Goal: Task Accomplishment & Management: Manage account settings

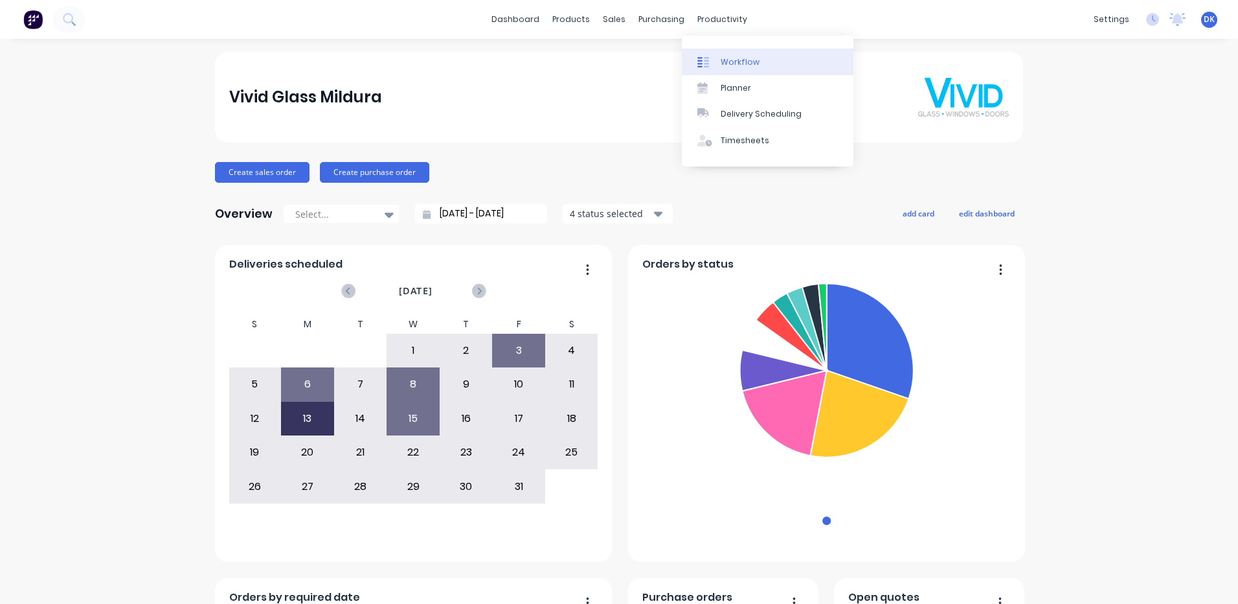
click at [729, 62] on div "Workflow" at bounding box center [740, 62] width 39 height 12
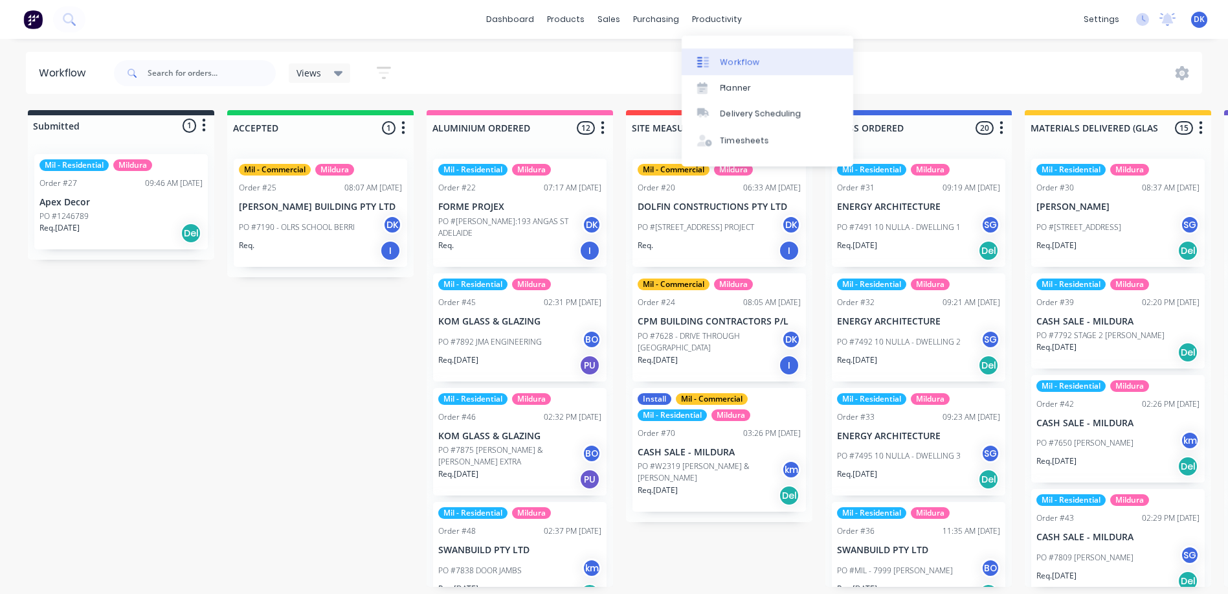
click at [732, 62] on div "Workflow" at bounding box center [740, 62] width 39 height 12
click at [724, 87] on div "Planner" at bounding box center [736, 88] width 30 height 12
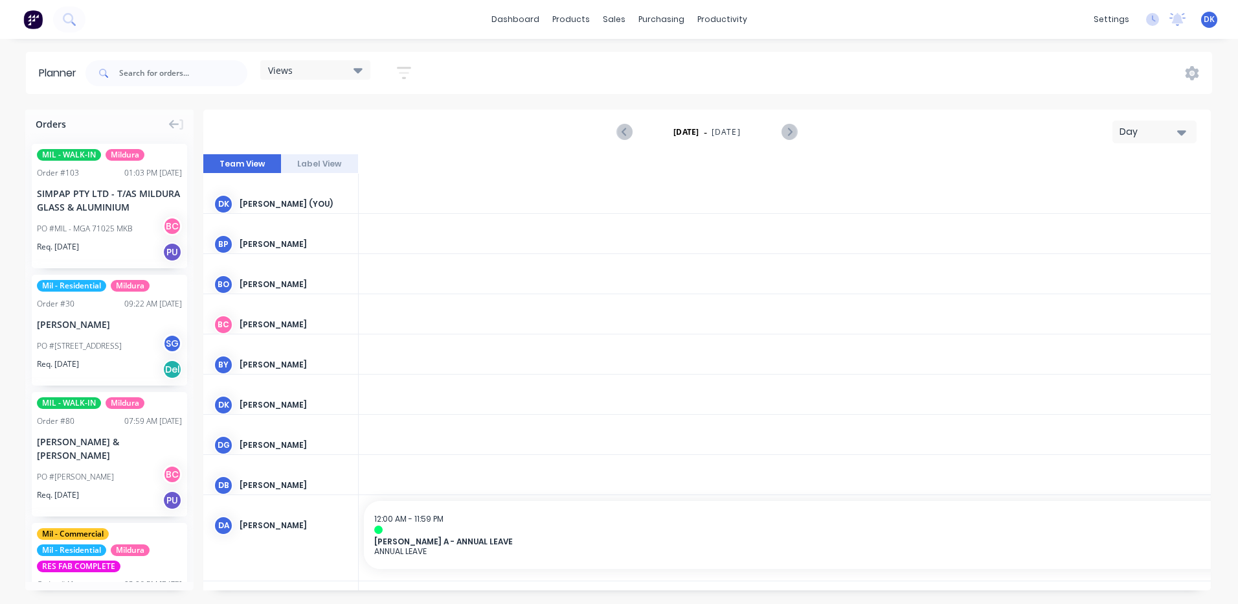
scroll to position [0, 2695]
click at [357, 69] on icon at bounding box center [358, 70] width 9 height 5
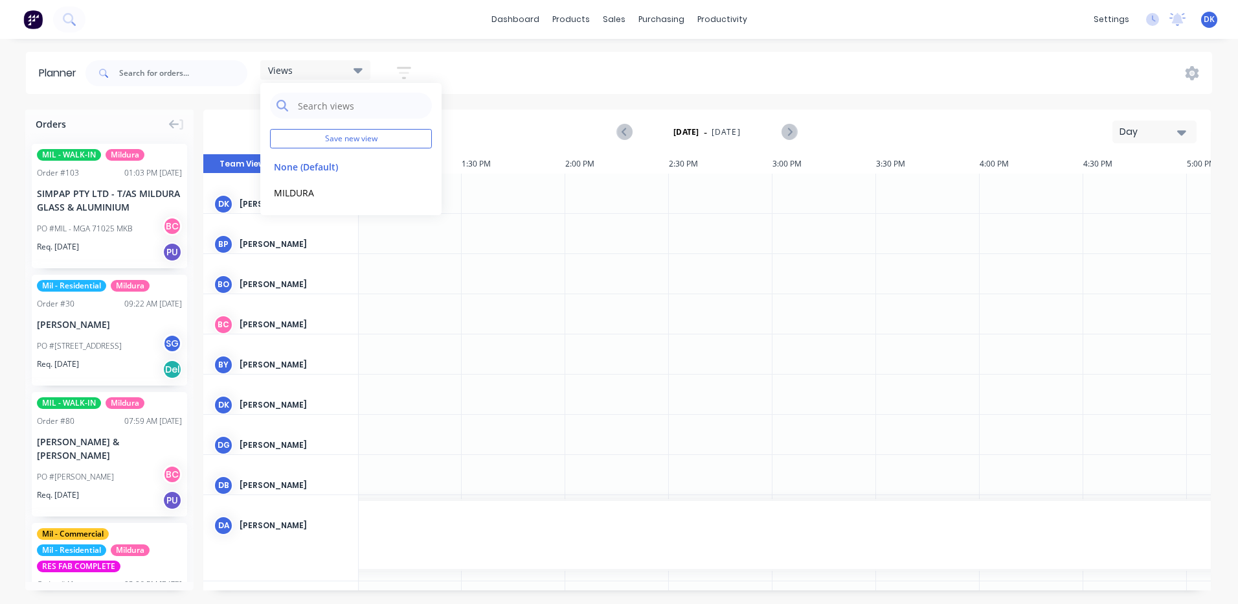
click at [406, 68] on icon "button" at bounding box center [404, 73] width 14 height 12
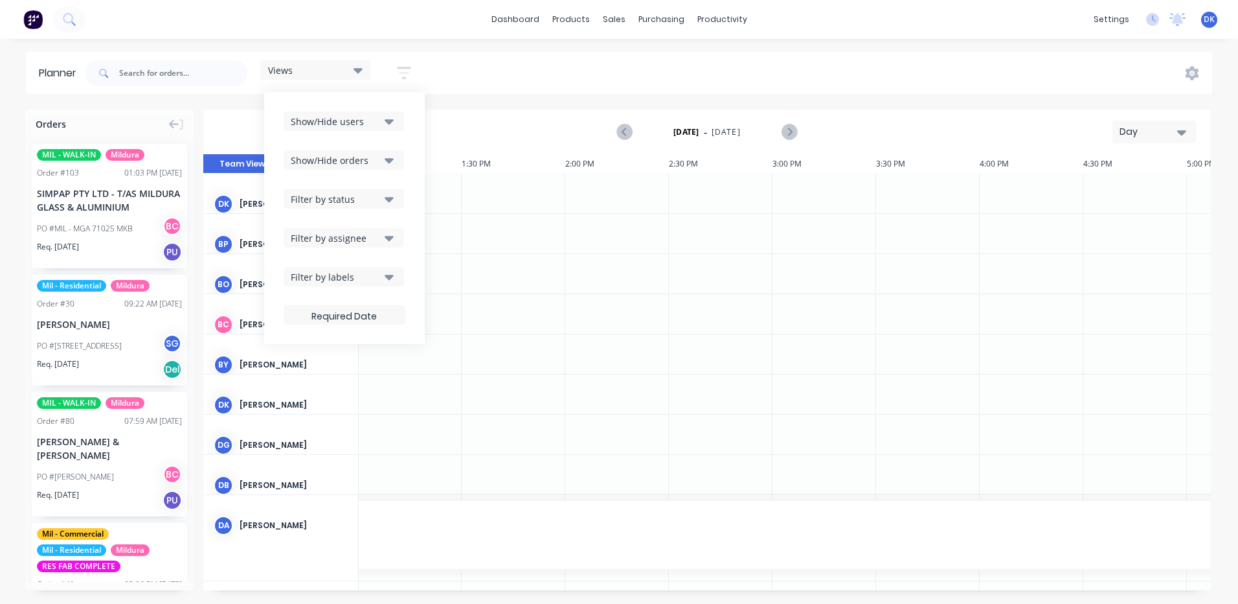
click at [389, 236] on icon "button" at bounding box center [389, 238] width 9 height 14
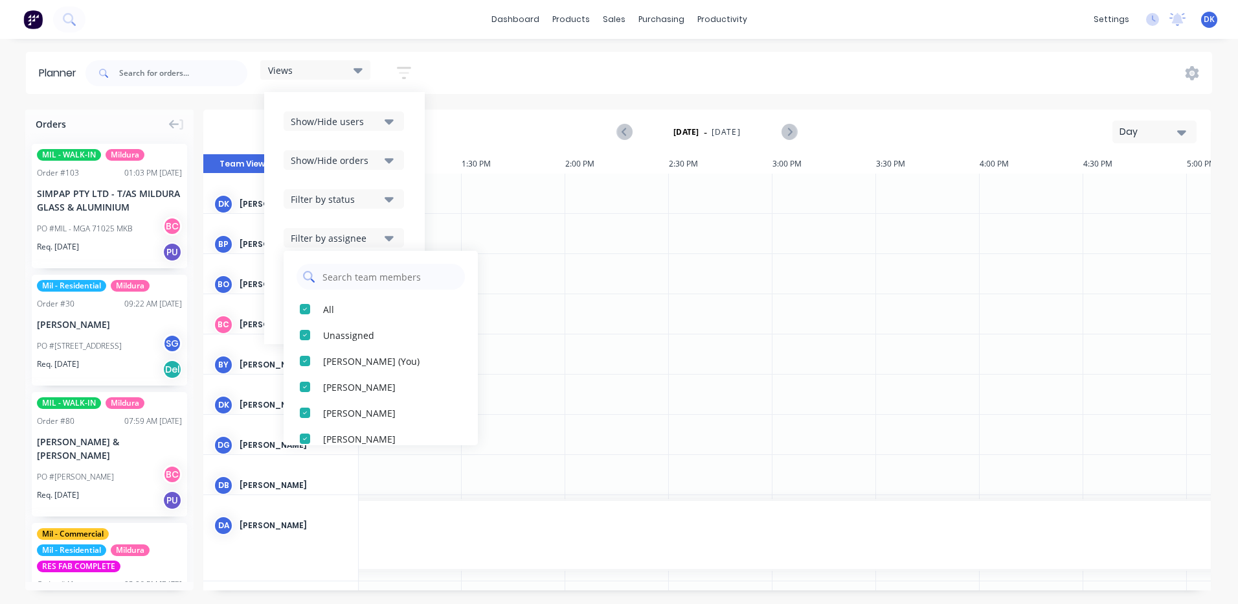
click at [338, 278] on input "text" at bounding box center [389, 277] width 137 height 26
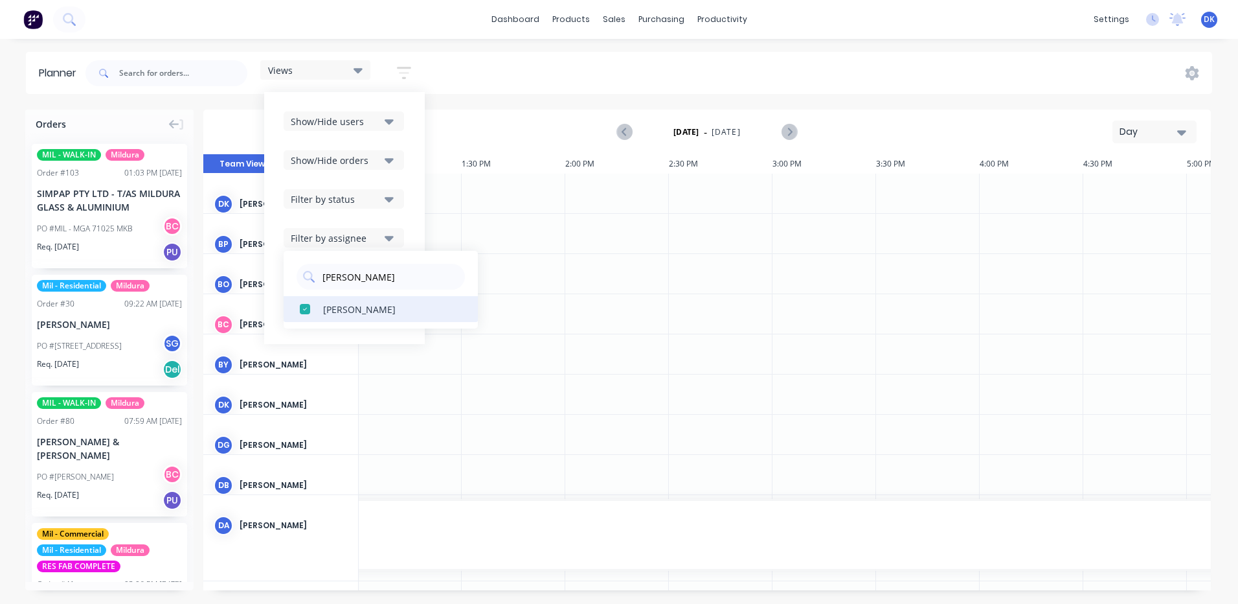
type input "[PERSON_NAME]"
click at [345, 309] on div "[PERSON_NAME]" at bounding box center [388, 309] width 130 height 14
click at [468, 91] on div "Views Save new view None (Default) edit MILDURA edit Show/Hide users Show/Hide …" at bounding box center [647, 73] width 1129 height 39
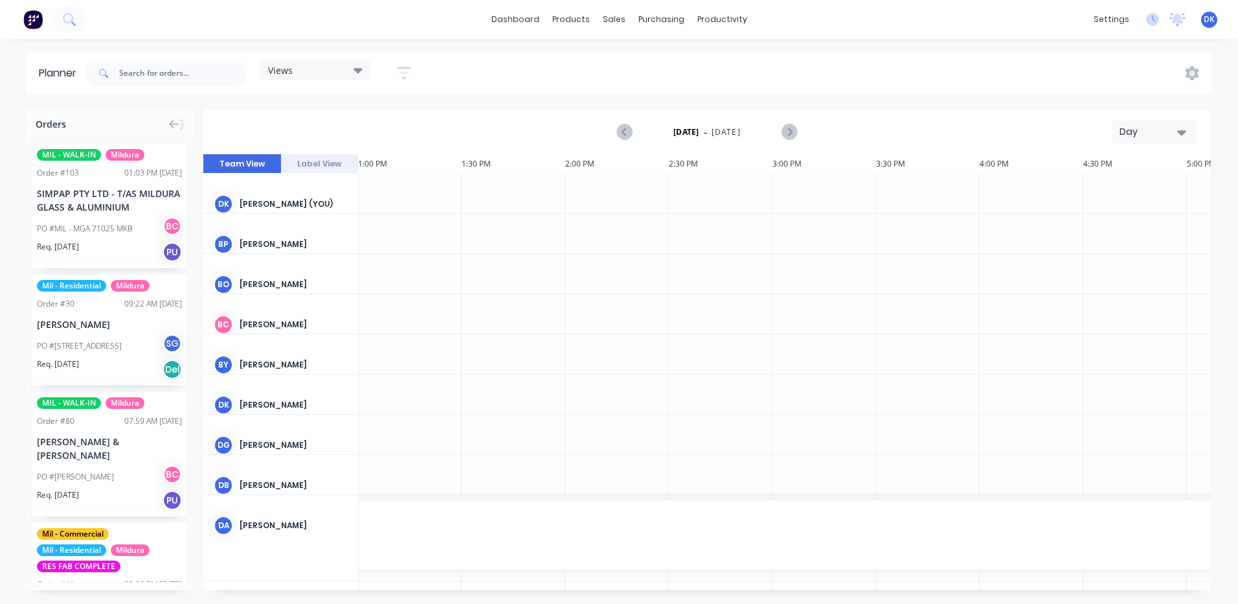
click at [407, 69] on icon "button" at bounding box center [404, 73] width 14 height 16
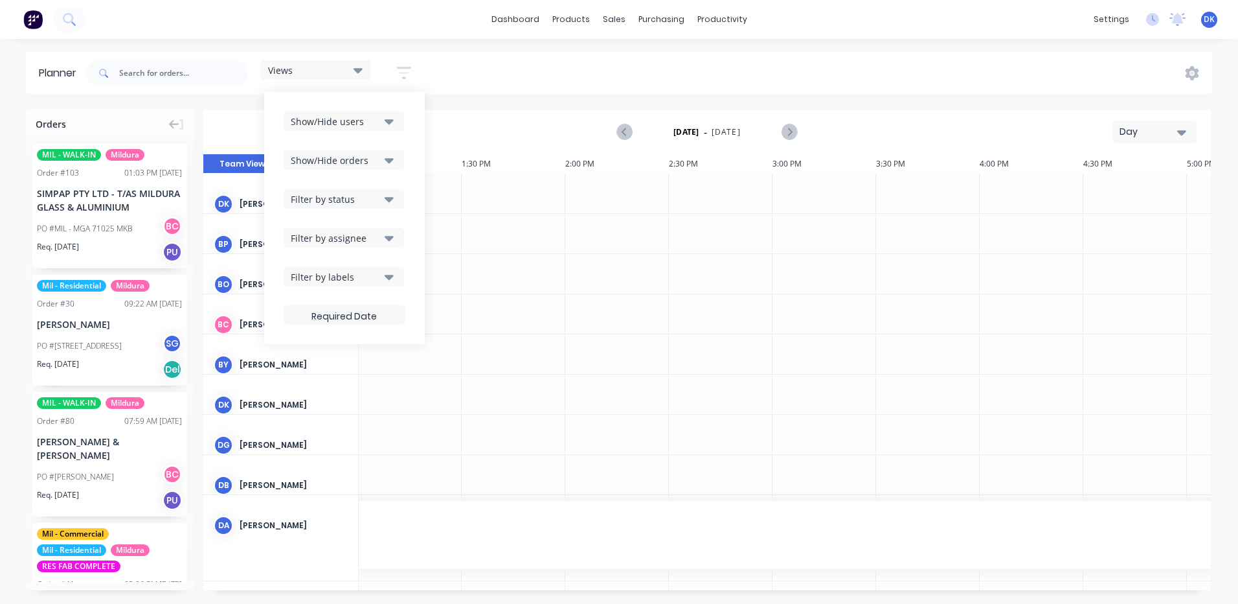
click at [392, 238] on icon "button" at bounding box center [389, 238] width 9 height 5
type input "[PERSON_NAME]"
click at [347, 306] on div "[PERSON_NAME]" at bounding box center [388, 309] width 130 height 14
click at [388, 337] on div "Show/Hide users Show/Hide orders Filter by status Filter by assignee [PERSON_NA…" at bounding box center [344, 218] width 161 height 252
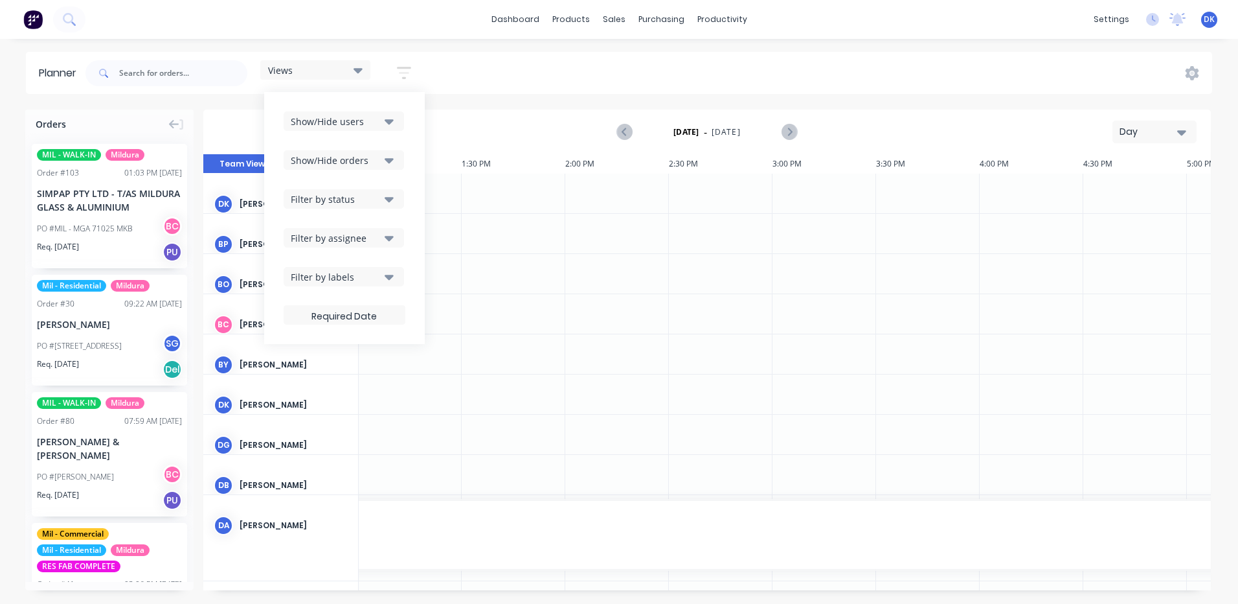
click at [321, 236] on div "Filter by assignee" at bounding box center [336, 238] width 90 height 14
click at [357, 278] on input "[PERSON_NAME]" at bounding box center [389, 277] width 137 height 26
click at [361, 277] on input "[PERSON_NAME]" at bounding box center [389, 277] width 137 height 26
click at [309, 275] on icon at bounding box center [309, 277] width 12 height 12
click at [394, 337] on div "Show/Hide users Show/Hide orders Filter by status Filter by assignee [PERSON_NA…" at bounding box center [344, 218] width 161 height 252
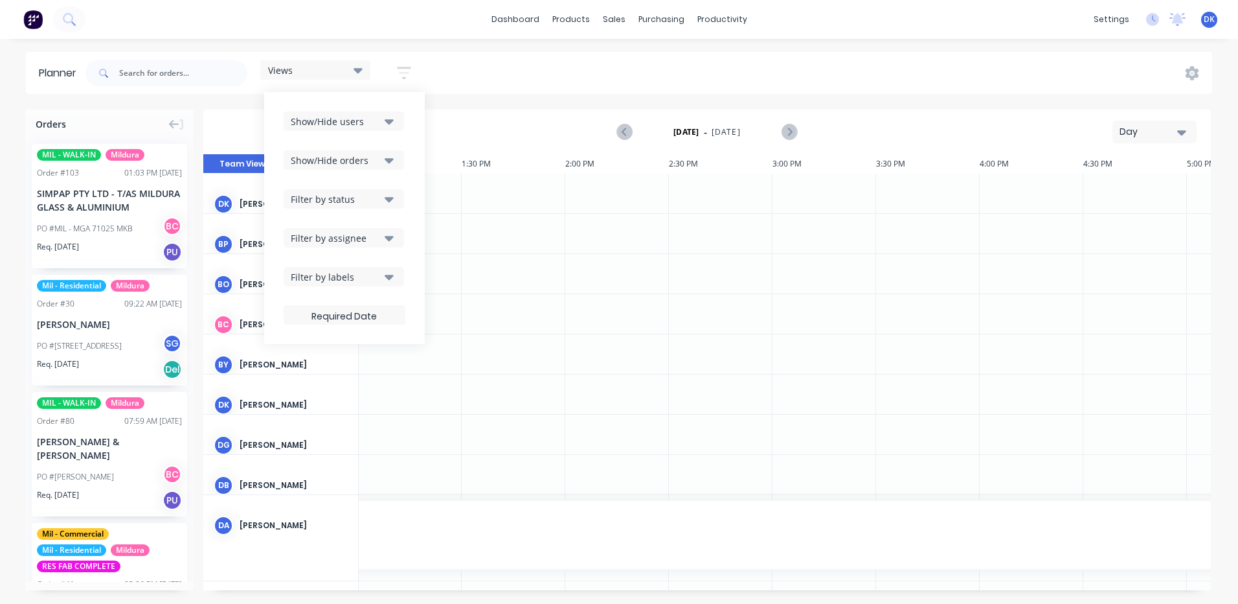
click at [334, 67] on div "Views" at bounding box center [315, 70] width 95 height 12
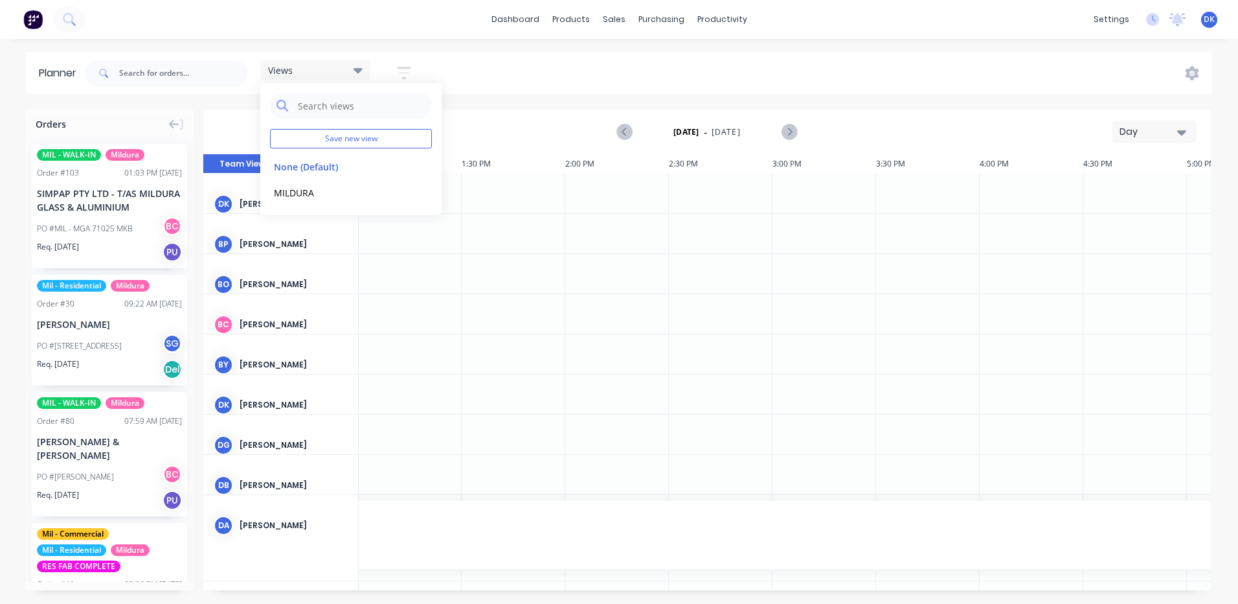
click at [403, 72] on icon "button" at bounding box center [404, 73] width 10 height 2
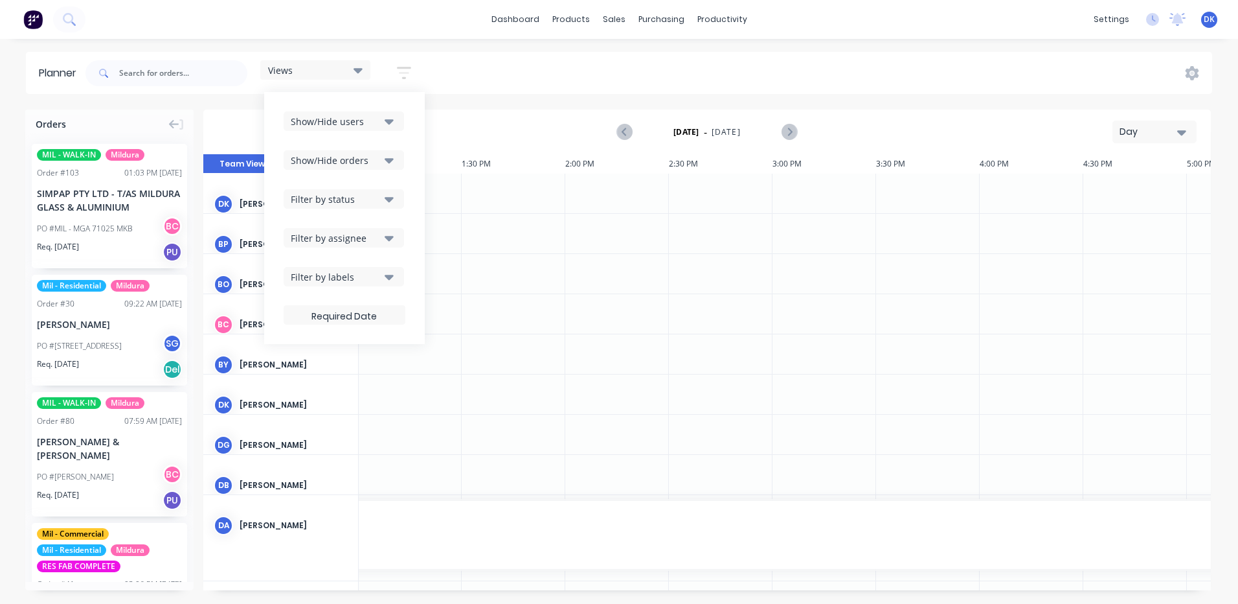
click at [389, 120] on icon "button" at bounding box center [389, 121] width 9 height 5
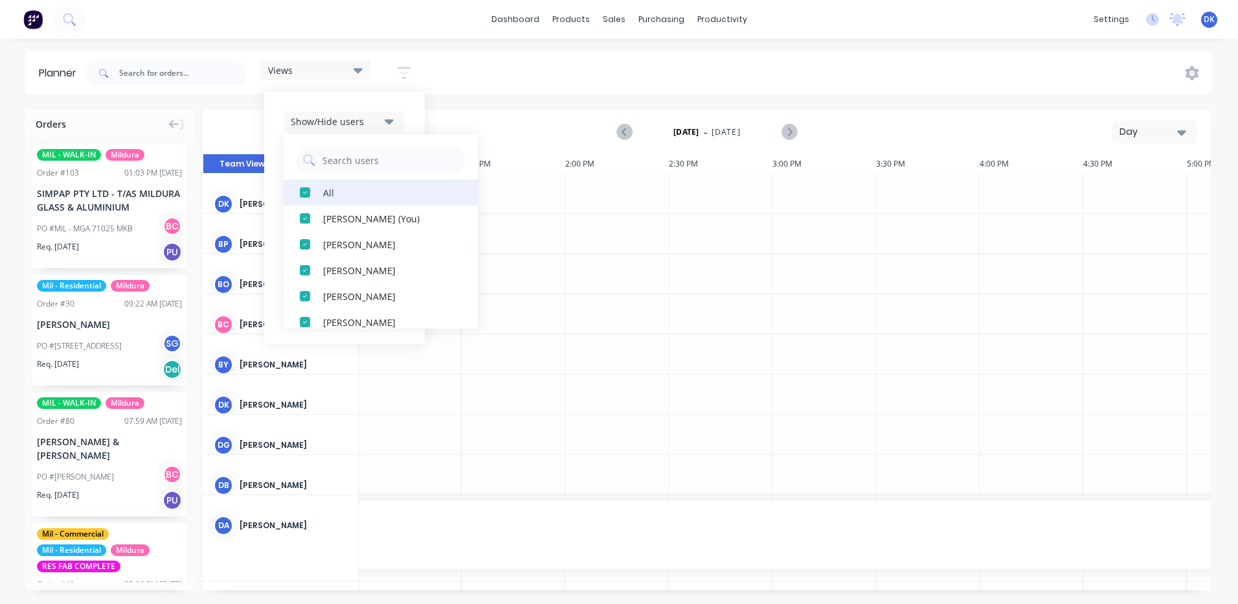
click at [306, 191] on div "button" at bounding box center [305, 192] width 26 height 26
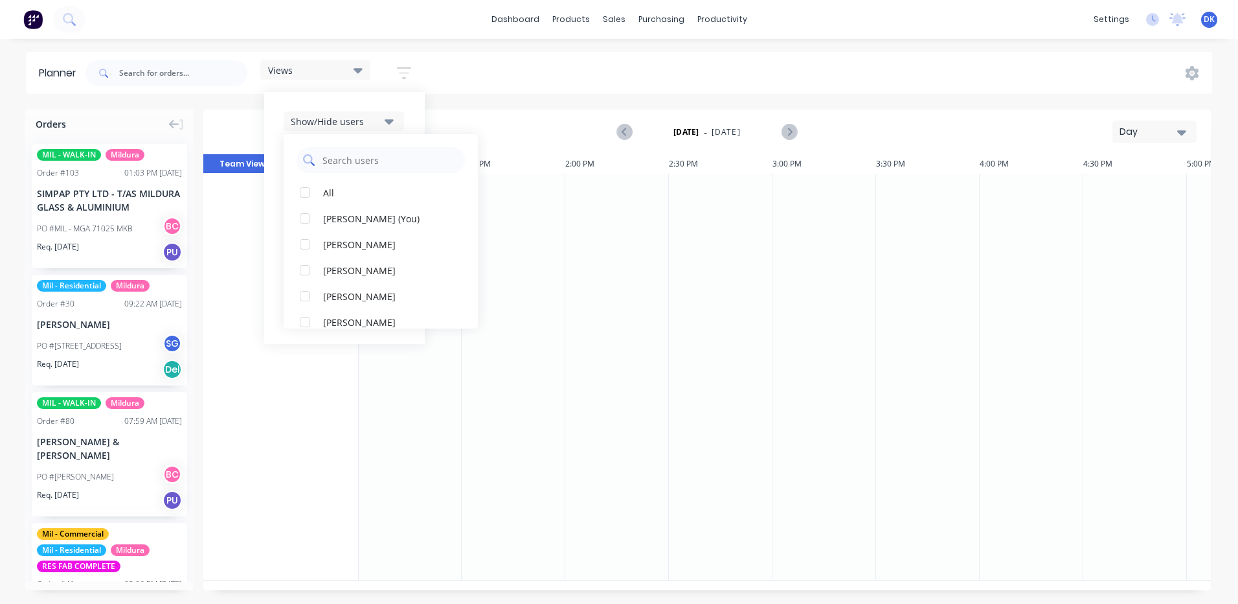
click at [333, 161] on input "text" at bounding box center [389, 160] width 137 height 26
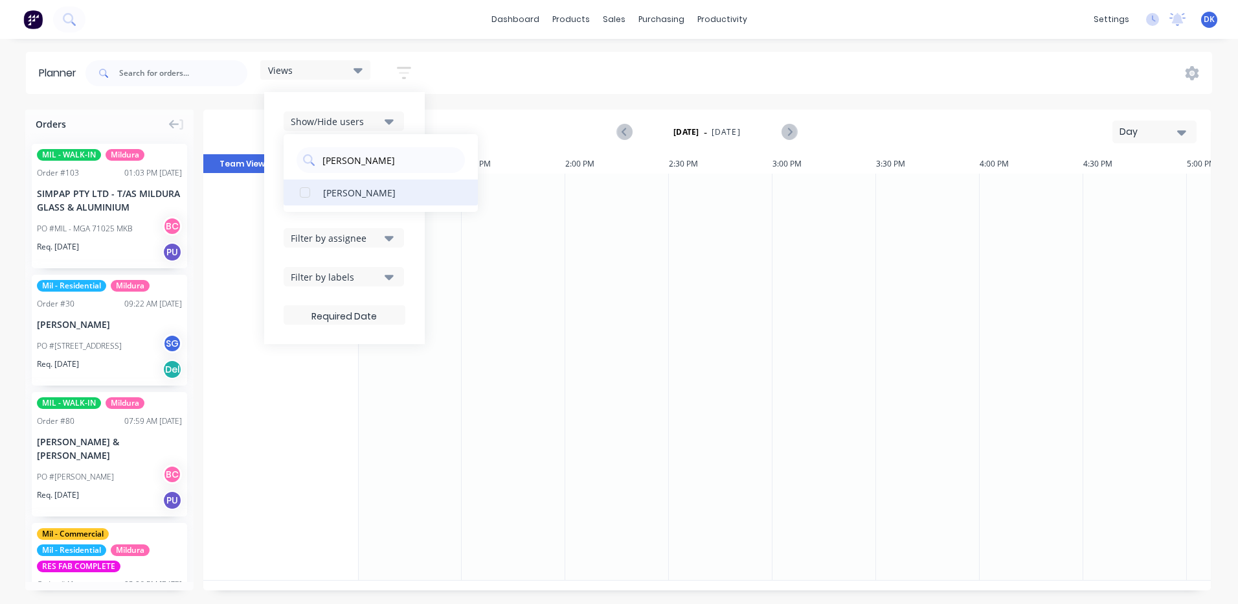
click at [305, 190] on div "button" at bounding box center [305, 192] width 26 height 26
drag, startPoint x: 345, startPoint y: 164, endPoint x: 327, endPoint y: 160, distance: 18.5
click at [327, 160] on input "[PERSON_NAME]" at bounding box center [389, 160] width 137 height 26
type input "t"
type input "l"
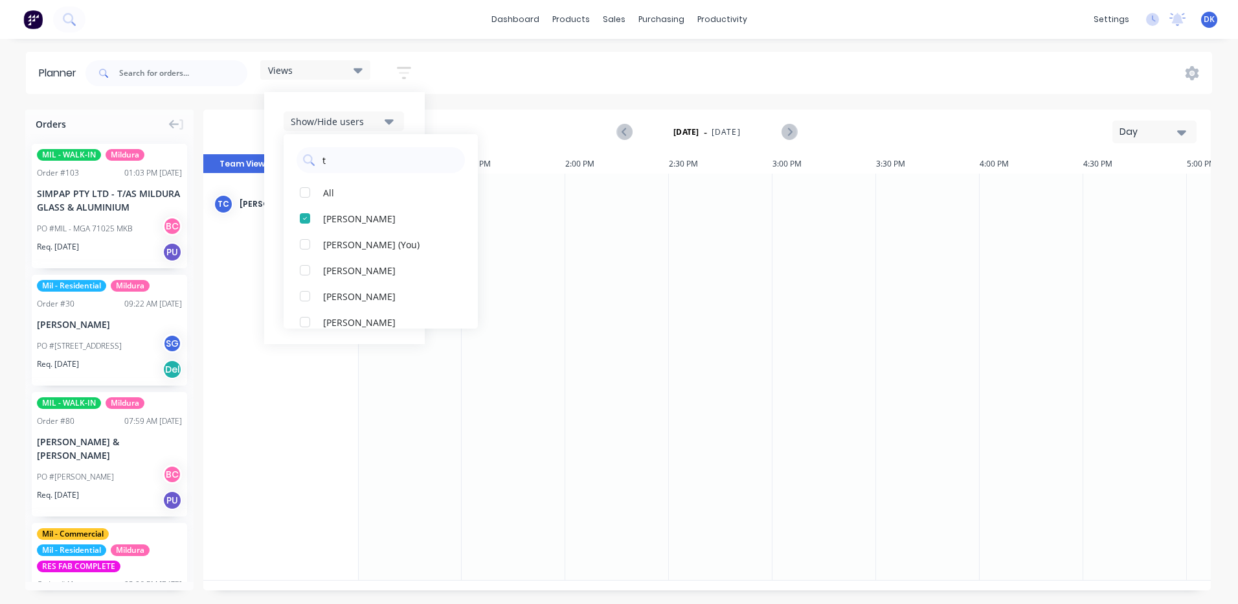
type input "ty"
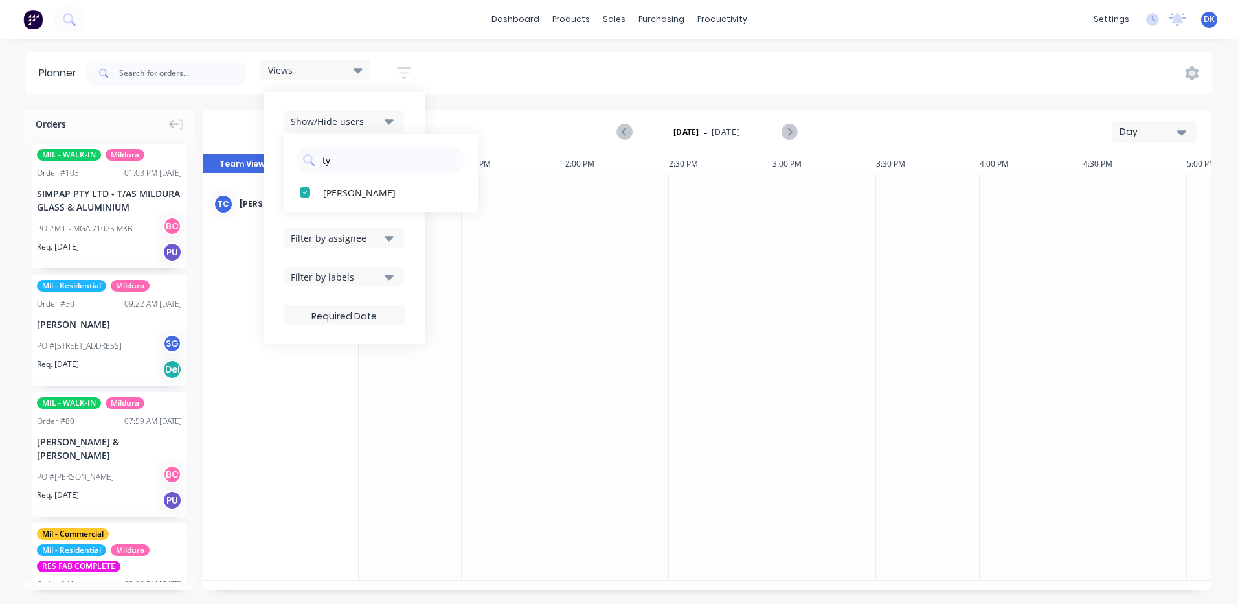
click at [298, 401] on div "TC [PERSON_NAME]" at bounding box center [280, 377] width 155 height 407
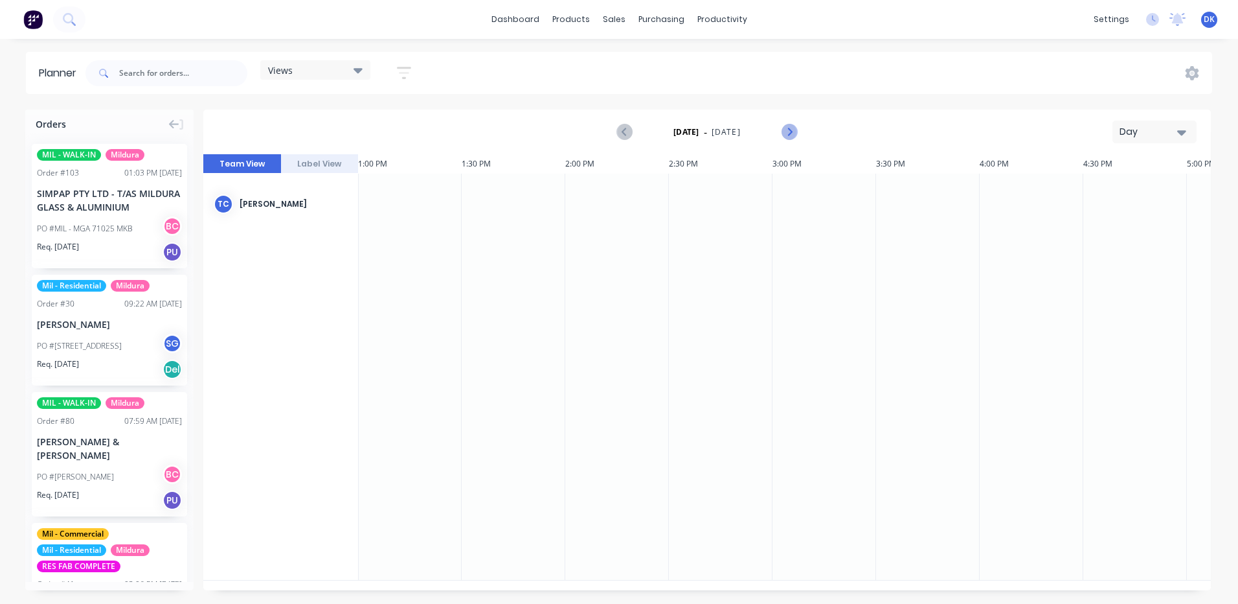
click at [790, 128] on icon "Next page" at bounding box center [790, 132] width 16 height 16
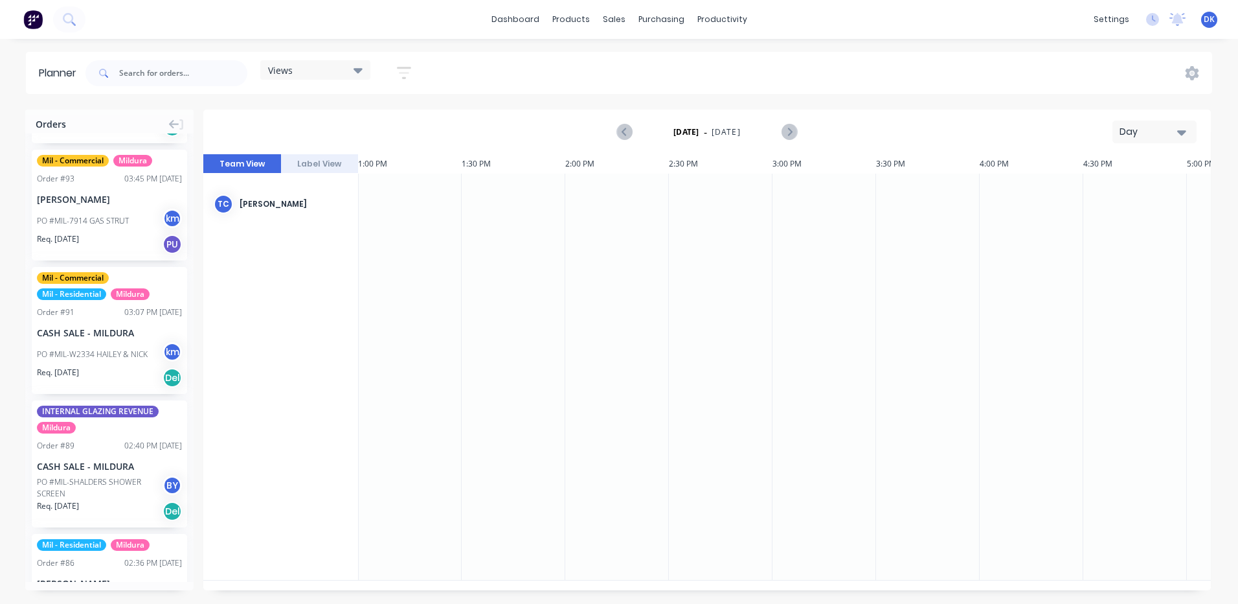
scroll to position [1284, 0]
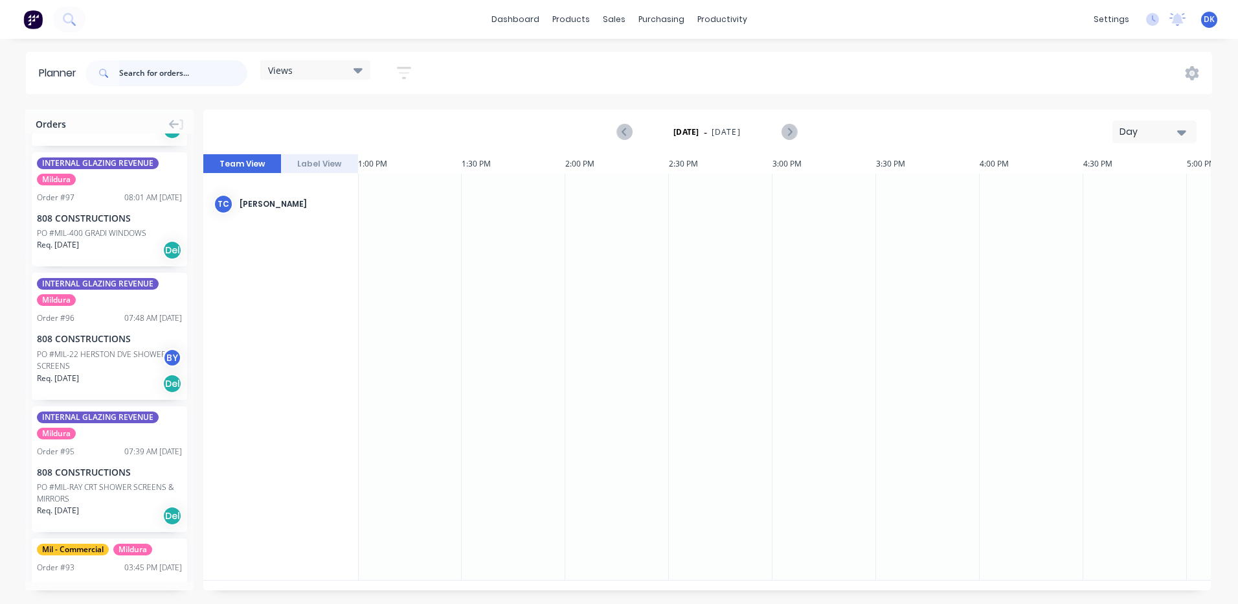
click at [136, 72] on input "text" at bounding box center [183, 73] width 128 height 26
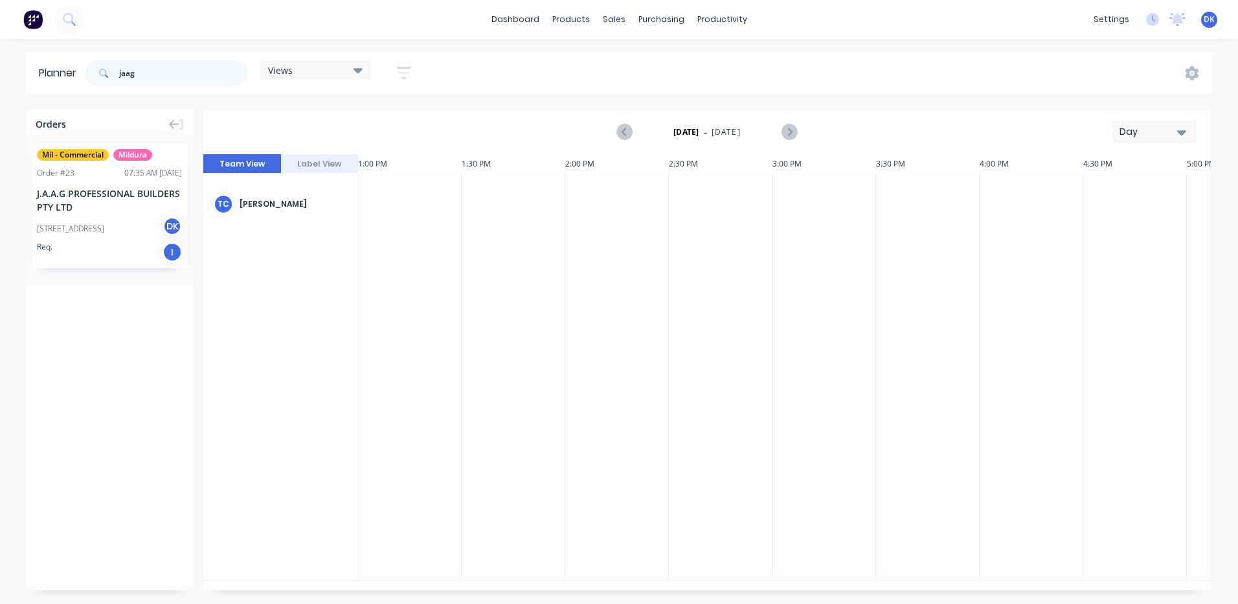
type input "jaag"
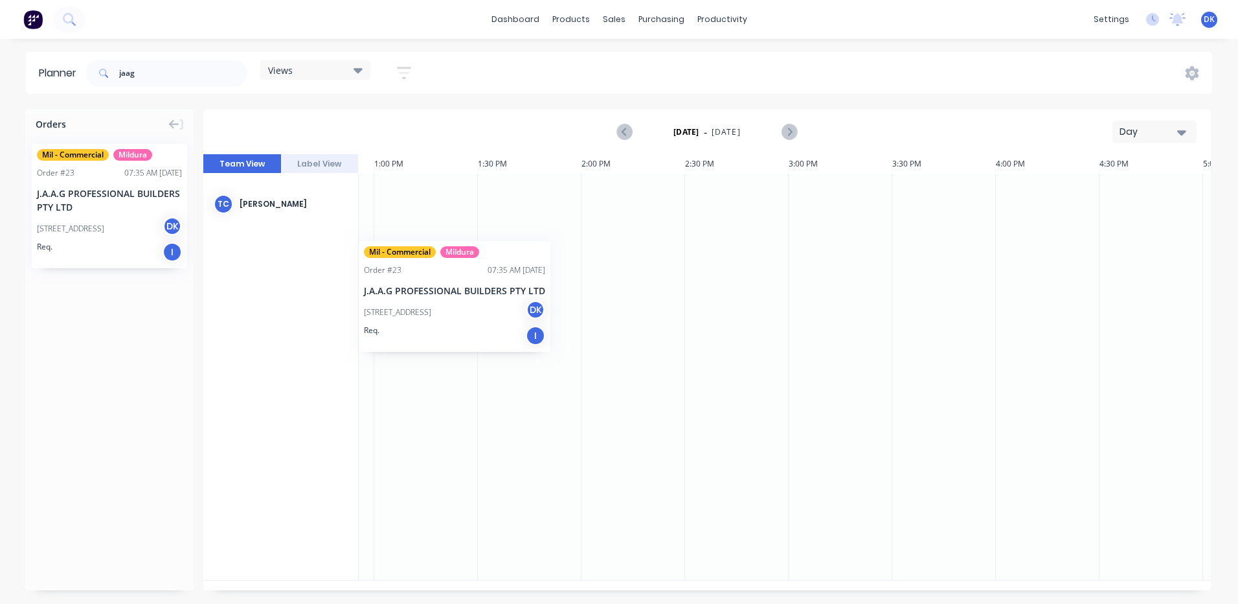
scroll to position [0, 2656]
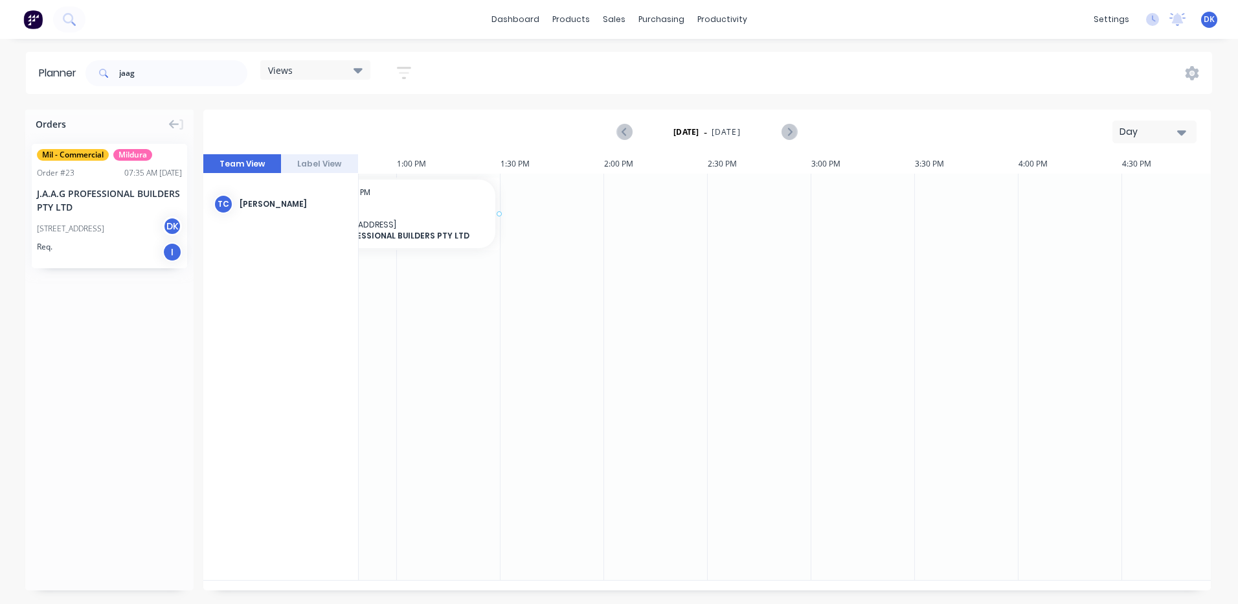
drag, startPoint x: 113, startPoint y: 218, endPoint x: 392, endPoint y: 207, distance: 278.7
click at [440, 192] on div "Set start/finish time" at bounding box center [471, 190] width 139 height 27
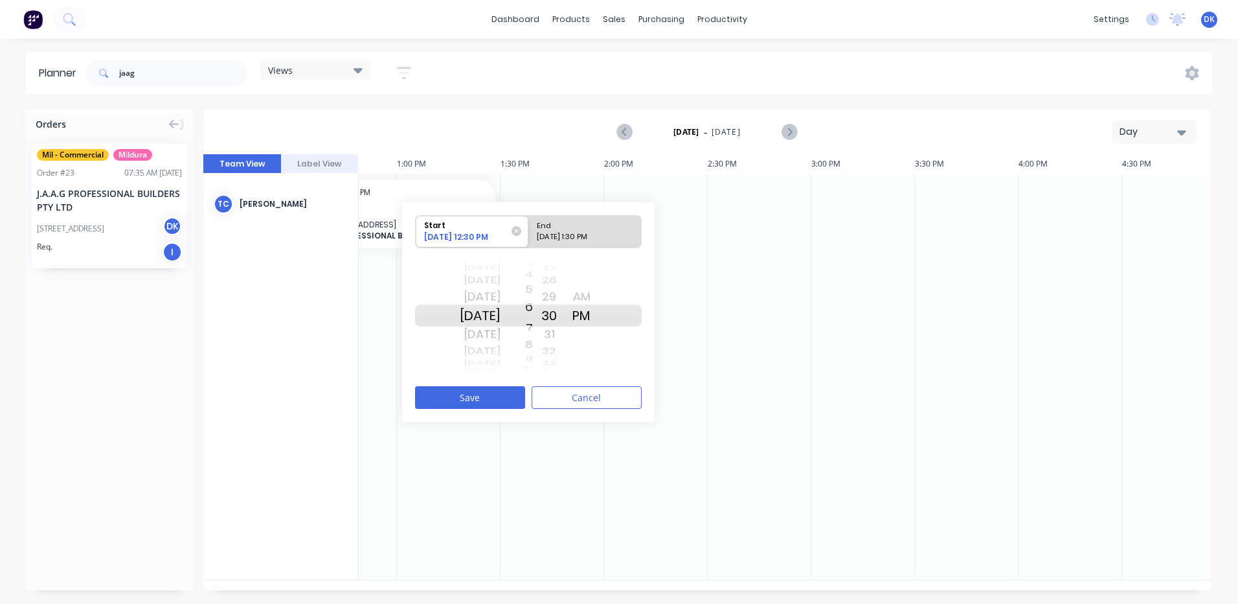
drag, startPoint x: 544, startPoint y: 313, endPoint x: 551, endPoint y: 178, distance: 135.5
click at [554, 172] on div "Orders Mil - Commercial Mildura Order # 23 07:35 AM [DATE] J.A.A.G PROFESSIONAL…" at bounding box center [619, 355] width 1238 height 493
drag, startPoint x: 547, startPoint y: 314, endPoint x: 542, endPoint y: 297, distance: 18.1
click at [533, 297] on div "3 4 5 6 7 8 9 10 11 12 1 2 3 4 5 6 7 8 9 10 11 12 1 2 3 4 5 6 7 8 9 10 11 12 1 …" at bounding box center [517, 315] width 32 height 123
drag, startPoint x: 567, startPoint y: 313, endPoint x: 570, endPoint y: 189, distance: 124.4
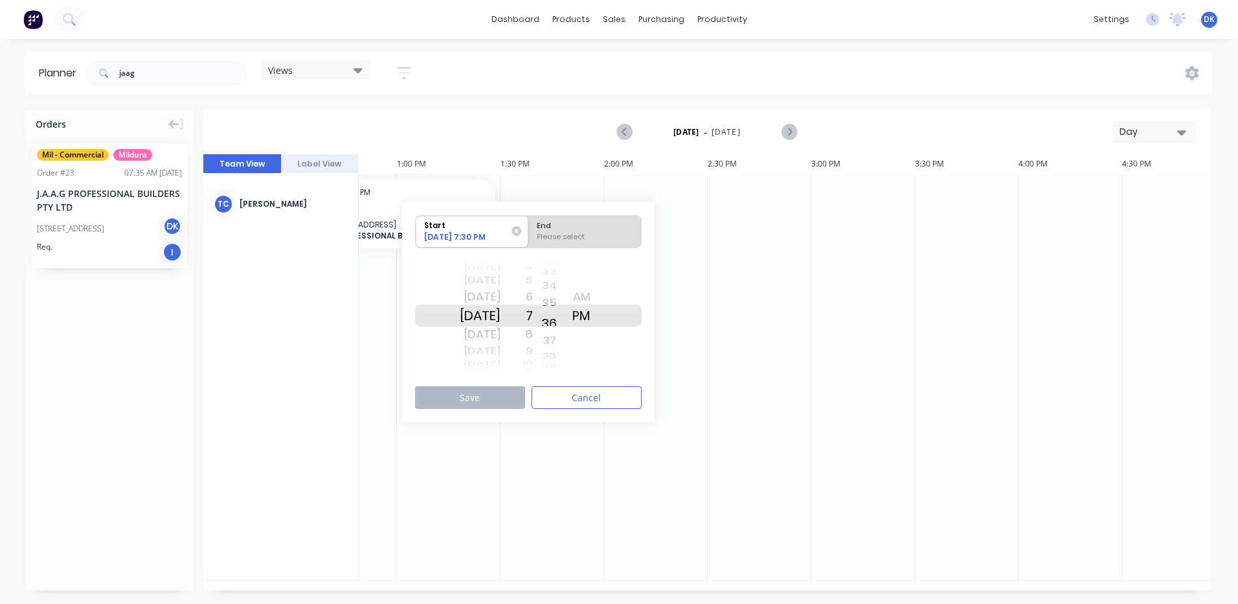
click at [570, 189] on div "Orders Mil - Commercial Mildura Order # 23 07:35 AM [DATE] J.A.A.G PROFESSIONAL…" at bounding box center [619, 355] width 1238 height 493
drag, startPoint x: 565, startPoint y: 317, endPoint x: 571, endPoint y: 227, distance: 90.8
click at [571, 226] on div "Start [DATE] 7:36 PM End Please select [DATE] [DATE] [DATE] [DATE] [DATE] [DATE…" at bounding box center [528, 295] width 227 height 163
drag, startPoint x: 566, startPoint y: 317, endPoint x: 572, endPoint y: 218, distance: 98.6
click at [572, 218] on div "Start [DATE] 7:40 PM End Please select [DATE] [DATE] [DATE] [DATE] [DATE] [DATE…" at bounding box center [528, 295] width 227 height 163
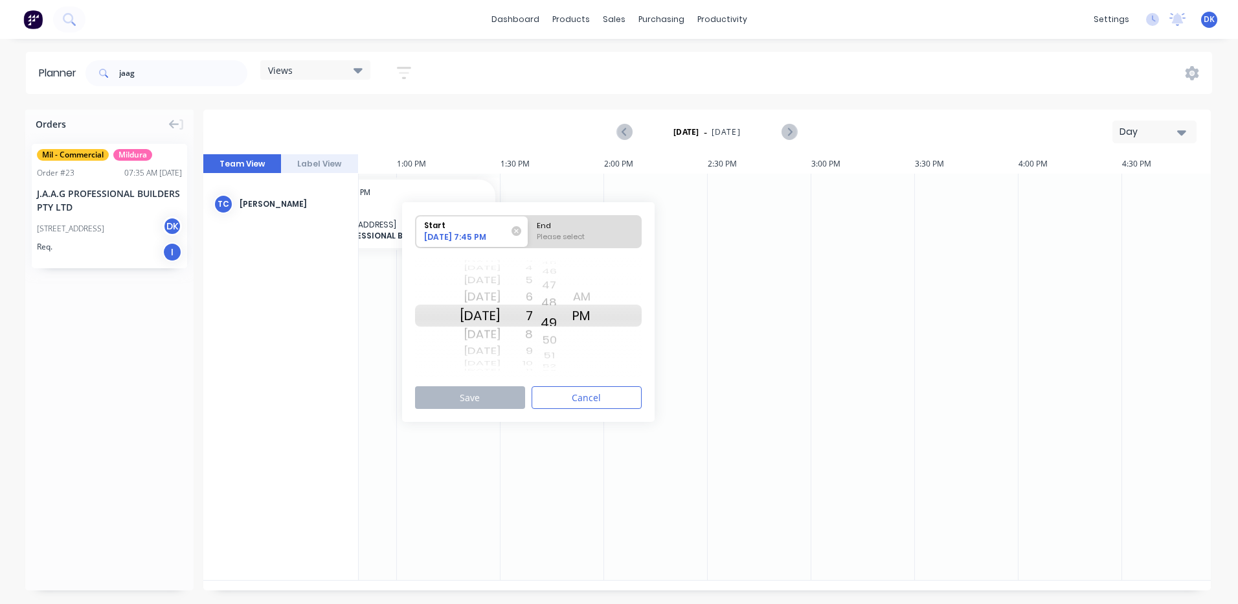
drag, startPoint x: 563, startPoint y: 318, endPoint x: 565, endPoint y: 237, distance: 81.0
click at [565, 237] on div "Start [DATE] 7:45 PM End Please select [DATE] [DATE] [DATE] [DATE] [DATE] [DATE…" at bounding box center [528, 295] width 227 height 163
drag, startPoint x: 567, startPoint y: 319, endPoint x: 565, endPoint y: 223, distance: 95.2
click at [565, 223] on div "Start [DATE] 7:49 PM End Please select [DATE] [DATE] [DATE] [DATE] [DATE] [DATE…" at bounding box center [528, 295] width 227 height 163
drag, startPoint x: 565, startPoint y: 316, endPoint x: 566, endPoint y: 223, distance: 92.6
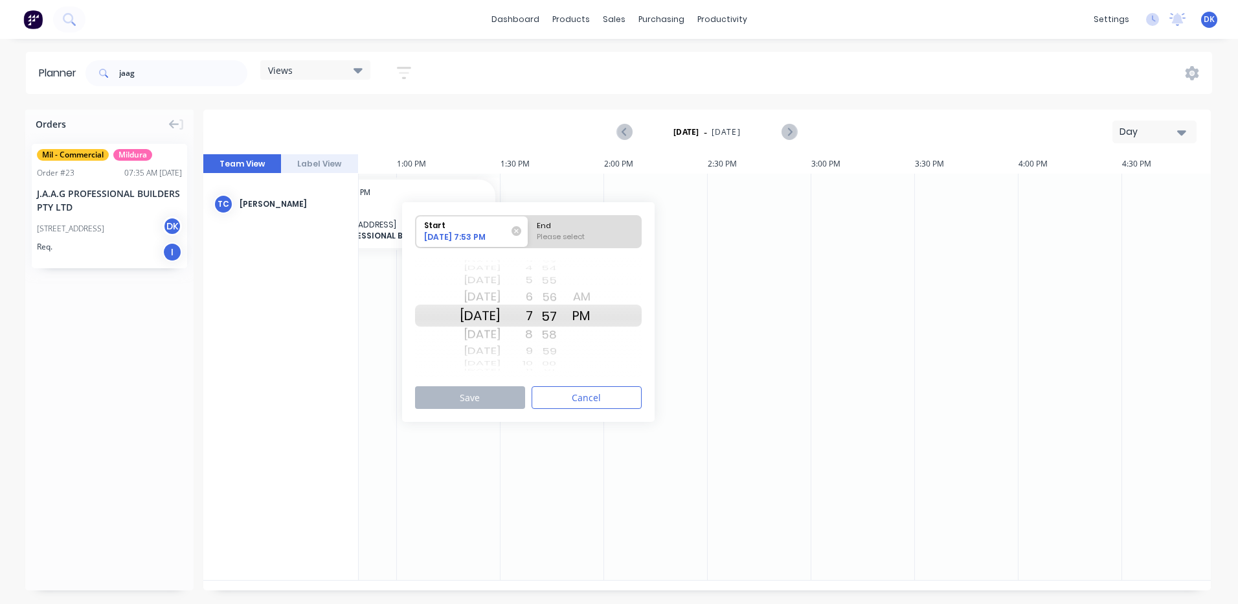
click at [566, 223] on div "Start [DATE] 7:53 PM End Please select [DATE] [DATE] [DATE] [DATE] [DATE] [DATE…" at bounding box center [528, 295] width 227 height 163
drag, startPoint x: 572, startPoint y: 276, endPoint x: 578, endPoint y: 223, distance: 52.8
click at [578, 223] on div "Start [DATE] 7:57 PM End Please select [DATE] [DATE] [DATE] [DATE] [DATE] [DATE…" at bounding box center [528, 295] width 227 height 163
drag, startPoint x: 567, startPoint y: 313, endPoint x: 561, endPoint y: 334, distance: 21.5
click at [561, 334] on div "20 21 22 23 24 25 26 27 28 29 30 31 32 33 34 35 36 37 38 39 40 41 42 43 44 45 4…" at bounding box center [549, 315] width 32 height 123
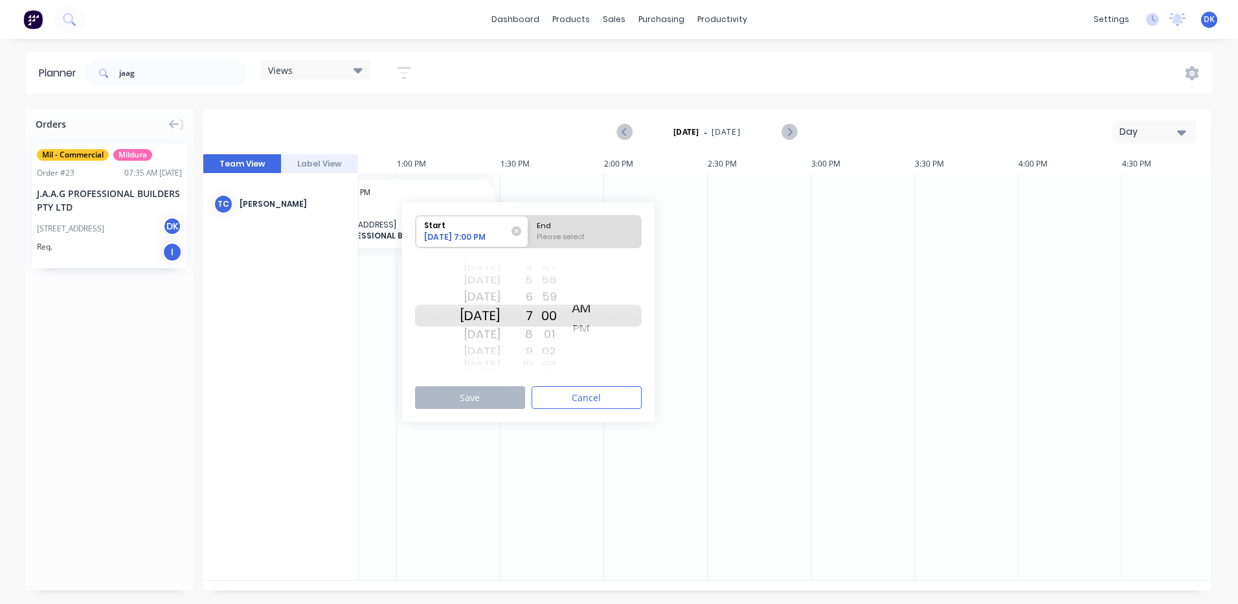
drag, startPoint x: 595, startPoint y: 314, endPoint x: 596, endPoint y: 330, distance: 16.2
click at [596, 330] on div "AM PM AM PM" at bounding box center [581, 315] width 32 height 123
click at [566, 232] on div "Please select" at bounding box center [585, 239] width 106 height 16
click at [529, 232] on input "End Please select" at bounding box center [528, 232] width 1 height 32
radio input "true"
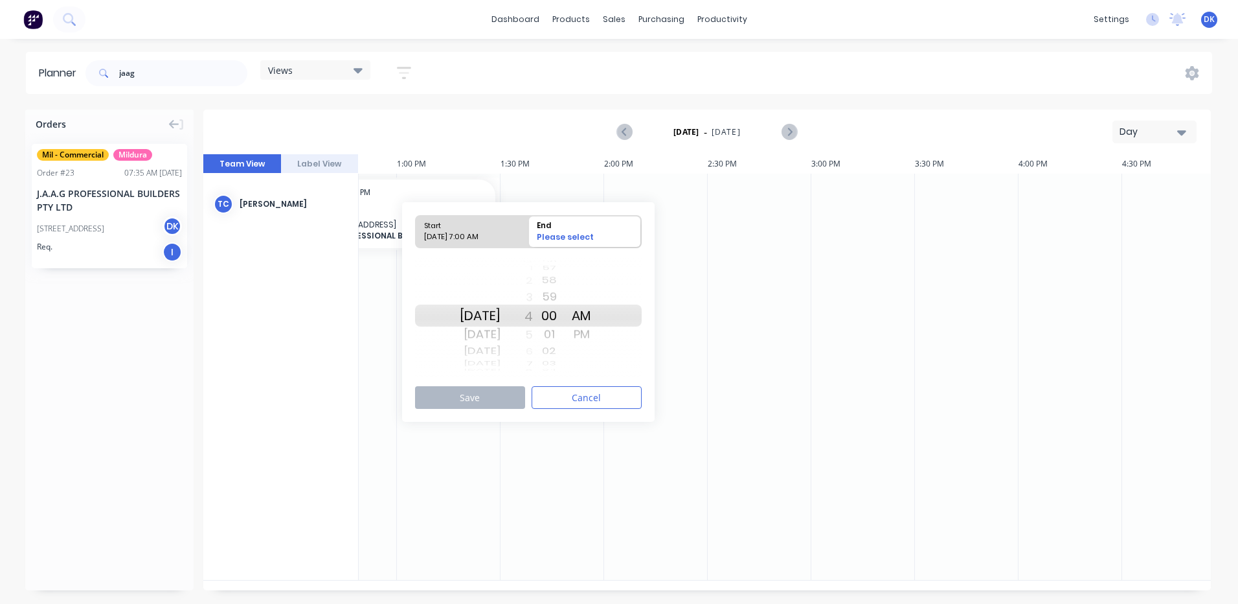
drag, startPoint x: 547, startPoint y: 314, endPoint x: 546, endPoint y: 381, distance: 66.7
click at [546, 381] on div "Start [DATE] 7:00 AM End Please select [DATE] [DATE] [DATE] [DATE] [DATE] [DATE…" at bounding box center [528, 312] width 253 height 220
drag, startPoint x: 546, startPoint y: 316, endPoint x: 558, endPoint y: 386, distance: 71.0
click at [558, 386] on div "Start [DATE] 7:00 AM End Please select [DATE] [DATE] [DATE] [DATE] [DATE] [DATE…" at bounding box center [528, 312] width 253 height 220
drag, startPoint x: 546, startPoint y: 310, endPoint x: 552, endPoint y: 411, distance: 100.6
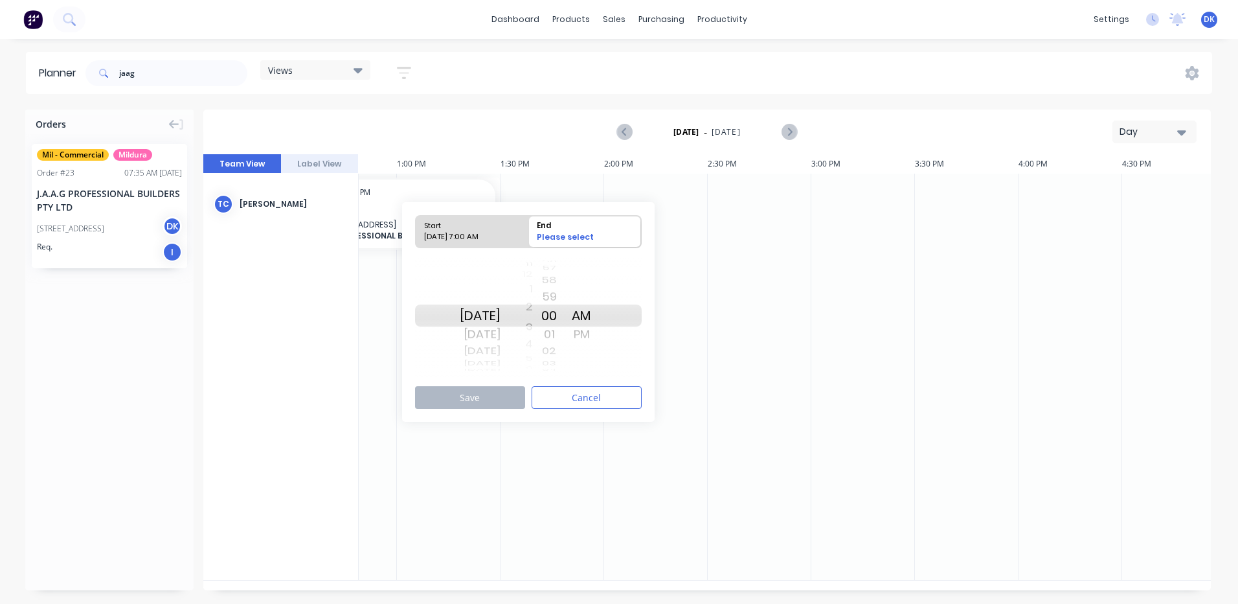
click at [552, 411] on div "Start [DATE] 7:00 AM End Please select [DATE] [DATE] [DATE] [DATE] [DATE] [DATE…" at bounding box center [528, 312] width 253 height 220
drag, startPoint x: 543, startPoint y: 311, endPoint x: 545, endPoint y: 374, distance: 62.8
click at [533, 374] on div "1 2 3 4 5 6 7 8 9 10 11 12 1 2 3 4 5 6 7 8 9 10 11 12 1 2 3 4 5 6 7 8 9 10 11 1…" at bounding box center [517, 315] width 32 height 123
drag, startPoint x: 547, startPoint y: 316, endPoint x: 559, endPoint y: 183, distance: 133.9
click at [559, 183] on div "Orders Mil - Commercial Mildura Order # 23 07:35 AM [DATE] J.A.A.G PROFESSIONAL…" at bounding box center [619, 355] width 1238 height 493
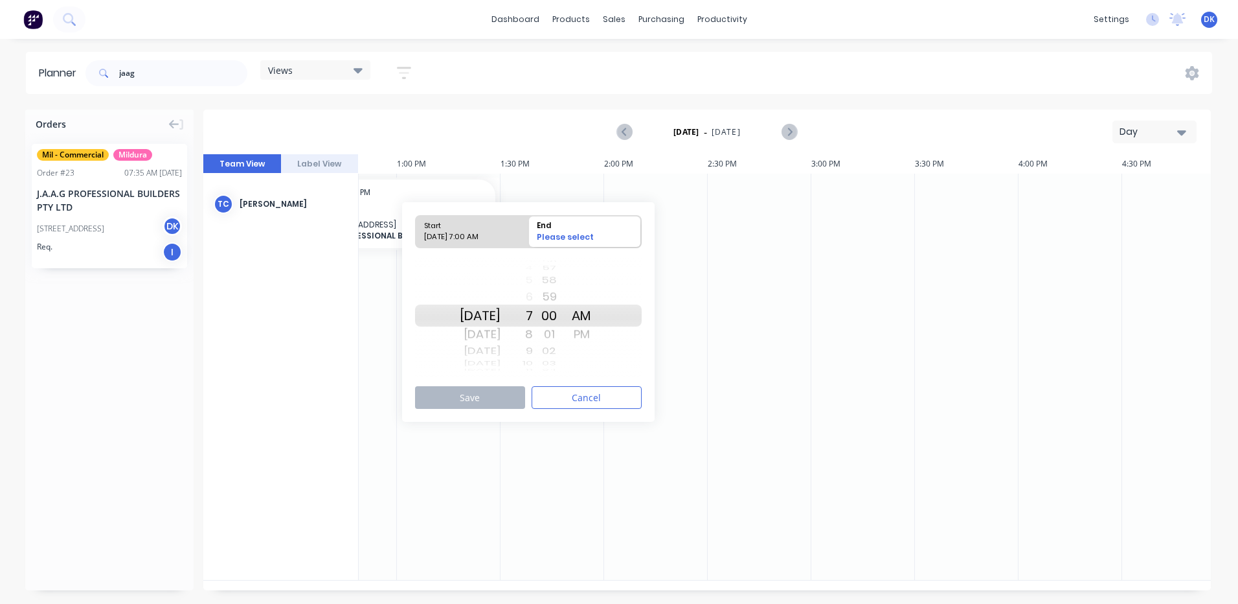
click at [501, 311] on div "[DATE]" at bounding box center [480, 315] width 41 height 22
drag, startPoint x: 547, startPoint y: 313, endPoint x: 544, endPoint y: 361, distance: 48.6
click at [533, 361] on div "1 2 3 4 5 6 7 8 9 10 11 12 1 2 3 4 5 6 7 8 9 10 11 12 1 2 3 4 5 6 7 8 9 10 11 1…" at bounding box center [517, 315] width 32 height 123
drag, startPoint x: 598, startPoint y: 307, endPoint x: 598, endPoint y: 278, distance: 28.5
click at [598, 278] on div "AM PM AM PM" at bounding box center [581, 315] width 32 height 123
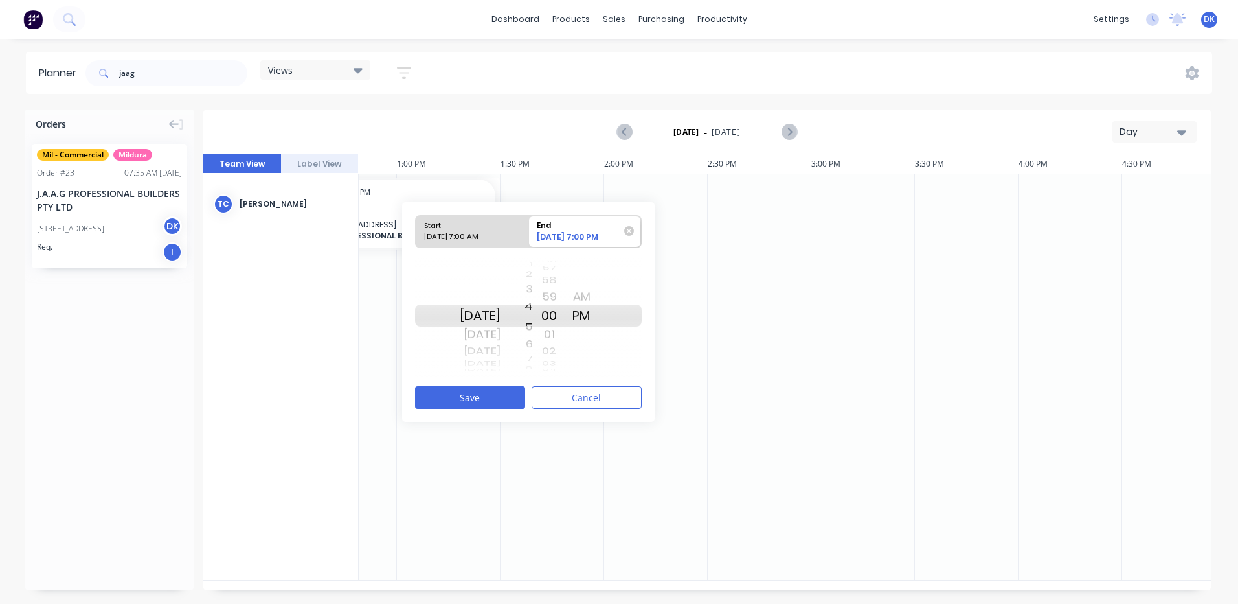
drag, startPoint x: 549, startPoint y: 310, endPoint x: 552, endPoint y: 366, distance: 56.4
click at [552, 366] on div "[DATE] [DATE] [DATE] [DATE] [DATE] [DATE] [DATE] [DATE] [DATE] [DATE] [DATE] [D…" at bounding box center [528, 316] width 227 height 122
drag, startPoint x: 547, startPoint y: 315, endPoint x: 547, endPoint y: 367, distance: 51.2
click at [533, 373] on div "9 10 11 12 1 2 3 4 5 6 7 8 9 10 11 12 1 2 3 4 5 6 7 8 9 10 11 12 1 2 3 4 5 6 7 …" at bounding box center [517, 315] width 32 height 123
drag, startPoint x: 565, startPoint y: 311, endPoint x: 564, endPoint y: 383, distance: 72.5
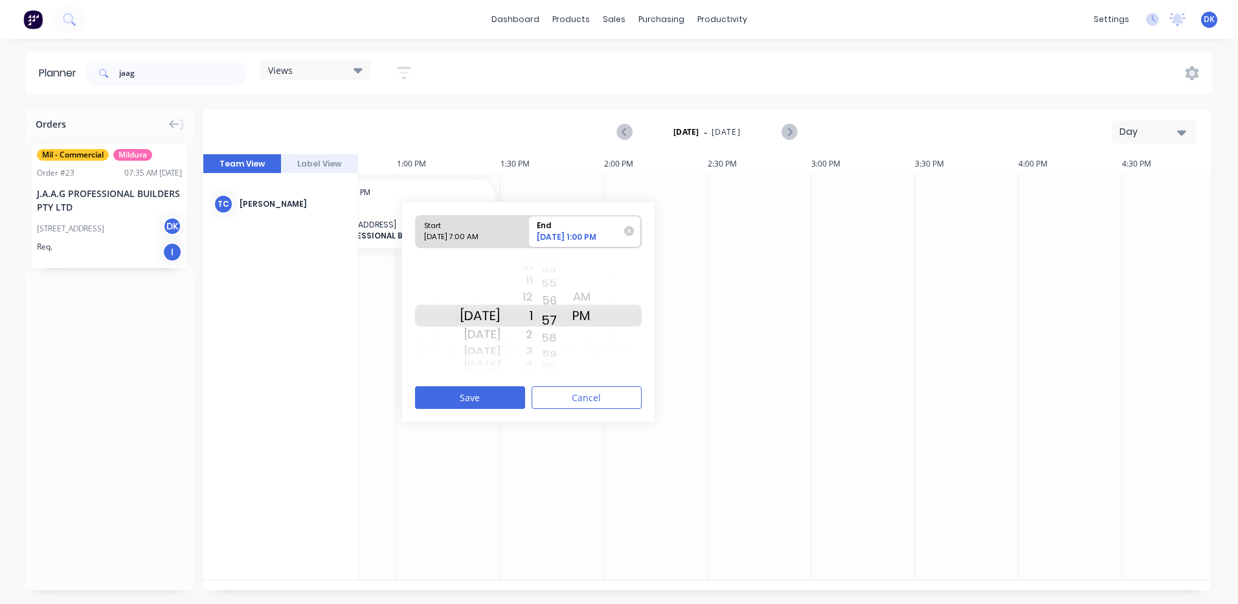
click at [564, 383] on div "Start [DATE] 7:00 AM End [DATE] 1:00 PM [DATE] [DATE] [DATE] [DATE] [DATE] [DAT…" at bounding box center [528, 312] width 253 height 220
drag, startPoint x: 566, startPoint y: 332, endPoint x: 566, endPoint y: 374, distance: 42.7
click at [565, 374] on div "14 15 16 17 18 19 20 21 22 23 24 25 26 27 28 29 30 31 32 33 34 35 36 37 38 39 4…" at bounding box center [549, 315] width 32 height 123
drag, startPoint x: 569, startPoint y: 311, endPoint x: 565, endPoint y: 369, distance: 58.4
click at [565, 369] on div "12 13 14 15 16 17 18 19 20 21 22 23 24 25 26 27 28 29 30 31 32 33 34 35 36 37 3…" at bounding box center [549, 315] width 32 height 123
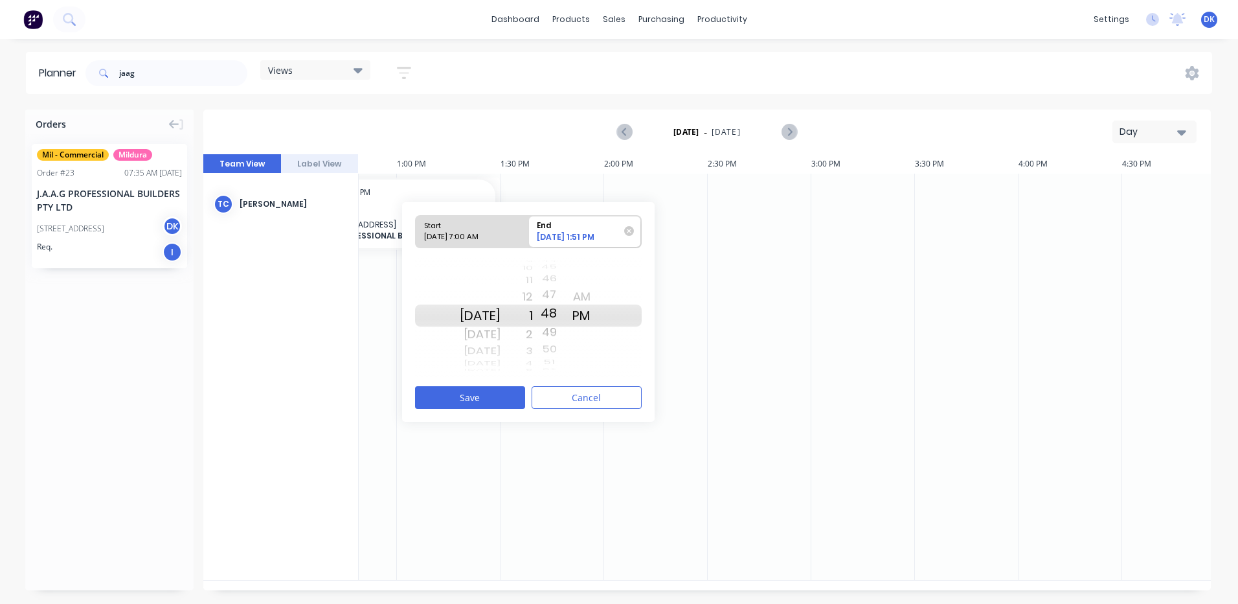
drag, startPoint x: 564, startPoint y: 328, endPoint x: 561, endPoint y: 371, distance: 43.5
click at [561, 371] on div "08 09 10 11 12 13 14 15 16 17 18 19 20 21 22 23 24 25 26 27 28 29 30 31 32 33 3…" at bounding box center [549, 315] width 32 height 123
drag, startPoint x: 565, startPoint y: 313, endPoint x: 571, endPoint y: 383, distance: 69.6
click at [571, 384] on div "Start [DATE] 7:00 AM End [DATE] 1:48 PM [DATE] [DATE] [DATE] [DATE] [DATE] [DAT…" at bounding box center [528, 312] width 253 height 220
drag, startPoint x: 565, startPoint y: 311, endPoint x: 573, endPoint y: 383, distance: 71.7
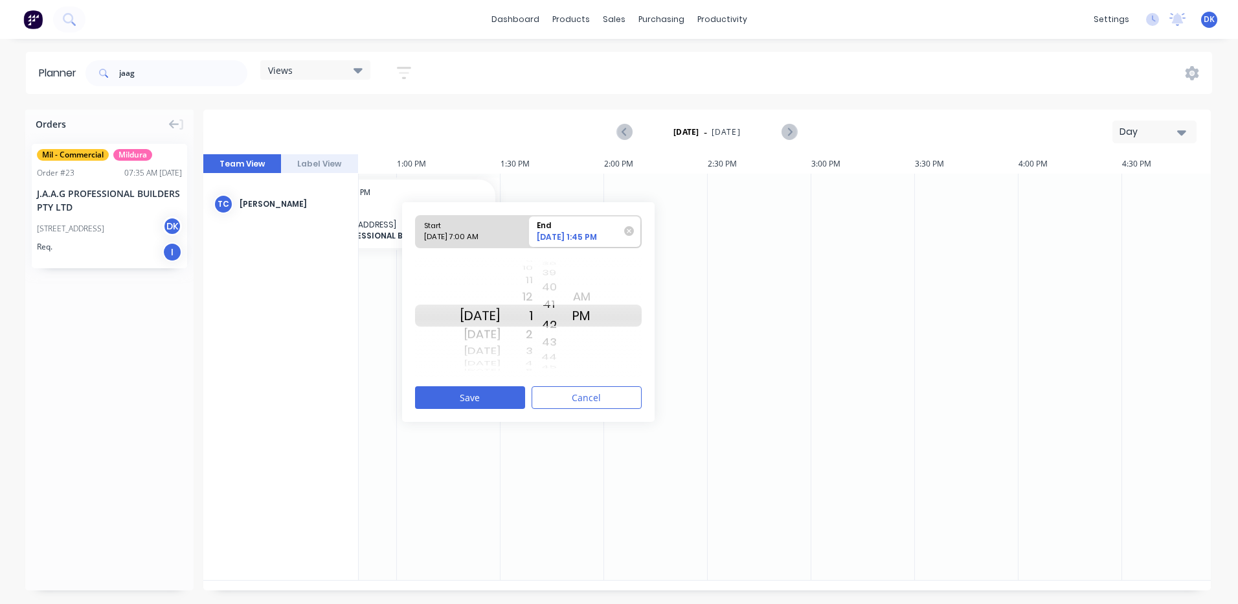
click at [574, 389] on div "Start [DATE] 7:00 AM End [DATE] 1:45 PM [DATE] [DATE] [DATE] [DATE] [DATE] [DAT…" at bounding box center [528, 312] width 253 height 220
drag, startPoint x: 569, startPoint y: 310, endPoint x: 567, endPoint y: 370, distance: 60.3
click at [565, 370] on div "59 00 01 02 03 04 05 06 07 08 09 10 11 12 13 14 15 16 17 18 19 20 21 22 23 24 2…" at bounding box center [549, 315] width 32 height 123
drag, startPoint x: 565, startPoint y: 326, endPoint x: 565, endPoint y: 368, distance: 42.1
click at [565, 368] on div "55 56 57 58 59 00 01 02 03 04 05 06 07 08 09 10 11 12 13 14 15 16 17 18 19 20 2…" at bounding box center [549, 315] width 32 height 123
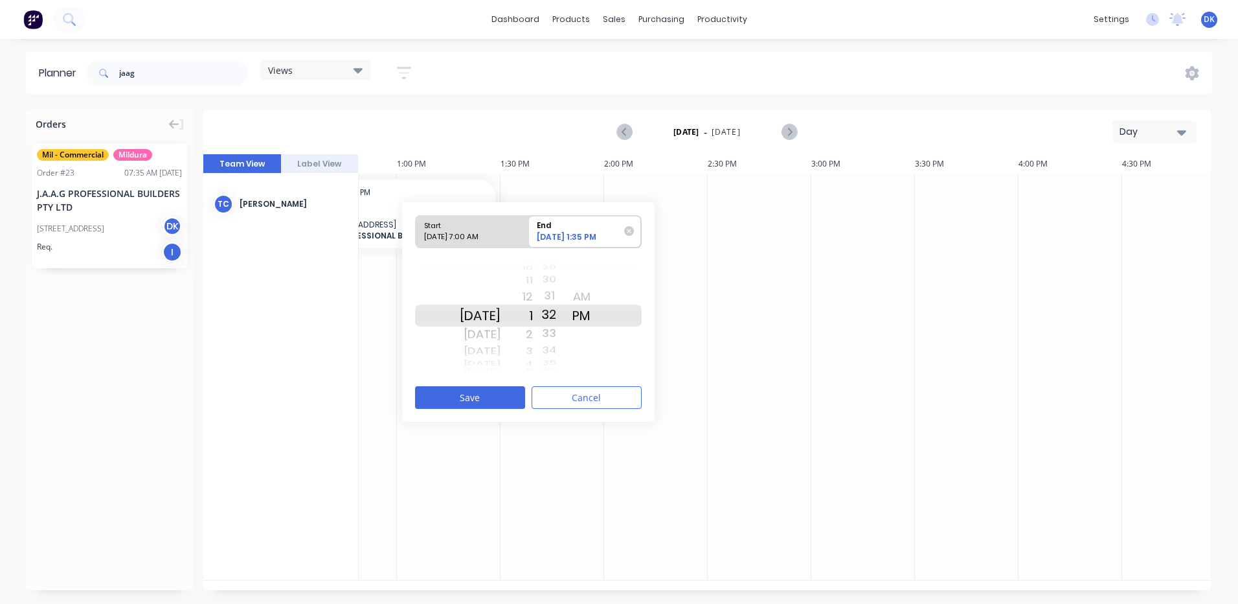
drag, startPoint x: 565, startPoint y: 312, endPoint x: 565, endPoint y: 377, distance: 64.8
click at [565, 377] on div "Start [DATE] 7:00 AM End [DATE] 1:35 PM [DATE] [DATE] [DATE] [DATE] [DATE] [DAT…" at bounding box center [528, 295] width 227 height 163
drag, startPoint x: 562, startPoint y: 311, endPoint x: 565, endPoint y: 354, distance: 42.9
click at [565, 354] on div "50 51 52 53 54 55 56 57 58 59 00 01 02 03 04 05 06 07 08 09 10 11 12 13 14 15 1…" at bounding box center [549, 315] width 32 height 123
click at [468, 394] on button "Save" at bounding box center [470, 397] width 110 height 23
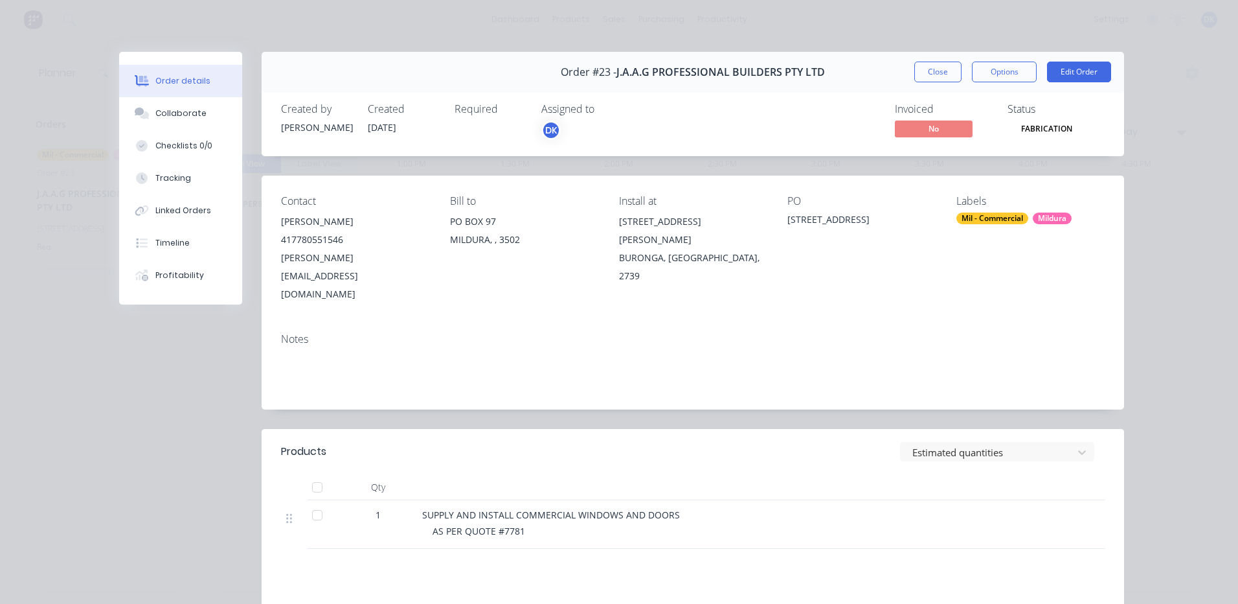
click at [933, 65] on button "Close" at bounding box center [937, 72] width 47 height 21
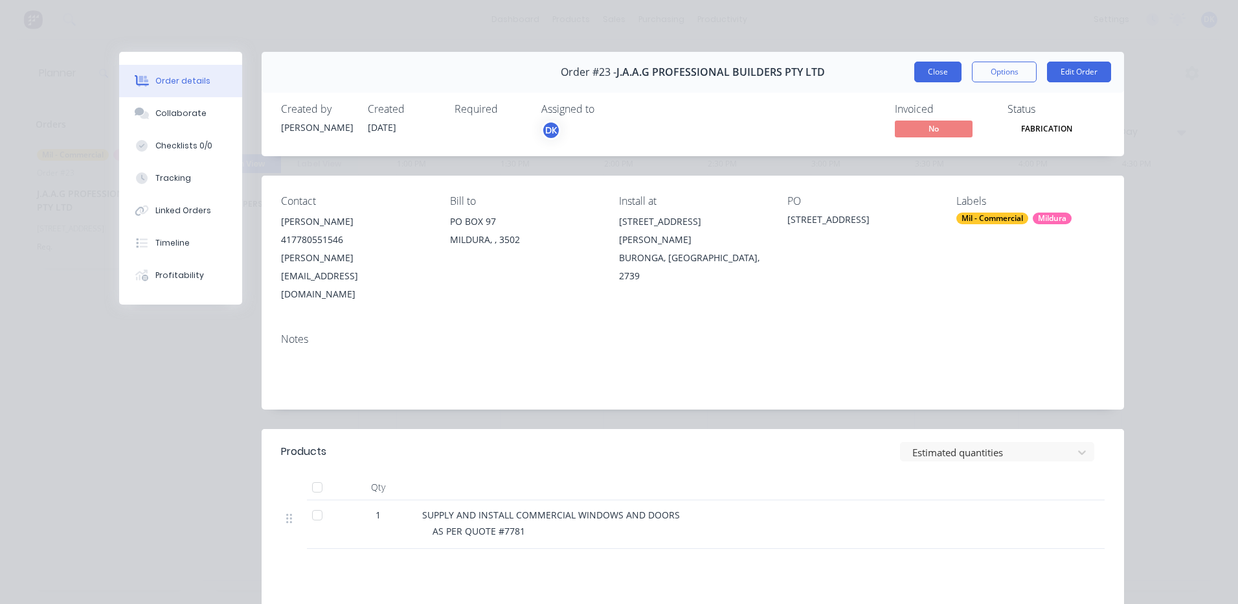
click at [934, 72] on button "Close" at bounding box center [937, 72] width 47 height 21
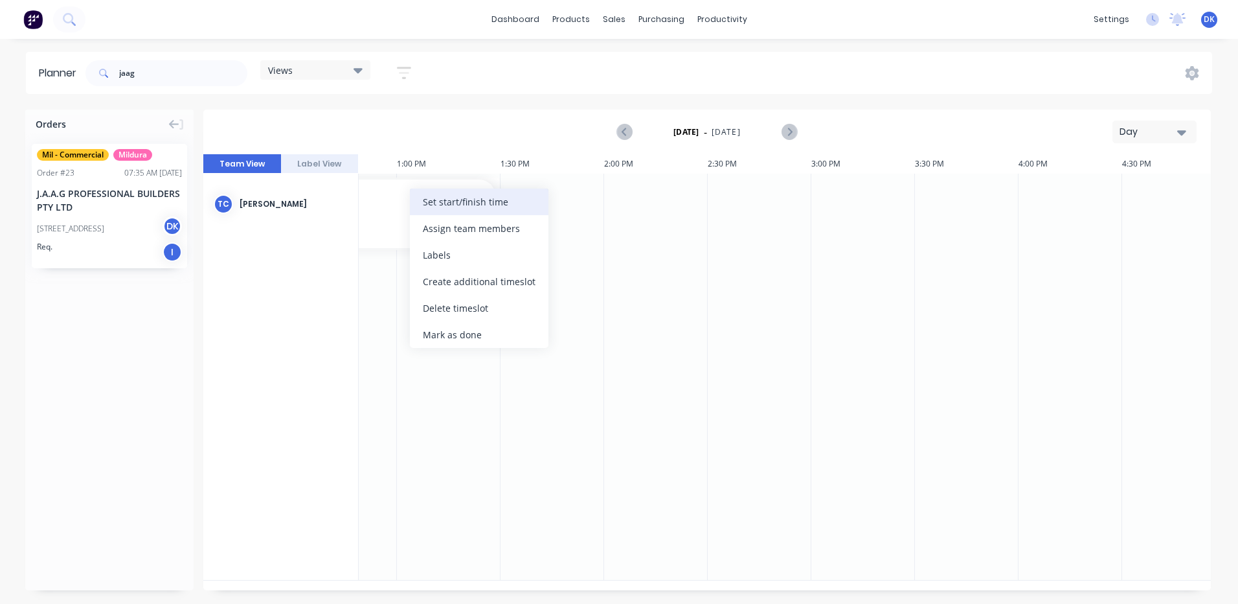
click at [457, 203] on div "Set start/finish time" at bounding box center [479, 201] width 139 height 27
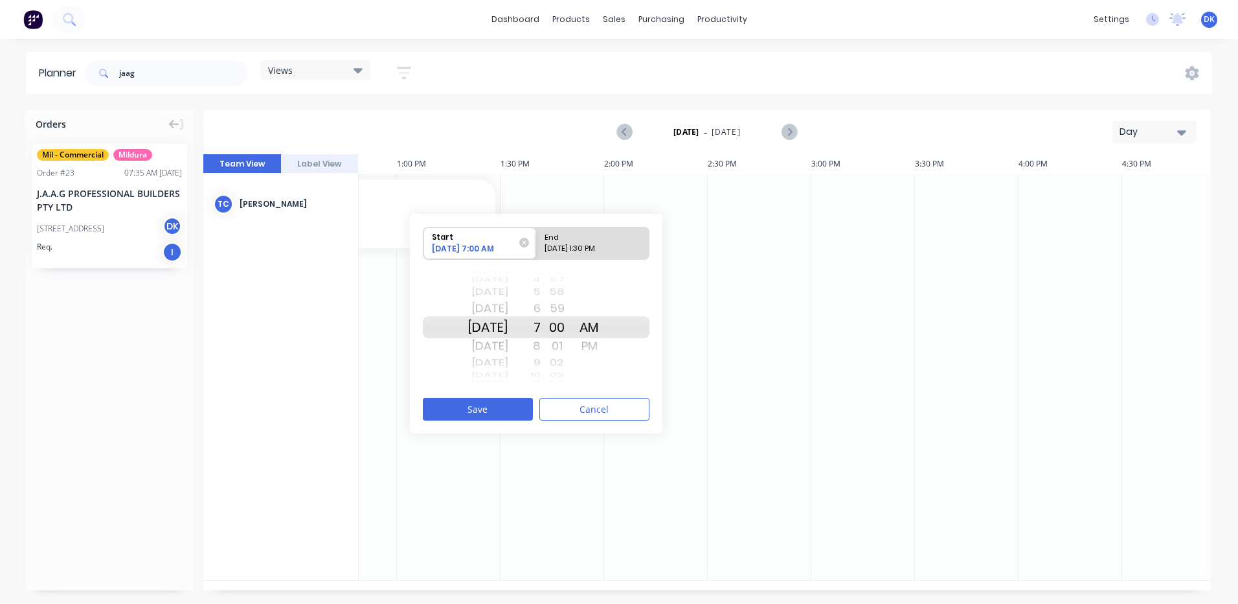
click at [623, 242] on div "End" at bounding box center [587, 235] width 94 height 16
click at [537, 242] on input "End [DATE] 1:30 PM" at bounding box center [536, 243] width 1 height 32
radio input "true"
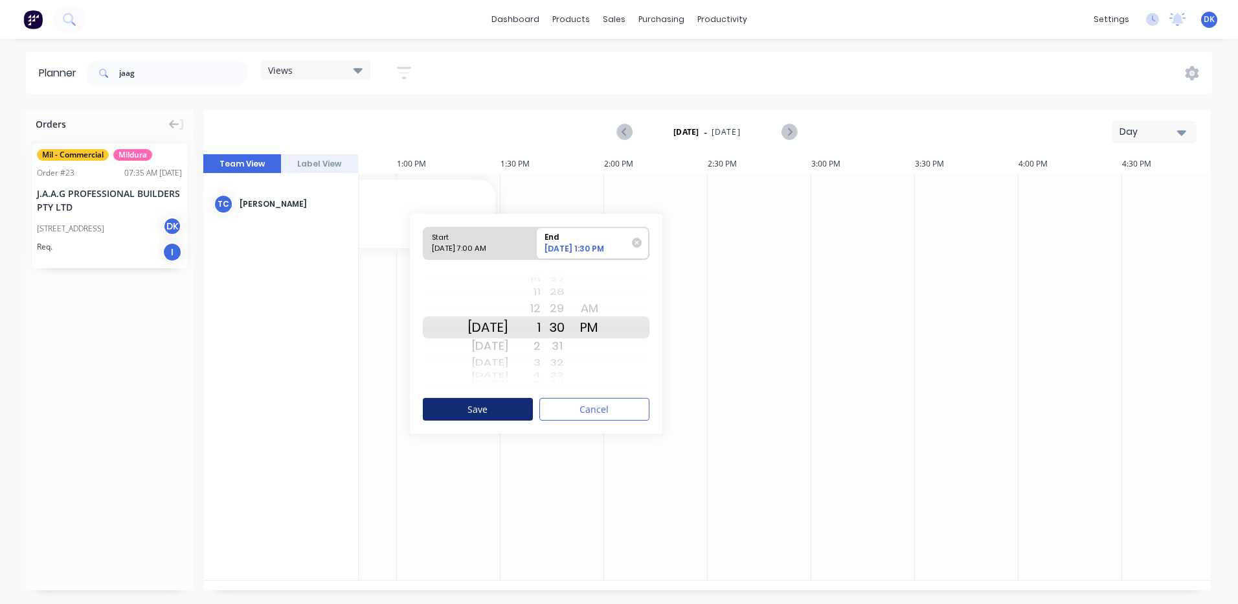
click at [492, 409] on button "Save" at bounding box center [478, 409] width 110 height 23
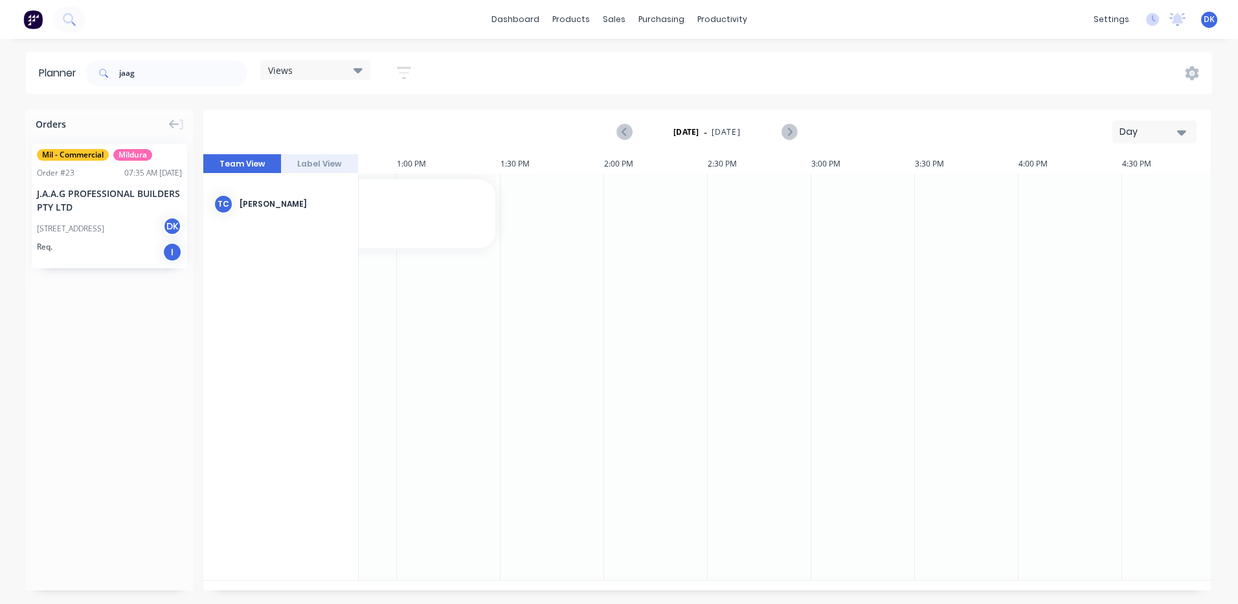
drag, startPoint x: 762, startPoint y: 587, endPoint x: 558, endPoint y: 582, distance: 204.7
click at [558, 582] on div "1:00 PM 10 Fri [DATE] 8:30 AM 9:00 AM 9:30 AM 10:00 AM 10:30 AM 11:00 AM 11:30 …" at bounding box center [707, 372] width 1008 height 436
click at [1177, 130] on button "Day" at bounding box center [1155, 131] width 84 height 23
click at [1096, 188] on div "Week" at bounding box center [1131, 192] width 128 height 26
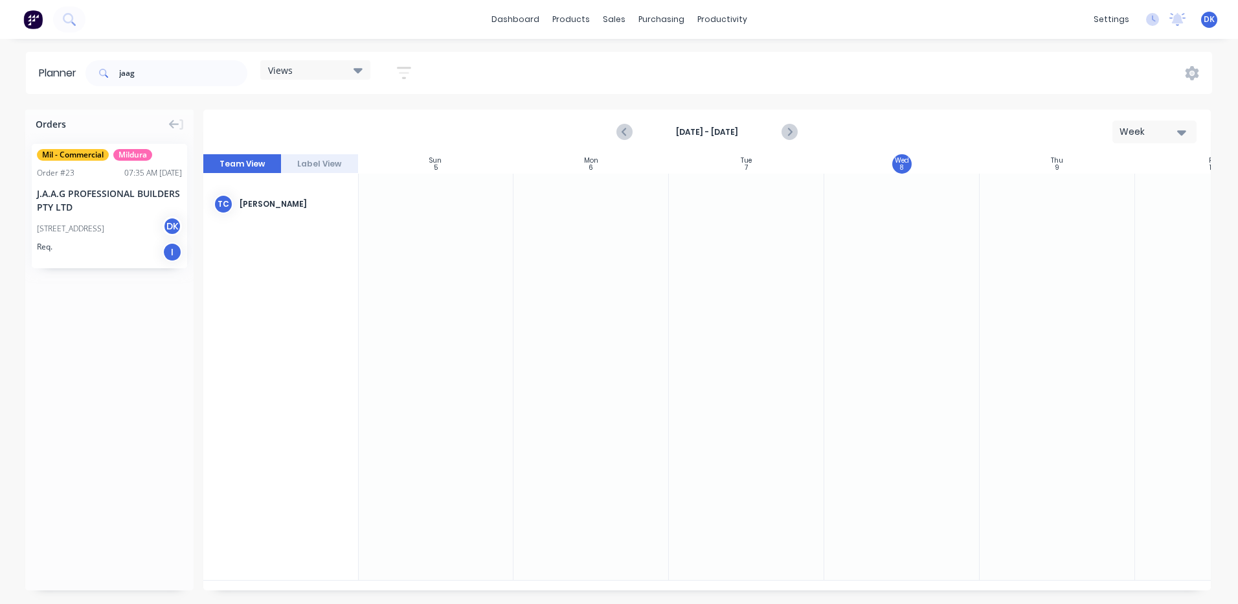
drag, startPoint x: 435, startPoint y: 584, endPoint x: 785, endPoint y: 598, distance: 350.0
click at [785, 598] on div "Orders Mil - Commercial Mildura Order # 23 07:35 AM [DATE] J.A.A.G PROFESSIONAL…" at bounding box center [619, 355] width 1238 height 493
click at [789, 133] on icon "Next page" at bounding box center [790, 132] width 16 height 16
click at [790, 133] on icon "Next page" at bounding box center [790, 132] width 16 height 16
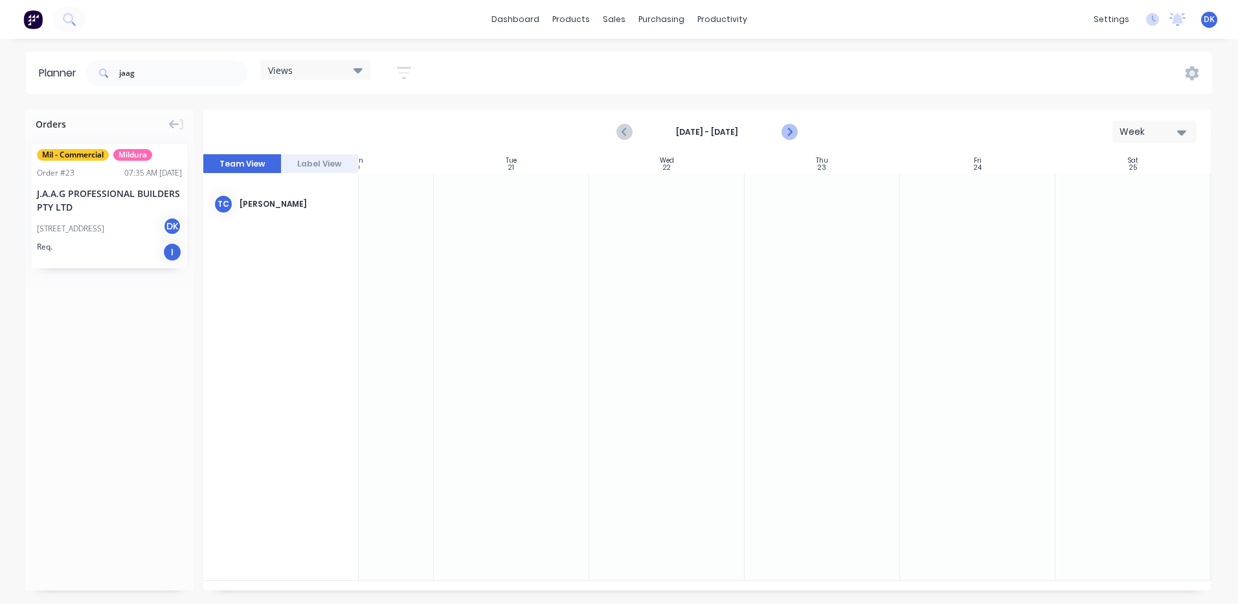
click at [791, 133] on icon "Next page" at bounding box center [789, 132] width 6 height 10
click at [624, 130] on icon "Previous page" at bounding box center [626, 132] width 16 height 16
click at [1184, 134] on icon "button" at bounding box center [1181, 132] width 9 height 14
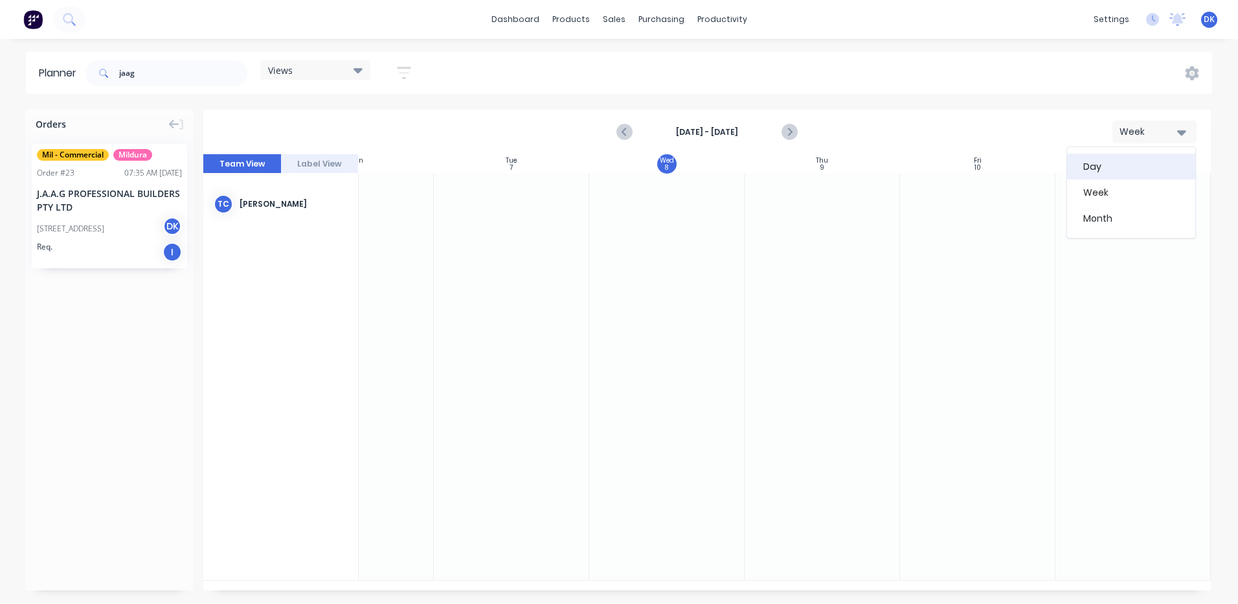
click at [1130, 159] on div "Day" at bounding box center [1131, 166] width 128 height 26
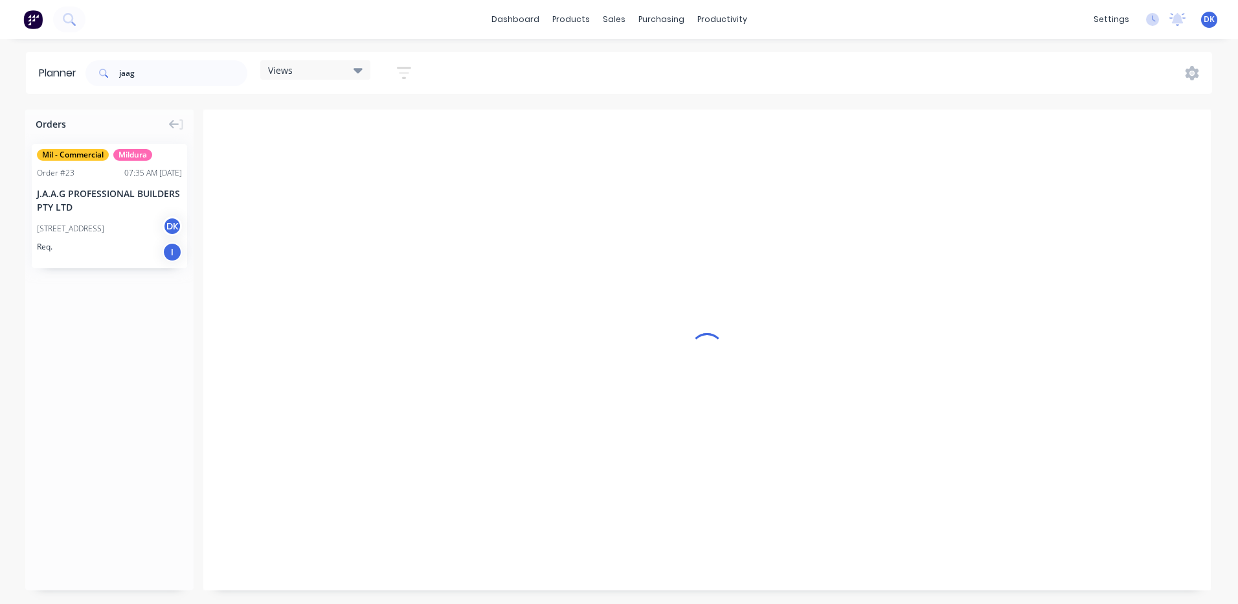
scroll to position [0, 2695]
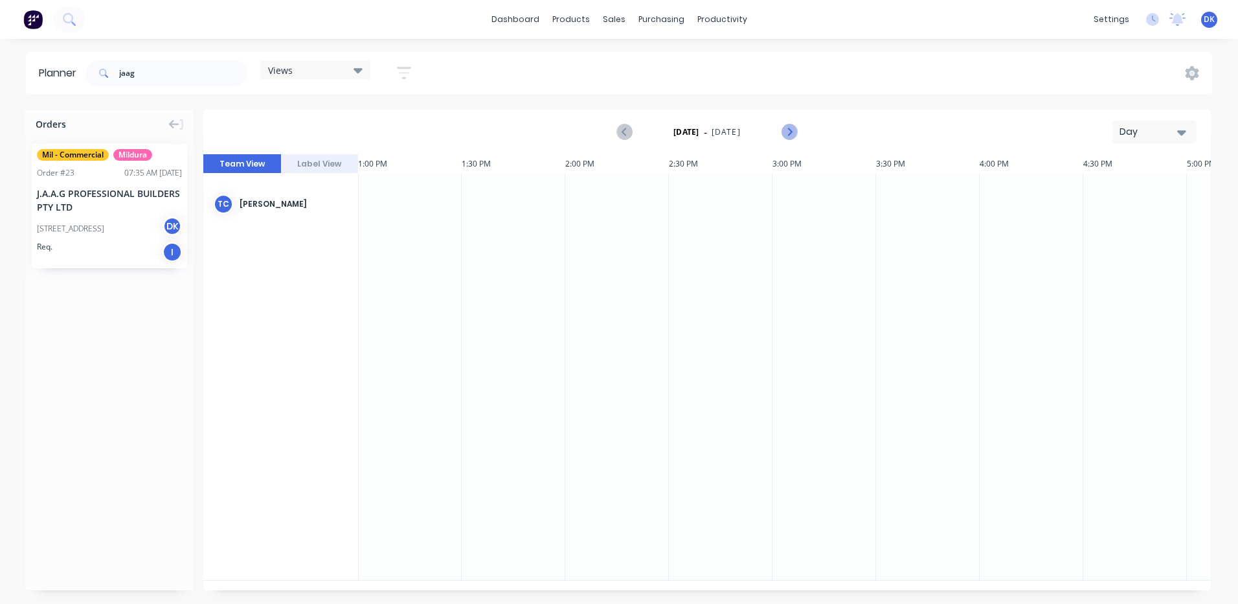
click at [789, 135] on icon "Next page" at bounding box center [789, 132] width 6 height 10
click at [789, 135] on icon "Next page" at bounding box center [790, 132] width 16 height 16
click at [406, 198] on div at bounding box center [411, 377] width 104 height 406
click at [1180, 130] on icon "button" at bounding box center [1181, 132] width 9 height 14
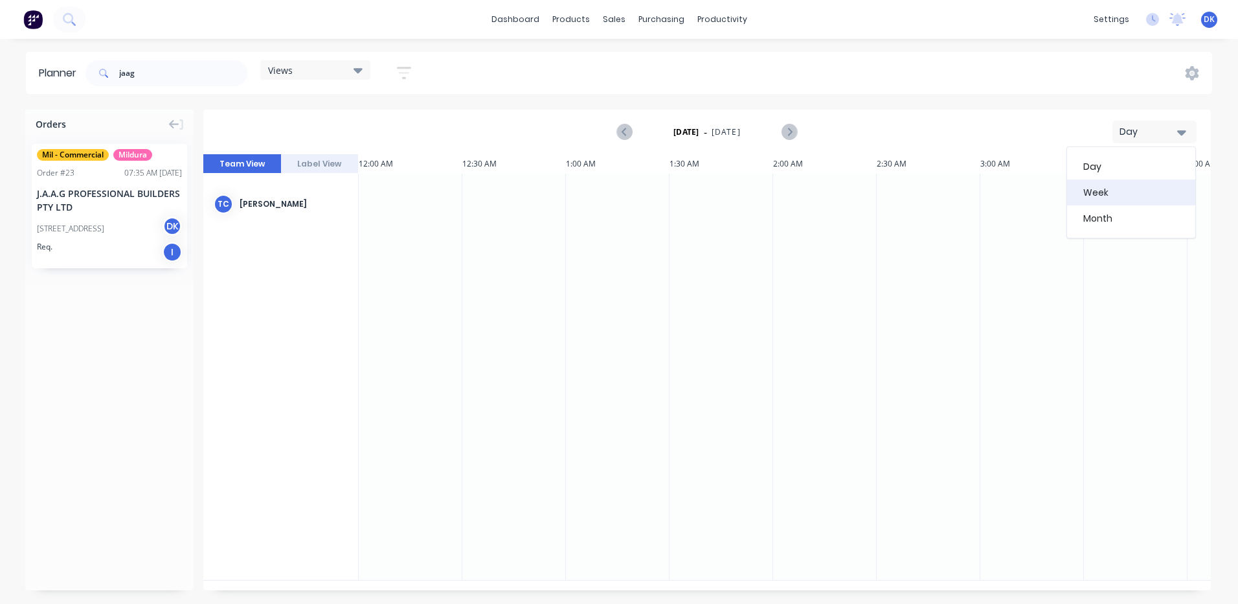
click at [1094, 194] on div "Week" at bounding box center [1131, 192] width 128 height 26
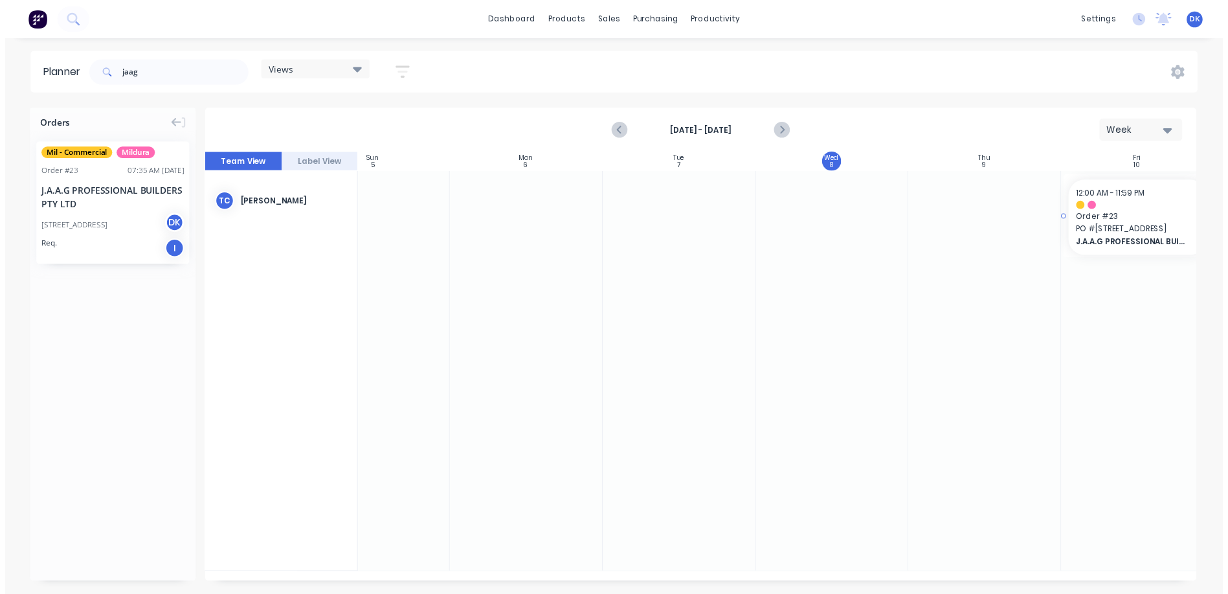
scroll to position [0, 78]
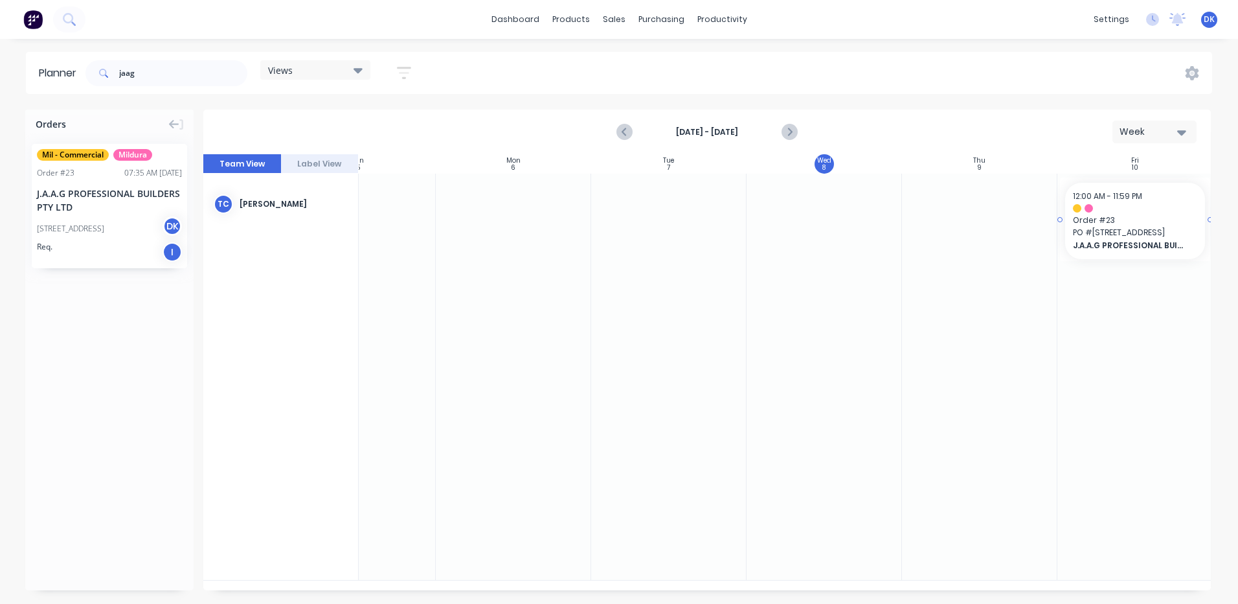
drag, startPoint x: 96, startPoint y: 214, endPoint x: 1098, endPoint y: 221, distance: 1001.8
click at [1126, 204] on div "Set start/finish time" at bounding box center [1169, 203] width 139 height 27
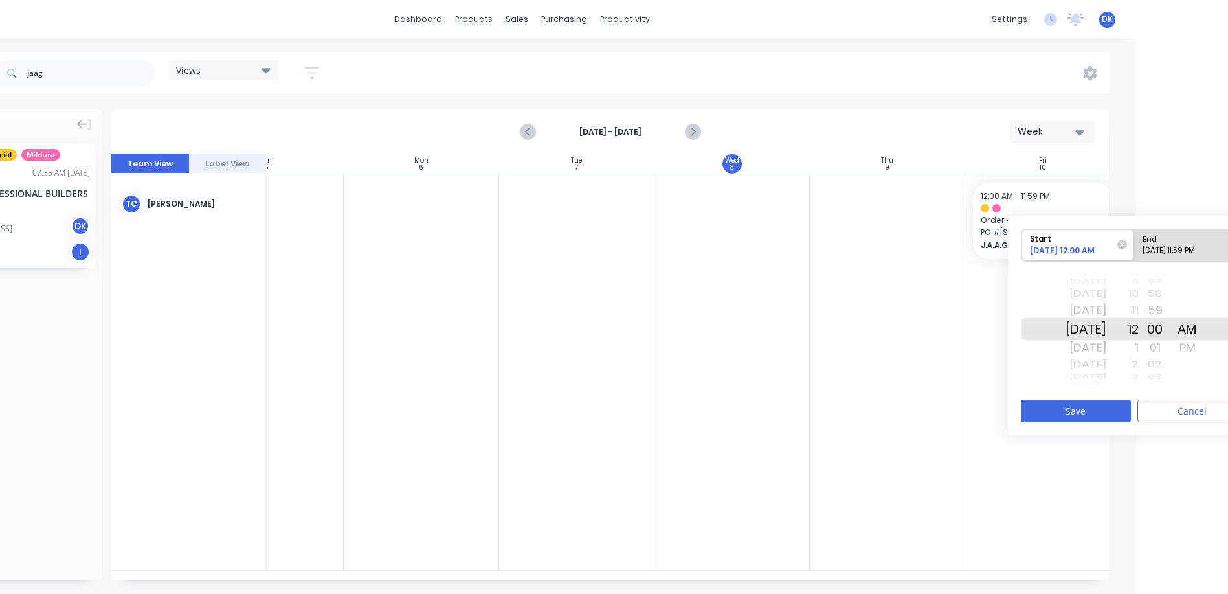
scroll to position [0, 124]
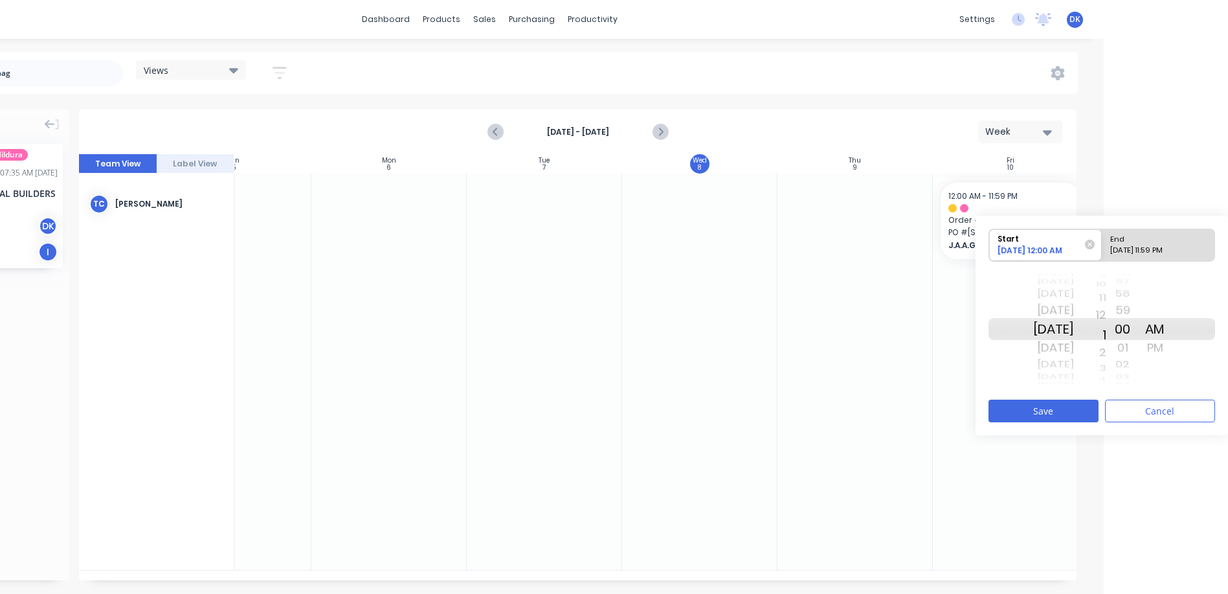
drag, startPoint x: 1123, startPoint y: 328, endPoint x: 1112, endPoint y: 312, distance: 19.6
click at [1107, 312] on div "9 10 11 12 1 2 3 4 5 6 7 8 9 10 11 12 1 2 3 4 5 6 7 8 9 10 11 12 1 2 3 4 5 6 7 …" at bounding box center [1090, 328] width 32 height 123
click at [1171, 326] on div "AM" at bounding box center [1155, 329] width 32 height 22
drag, startPoint x: 1122, startPoint y: 326, endPoint x: 1109, endPoint y: 199, distance: 127.7
click at [1104, 194] on html "dashboard products sales purchasing productivity dashboard products Product Cat…" at bounding box center [490, 297] width 1228 height 594
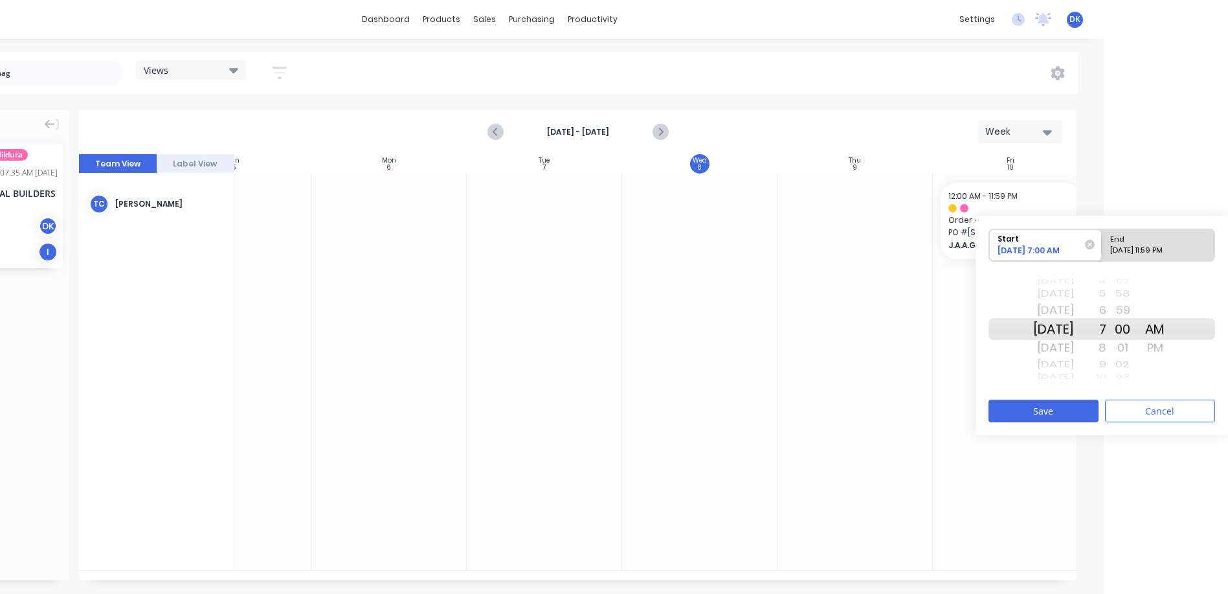
click at [1162, 238] on div "End" at bounding box center [1153, 237] width 94 height 16
click at [1103, 238] on input "End [DATE] 11:59 PM" at bounding box center [1102, 245] width 1 height 32
radio input "true"
drag, startPoint x: 1119, startPoint y: 326, endPoint x: 1116, endPoint y: 284, distance: 42.2
click at [1107, 284] on div "9 10 11 12 1 2 3 4 5 6 7 8 9 10 11 12 1 2 3 4 5 6 7 8 9 10 11 12 1 2 3 4 5 6 7 …" at bounding box center [1090, 328] width 32 height 123
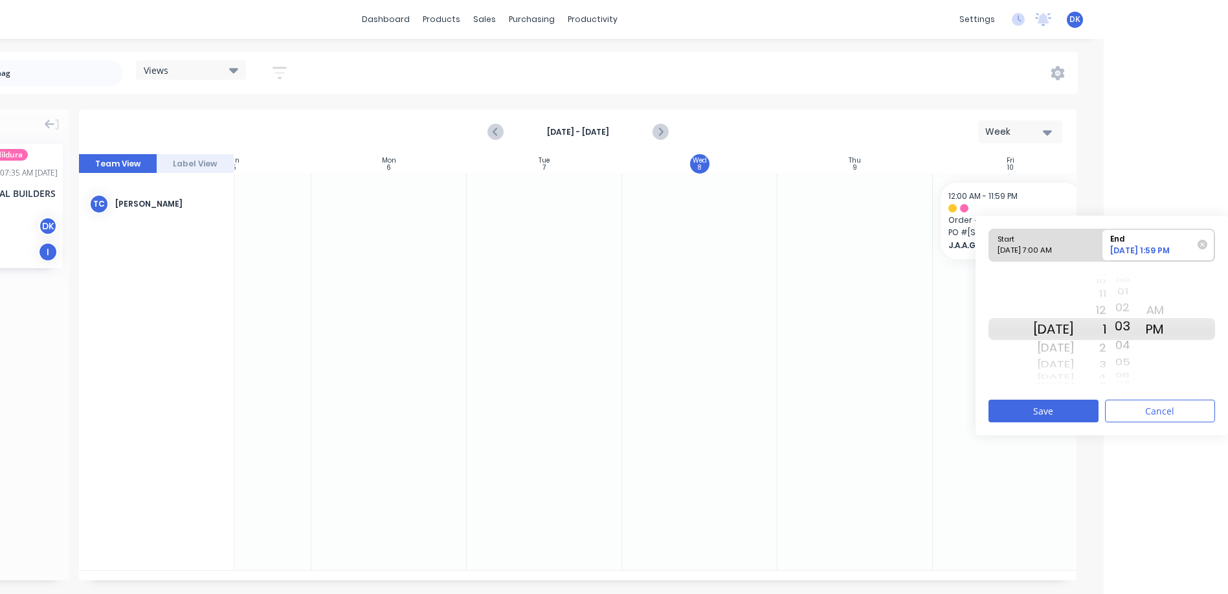
drag, startPoint x: 1138, startPoint y: 328, endPoint x: 1148, endPoint y: 242, distance: 86.0
click at [1148, 236] on div "Start [DATE] 7:00 AM End [DATE] 1:59 PM [DATE] [DATE] [DATE] [DATE] [DATE] [DAT…" at bounding box center [1102, 309] width 227 height 163
drag, startPoint x: 1137, startPoint y: 325, endPoint x: 1125, endPoint y: 232, distance: 94.1
click at [1125, 232] on div "Start [DATE] 7:00 AM End [DATE] 1:04 PM [DATE] [DATE] [DATE] [DATE] [DATE] [DAT…" at bounding box center [1102, 309] width 227 height 163
drag, startPoint x: 1132, startPoint y: 281, endPoint x: 1130, endPoint y: 246, distance: 35.0
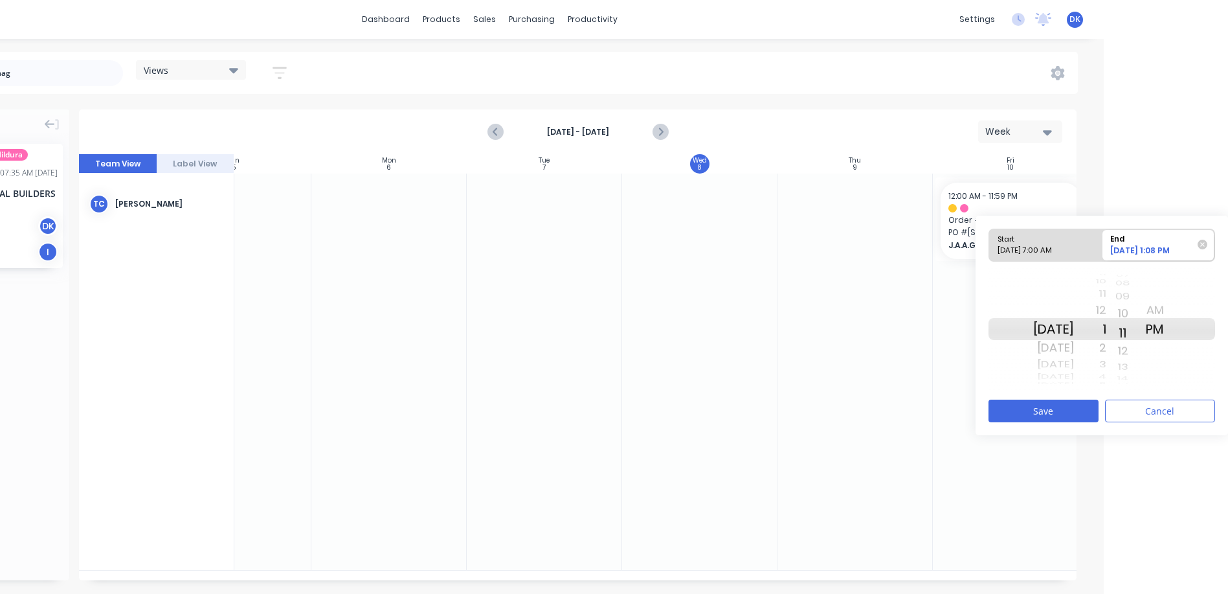
click at [1130, 246] on div "Start [DATE] 7:00 AM End [DATE] 1:08 PM [DATE] [DATE] [DATE] [DATE] [DATE] [DAT…" at bounding box center [1102, 309] width 227 height 163
drag, startPoint x: 1137, startPoint y: 324, endPoint x: 1135, endPoint y: 250, distance: 73.9
click at [1135, 250] on div "Start [DATE] 7:00 AM End [DATE] 1:12 PM [DATE] [DATE] [DATE] [DATE] [DATE] [DAT…" at bounding box center [1102, 309] width 227 height 163
drag, startPoint x: 1138, startPoint y: 330, endPoint x: 1131, endPoint y: 237, distance: 92.9
click at [1131, 237] on div "Start [DATE] 7:00 AM End [DATE] 1:15 PM [DATE] [DATE] [DATE] [DATE] [DATE] [DAT…" at bounding box center [1102, 309] width 227 height 163
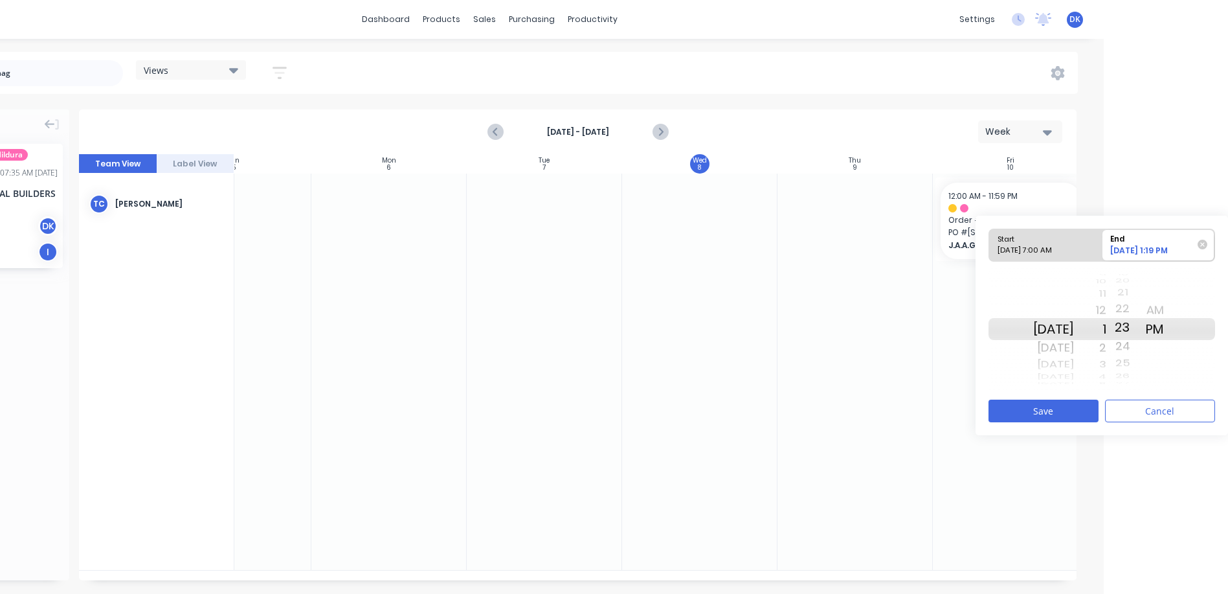
drag, startPoint x: 1137, startPoint y: 328, endPoint x: 1120, endPoint y: 238, distance: 91.6
click at [1120, 238] on div "Start [DATE] 7:00 AM End [DATE] 1:19 PM [DATE] [DATE] [DATE] [DATE] [DATE] [DAT…" at bounding box center [1102, 309] width 227 height 163
drag, startPoint x: 1138, startPoint y: 326, endPoint x: 1137, endPoint y: 227, distance: 99.1
click at [1137, 227] on div "Start [DATE] 7:00 AM End [DATE] 1:23 PM [DATE] [DATE] [DATE] [DATE] [DATE] [DAT…" at bounding box center [1102, 326] width 253 height 220
drag, startPoint x: 1136, startPoint y: 310, endPoint x: 1133, endPoint y: 283, distance: 26.7
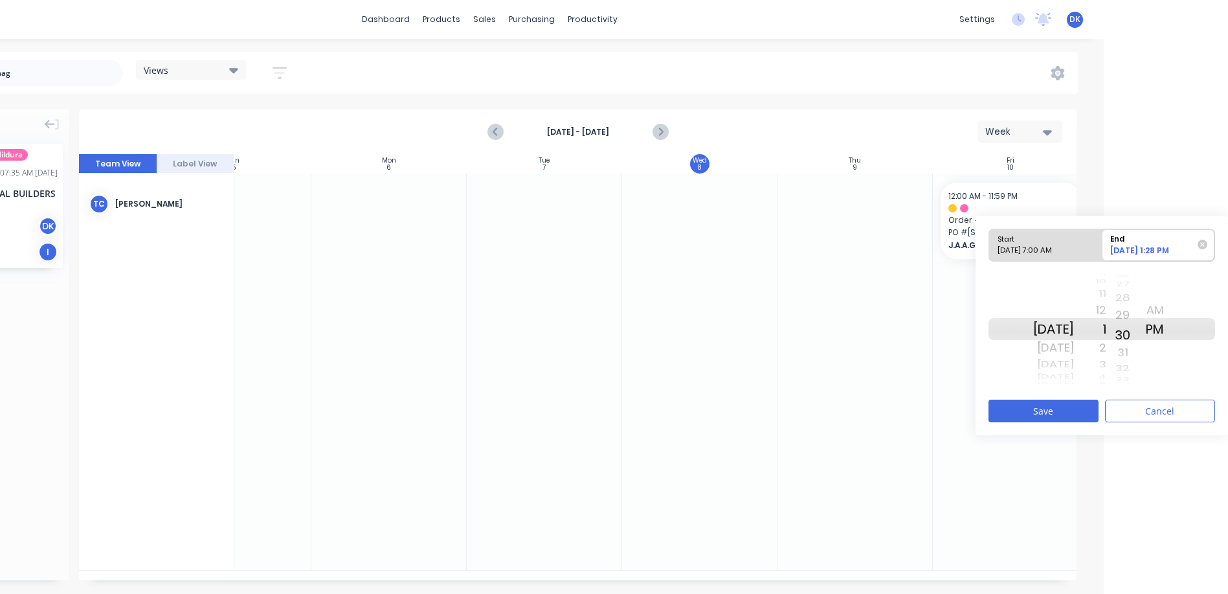
click at [1133, 283] on div "50 51 52 53 54 55 56 57 58 59 00 01 02 03 04 05 06 07 08 09 10 11 12 13 14 15 1…" at bounding box center [1123, 328] width 32 height 123
click at [1052, 410] on button "Save" at bounding box center [1044, 411] width 110 height 23
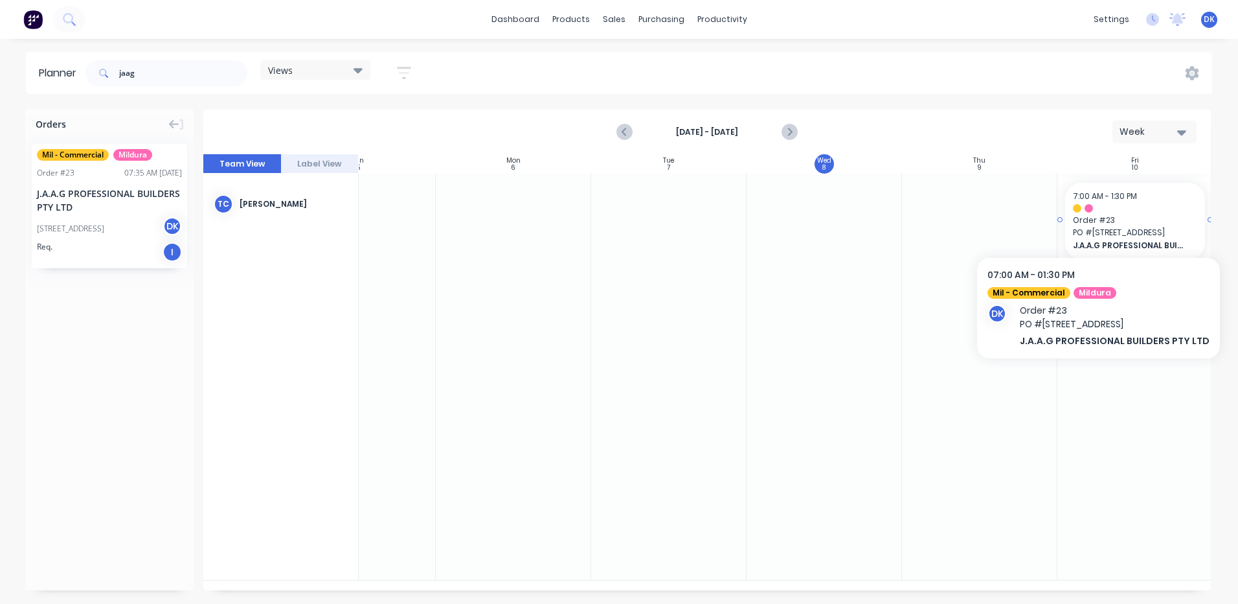
click at [1133, 218] on span "Order # 23" at bounding box center [1135, 220] width 124 height 12
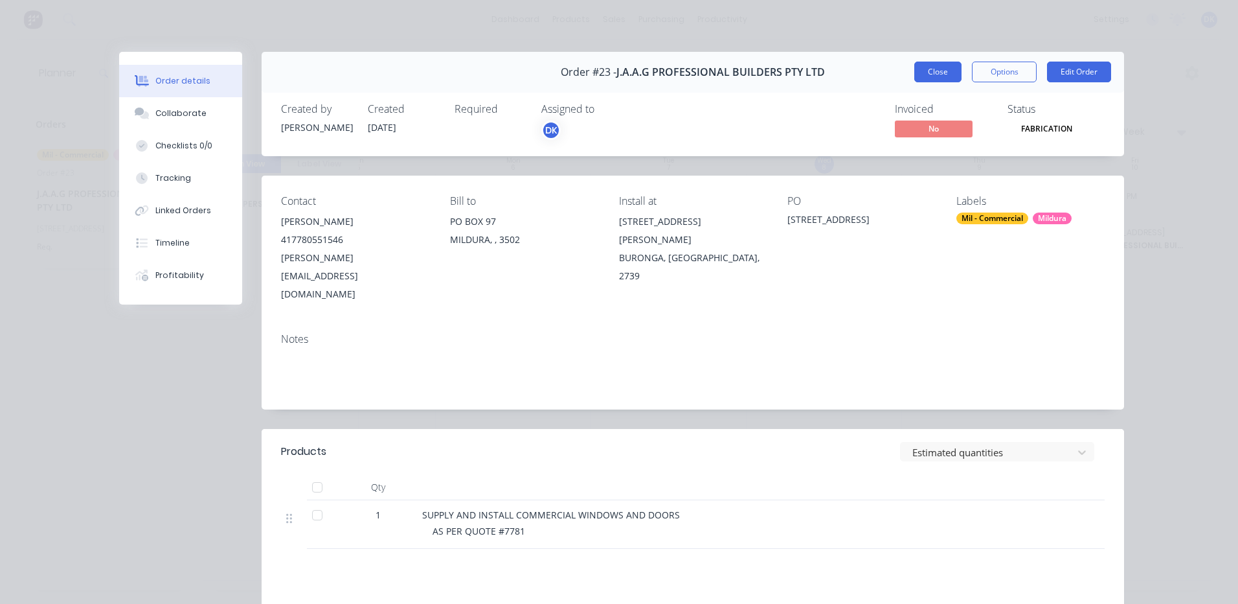
click at [938, 71] on button "Close" at bounding box center [937, 72] width 47 height 21
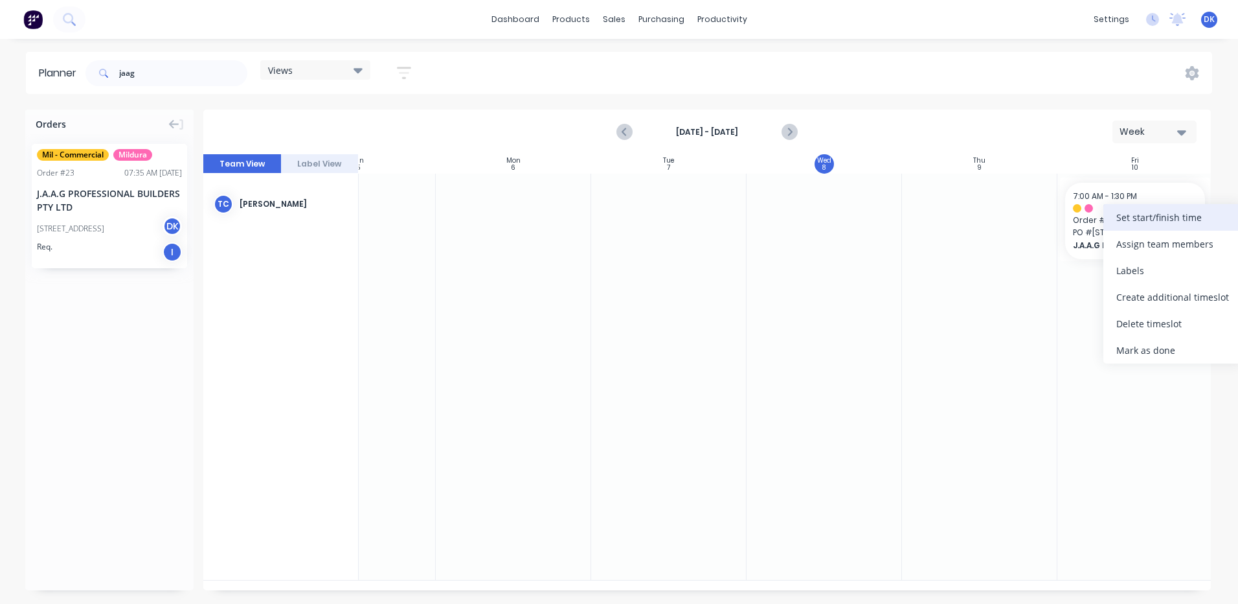
click at [1130, 218] on div "Set start/finish time" at bounding box center [1172, 217] width 139 height 27
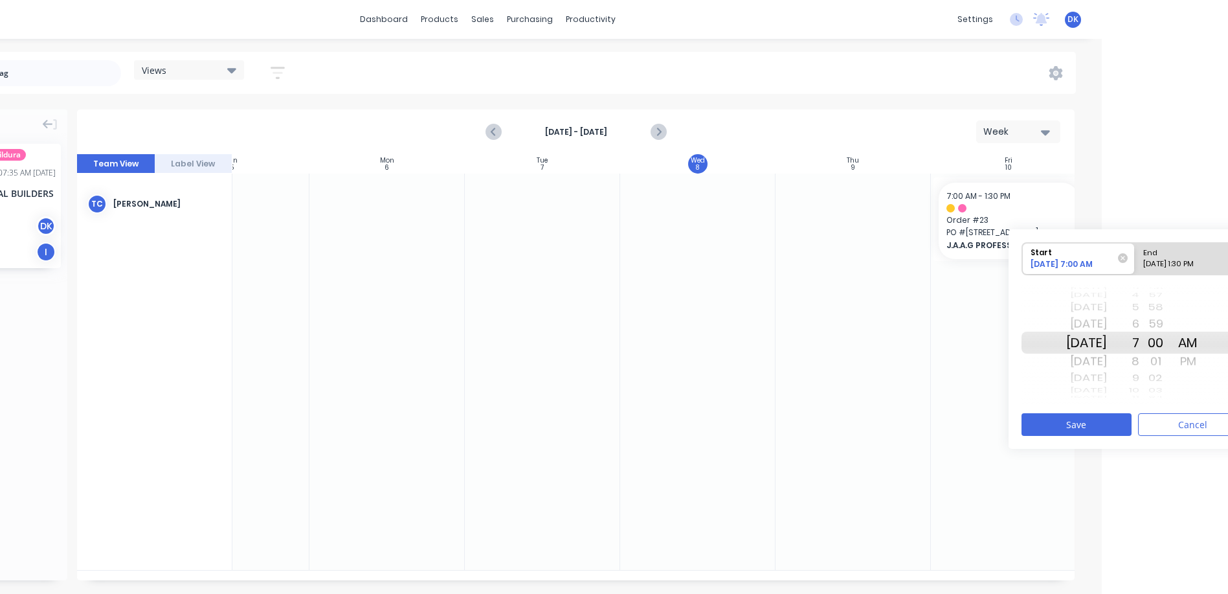
scroll to position [0, 159]
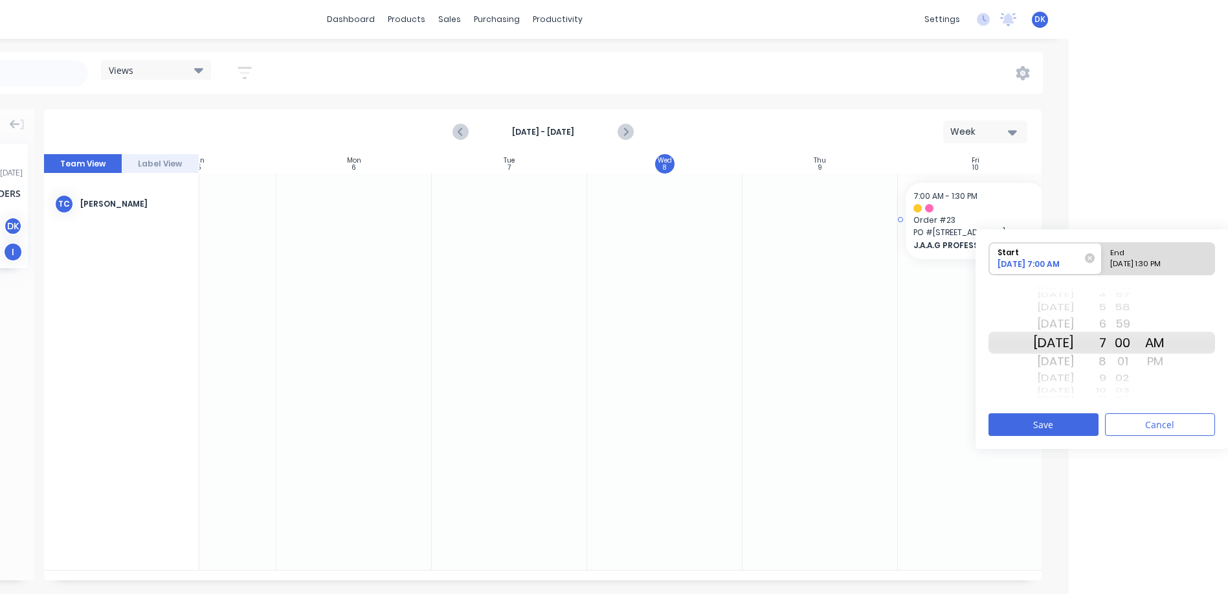
drag, startPoint x: 802, startPoint y: 208, endPoint x: 952, endPoint y: 199, distance: 149.8
click at [992, 210] on div "Assign team members" at bounding box center [1021, 214] width 139 height 27
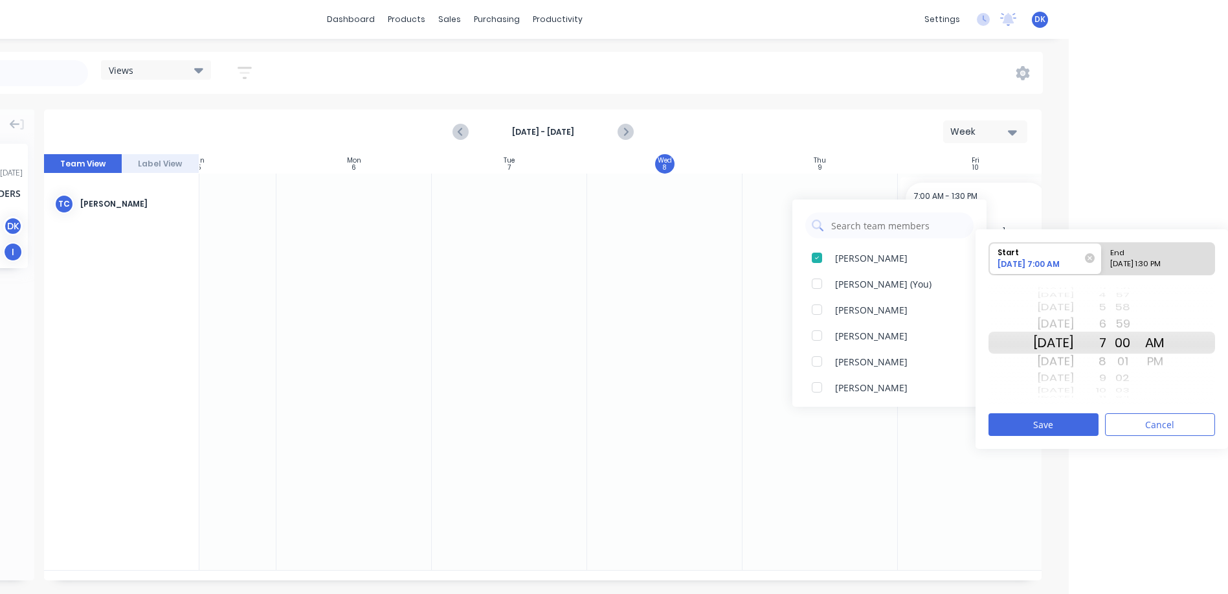
click at [1069, 187] on html "dashboard products sales purchasing productivity dashboard products Product Cat…" at bounding box center [455, 297] width 1228 height 594
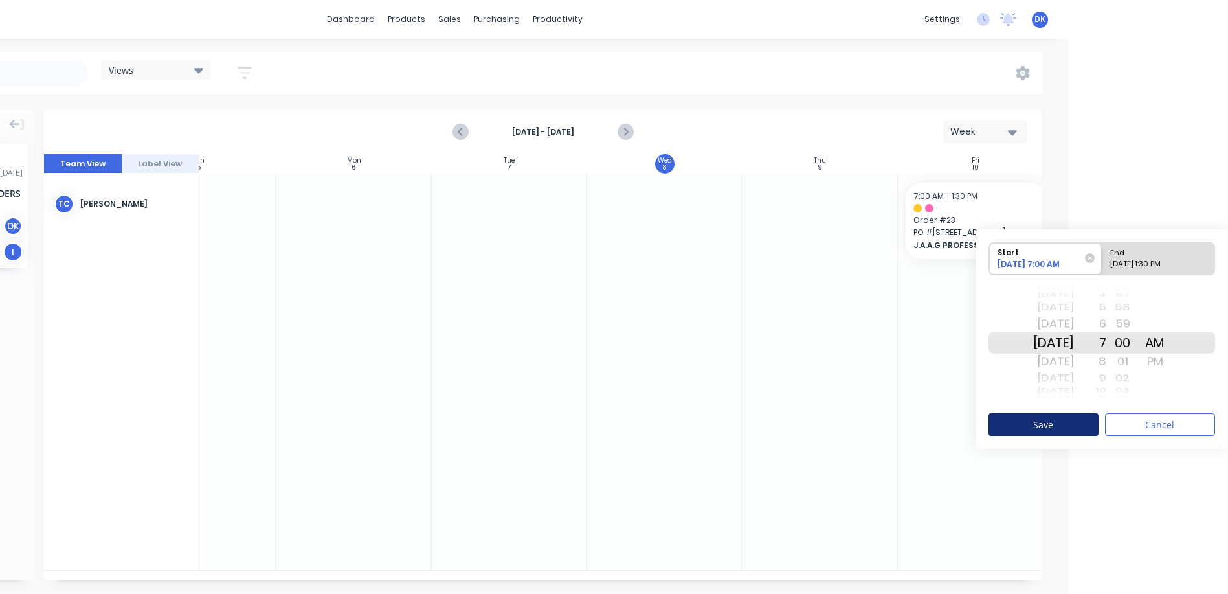
click at [1043, 420] on button "Save" at bounding box center [1044, 424] width 110 height 23
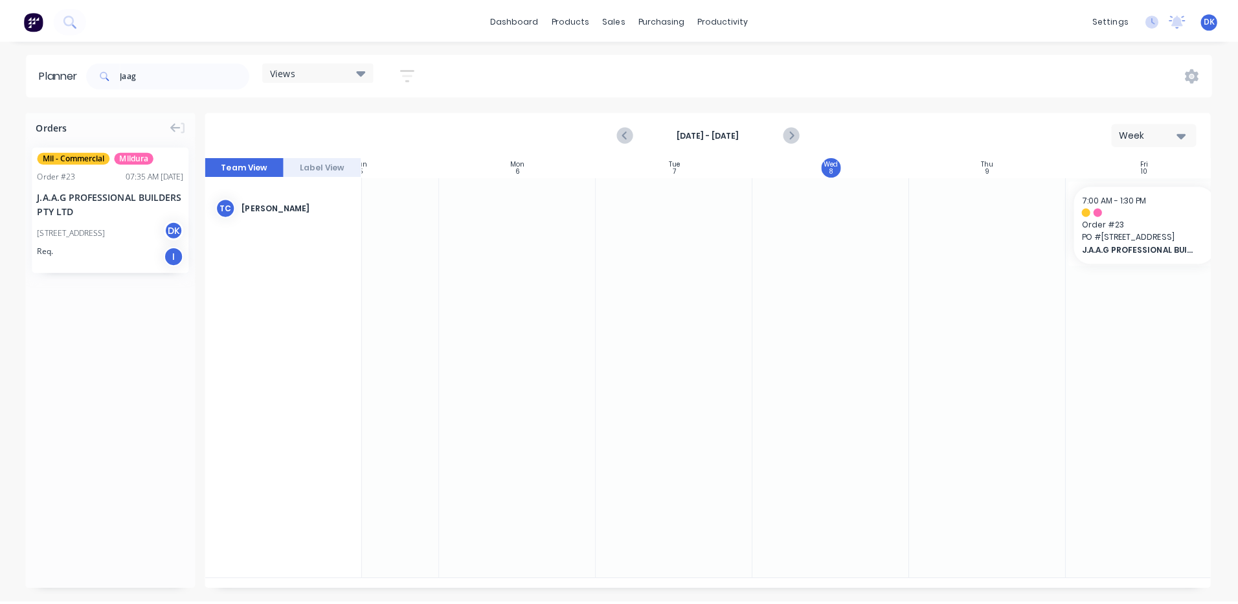
scroll to position [0, 0]
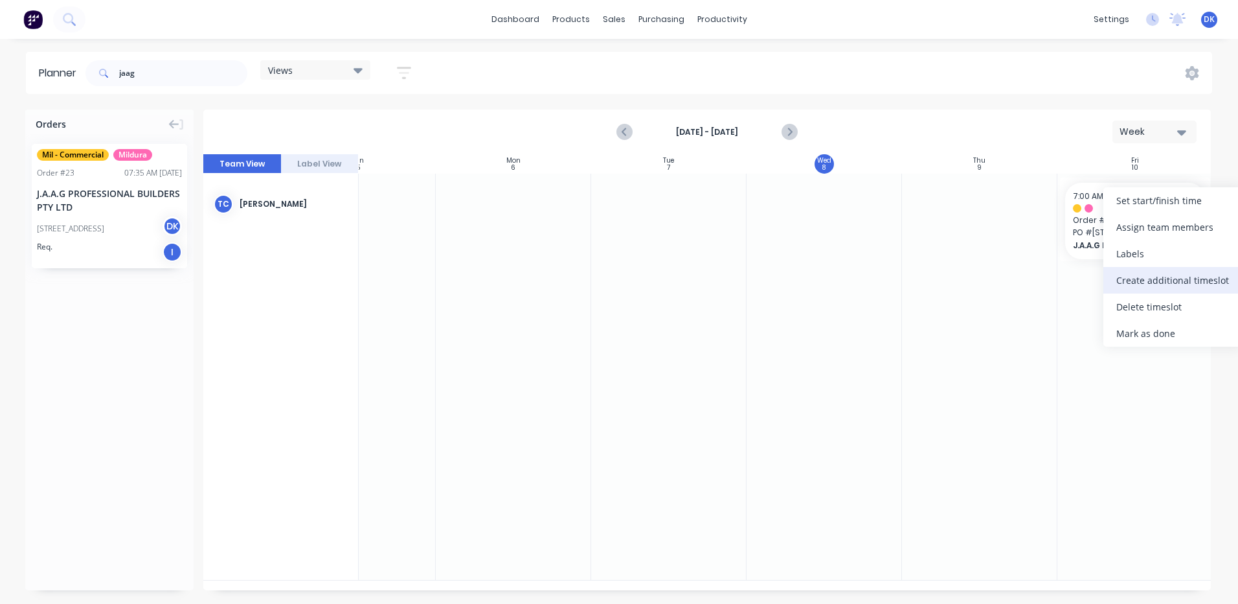
click at [1151, 277] on div "Create additional timeslot" at bounding box center [1172, 280] width 139 height 27
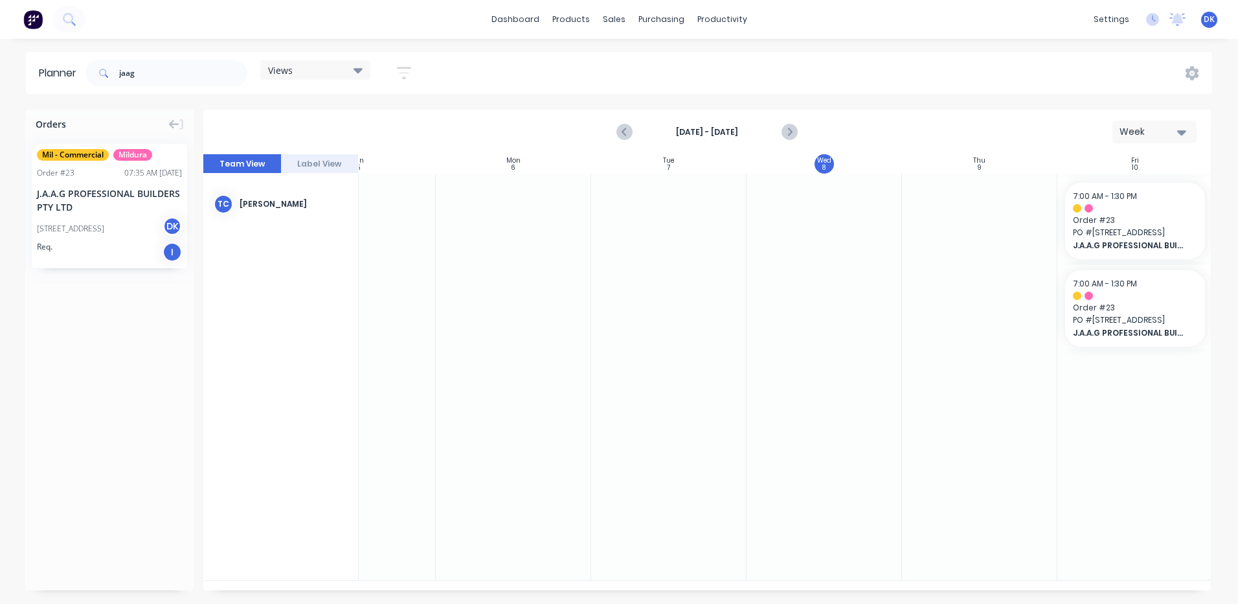
click at [408, 71] on icon "button" at bounding box center [404, 73] width 14 height 16
click at [390, 119] on icon "button" at bounding box center [389, 121] width 9 height 14
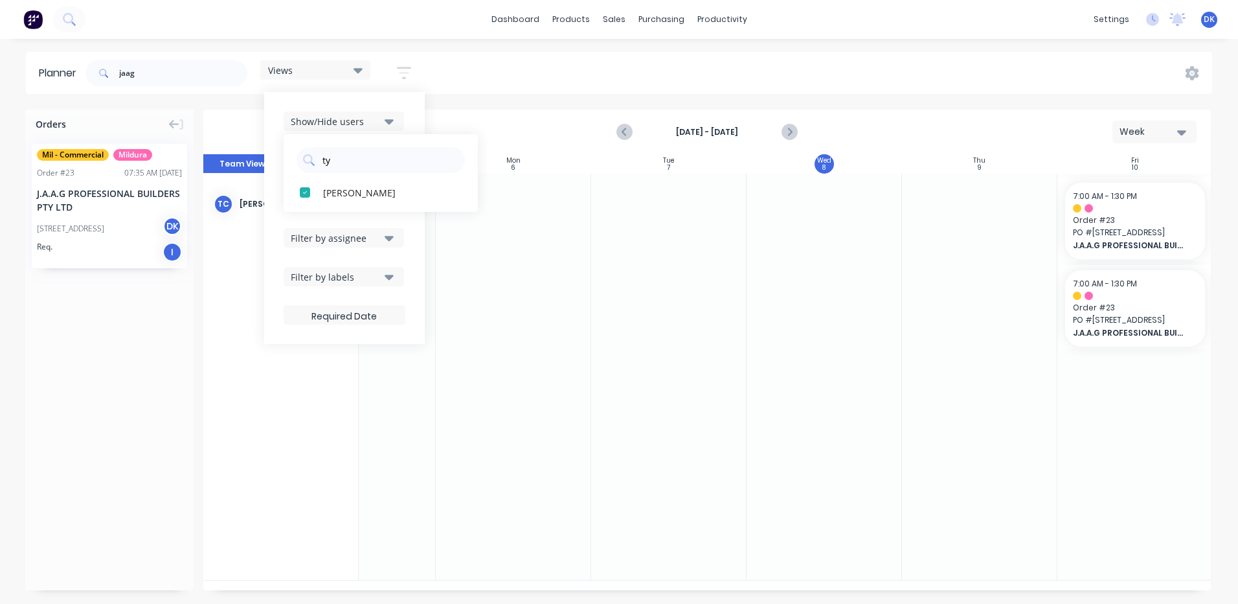
drag, startPoint x: 333, startPoint y: 165, endPoint x: 287, endPoint y: 159, distance: 46.3
click at [287, 159] on div "ty" at bounding box center [381, 157] width 194 height 32
type input "[PERSON_NAME]"
click at [308, 187] on div "button" at bounding box center [305, 192] width 26 height 26
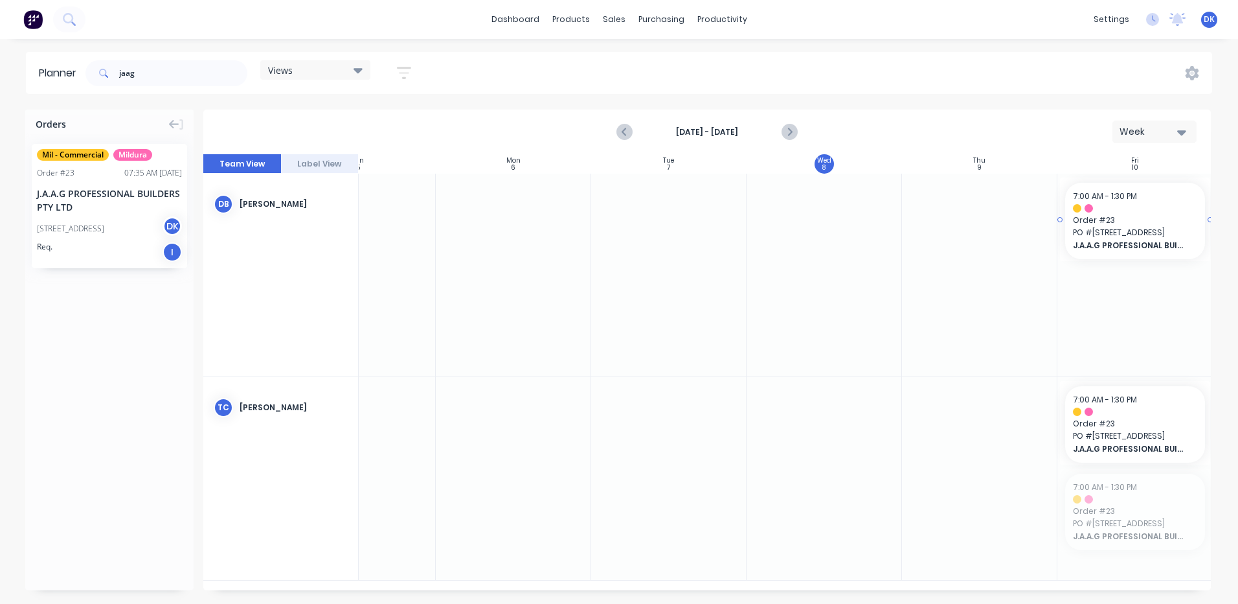
drag, startPoint x: 1111, startPoint y: 502, endPoint x: 1126, endPoint y: 240, distance: 262.7
click at [1190, 73] on icon at bounding box center [1192, 73] width 14 height 14
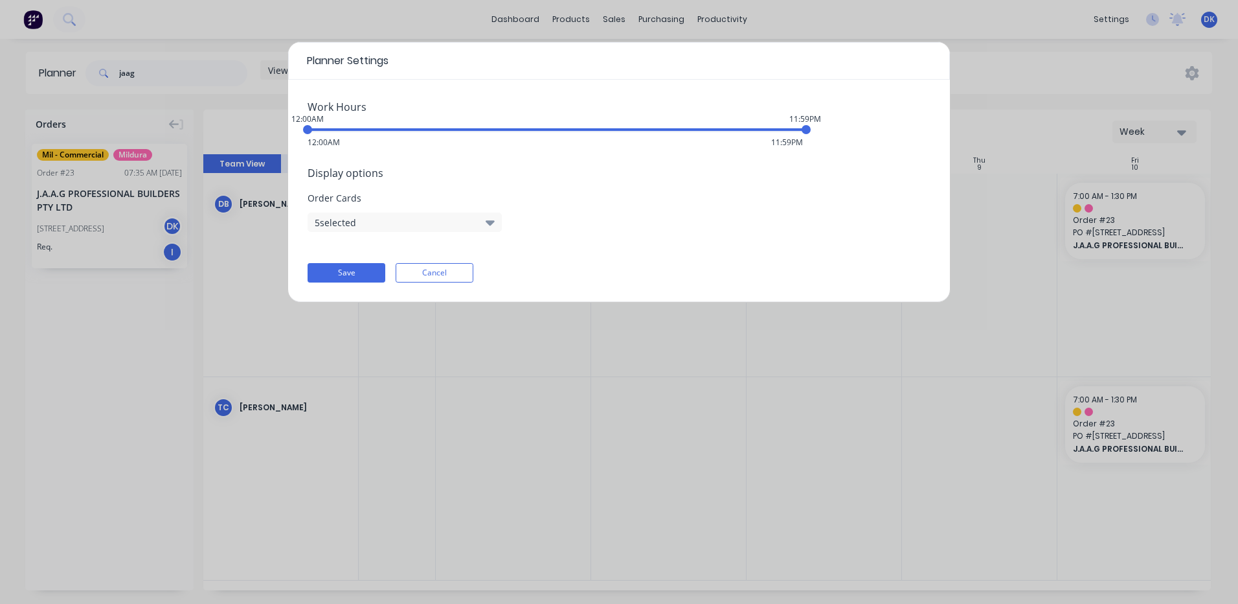
click at [490, 222] on icon "button" at bounding box center [490, 222] width 9 height 5
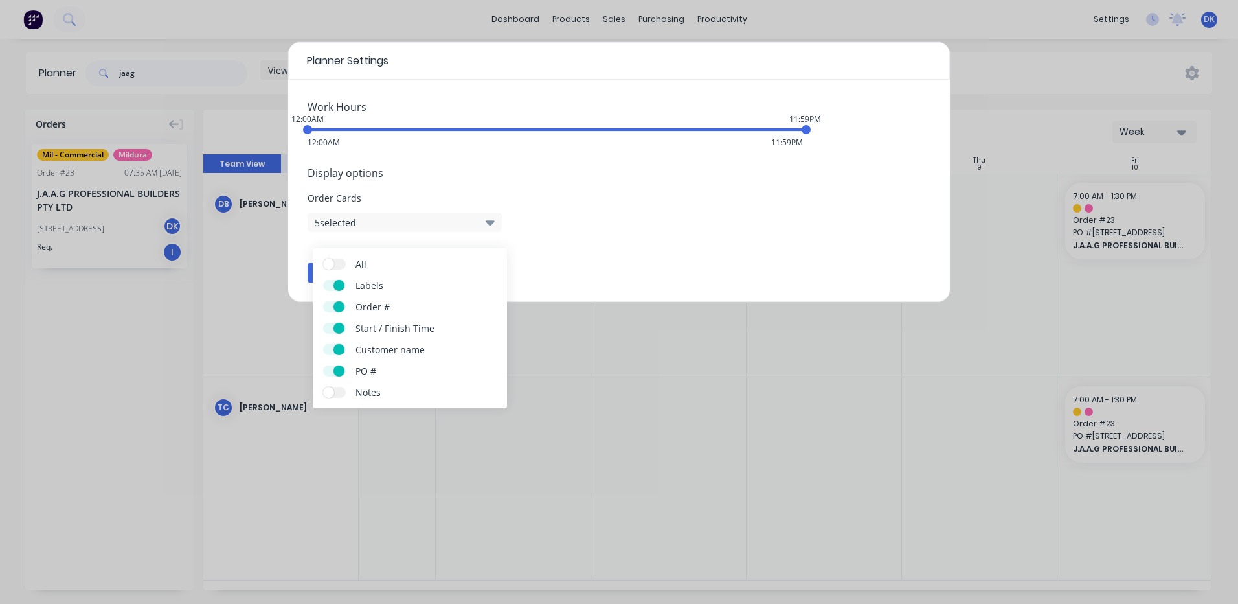
click at [341, 304] on span at bounding box center [339, 306] width 11 height 11
click at [323, 301] on input "Order #" at bounding box center [323, 301] width 0 height 0
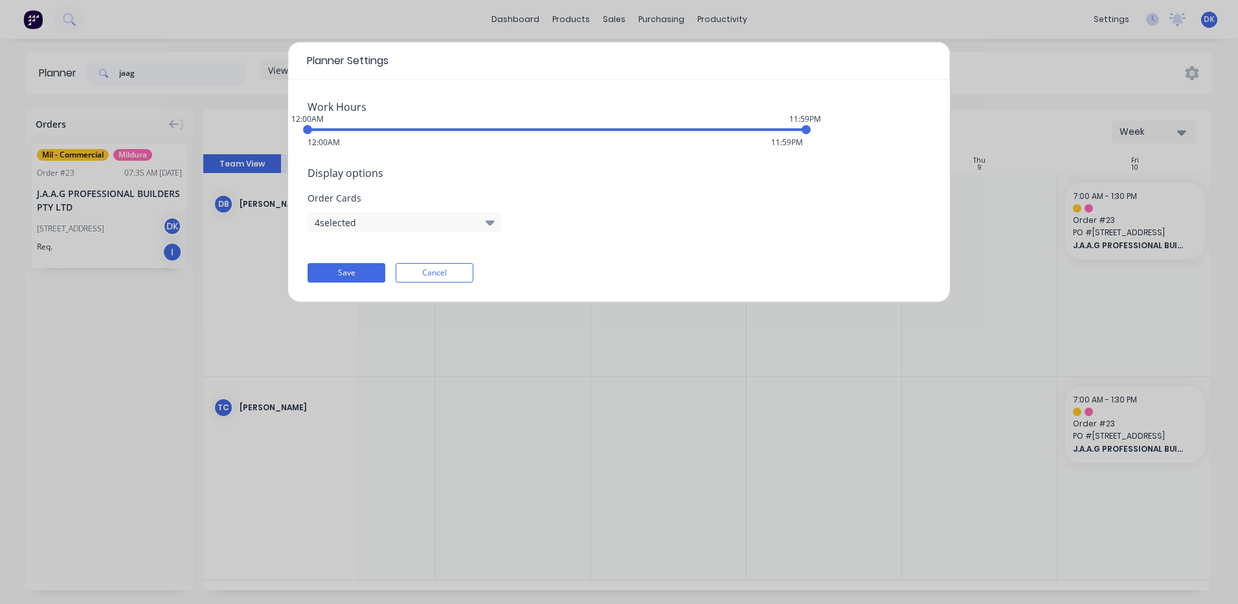
click at [558, 272] on div "Save Cancel" at bounding box center [619, 272] width 623 height 19
click at [349, 271] on button "Save" at bounding box center [347, 272] width 78 height 19
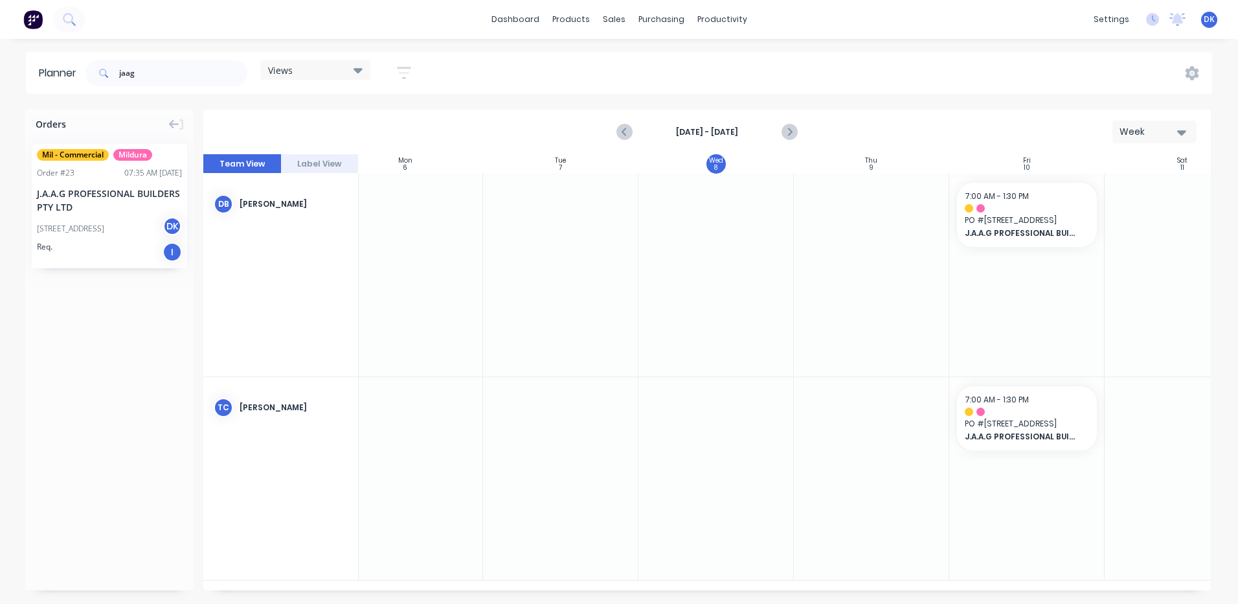
scroll to position [0, 236]
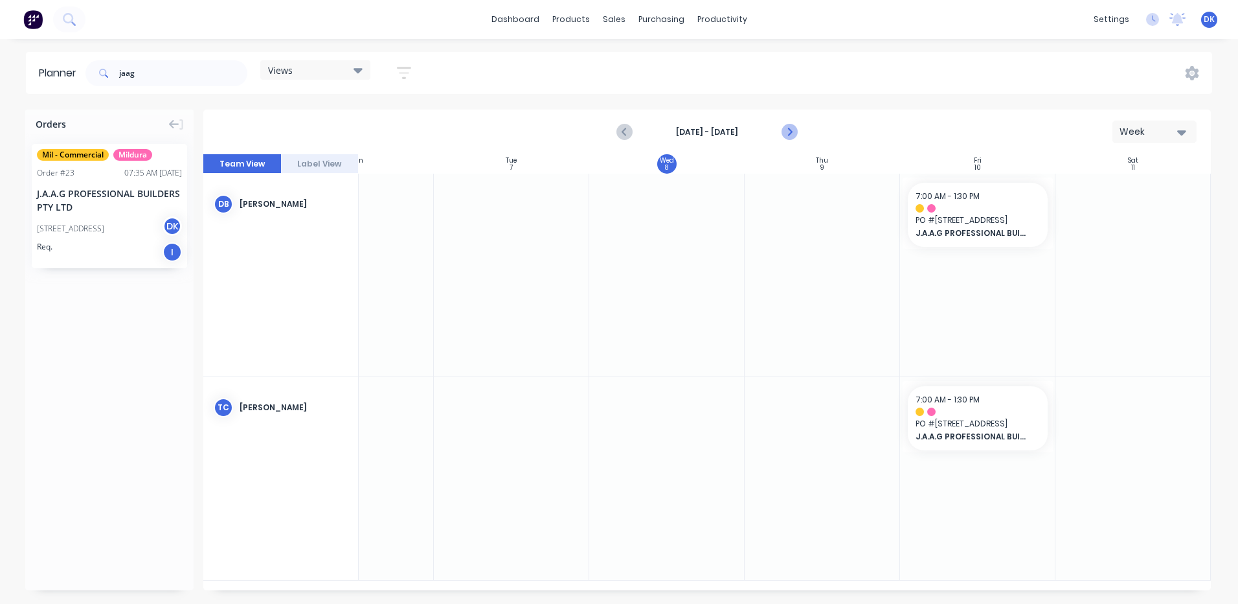
click at [791, 133] on icon "Next page" at bounding box center [790, 132] width 16 height 16
click at [628, 131] on icon "Previous page" at bounding box center [626, 132] width 16 height 16
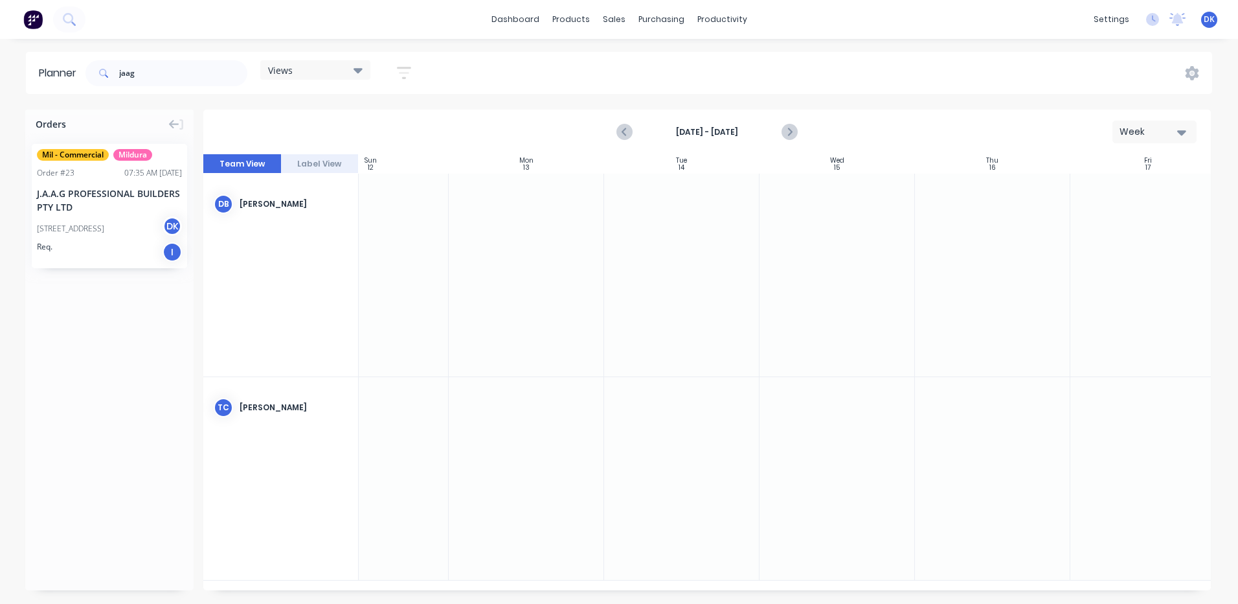
scroll to position [0, 55]
click at [538, 219] on div at bounding box center [536, 275] width 155 height 203
click at [525, 225] on div at bounding box center [536, 275] width 155 height 203
click at [363, 68] on icon at bounding box center [358, 70] width 9 height 14
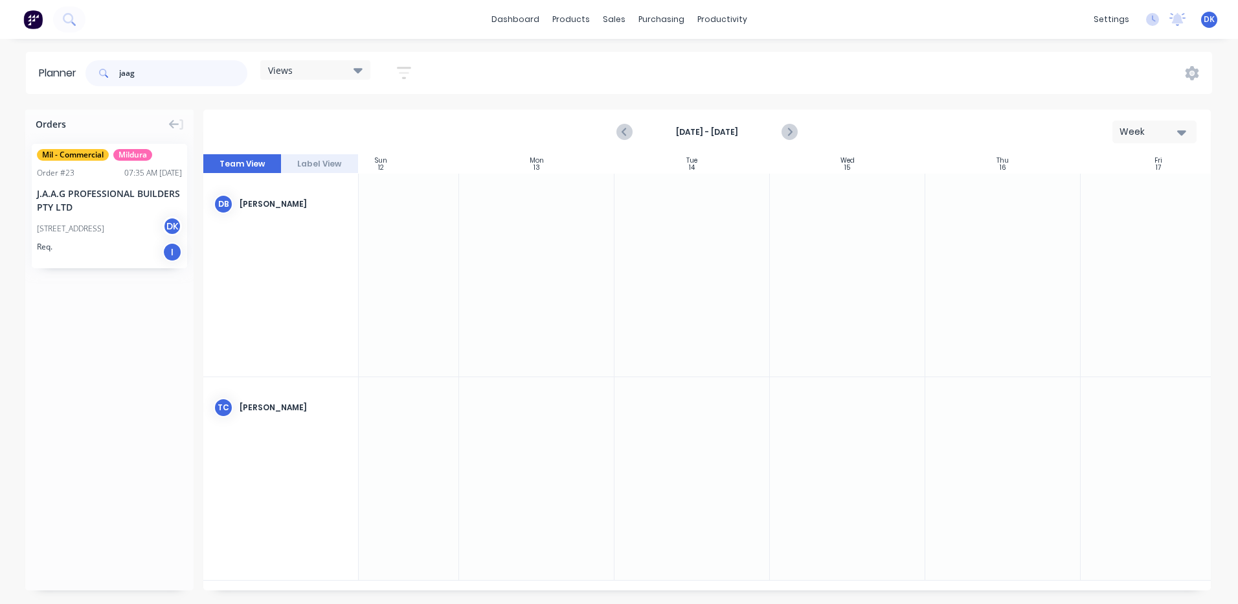
drag, startPoint x: 144, startPoint y: 73, endPoint x: 98, endPoint y: 73, distance: 46.0
click at [99, 73] on div "jaag" at bounding box center [166, 73] width 162 height 26
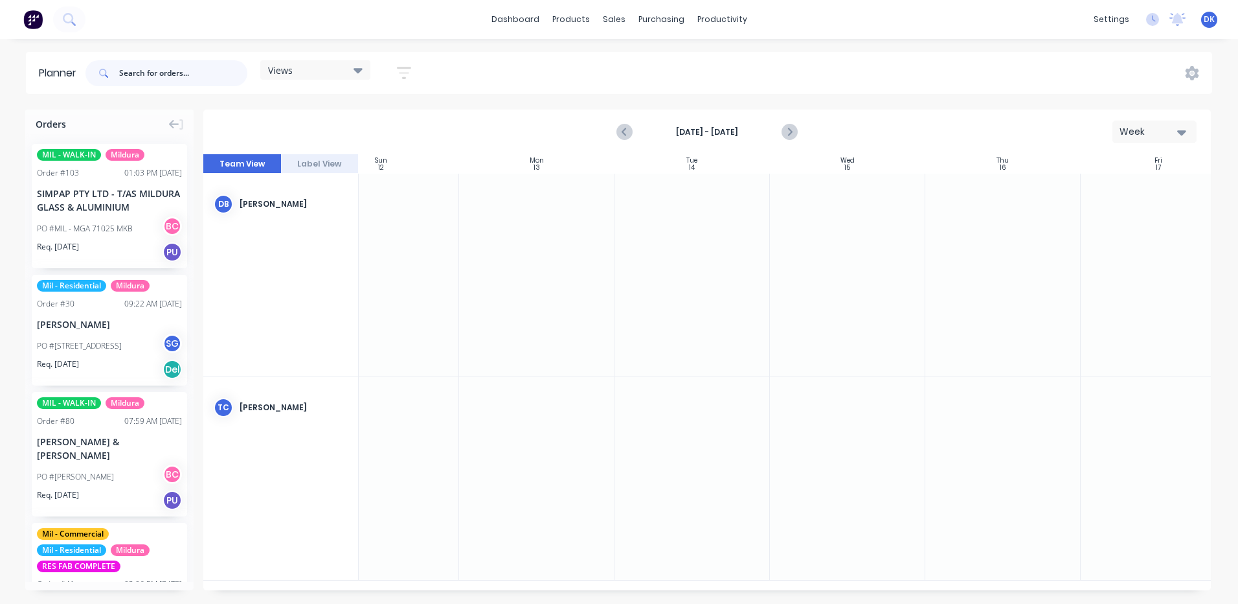
click at [131, 74] on input "text" at bounding box center [183, 73] width 128 height 26
type input "lami"
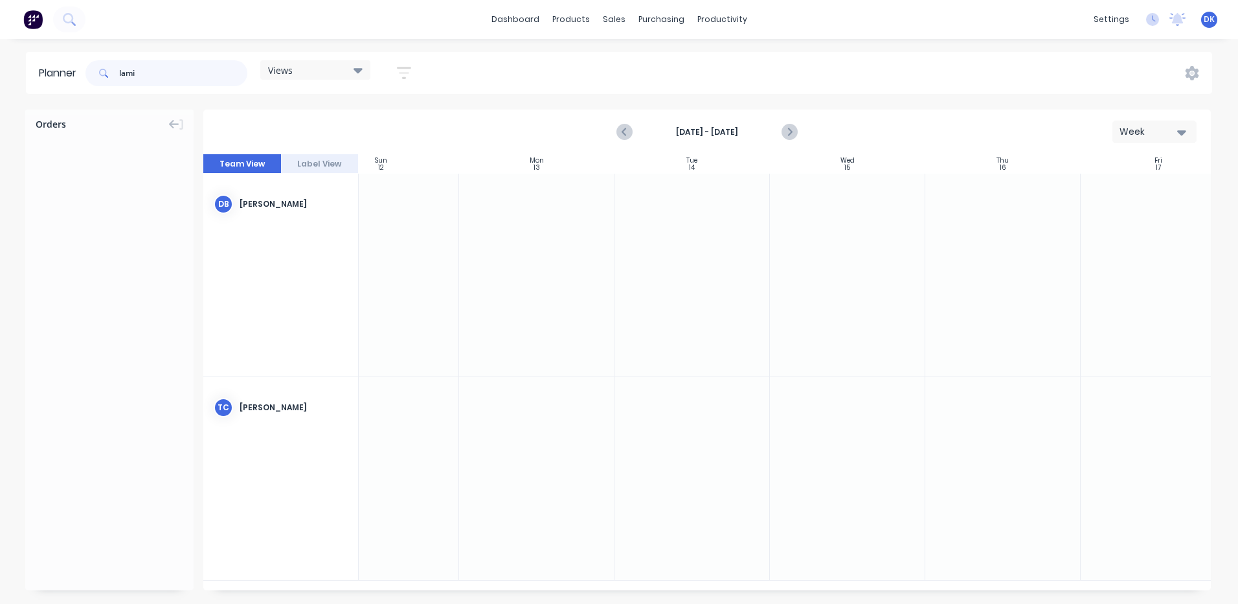
drag, startPoint x: 139, startPoint y: 71, endPoint x: 111, endPoint y: 71, distance: 28.5
click at [111, 71] on div "lami" at bounding box center [166, 73] width 162 height 26
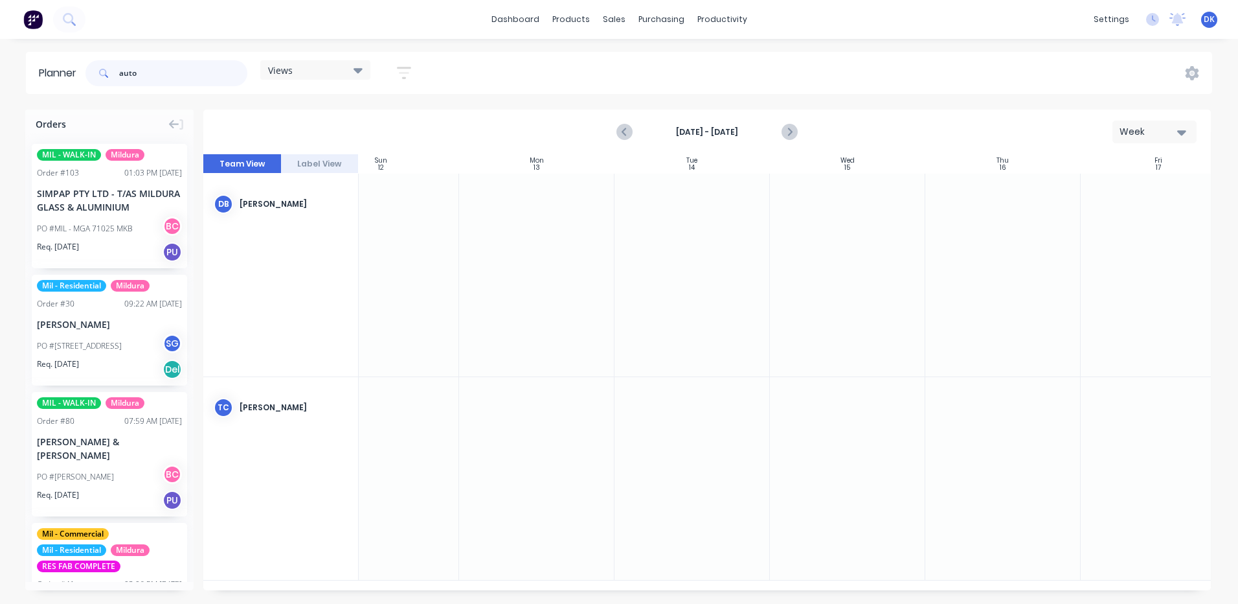
type input "auto d"
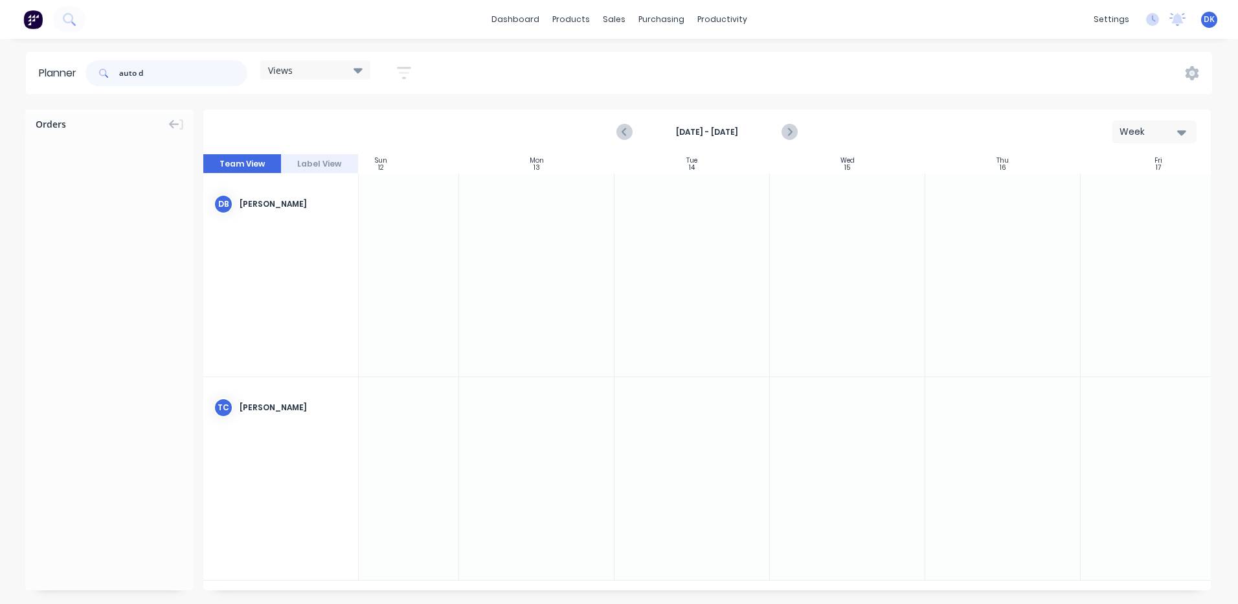
drag, startPoint x: 145, startPoint y: 74, endPoint x: 111, endPoint y: 76, distance: 33.7
click at [111, 76] on div "auto d" at bounding box center [166, 73] width 162 height 26
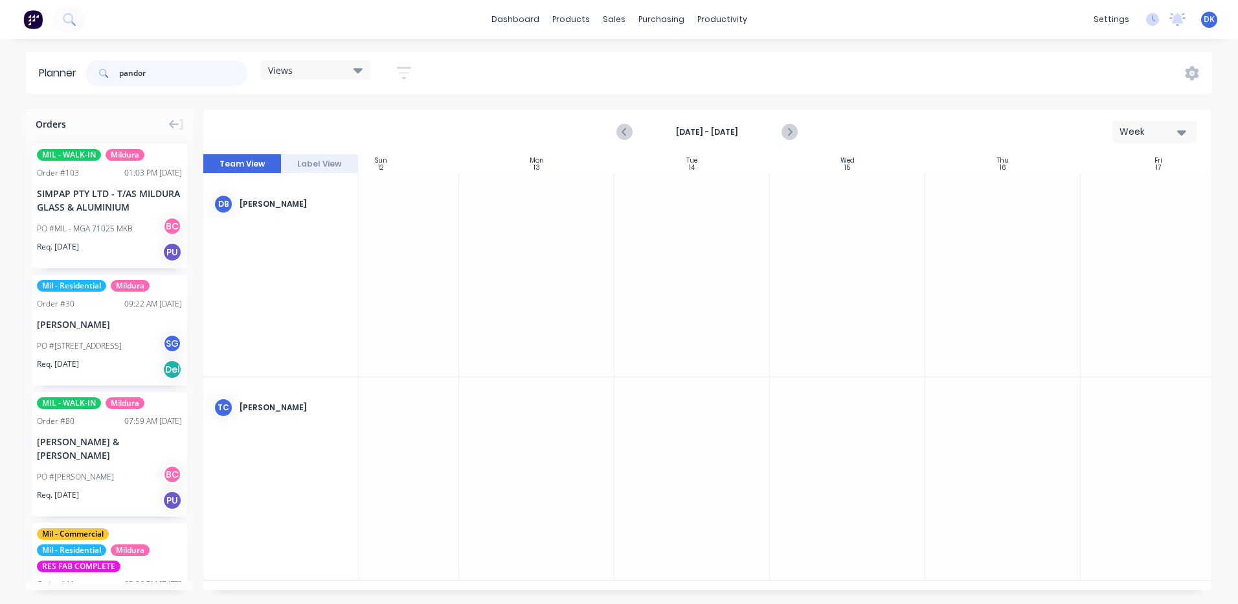
type input "pandora"
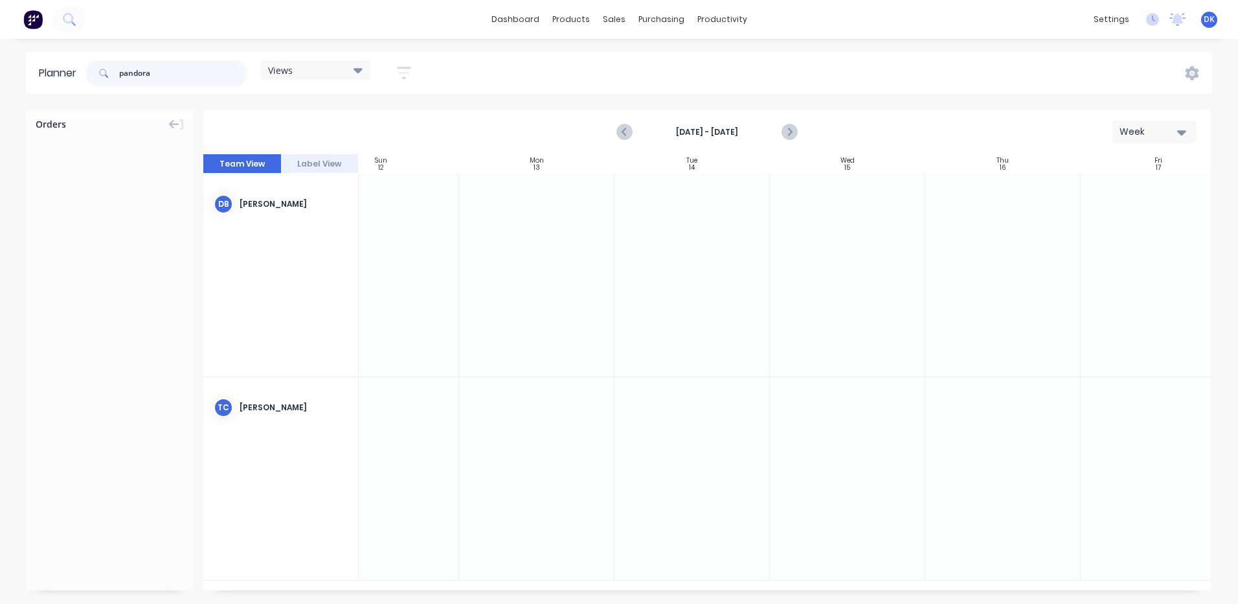
drag, startPoint x: 157, startPoint y: 72, endPoint x: 90, endPoint y: 76, distance: 67.5
click at [90, 76] on div "pandora" at bounding box center [166, 73] width 162 height 26
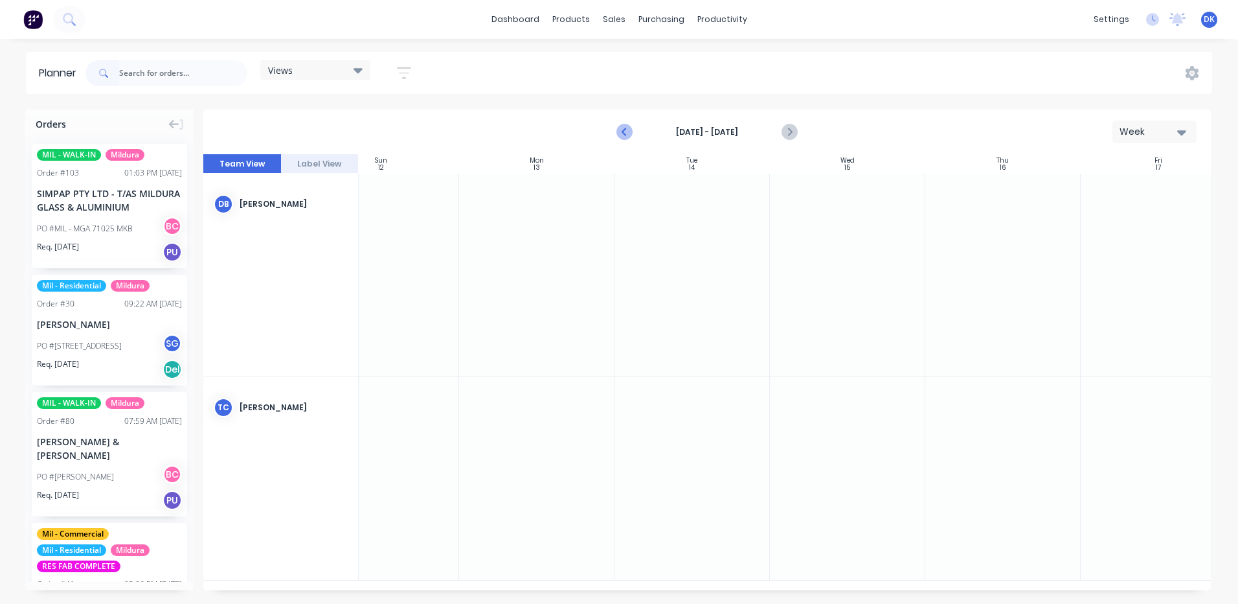
click at [628, 128] on icon "Previous page" at bounding box center [625, 132] width 6 height 10
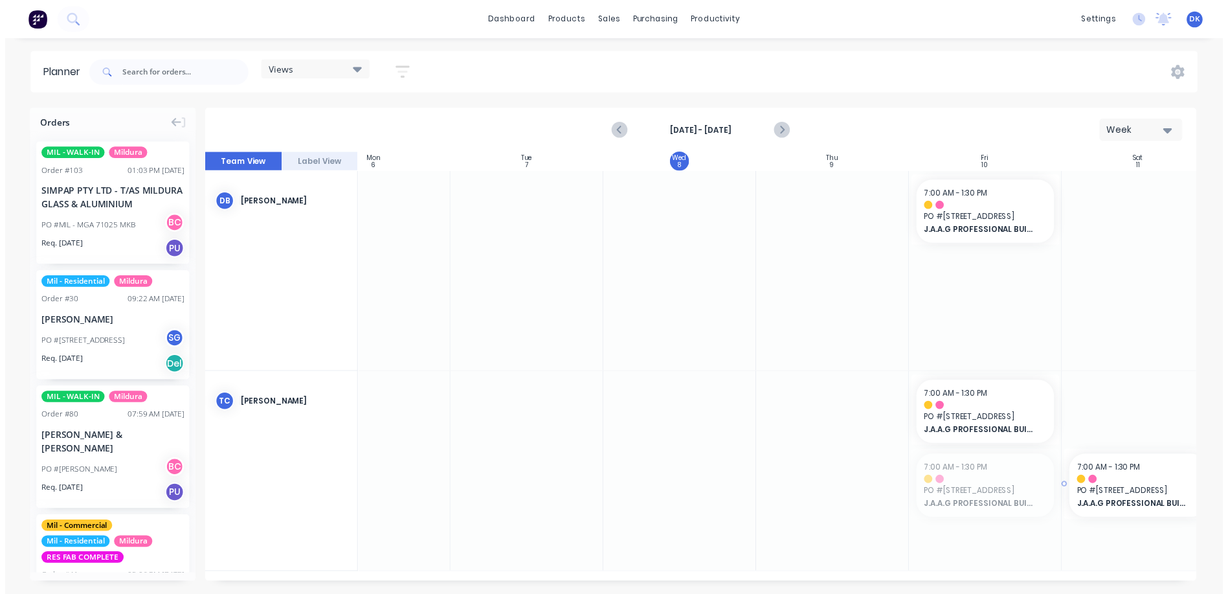
scroll to position [0, 236]
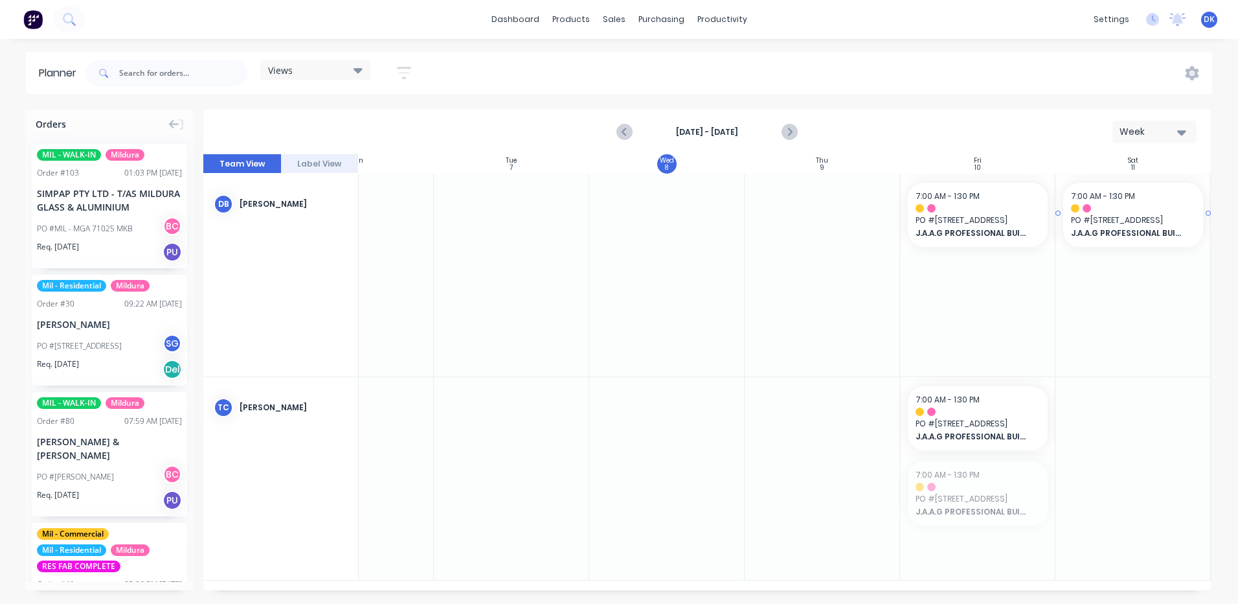
drag, startPoint x: 1131, startPoint y: 482, endPoint x: 1998, endPoint y: -27, distance: 1006.0
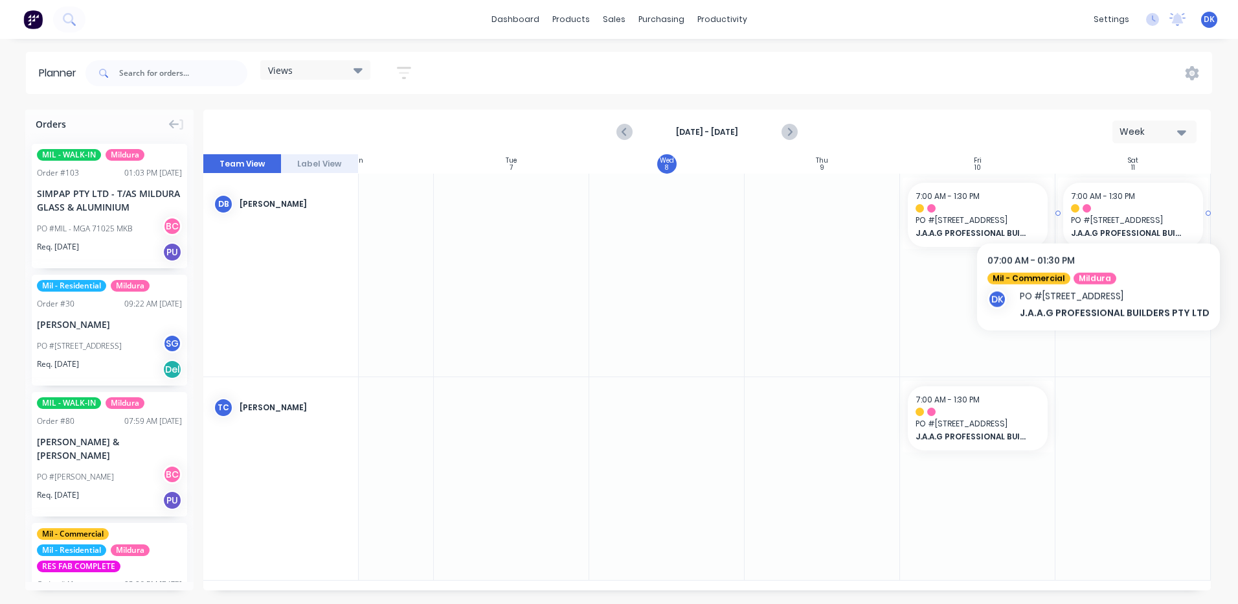
drag, startPoint x: 1114, startPoint y: 209, endPoint x: 1302, endPoint y: 214, distance: 187.9
click at [1238, 214] on html "dashboard products sales purchasing productivity dashboard products Product Cat…" at bounding box center [619, 302] width 1238 height 604
click at [1107, 214] on span "[STREET_ADDRESS]" at bounding box center [1133, 220] width 124 height 12
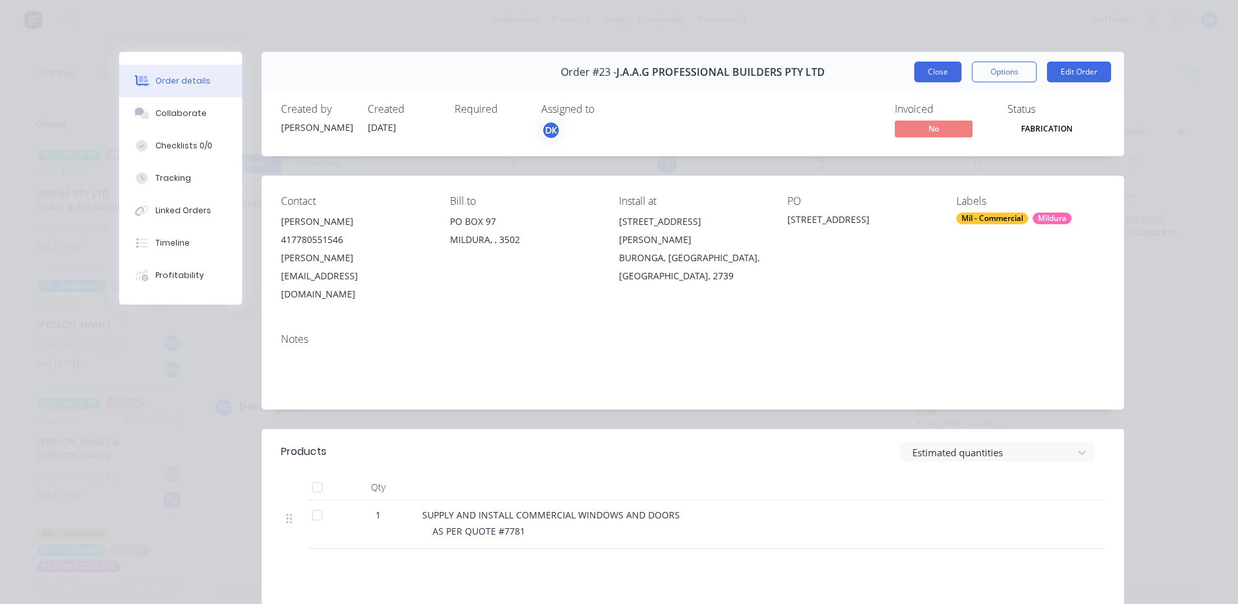
click at [933, 72] on button "Close" at bounding box center [937, 72] width 47 height 21
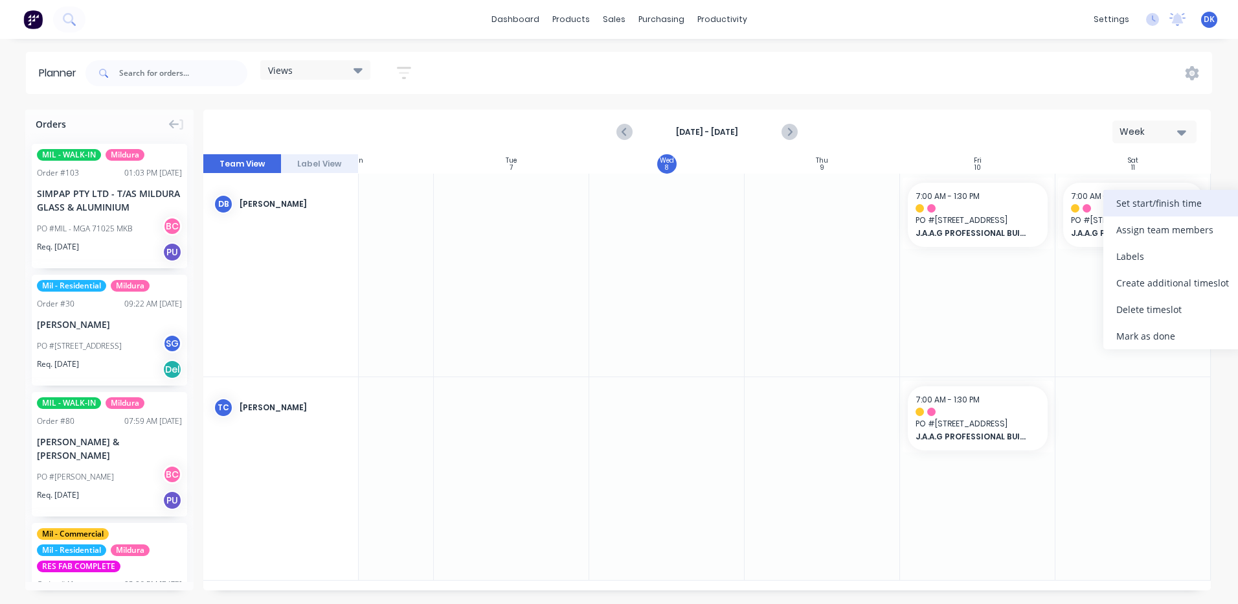
click at [1132, 204] on div "Set start/finish time" at bounding box center [1172, 203] width 139 height 27
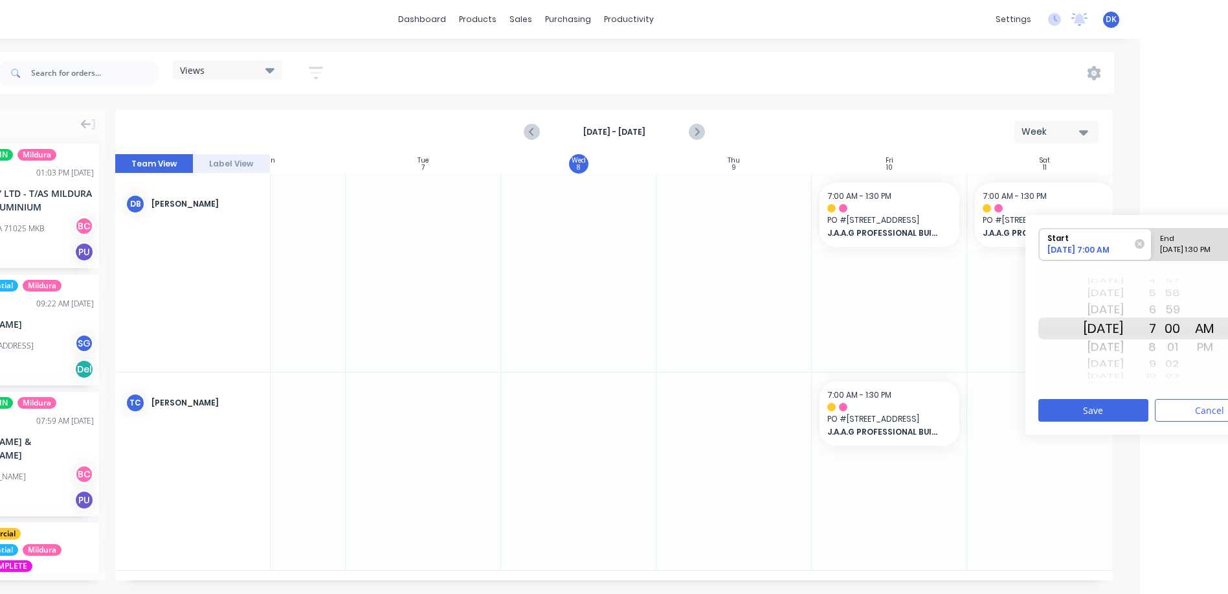
scroll to position [0, 138]
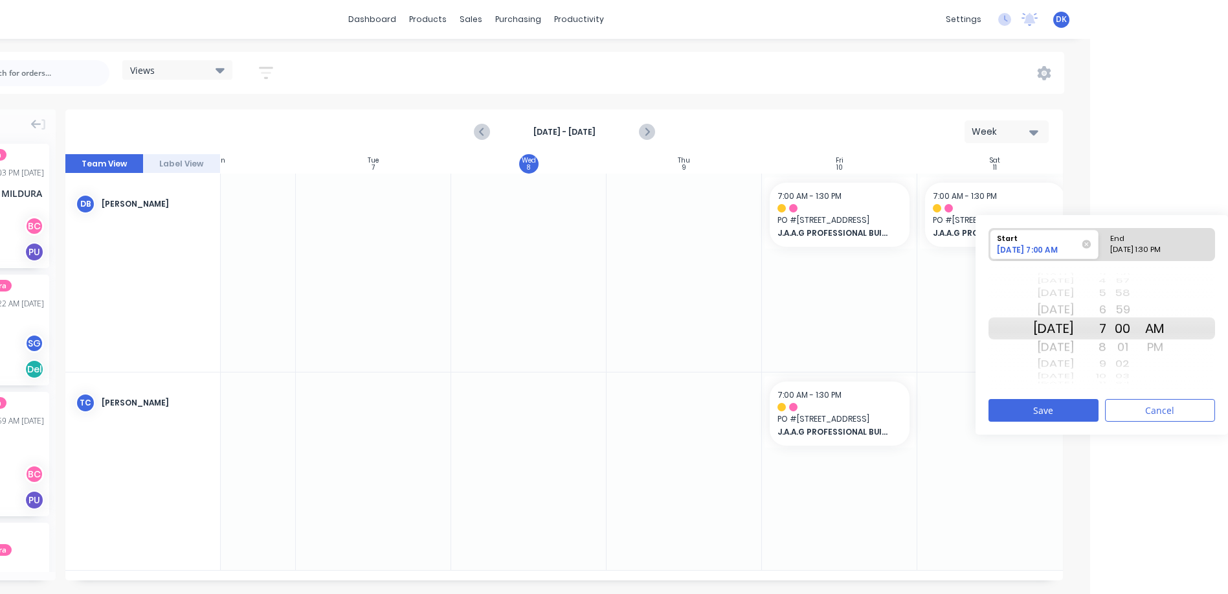
click at [1010, 248] on div "[DATE] 7:00 AM" at bounding box center [1038, 251] width 91 height 15
click at [990, 248] on input "Start [DATE] 7:00 AM" at bounding box center [990, 245] width 1 height 32
drag, startPoint x: 1050, startPoint y: 325, endPoint x: 1045, endPoint y: 282, distance: 43.7
click at [1045, 282] on div "[DATE] [DATE] [DATE] [DATE] [DATE] [DATE] [DATE] [DATE] [DATE] [DATE] [DATE] [D…" at bounding box center [1054, 328] width 41 height 123
click at [1144, 241] on div "End" at bounding box center [1159, 237] width 106 height 16
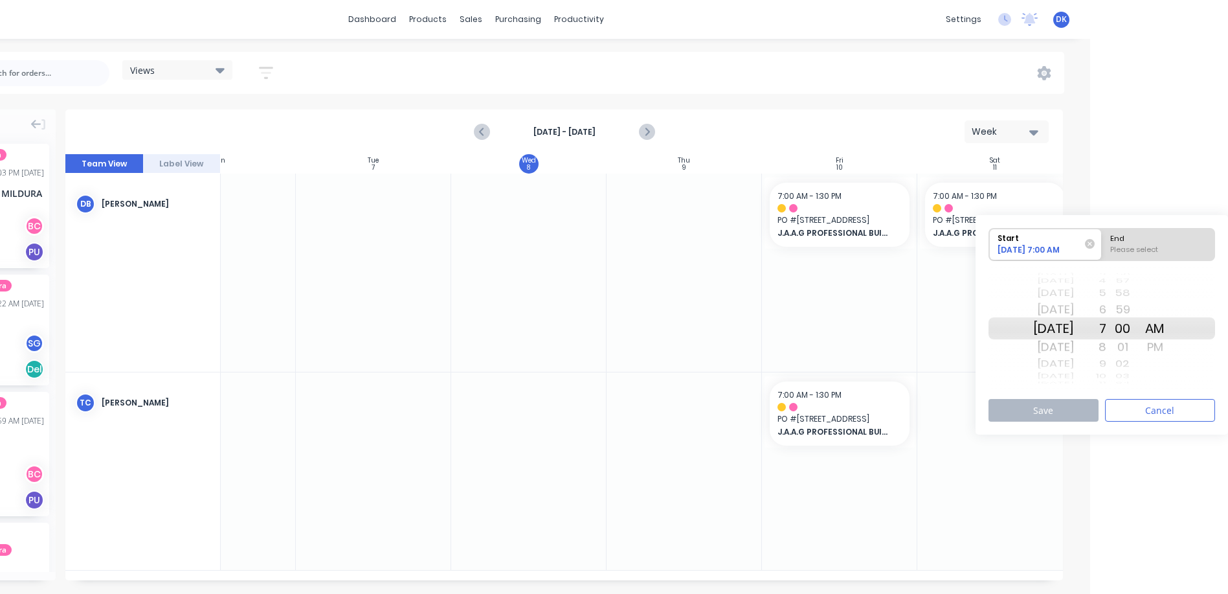
click at [1103, 241] on input "End Please select" at bounding box center [1102, 245] width 1 height 32
radio input "true"
drag, startPoint x: 1170, startPoint y: 342, endPoint x: 1168, endPoint y: 319, distance: 23.4
click at [1168, 319] on div "AM PM AM PM" at bounding box center [1155, 328] width 32 height 123
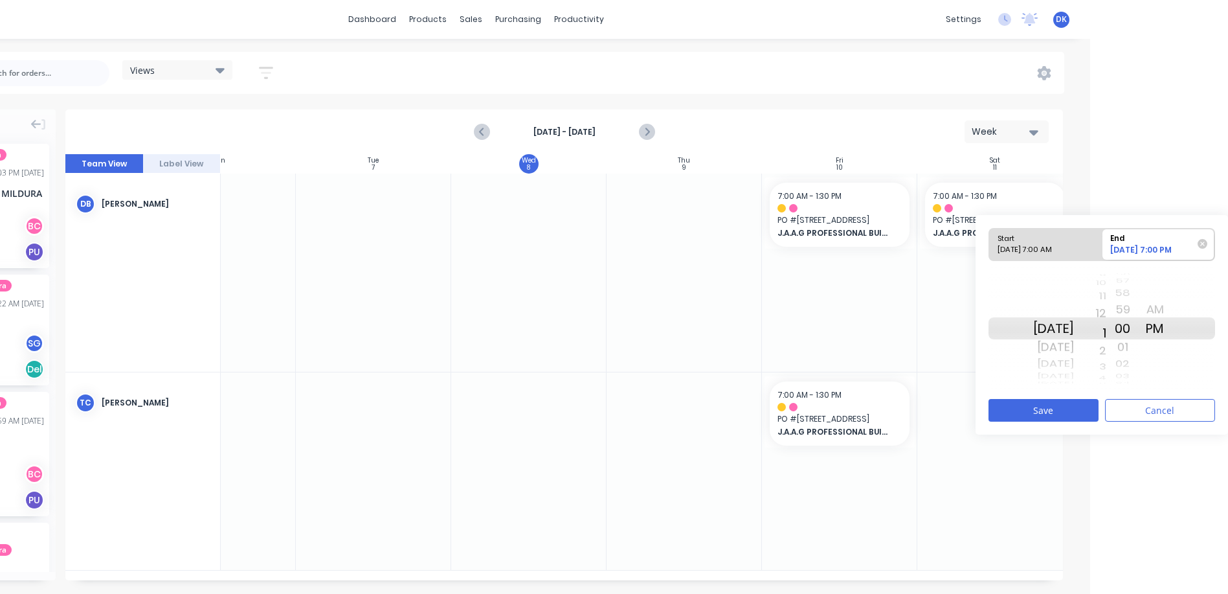
drag, startPoint x: 1121, startPoint y: 326, endPoint x: 1106, endPoint y: 198, distance: 128.4
click at [1091, 198] on html "dashboard products sales purchasing productivity dashboard products Product Cat…" at bounding box center [476, 297] width 1228 height 594
drag, startPoint x: 1116, startPoint y: 319, endPoint x: 1112, endPoint y: 256, distance: 63.0
click at [1112, 256] on div "Start [DATE] 7:00 AM End [DATE] 1:00 PM [DATE] [DATE] [DATE] [DATE] [DATE] [DAT…" at bounding box center [1102, 308] width 227 height 163
click at [1051, 411] on button "Save" at bounding box center [1044, 410] width 110 height 23
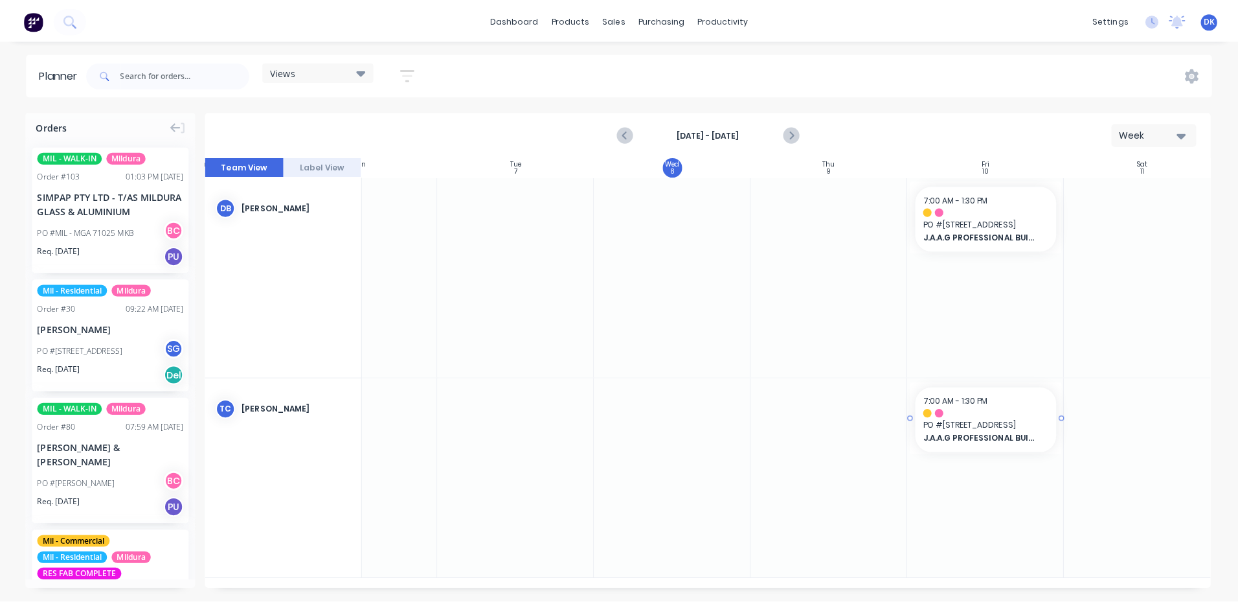
scroll to position [0, 0]
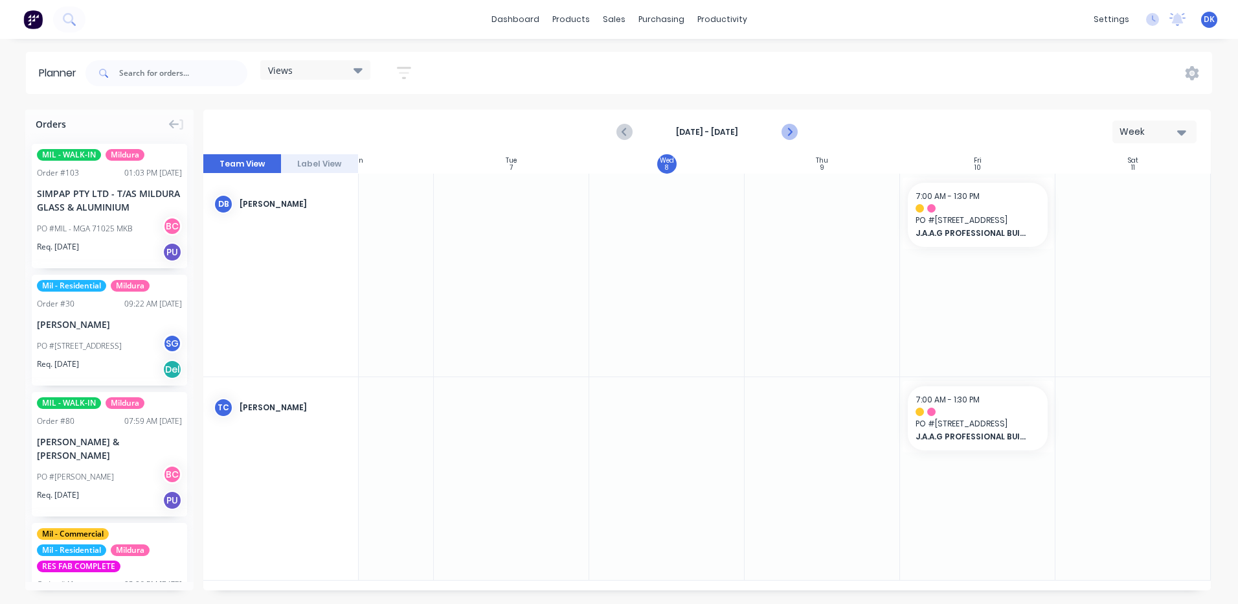
click at [793, 130] on icon "Next page" at bounding box center [790, 132] width 16 height 16
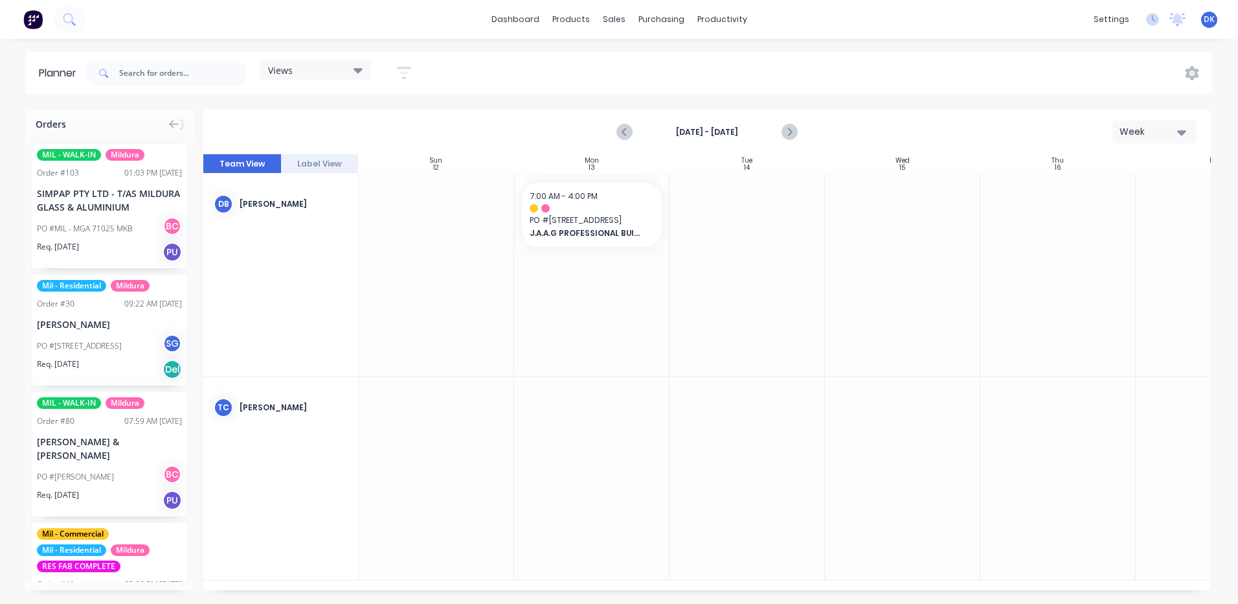
click at [591, 160] on div "Mon" at bounding box center [592, 161] width 14 height 8
click at [585, 225] on span "[STREET_ADDRESS]" at bounding box center [592, 220] width 124 height 12
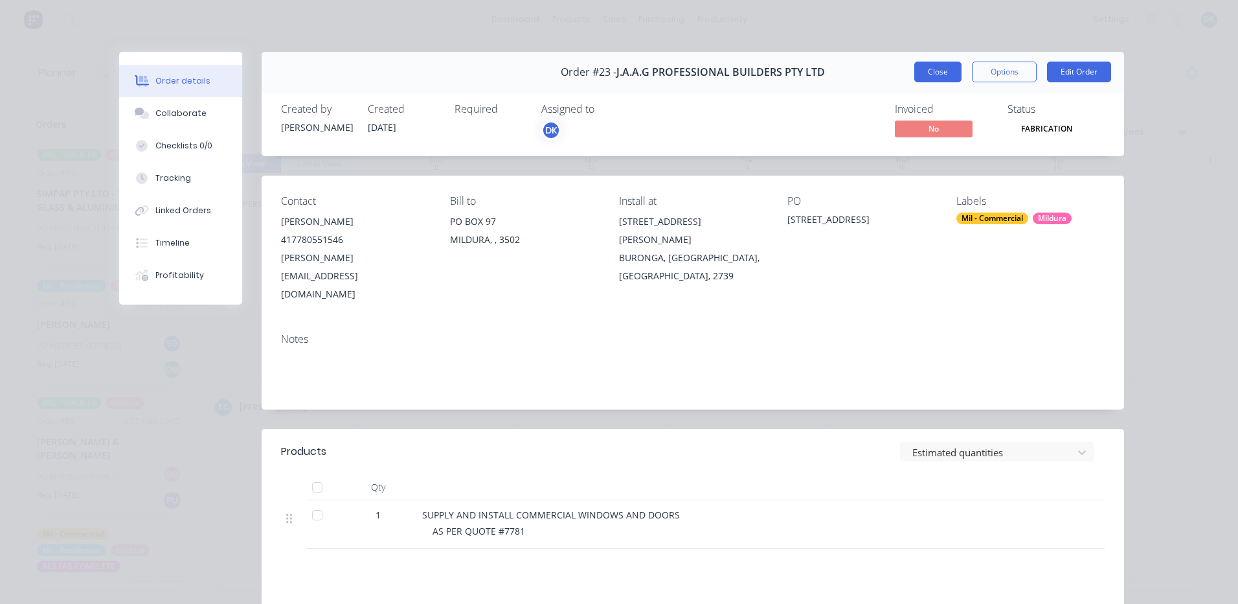
click at [931, 71] on button "Close" at bounding box center [937, 72] width 47 height 21
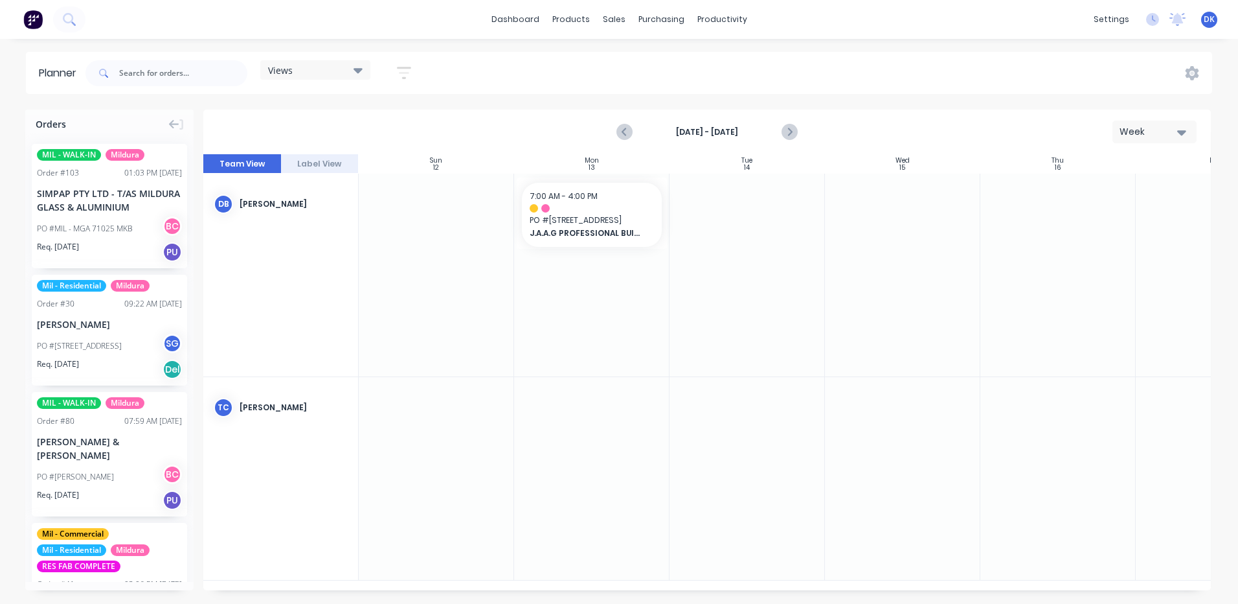
click at [79, 194] on div "SIMPAP PTY LTD - T/AS MILDURA GLASS & ALUMINIUM" at bounding box center [109, 200] width 145 height 27
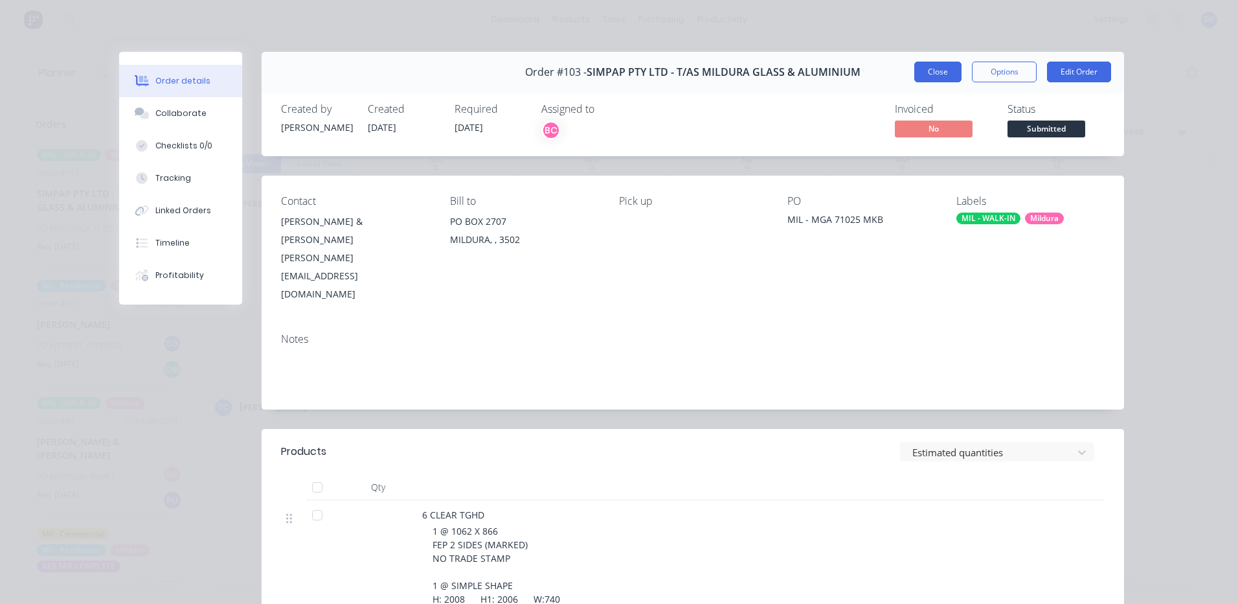
click at [927, 72] on button "Close" at bounding box center [937, 72] width 47 height 21
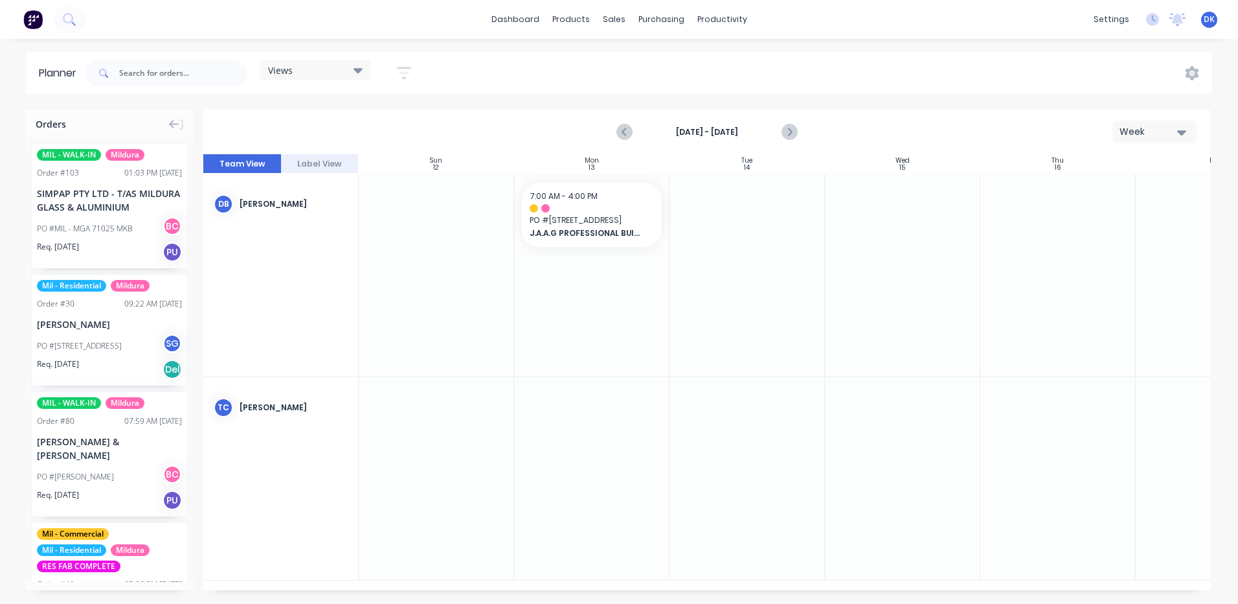
click at [754, 216] on div at bounding box center [747, 275] width 155 height 203
click at [740, 218] on div at bounding box center [747, 275] width 155 height 203
click at [741, 218] on div at bounding box center [747, 275] width 155 height 203
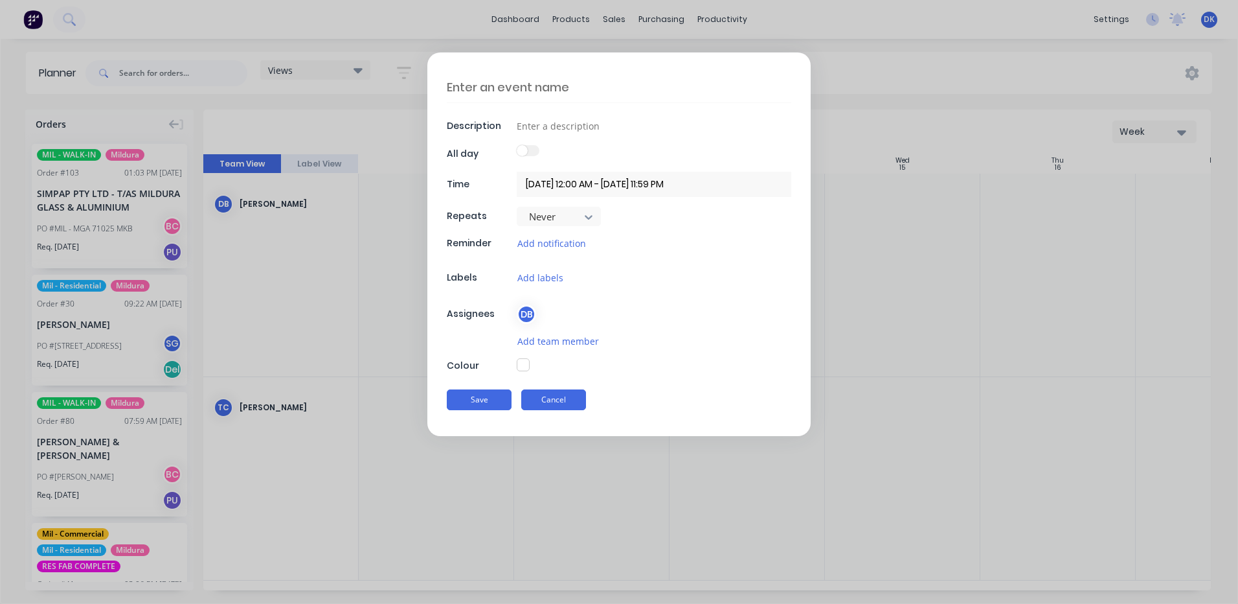
click at [542, 397] on button "Cancel" at bounding box center [553, 399] width 65 height 21
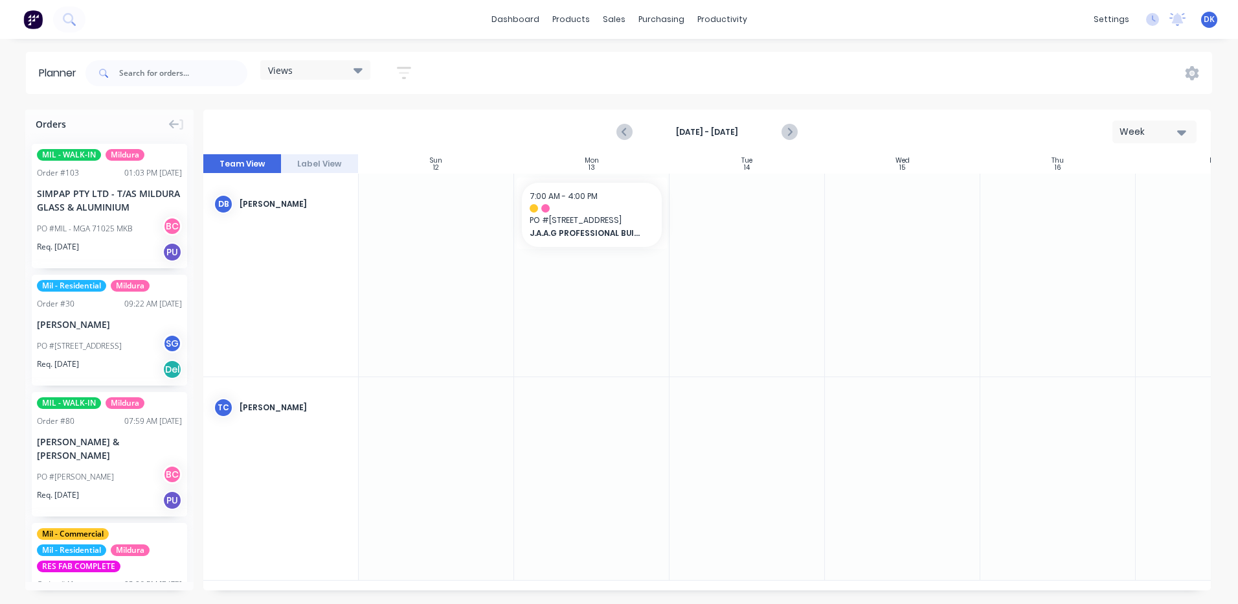
click at [759, 237] on div at bounding box center [747, 275] width 155 height 203
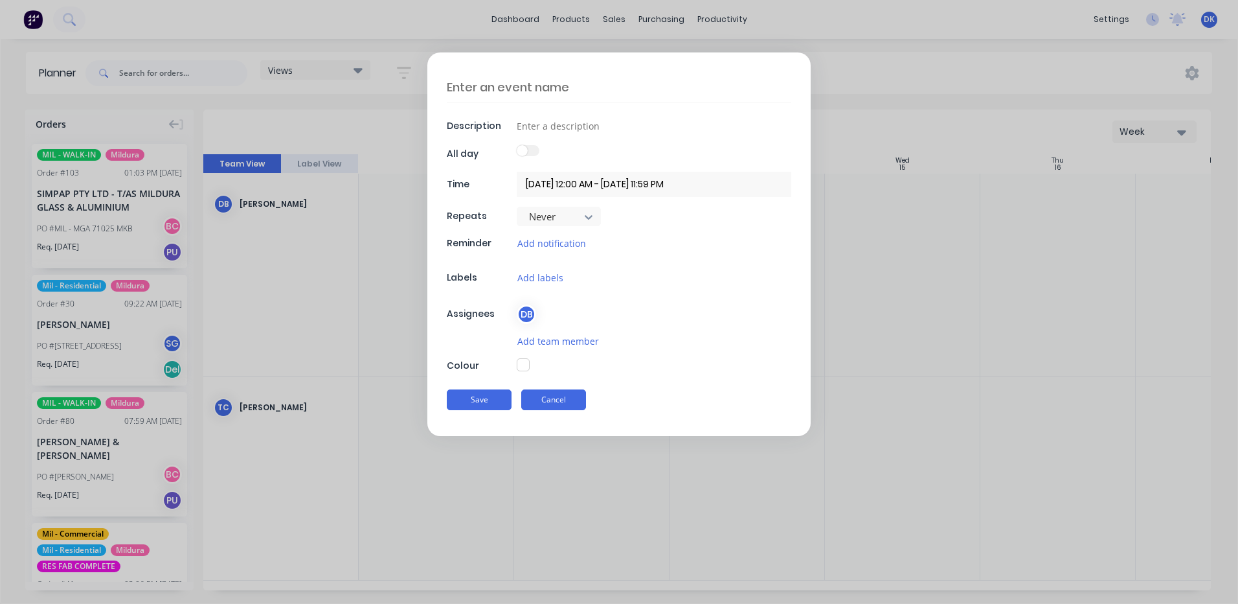
click at [555, 402] on button "Cancel" at bounding box center [553, 399] width 65 height 21
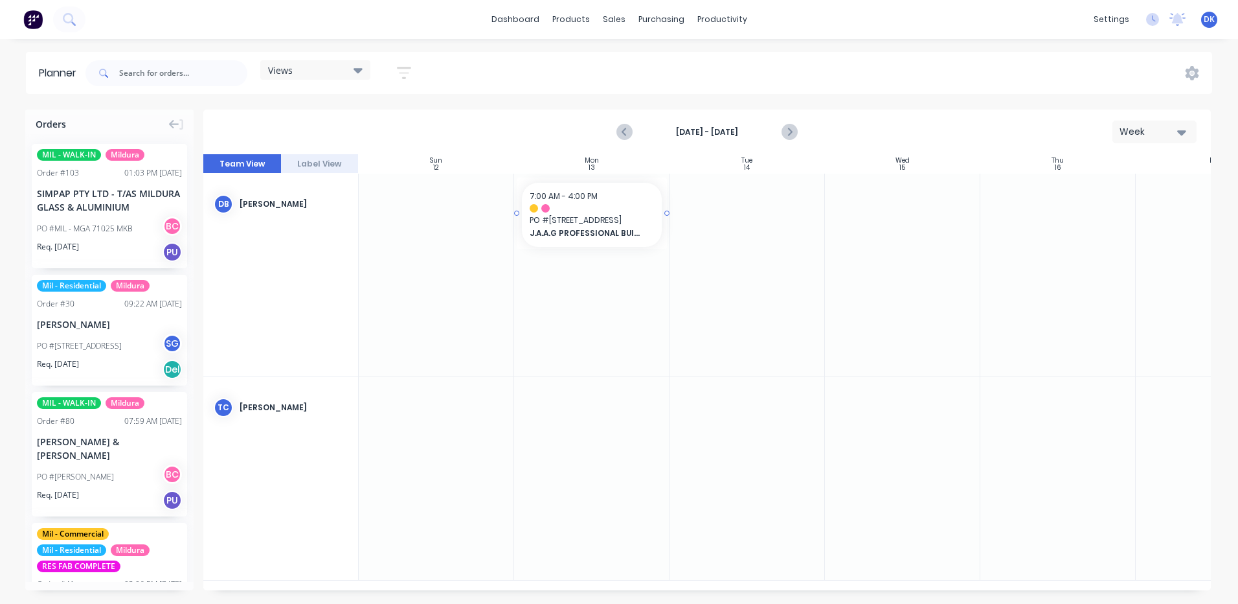
click at [565, 210] on div at bounding box center [592, 208] width 124 height 8
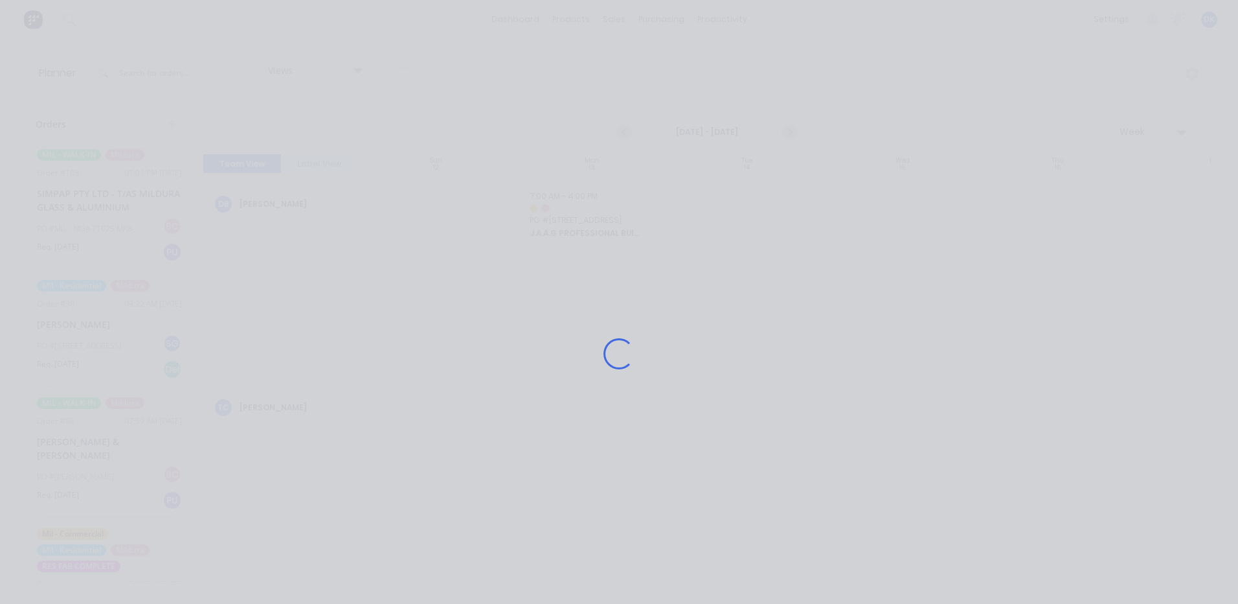
click at [565, 210] on div "Loading..." at bounding box center [619, 354] width 1036 height 604
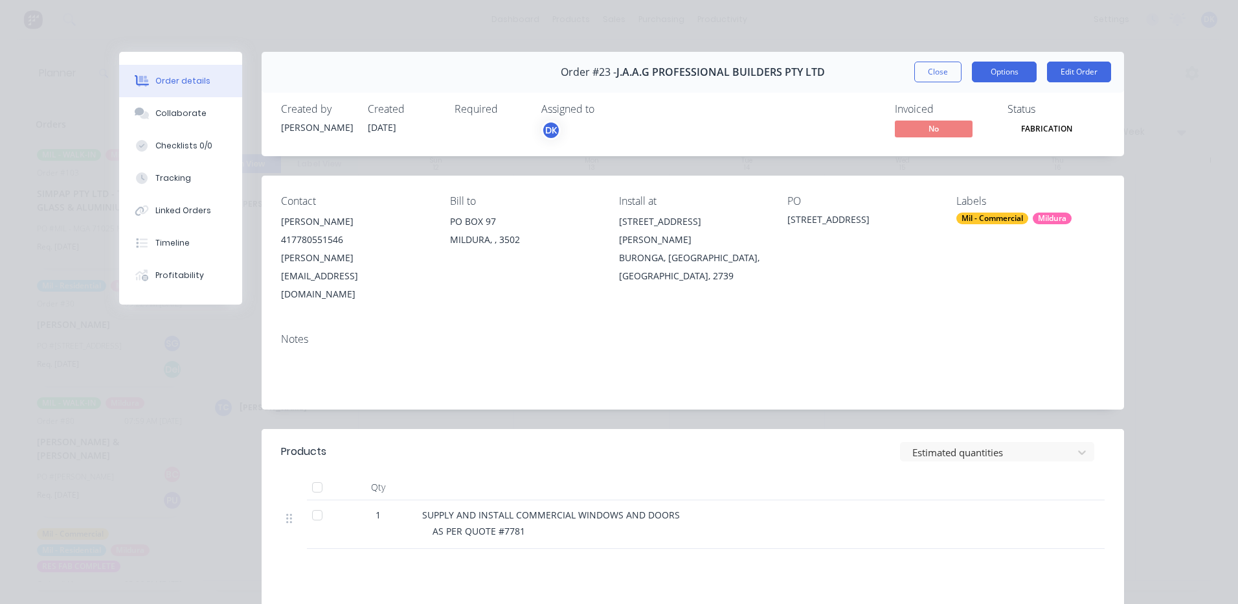
click at [998, 69] on button "Options" at bounding box center [1004, 72] width 65 height 21
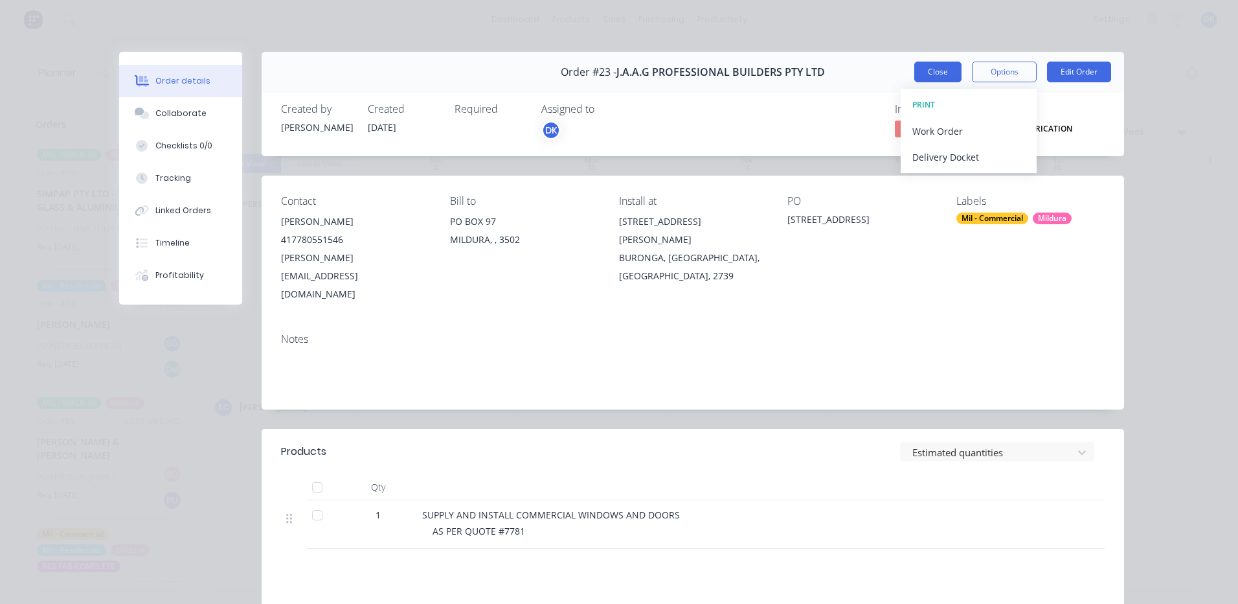
click at [935, 71] on button "Close" at bounding box center [937, 72] width 47 height 21
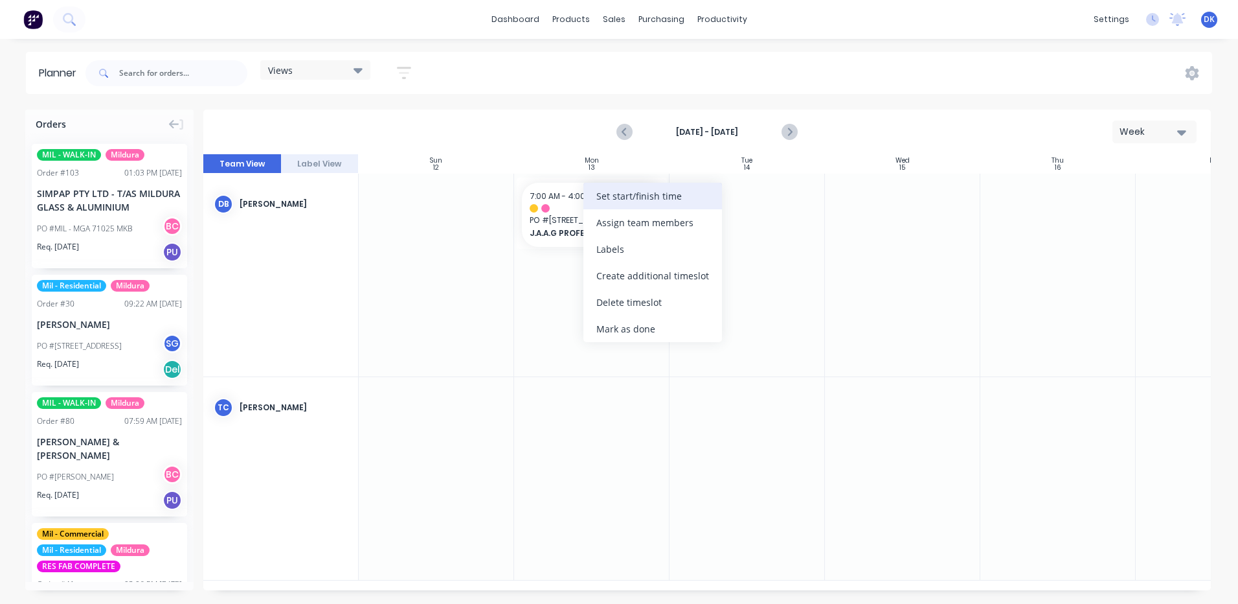
click at [636, 194] on div "Set start/finish time" at bounding box center [652, 196] width 139 height 27
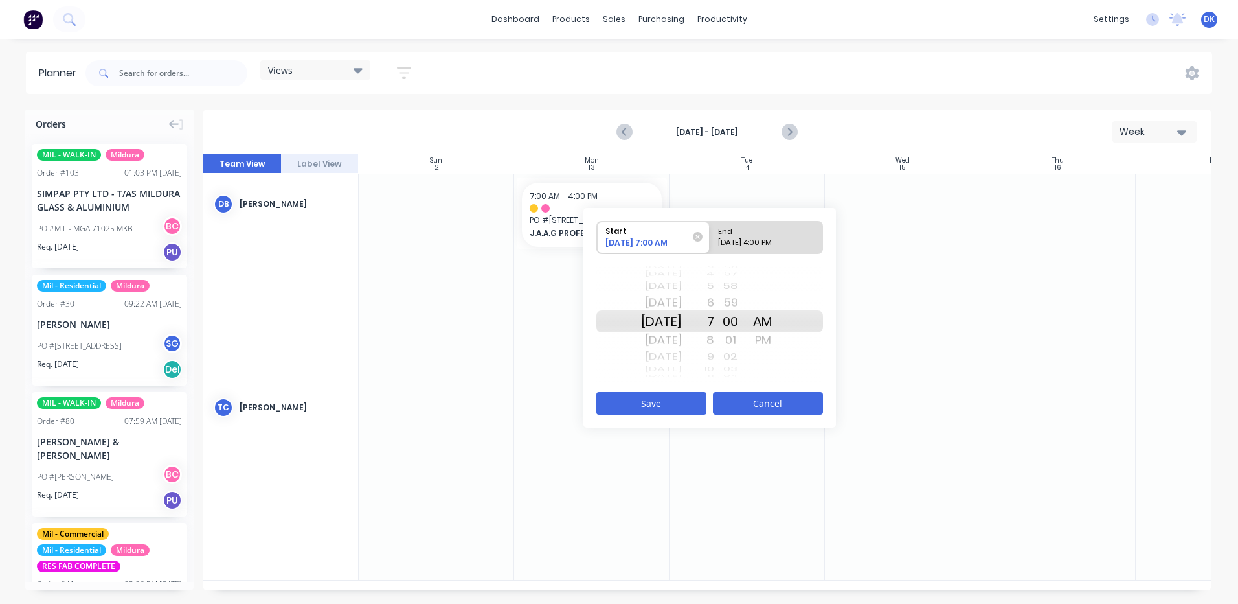
click at [778, 404] on button "Cancel" at bounding box center [768, 403] width 110 height 23
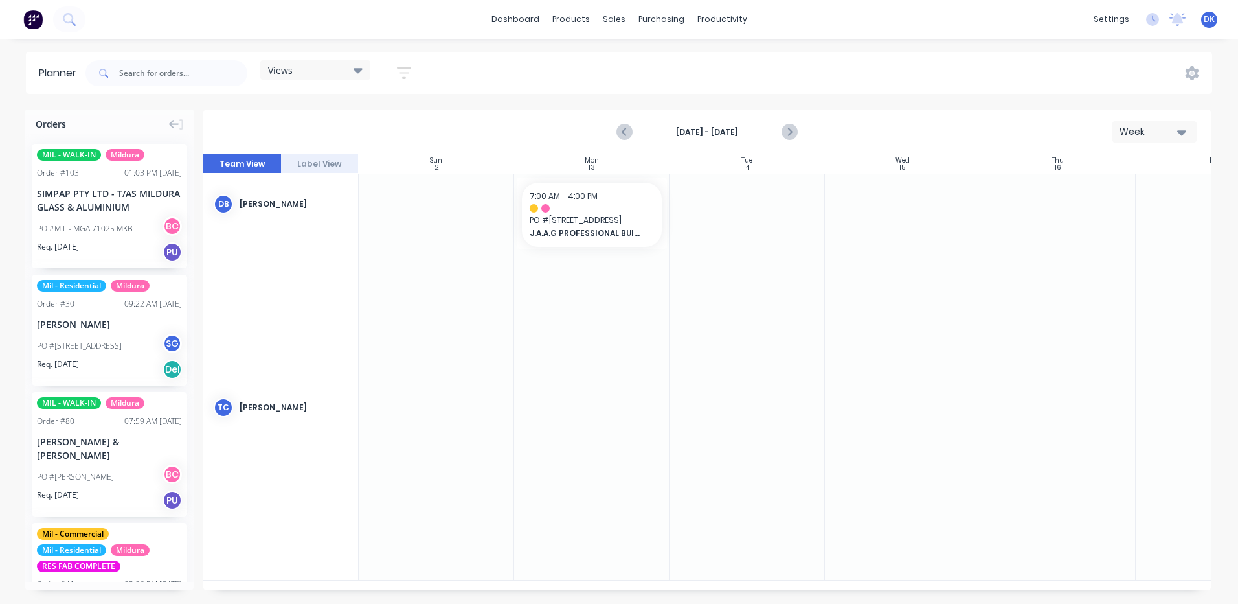
click at [593, 278] on div at bounding box center [591, 275] width 155 height 203
drag, startPoint x: 584, startPoint y: 420, endPoint x: 593, endPoint y: 437, distance: 19.4
click at [593, 437] on div at bounding box center [591, 478] width 155 height 203
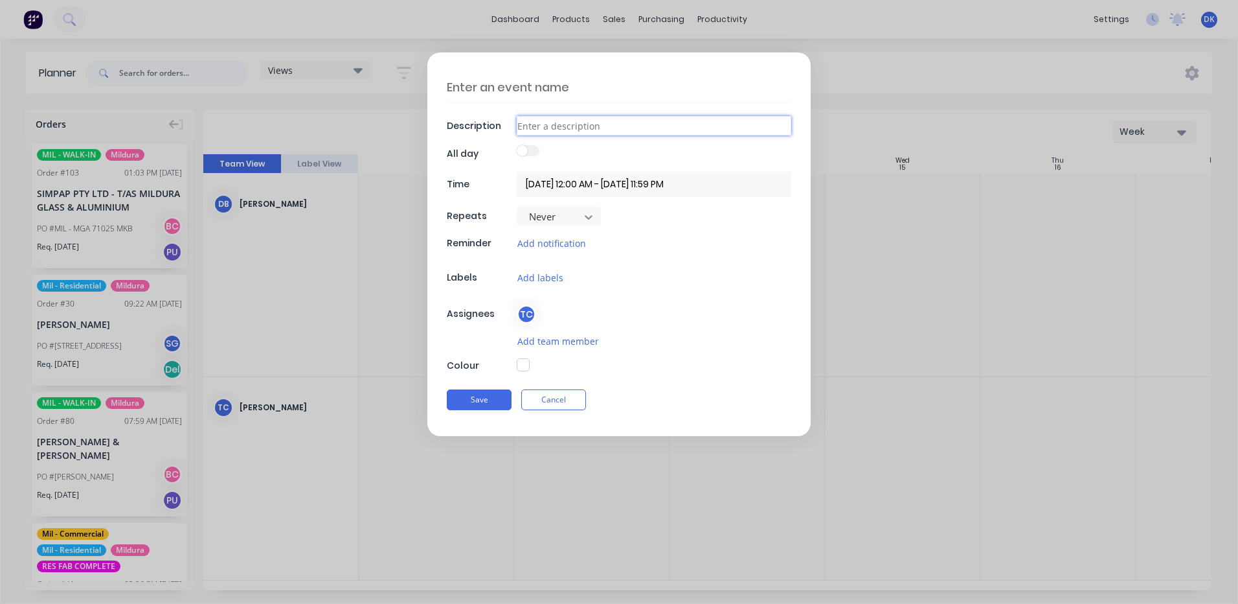
click at [536, 126] on input at bounding box center [654, 125] width 275 height 19
type textarea "x"
type input "r"
type textarea "x"
type input "ro"
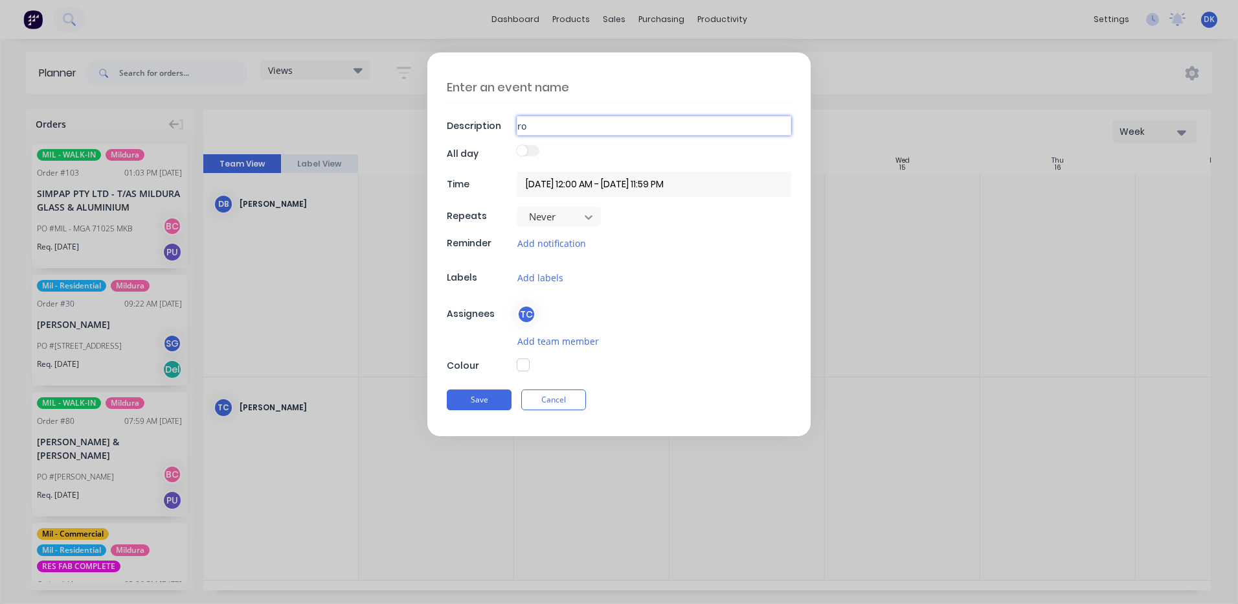
type textarea "x"
type input "roc"
type textarea "x"
type input "rock"
type textarea "x"
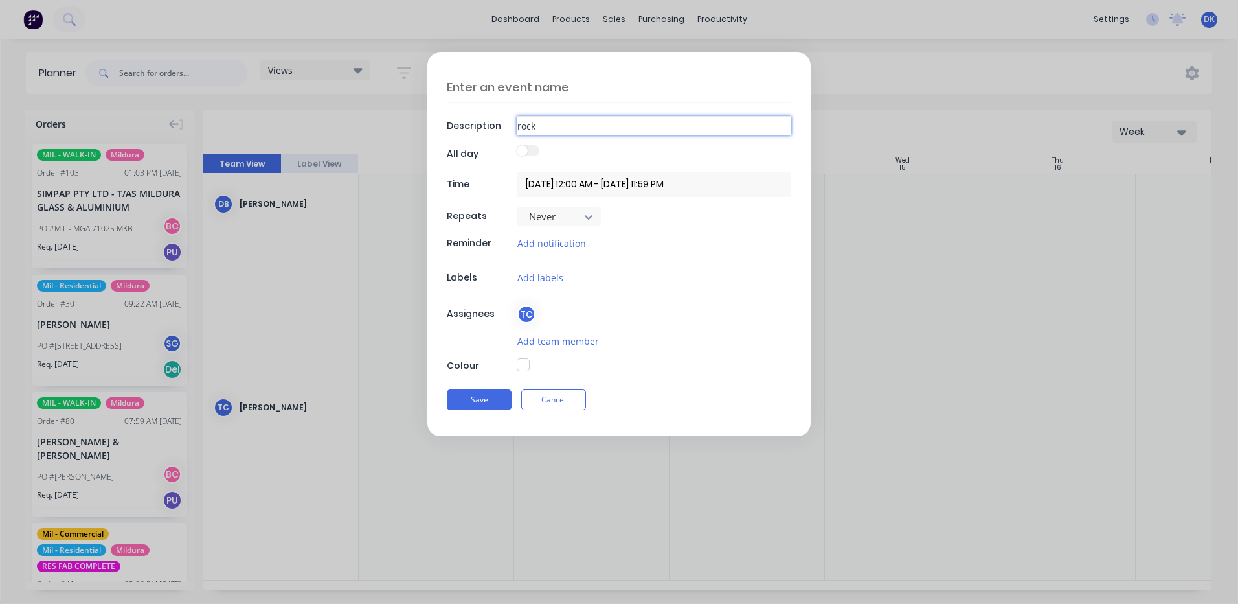
type input "rocky"
type textarea "x"
type input "rocky"
type textarea "x"
type input "rocky l"
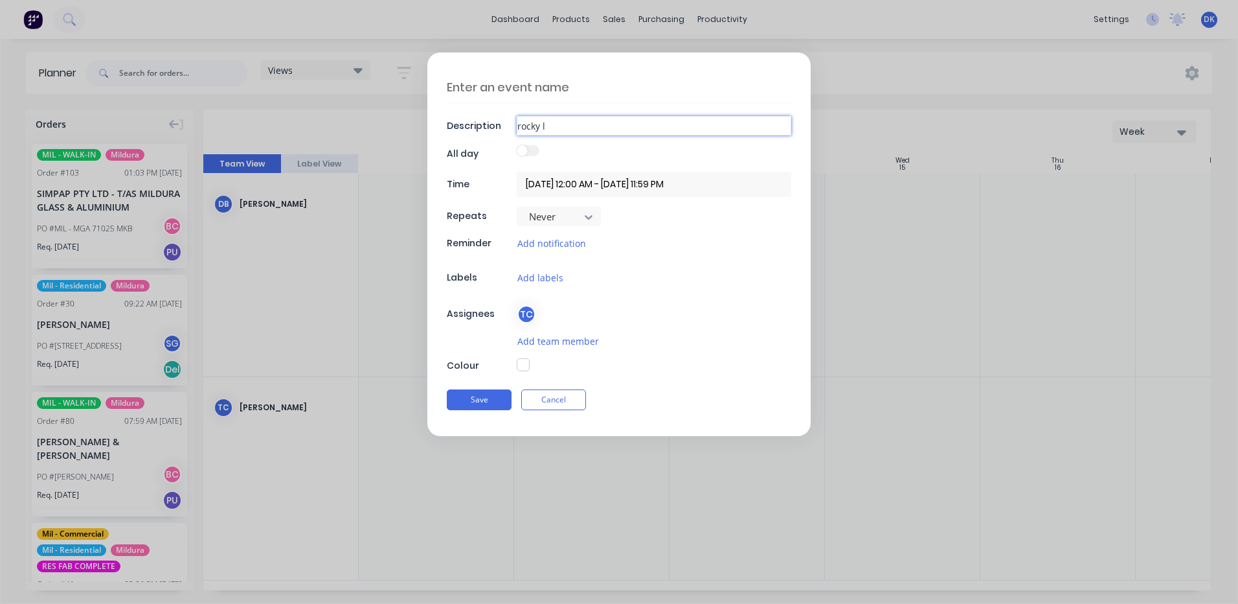
type textarea "x"
type input "rocky la"
type textarea "x"
type input "[PERSON_NAME]"
type textarea "x"
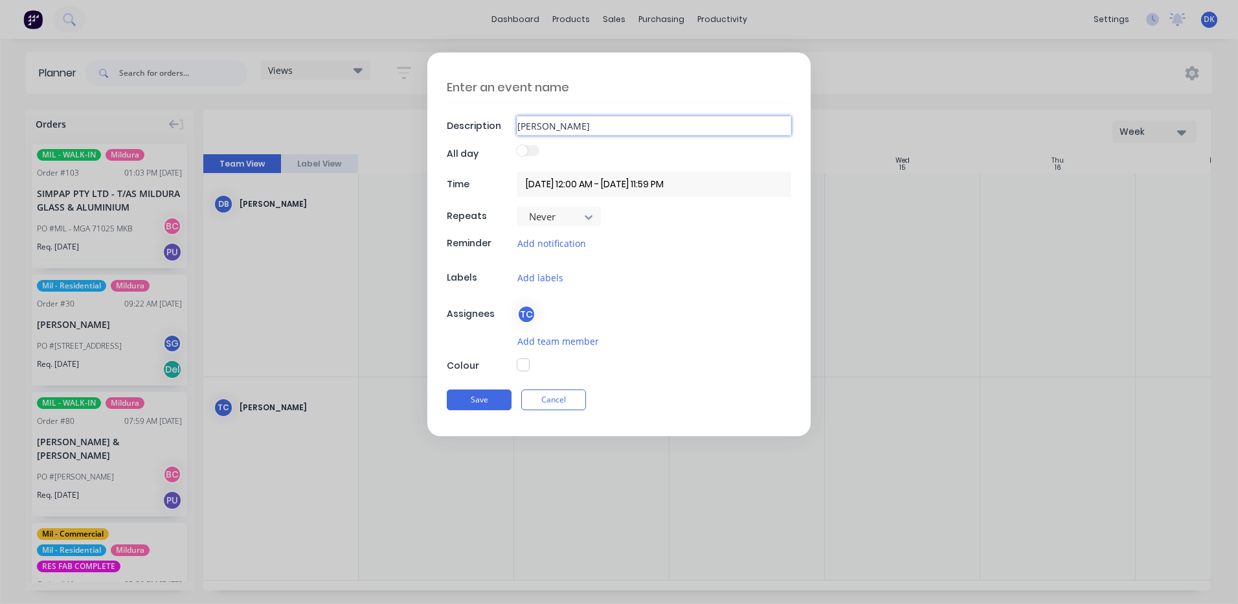
type input "[PERSON_NAME]"
type textarea "x"
type input "[PERSON_NAME]"
type textarea "x"
type input "rocky lamint"
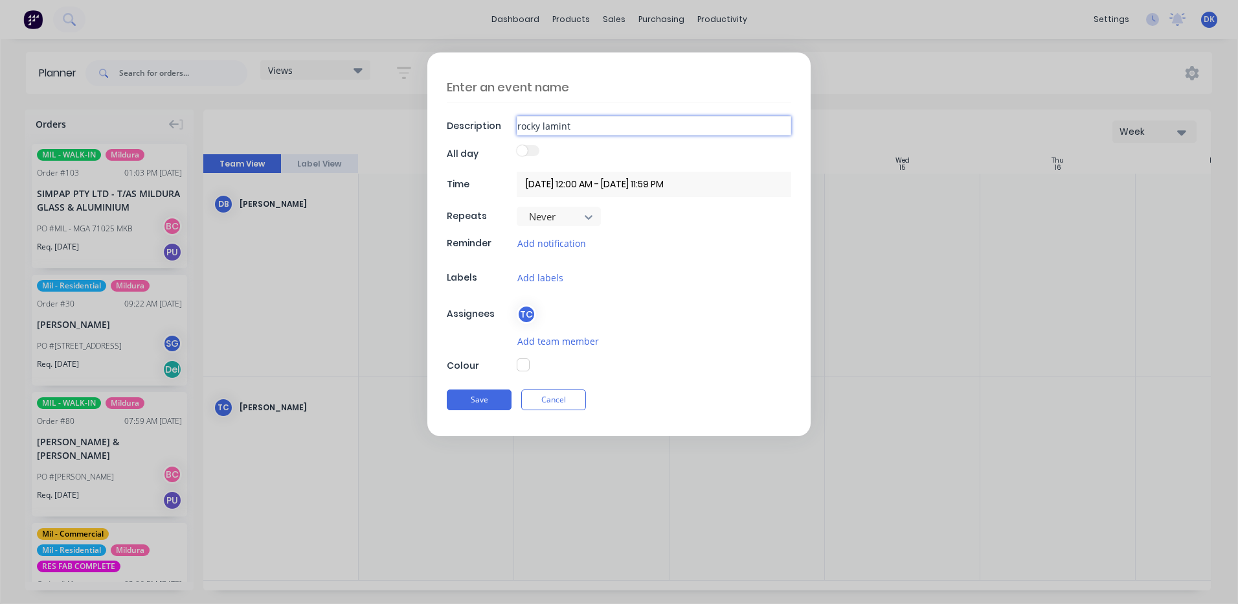
type textarea "x"
type input "rocky laminti"
type textarea "x"
type input "rocky lamintin"
type textarea "x"
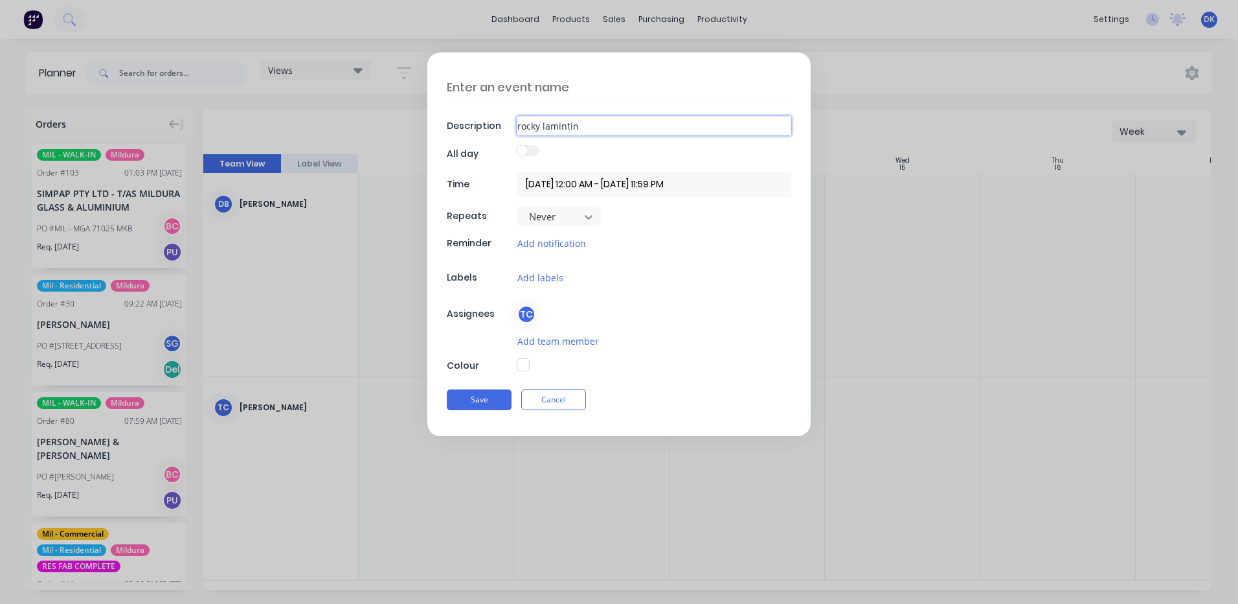
type input "[PERSON_NAME]"
type textarea "x"
type input "rocky lamintin"
type textarea "x"
type input "rocky laminti"
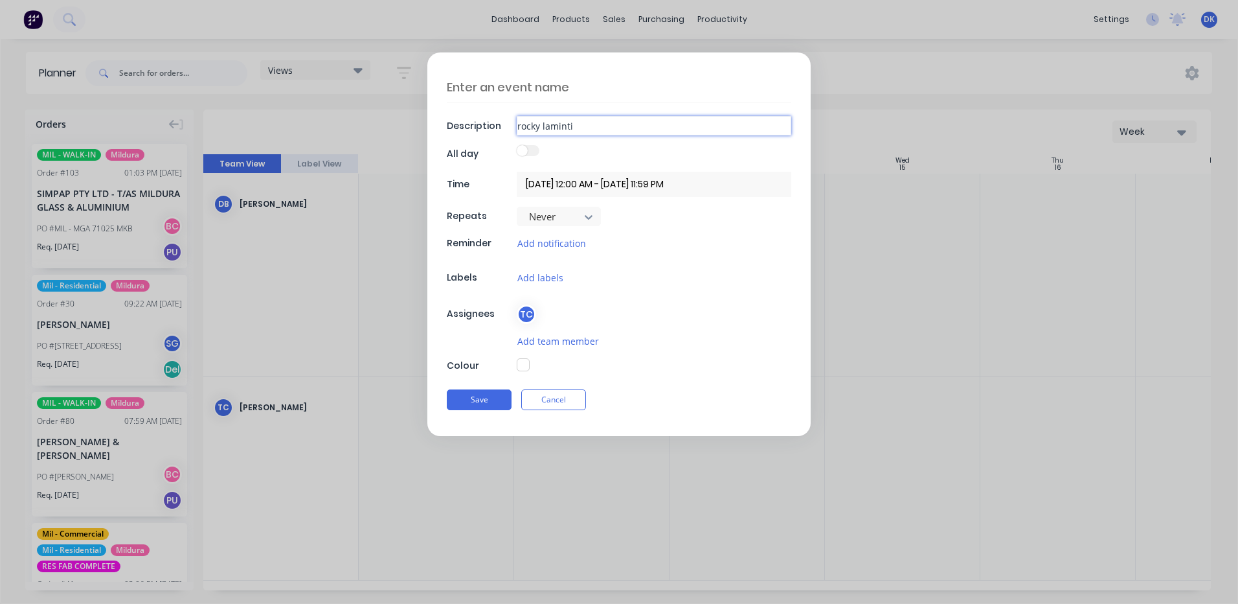
type textarea "x"
type input "rocky lamint"
type textarea "x"
type input "[PERSON_NAME]"
type textarea "x"
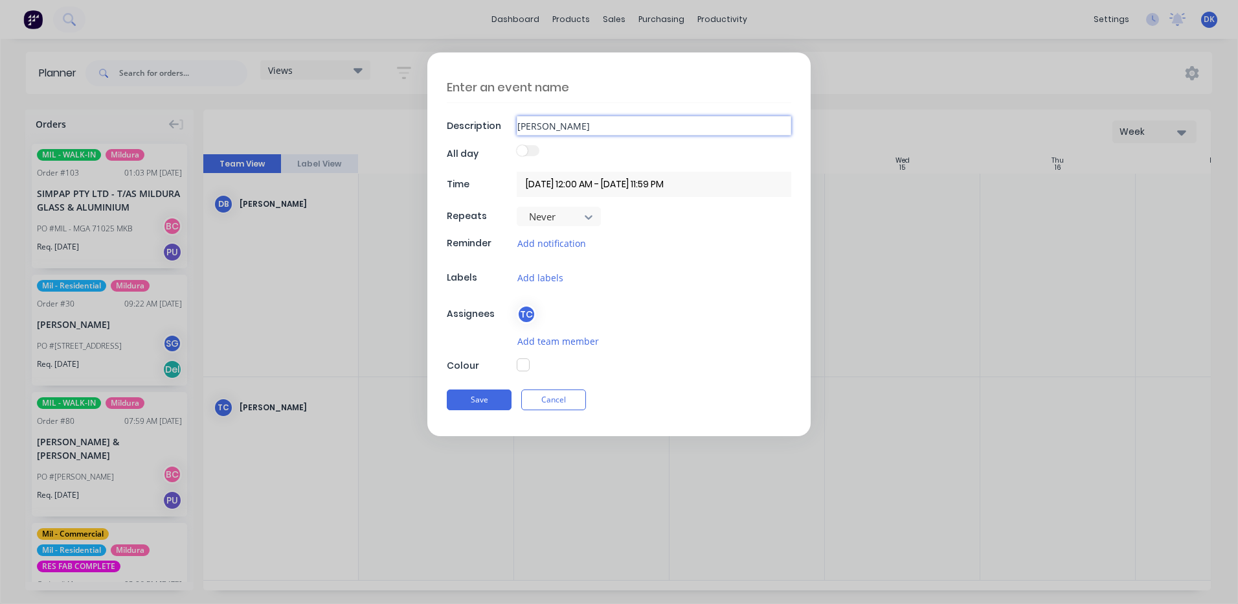
type input "[PERSON_NAME]"
type textarea "x"
type input "[PERSON_NAME]"
type textarea "x"
type input "rocky la"
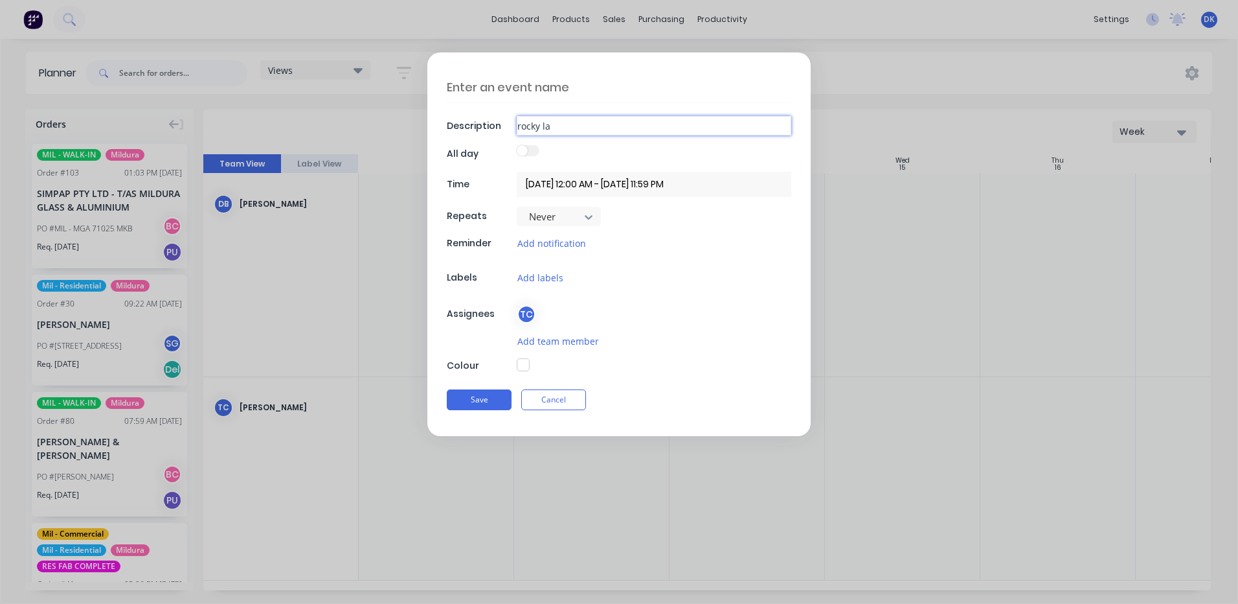
type textarea "x"
type input "rocky l"
type textarea "x"
type input "rocky"
type textarea "x"
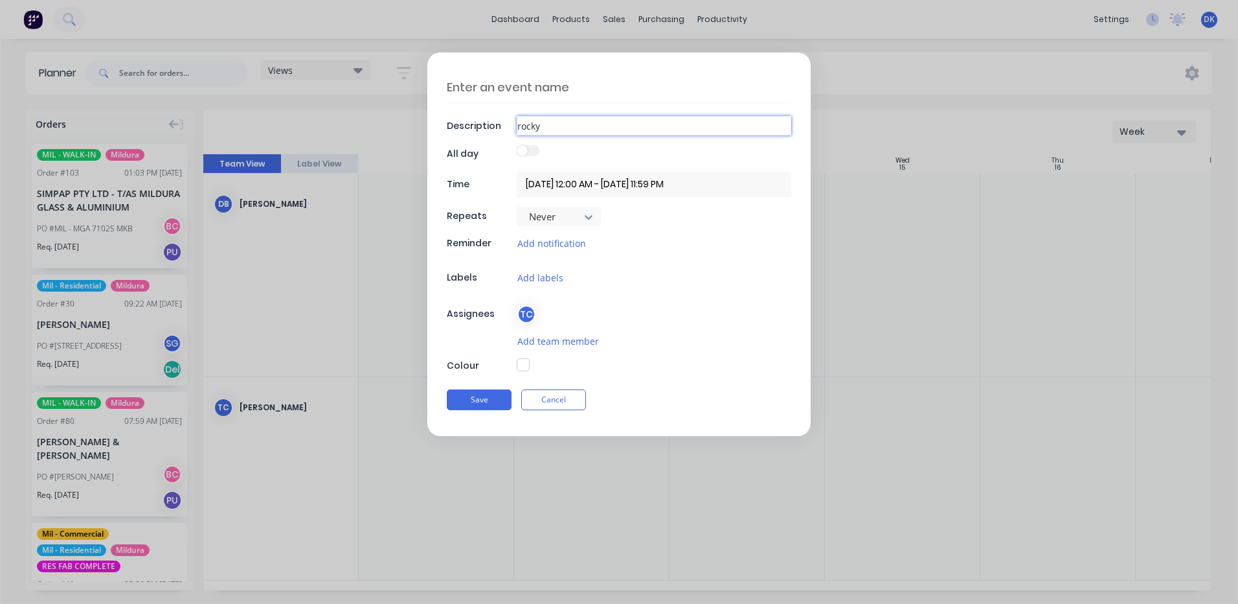
type input "rocky"
type textarea "x"
type input "rock"
type textarea "x"
type input "roc"
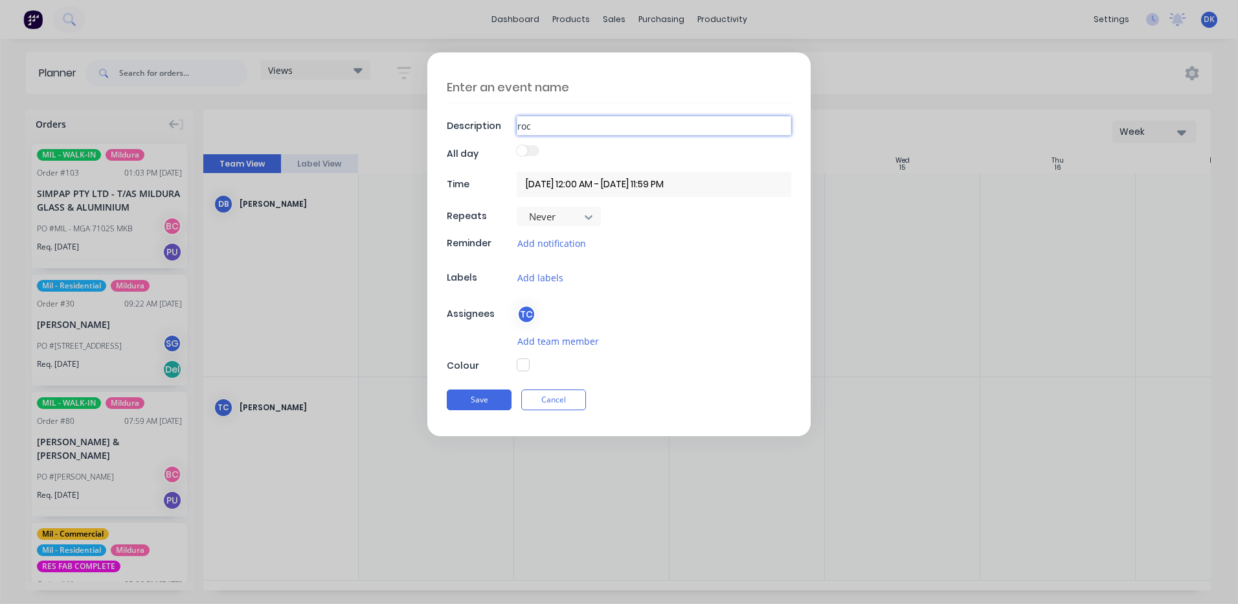
type textarea "x"
type input "ro"
type textarea "x"
type input "r"
type textarea "x"
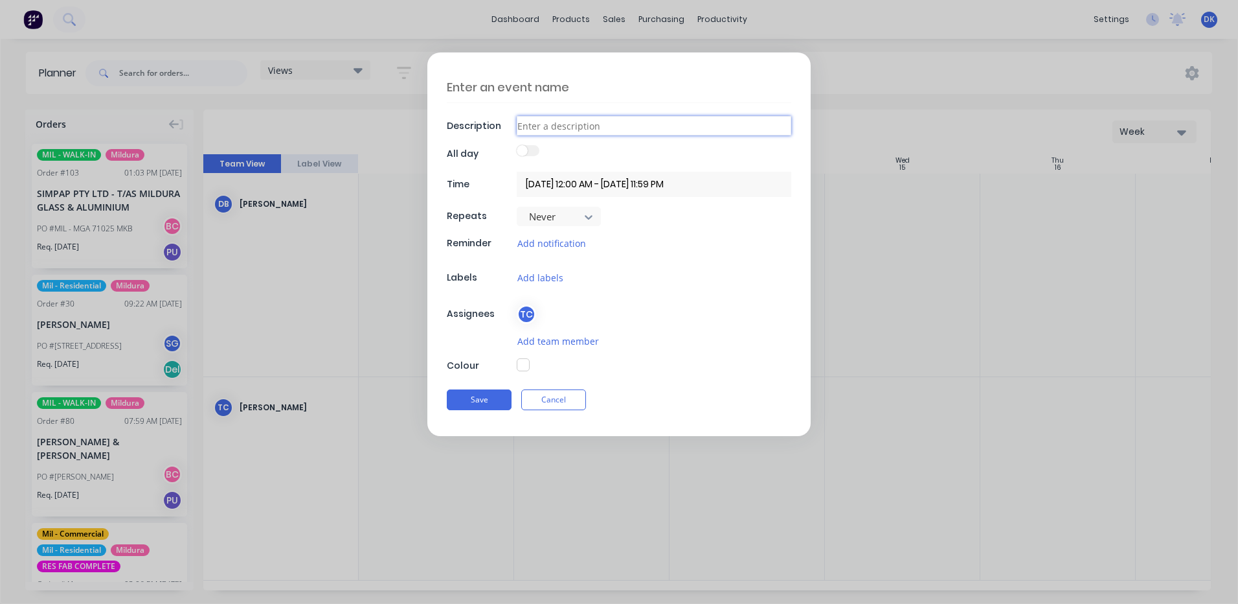
type textarea "x"
type input "R"
type textarea "x"
type input "Ro"
type textarea "x"
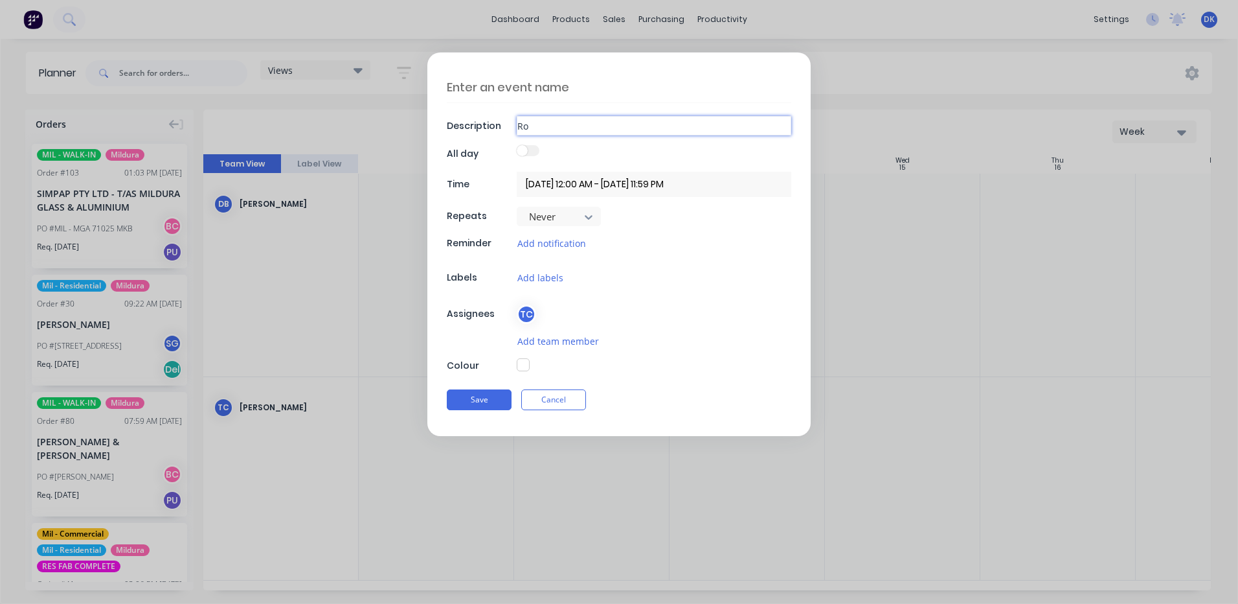
type input "Roc"
type textarea "x"
type input "Rock"
type textarea "x"
type input "Rocky"
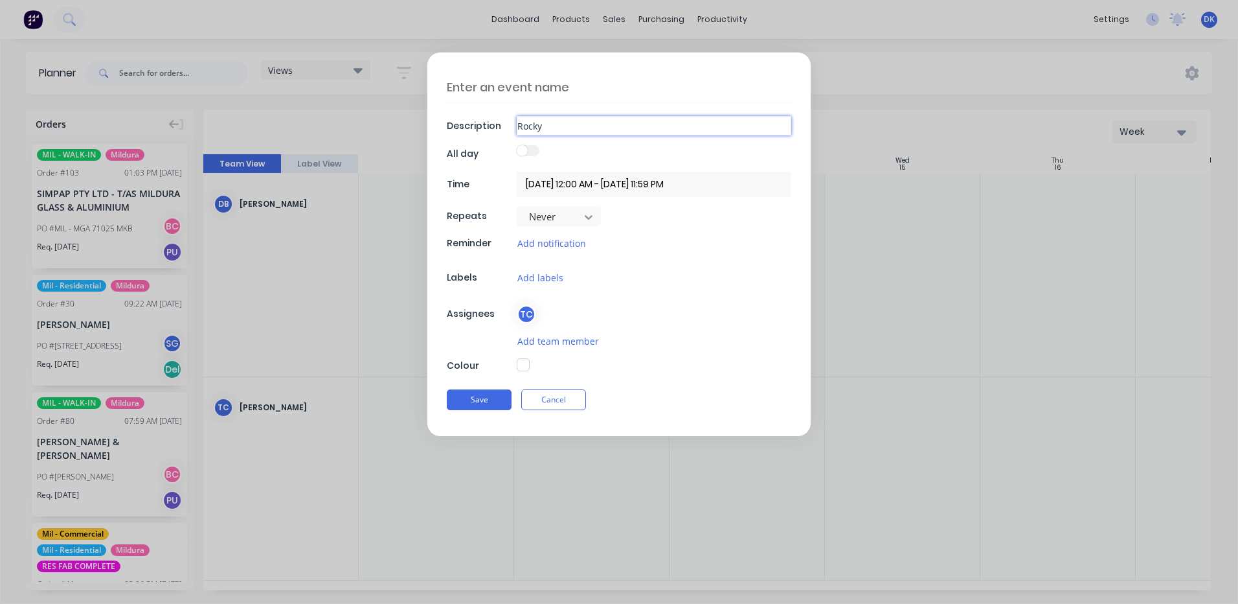
type textarea "x"
type input "Rocky"
type textarea "x"
type input "Rocky L"
type textarea "x"
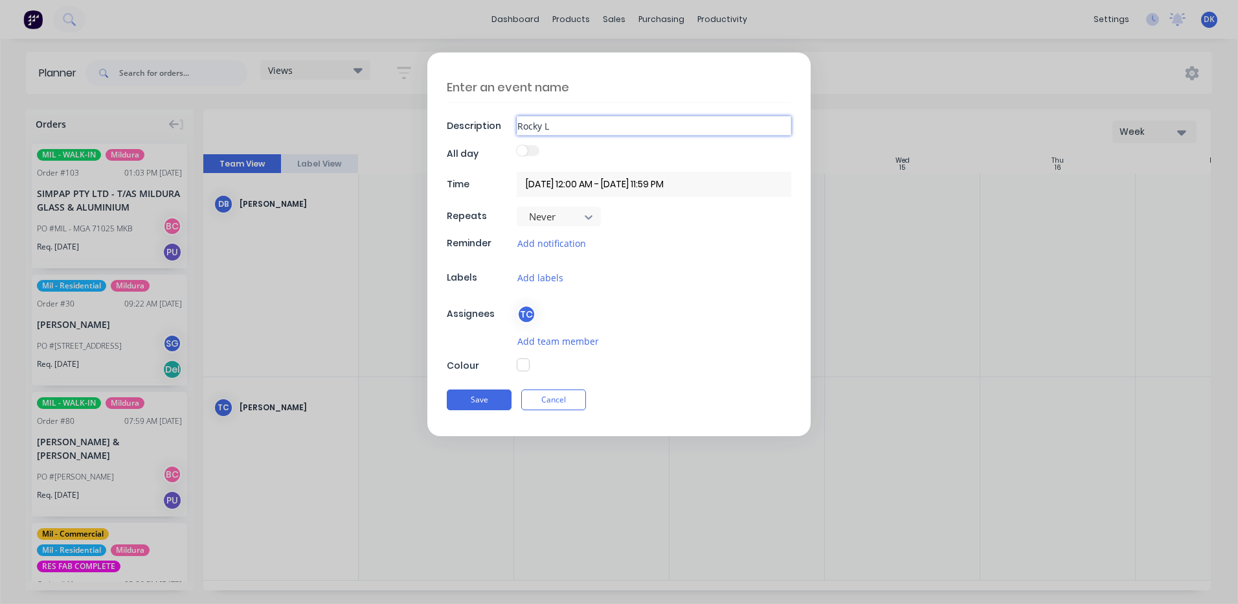
type input "Rocky La"
type textarea "x"
type input "[PERSON_NAME]"
type textarea "x"
type input "[PERSON_NAME]"
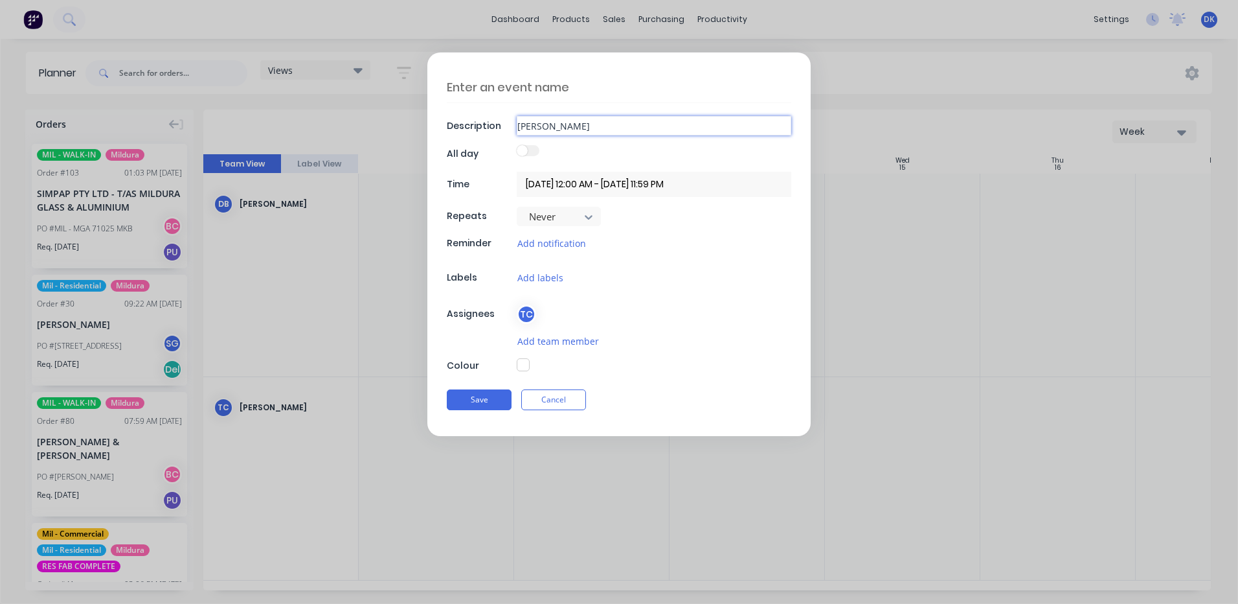
type textarea "x"
type input "[PERSON_NAME]"
type textarea "x"
type input "Rocky Lamint"
type textarea "x"
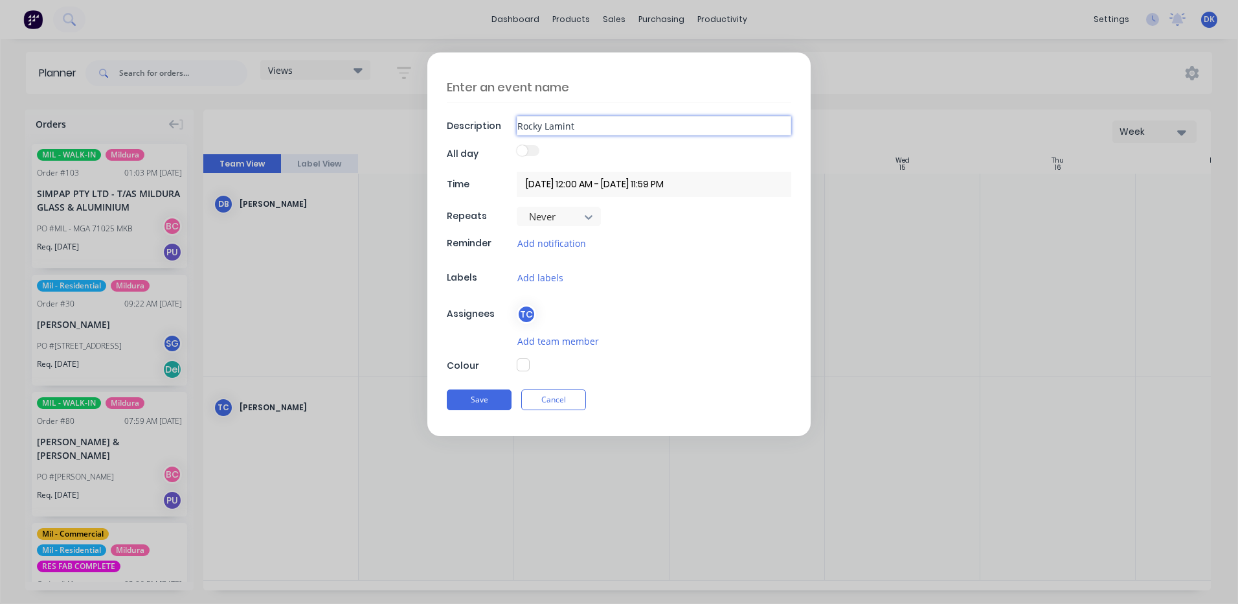
type input "Rocky Laminti"
type textarea "x"
type input "Rocky Lamintin"
type textarea "x"
type input "[PERSON_NAME]"
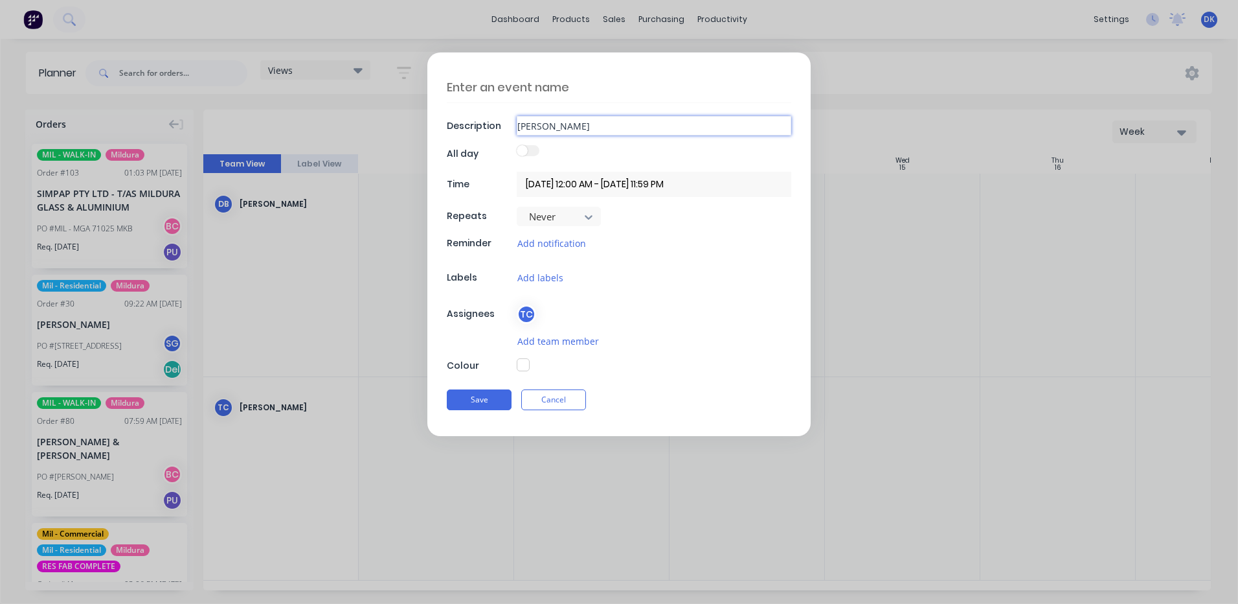
type textarea "x"
type input "[PERSON_NAME]"
type textarea "x"
type input "[PERSON_NAME] C"
type textarea "x"
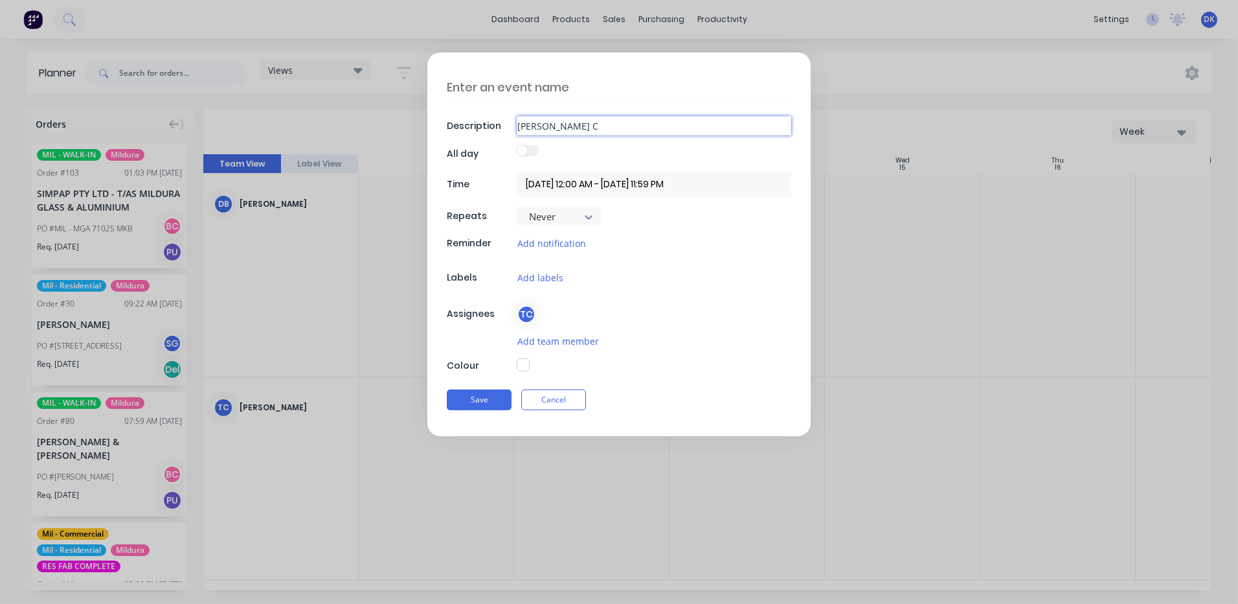
type input "[PERSON_NAME] Cu"
type textarea "x"
type input "[PERSON_NAME] Cur"
type textarea "x"
type input "[PERSON_NAME] Curv"
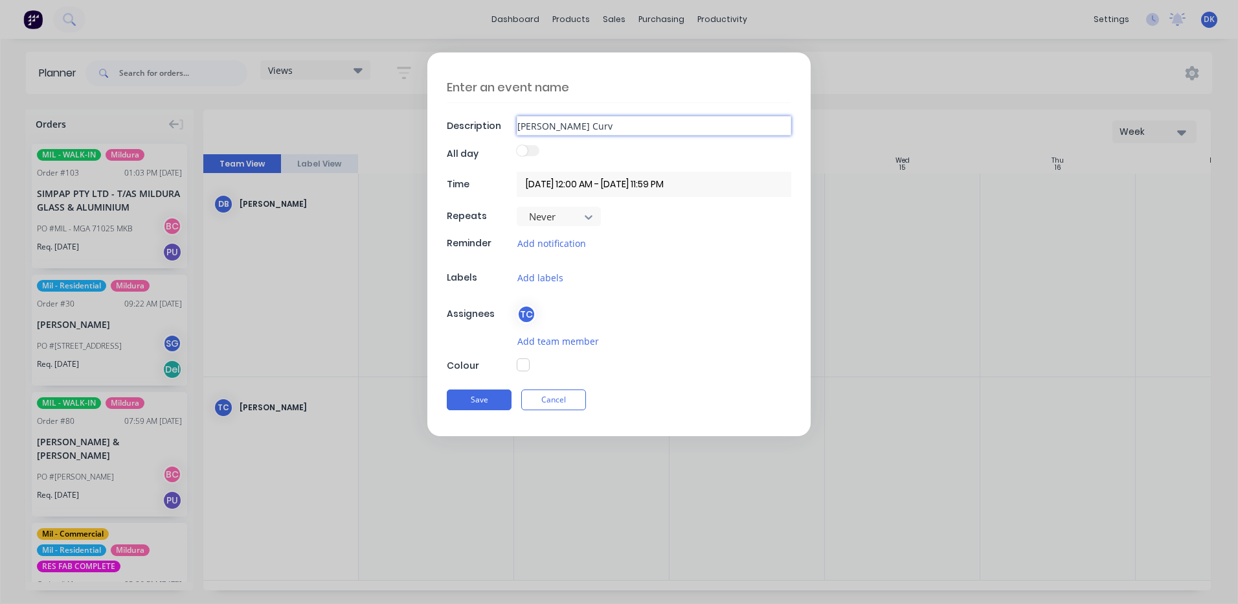
type textarea "x"
type input "[PERSON_NAME] Curve"
type textarea "x"
type input "[PERSON_NAME] Curved"
type textarea "x"
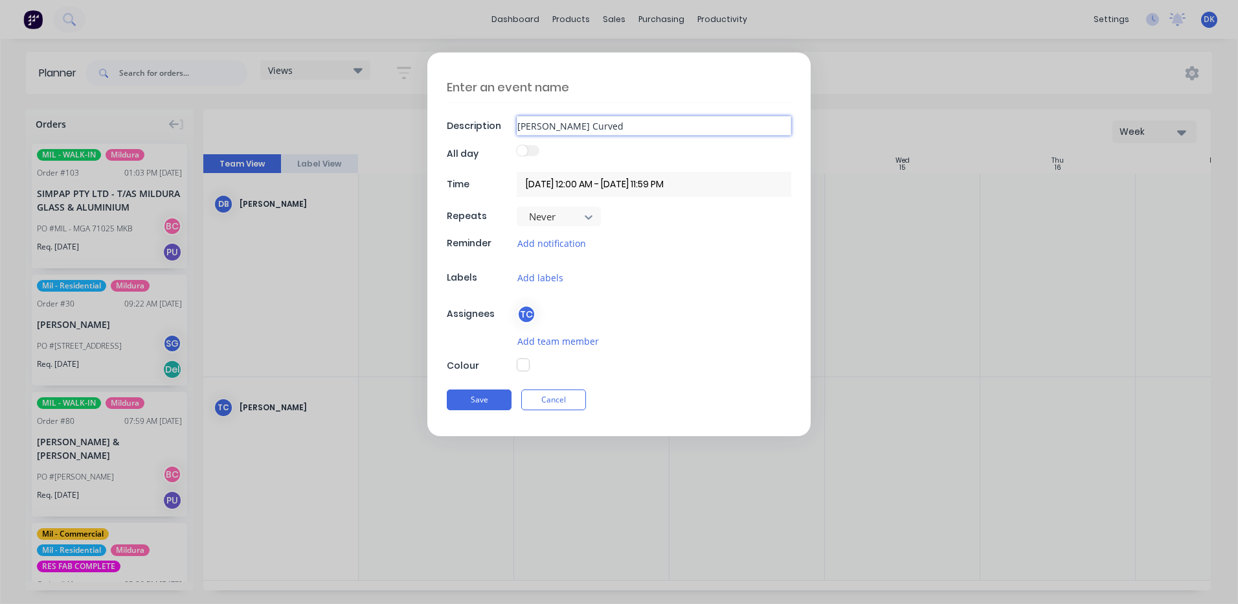
type input "[PERSON_NAME] Curved"
type textarea "x"
type input "[PERSON_NAME] Curved G"
type textarea "x"
type input "[PERSON_NAME] Curved Gl"
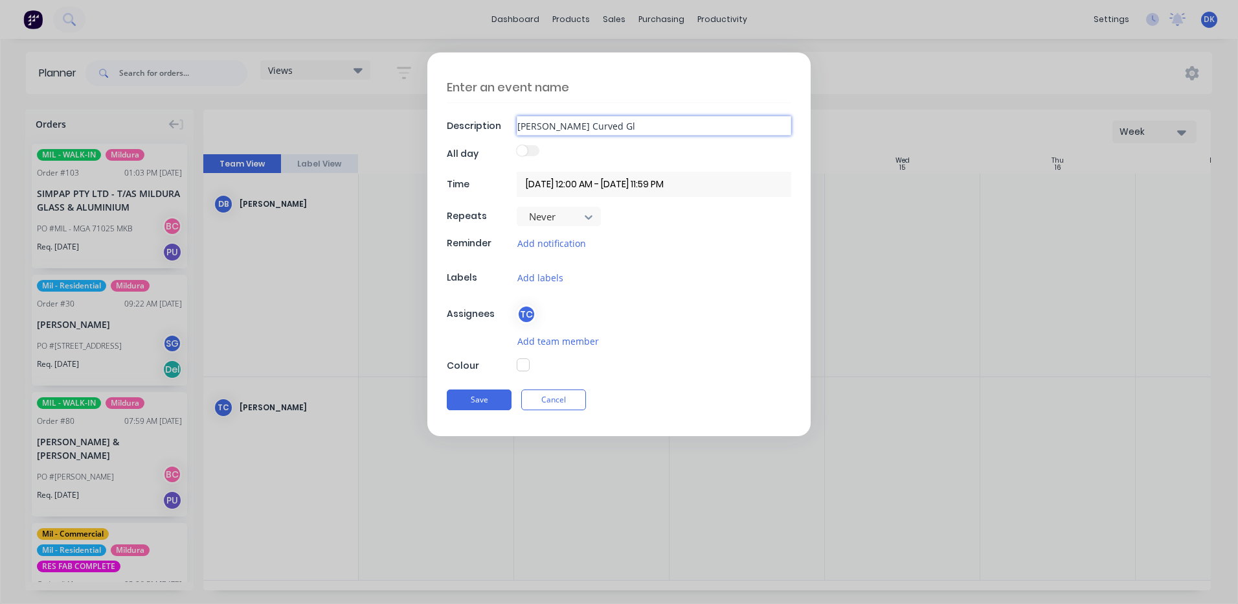
type textarea "x"
type input "[PERSON_NAME] Curved Gla"
type textarea "x"
type input "[PERSON_NAME] Curved Glas"
type textarea "x"
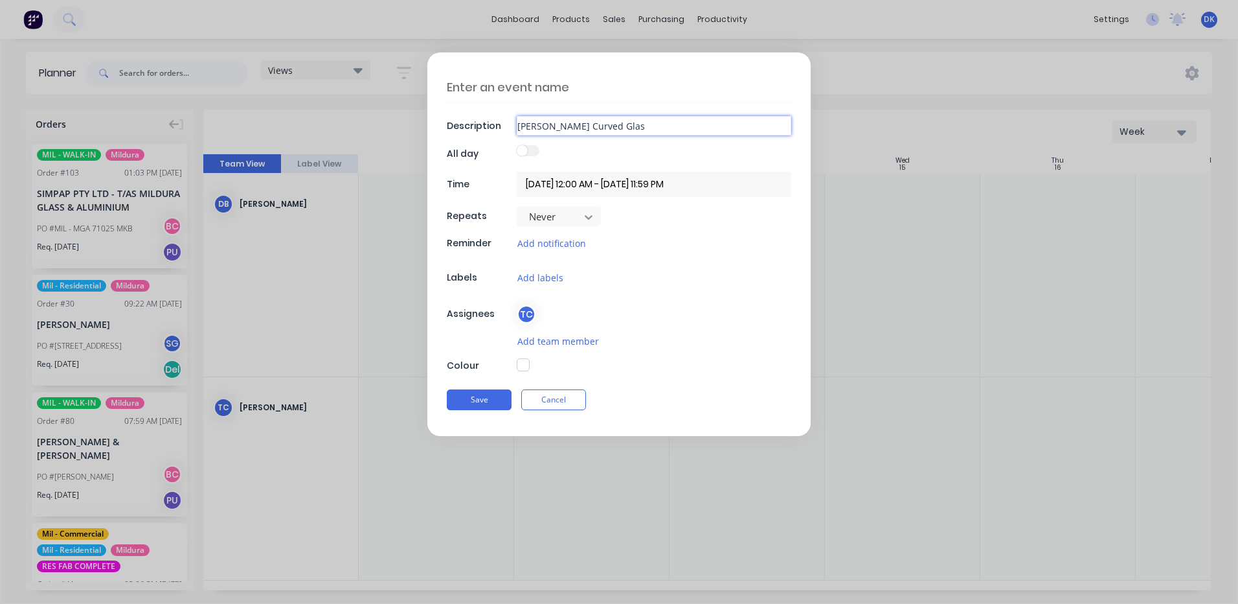
type input "[PERSON_NAME] Curved Glass"
type textarea "x"
type input "[PERSON_NAME] Curved Glass"
type textarea "x"
type input "[PERSON_NAME] Curved Glass I"
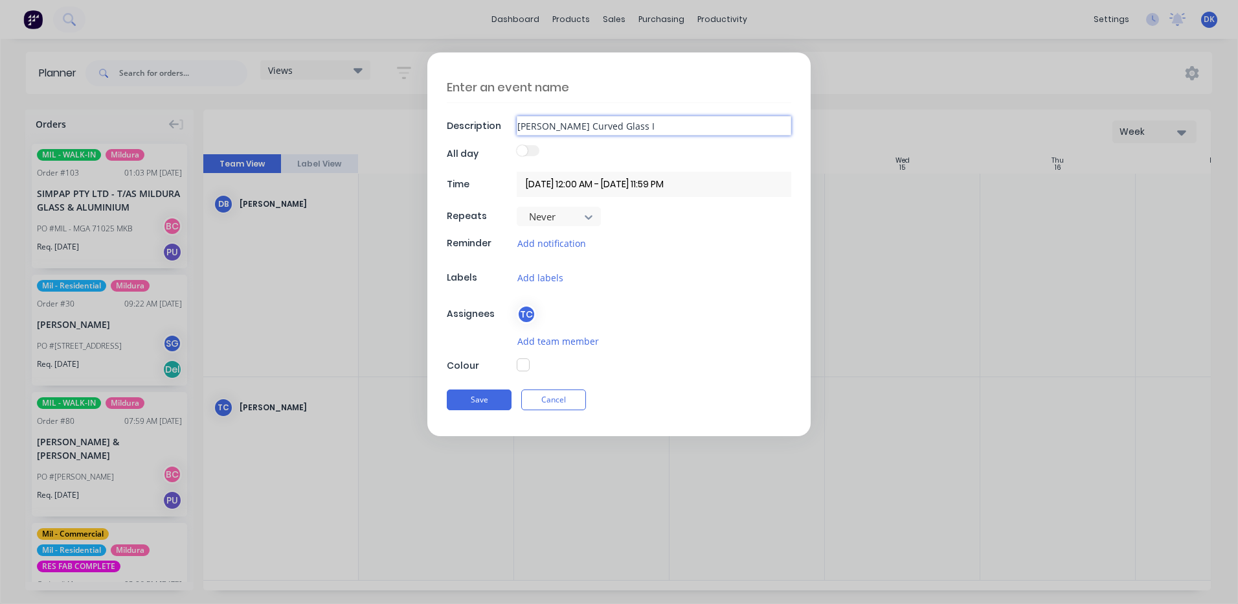
type textarea "x"
type input "[PERSON_NAME] Curved Glass In"
type textarea "x"
type input "[PERSON_NAME] Curved Glass Ins"
type textarea "x"
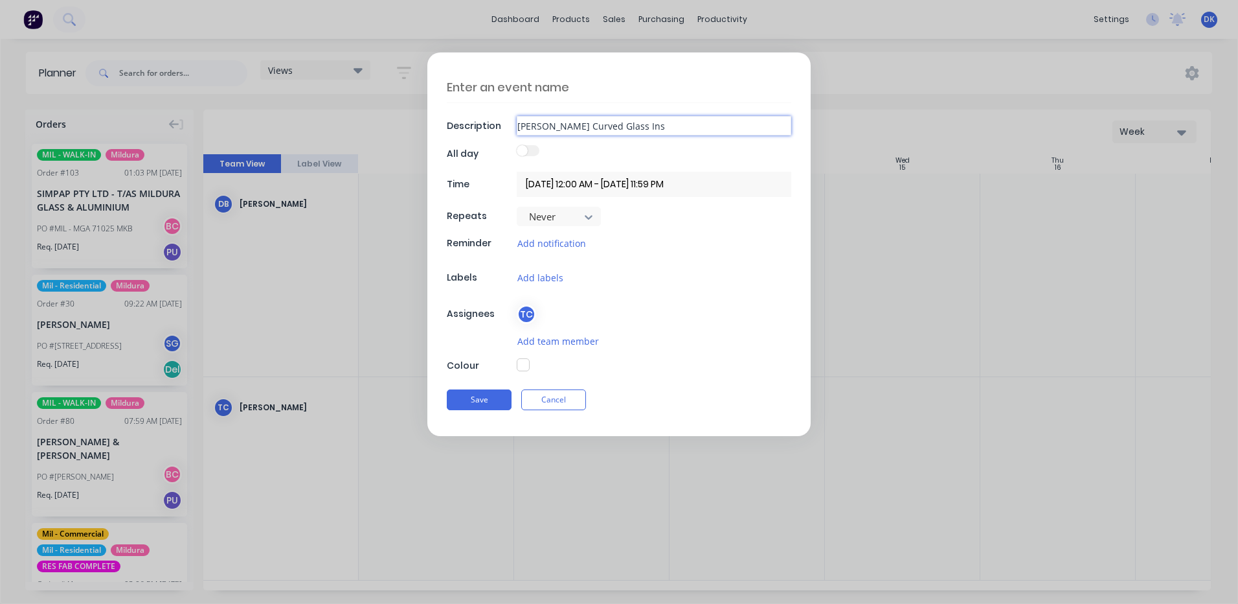
type input "[PERSON_NAME] Curved Glass Inst"
type textarea "x"
type input "[PERSON_NAME] Curved Glass Insta"
type textarea "x"
type input "[PERSON_NAME] Curved Glass Instal"
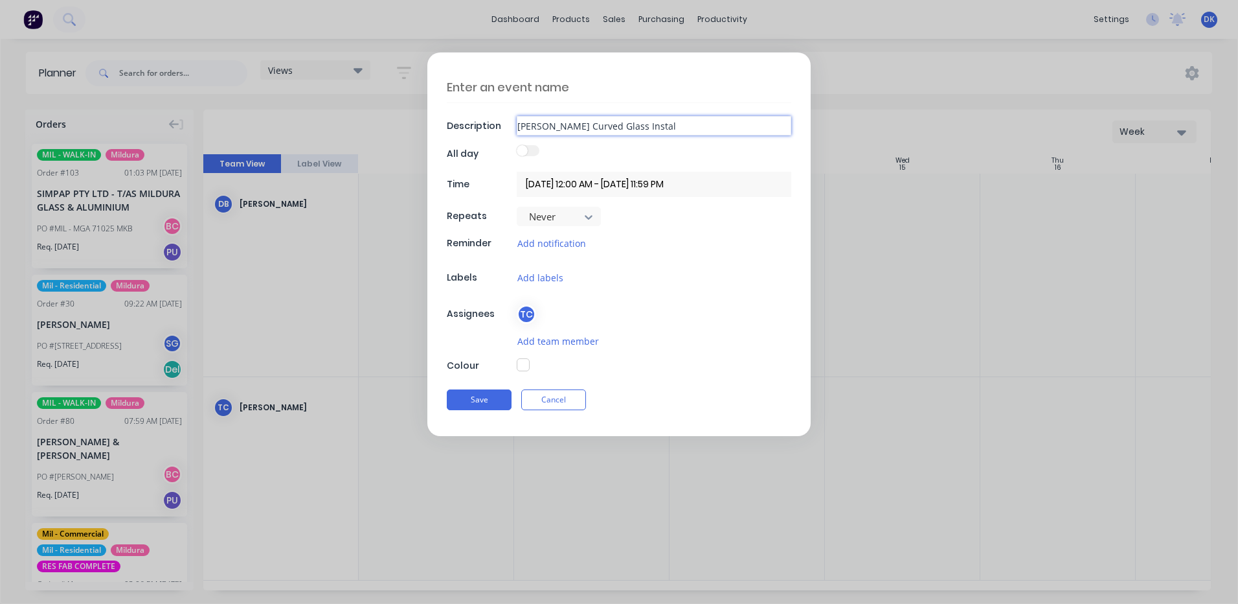
type textarea "x"
type input "[PERSON_NAME] Curved Glass Install"
type textarea "x"
type input "[PERSON_NAME] Curved Glass Install"
click at [525, 148] on span at bounding box center [522, 150] width 11 height 11
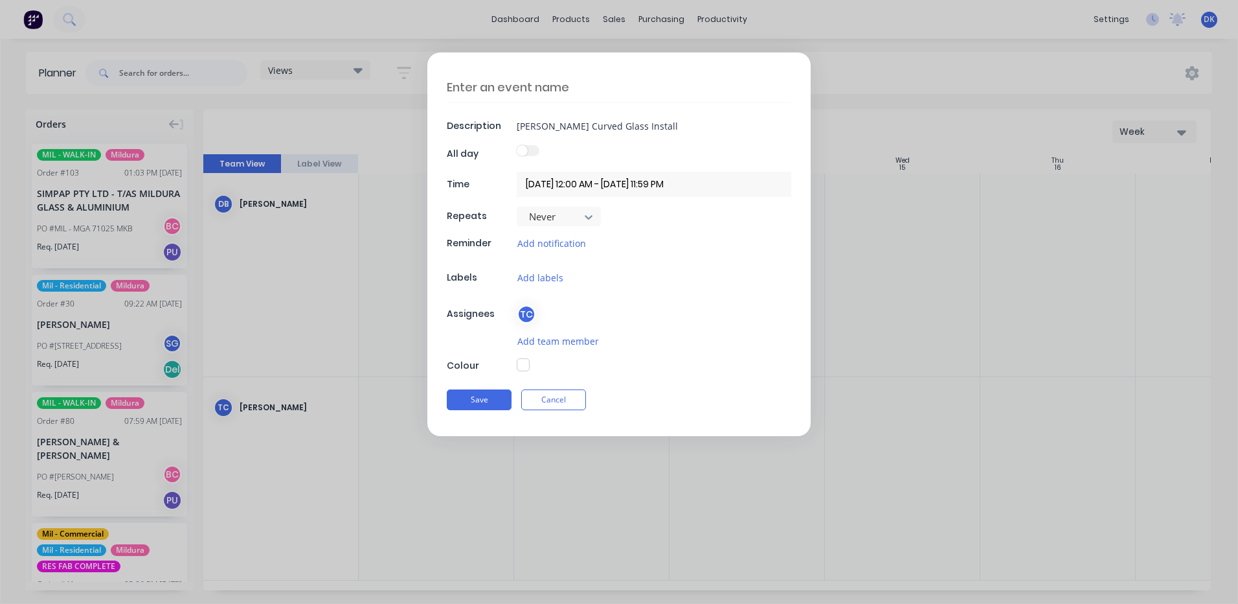
click at [532, 148] on label at bounding box center [528, 150] width 23 height 11
drag, startPoint x: 523, startPoint y: 151, endPoint x: 567, endPoint y: 150, distance: 44.7
click at [567, 150] on div at bounding box center [654, 153] width 275 height 17
click at [526, 150] on span at bounding box center [522, 150] width 11 height 11
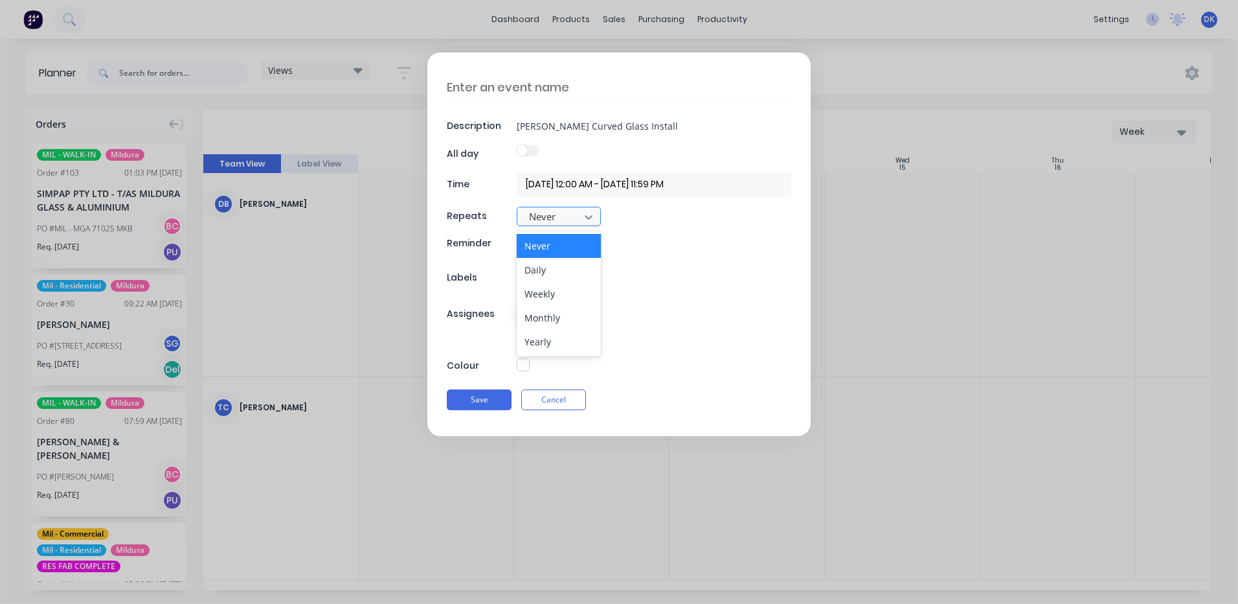
click at [589, 217] on icon at bounding box center [588, 216] width 13 height 13
click at [591, 183] on input "[DATE] 12:00 AM - [DATE] 11:59 PM" at bounding box center [654, 184] width 275 height 25
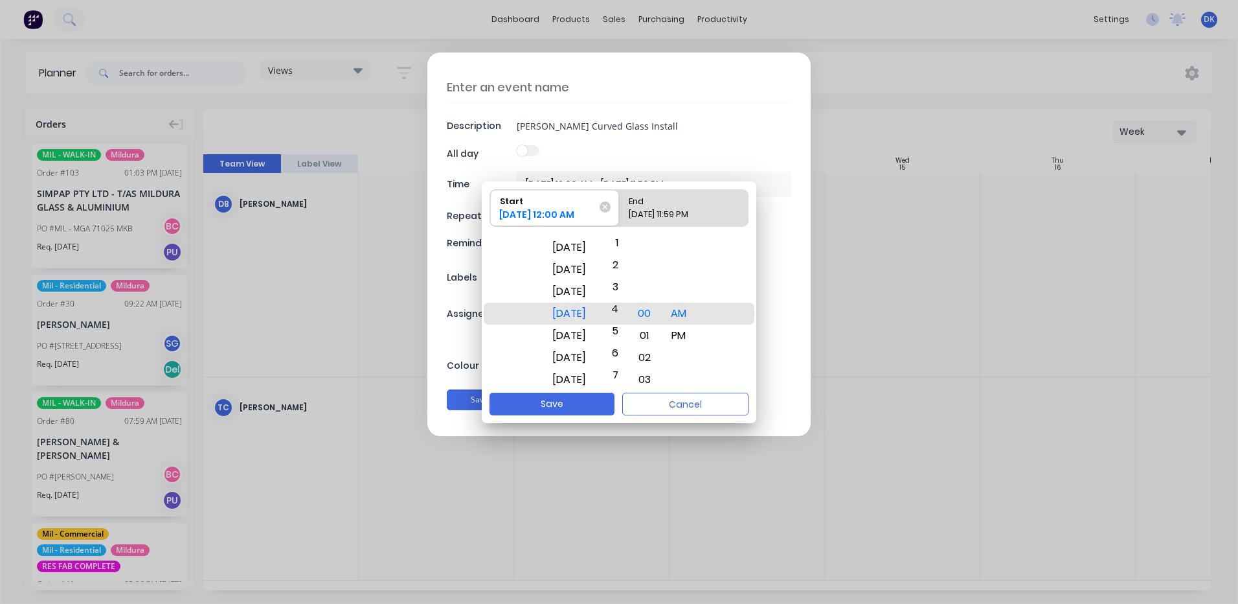
drag, startPoint x: 630, startPoint y: 315, endPoint x: 625, endPoint y: 220, distance: 95.3
click at [625, 220] on div "Start [DATE] 12:00 AM End [DATE] 11:59 PM [DATE] [DATE] [DATE] [DATE] [DATE] [D…" at bounding box center [619, 286] width 275 height 211
drag, startPoint x: 630, startPoint y: 317, endPoint x: 631, endPoint y: 250, distance: 66.7
click at [626, 250] on div "4" at bounding box center [612, 246] width 28 height 22
click at [560, 407] on button "Save" at bounding box center [552, 403] width 125 height 23
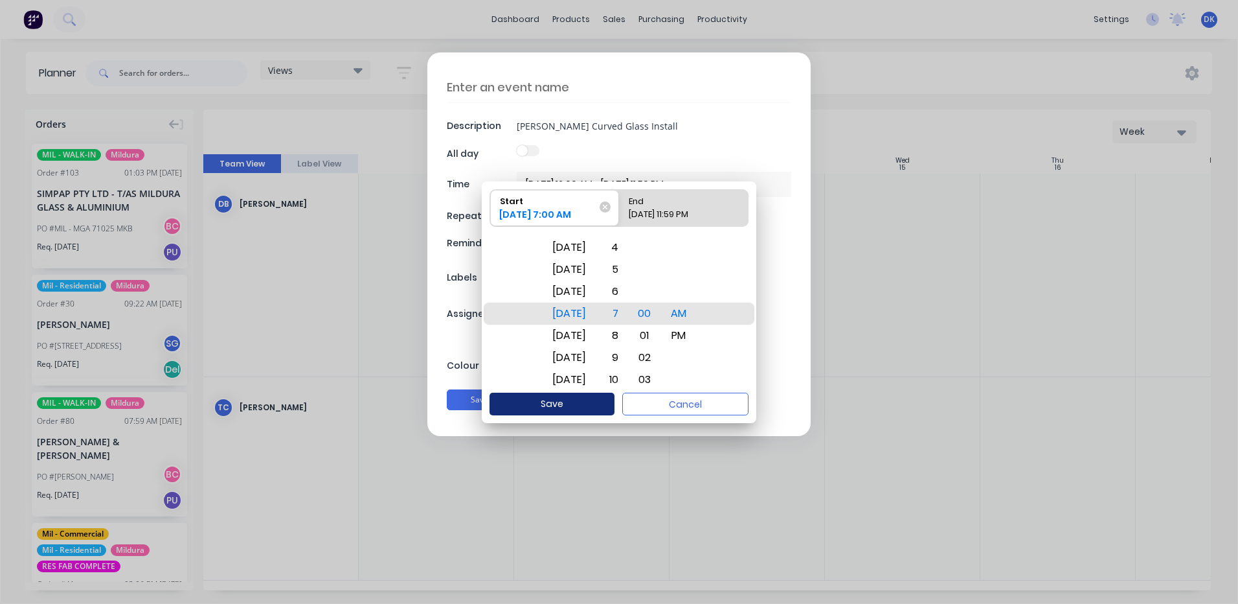
type textarea "x"
type input "[DATE] 7:00 AM - [DATE] 11:59 PM"
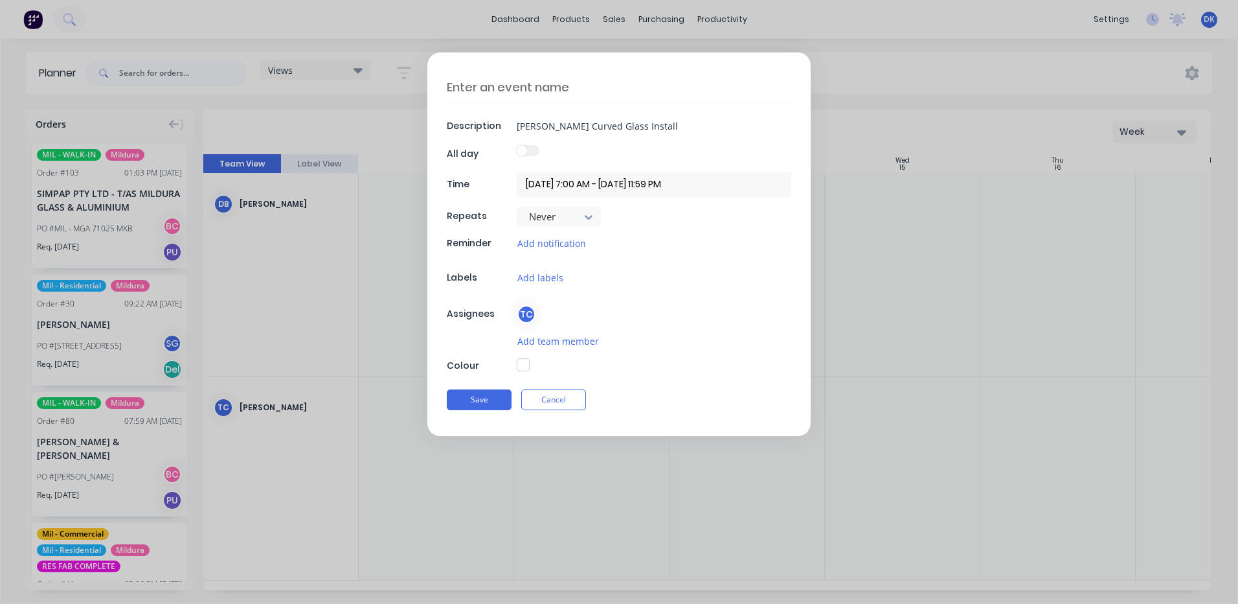
click at [666, 187] on input "[DATE] 7:00 AM - [DATE] 11:59 PM" at bounding box center [654, 184] width 275 height 25
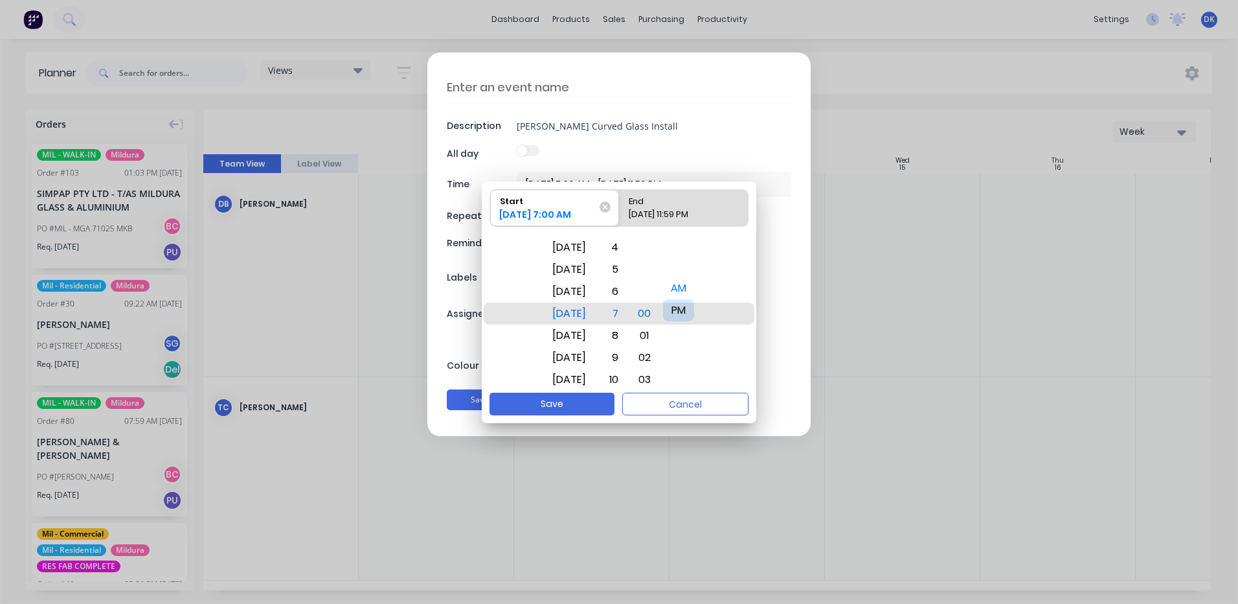
drag, startPoint x: 688, startPoint y: 334, endPoint x: 686, endPoint y: 308, distance: 25.3
click at [686, 308] on div "PM" at bounding box center [678, 310] width 31 height 22
click at [672, 203] on div "End" at bounding box center [677, 199] width 107 height 18
click at [620, 203] on input "End [DATE] 11:59 PM" at bounding box center [619, 208] width 1 height 36
radio input "true"
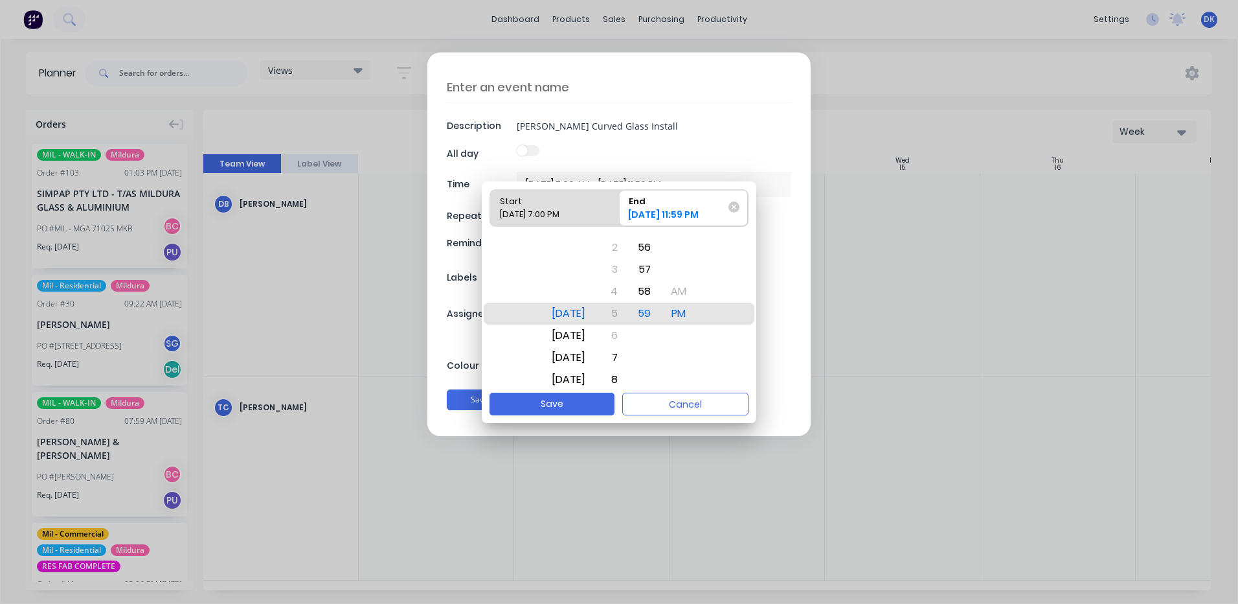
drag, startPoint x: 624, startPoint y: 283, endPoint x: 635, endPoint y: 429, distance: 146.1
click at [635, 429] on body "dashboard products sales purchasing productivity dashboard products Product Cat…" at bounding box center [619, 302] width 1238 height 604
drag, startPoint x: 629, startPoint y: 327, endPoint x: 628, endPoint y: 379, distance: 52.5
click at [626, 379] on div "8" at bounding box center [612, 388] width 28 height 22
drag, startPoint x: 623, startPoint y: 293, endPoint x: 622, endPoint y: 254, distance: 38.9
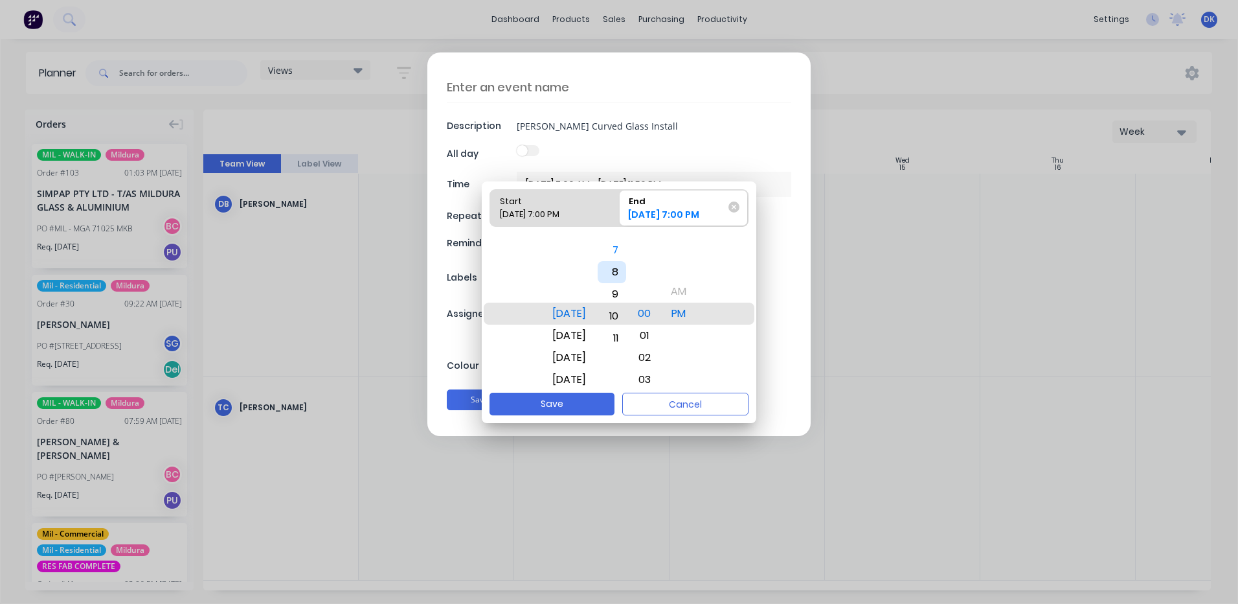
click at [622, 261] on div "8" at bounding box center [612, 272] width 28 height 22
drag, startPoint x: 662, startPoint y: 333, endPoint x: 661, endPoint y: 275, distance: 57.7
click at [659, 276] on div "01" at bounding box center [644, 285] width 29 height 22
drag, startPoint x: 632, startPoint y: 311, endPoint x: 632, endPoint y: 236, distance: 75.1
click at [632, 228] on div "Start [DATE] 7:00 PM End [DATE] 11:03 PM [DATE] [DATE] [DATE] [DATE] [DATE] [DA…" at bounding box center [619, 286] width 275 height 211
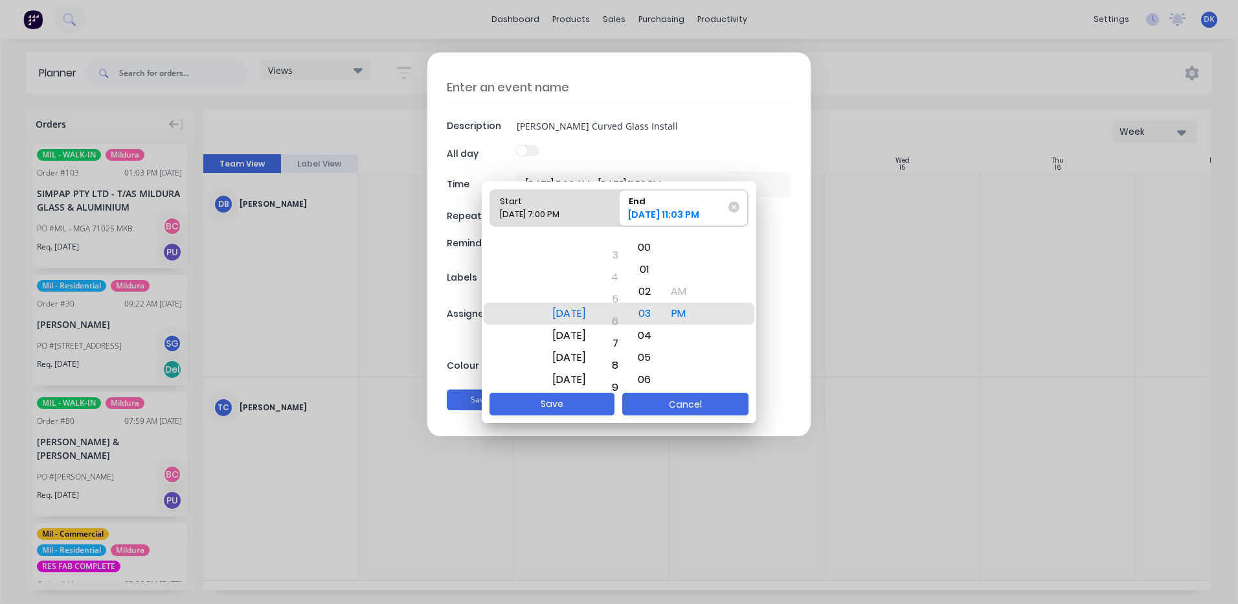
drag, startPoint x: 631, startPoint y: 327, endPoint x: 632, endPoint y: 396, distance: 69.3
click at [635, 409] on div "Start [DATE] 7:00 PM End [DATE] 11:03 PM [DATE] [DATE] [DATE] [DATE] [DATE] [DA…" at bounding box center [619, 302] width 275 height 242
click at [555, 211] on div "[DATE] 7:00 PM" at bounding box center [548, 217] width 107 height 18
click at [491, 211] on input "Start [DATE] 7:00 PM" at bounding box center [490, 208] width 1 height 36
radio input "true"
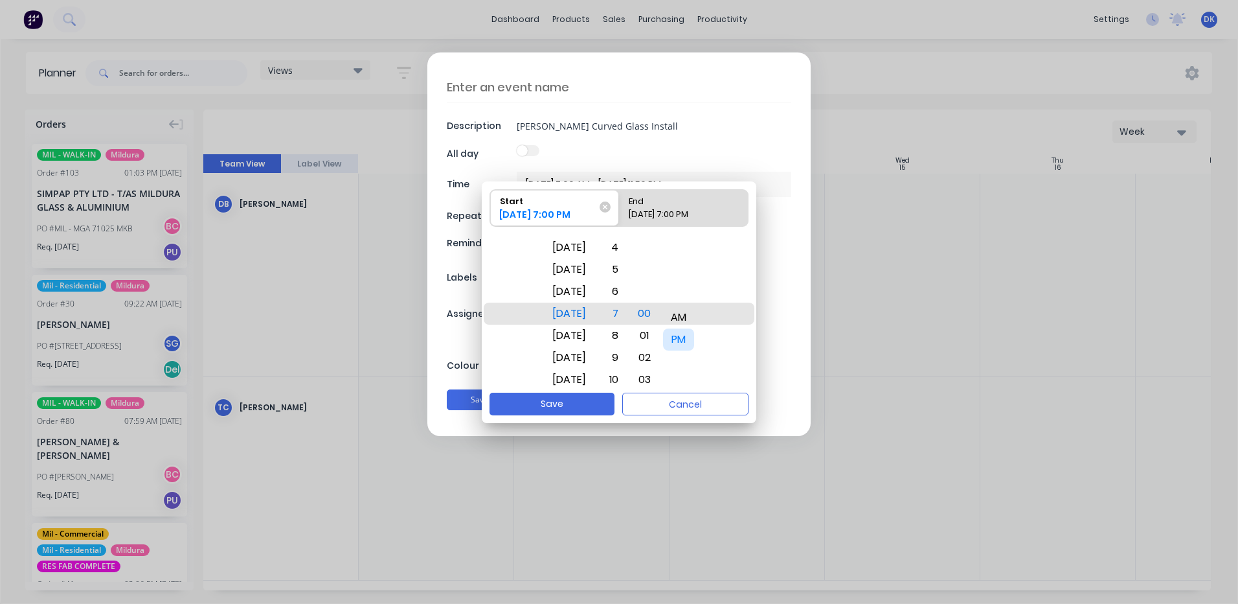
drag, startPoint x: 696, startPoint y: 311, endPoint x: 696, endPoint y: 337, distance: 26.6
click at [694, 337] on div "PM" at bounding box center [678, 339] width 31 height 22
click at [666, 209] on div "[DATE] 7:00 PM" at bounding box center [677, 217] width 107 height 18
click at [620, 209] on input "End [DATE] 7:00 PM" at bounding box center [619, 208] width 1 height 36
radio input "true"
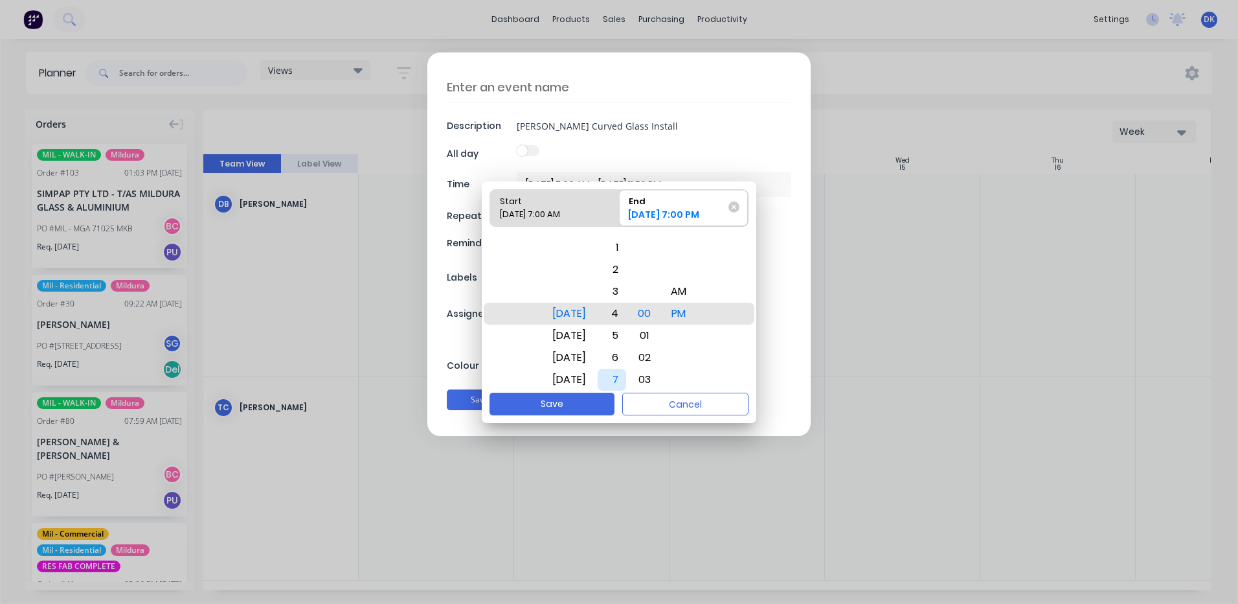
drag, startPoint x: 629, startPoint y: 315, endPoint x: 623, endPoint y: 381, distance: 66.3
click at [623, 381] on div "7" at bounding box center [612, 379] width 28 height 22
click at [571, 405] on button "Save" at bounding box center [552, 403] width 125 height 23
type textarea "x"
type input "[DATE] 7:00 AM - [DATE] 4:00 PM"
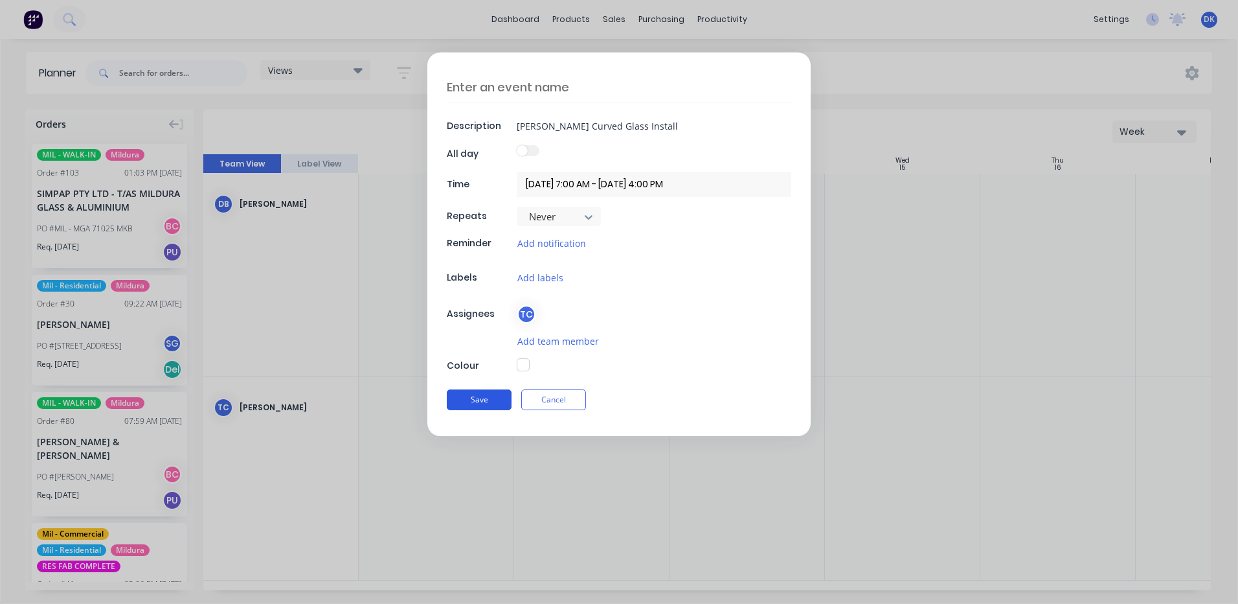
click at [484, 399] on button "Save" at bounding box center [479, 399] width 65 height 21
click at [521, 364] on button "button" at bounding box center [523, 365] width 13 height 13
type textarea "x"
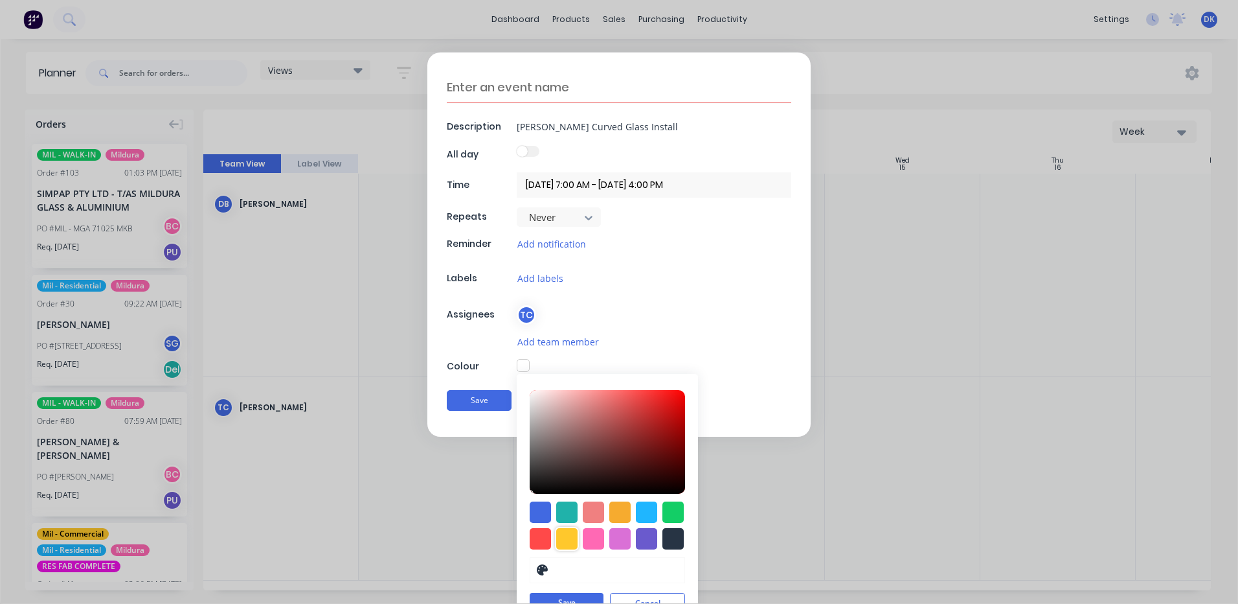
click at [561, 534] on div at bounding box center [566, 538] width 21 height 21
type input "#FFC82C"
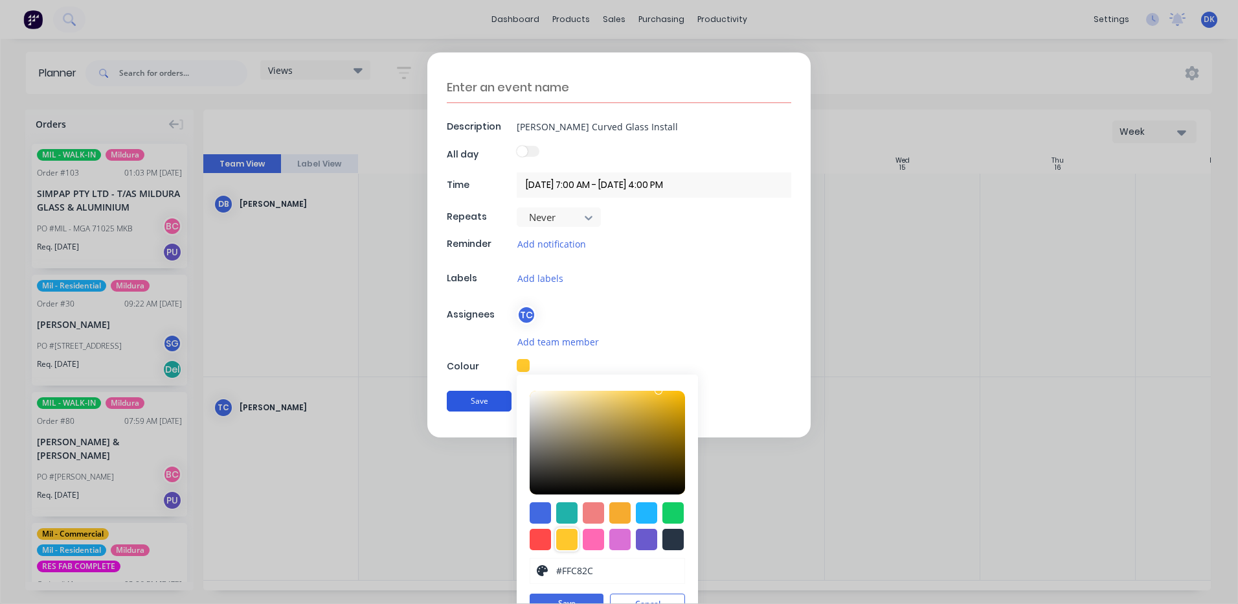
click at [472, 398] on button "Save" at bounding box center [479, 400] width 65 height 21
click at [570, 600] on button "Save" at bounding box center [567, 602] width 74 height 19
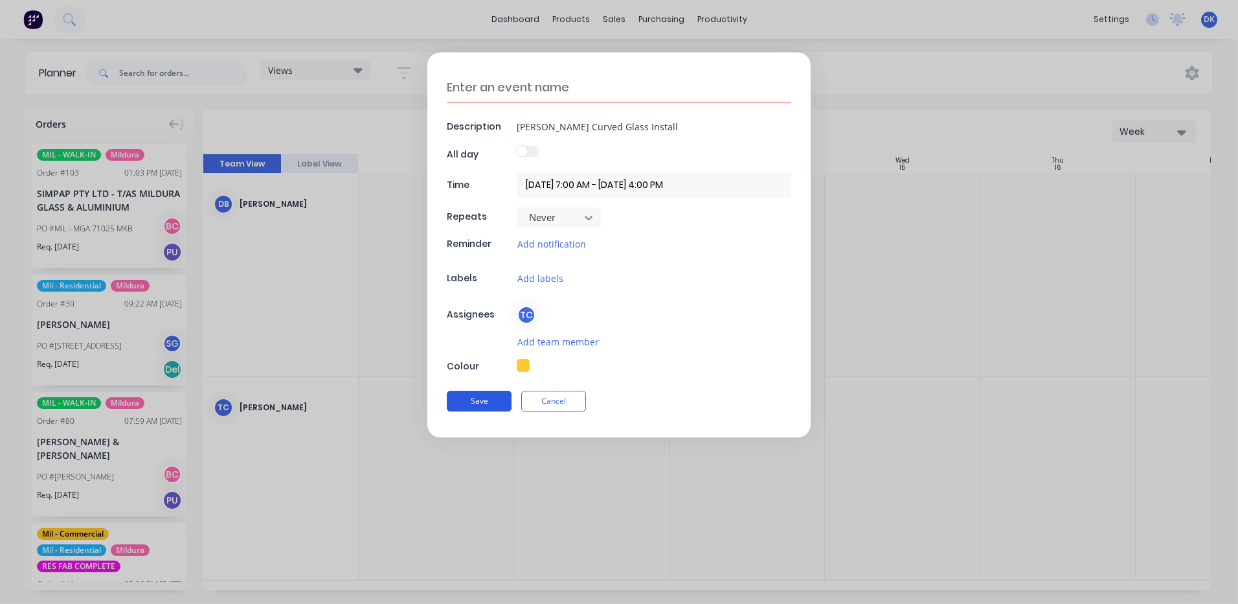
click at [475, 397] on button "Save" at bounding box center [479, 400] width 65 height 21
click at [476, 402] on button "Save" at bounding box center [479, 400] width 65 height 21
click at [491, 399] on button "Save" at bounding box center [479, 400] width 65 height 21
click at [480, 85] on textarea at bounding box center [619, 87] width 345 height 31
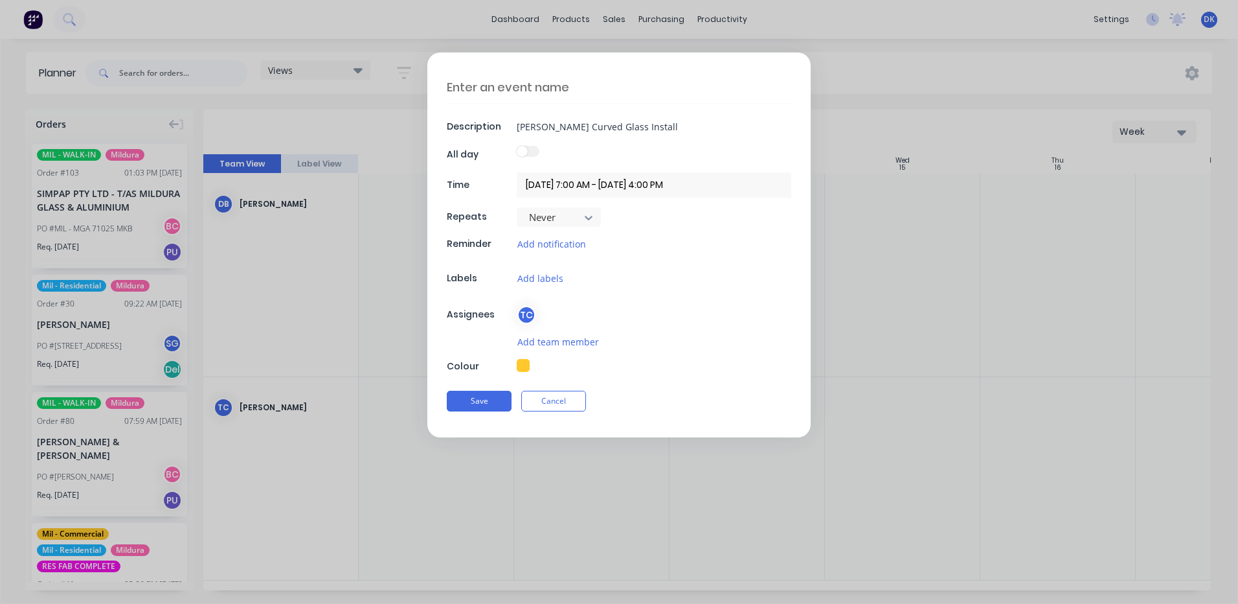
type textarea "x"
type textarea "r"
type textarea "x"
type textarea "ro"
type textarea "x"
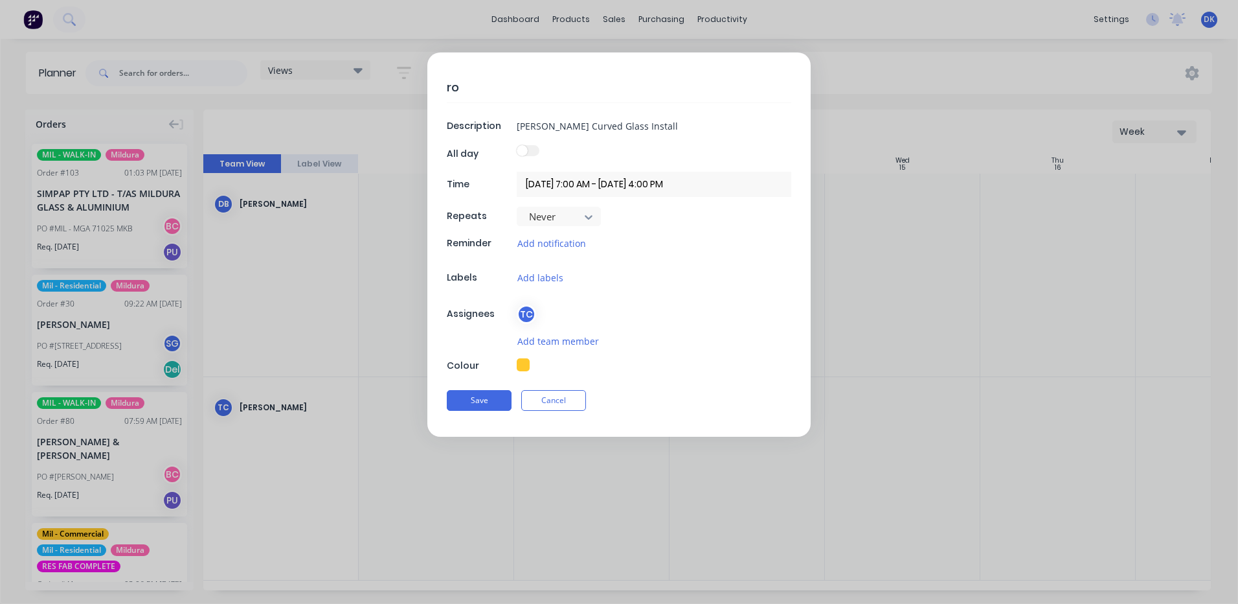
type textarea "roc"
type textarea "x"
type textarea "rock"
type textarea "x"
type textarea "rocky"
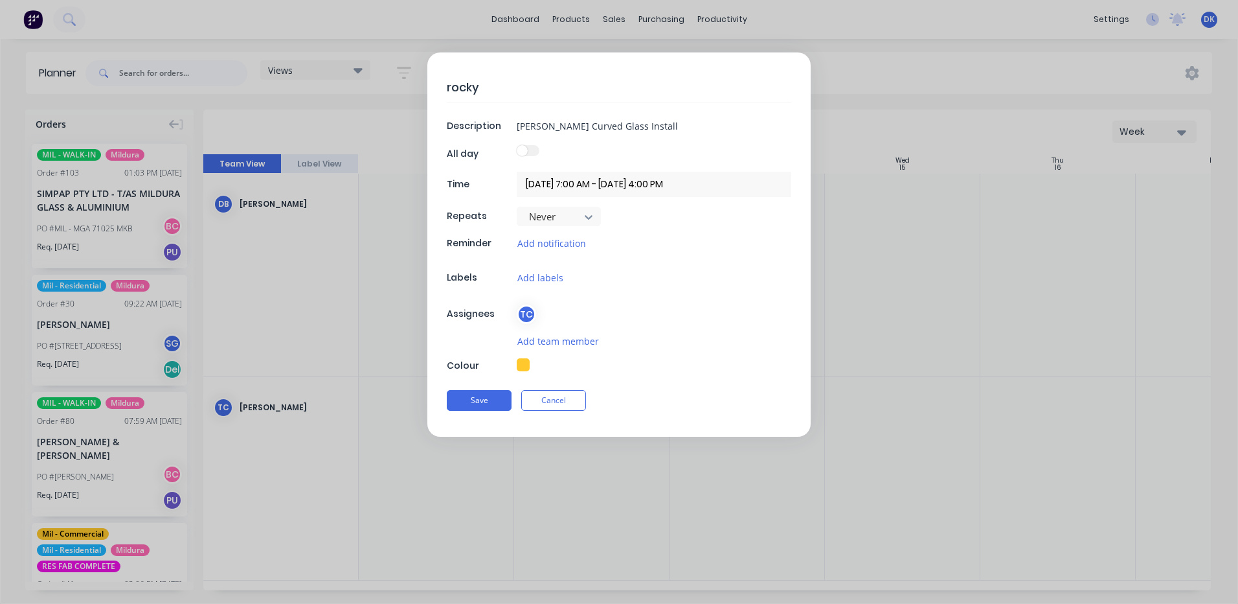
type textarea "x"
type textarea "rocky"
type textarea "x"
type textarea "rocky l"
type textarea "x"
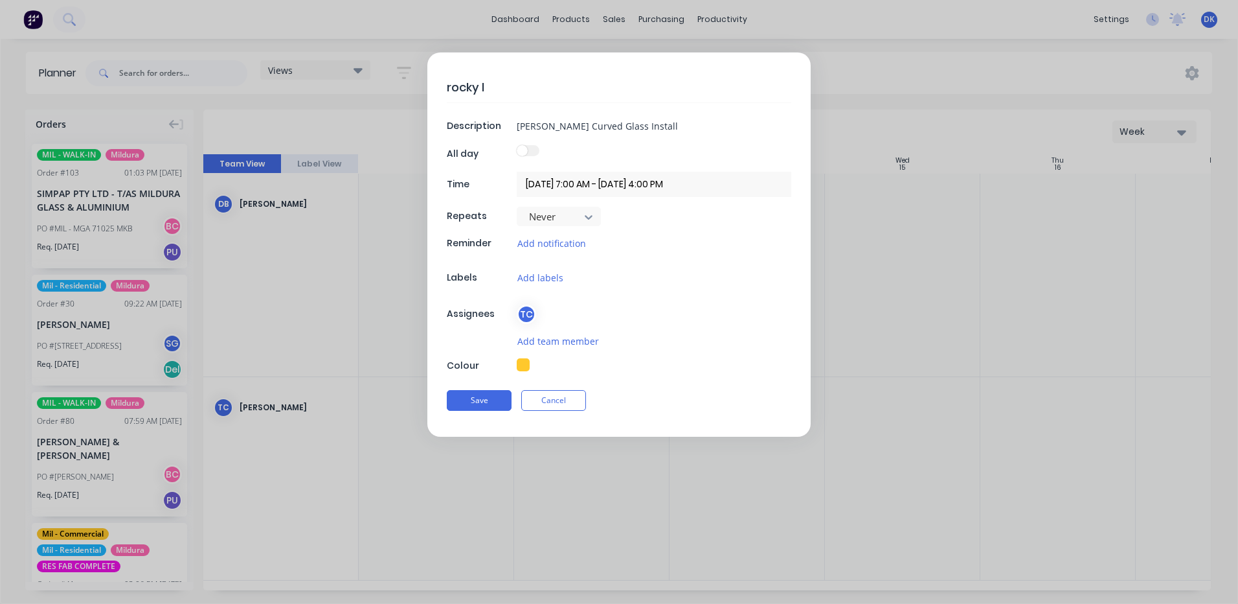
type textarea "rocky la"
type textarea "x"
type textarea "[PERSON_NAME]"
type textarea "x"
type textarea "[PERSON_NAME]"
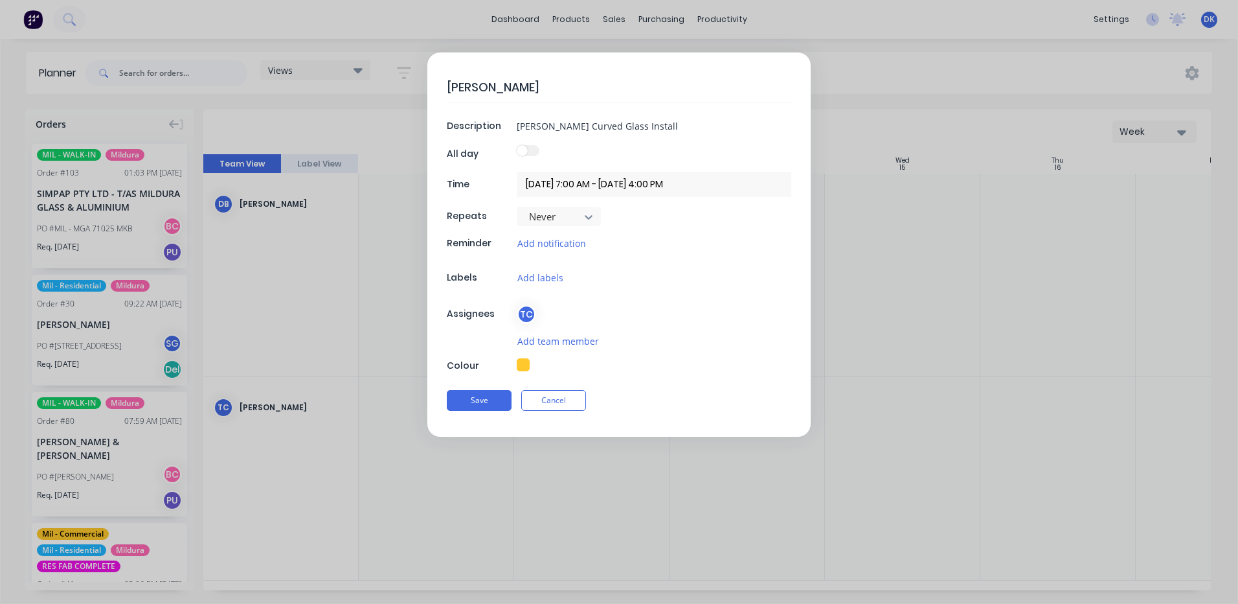
type textarea "x"
type textarea "[PERSON_NAME]"
type textarea "x"
type textarea "rocky lamint"
type textarea "x"
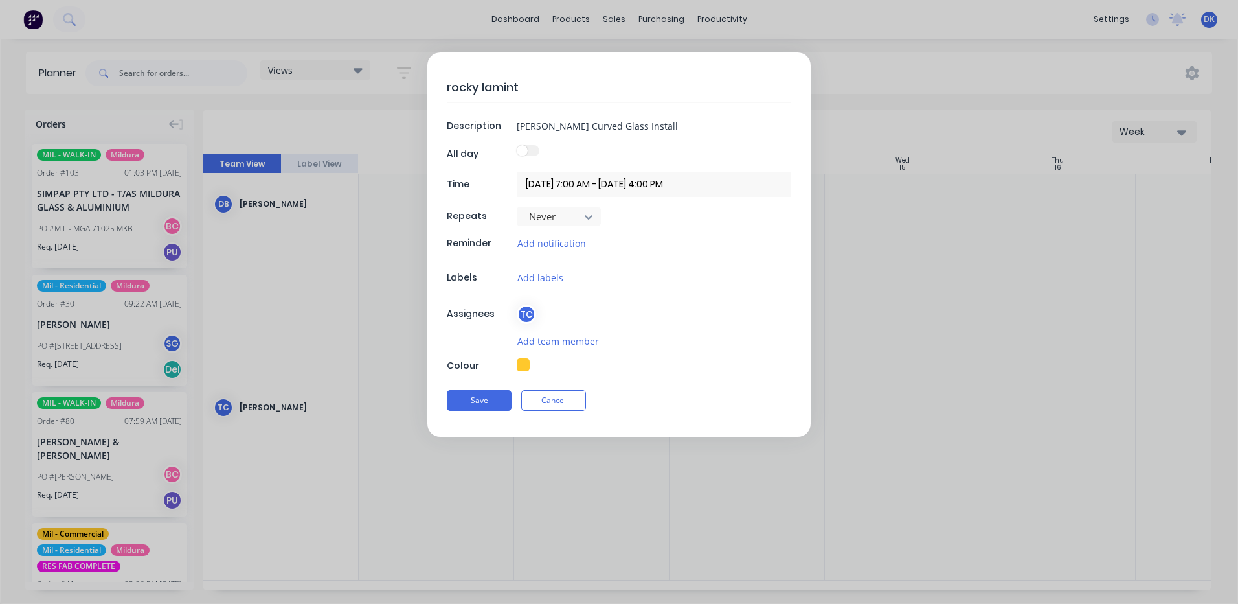
type textarea "rocky laminti"
type textarea "x"
type textarea "rocky lamintin"
type textarea "x"
type textarea "[PERSON_NAME]"
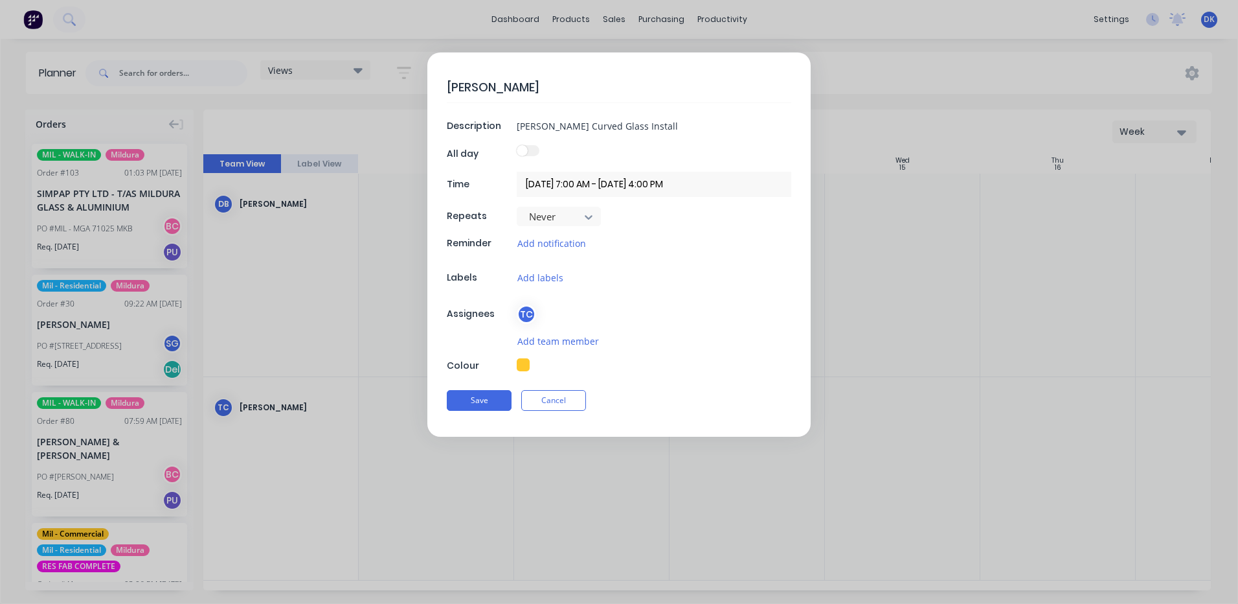
type textarea "x"
type textarea "[PERSON_NAME]"
type textarea "x"
type textarea "[PERSON_NAME] i"
type textarea "x"
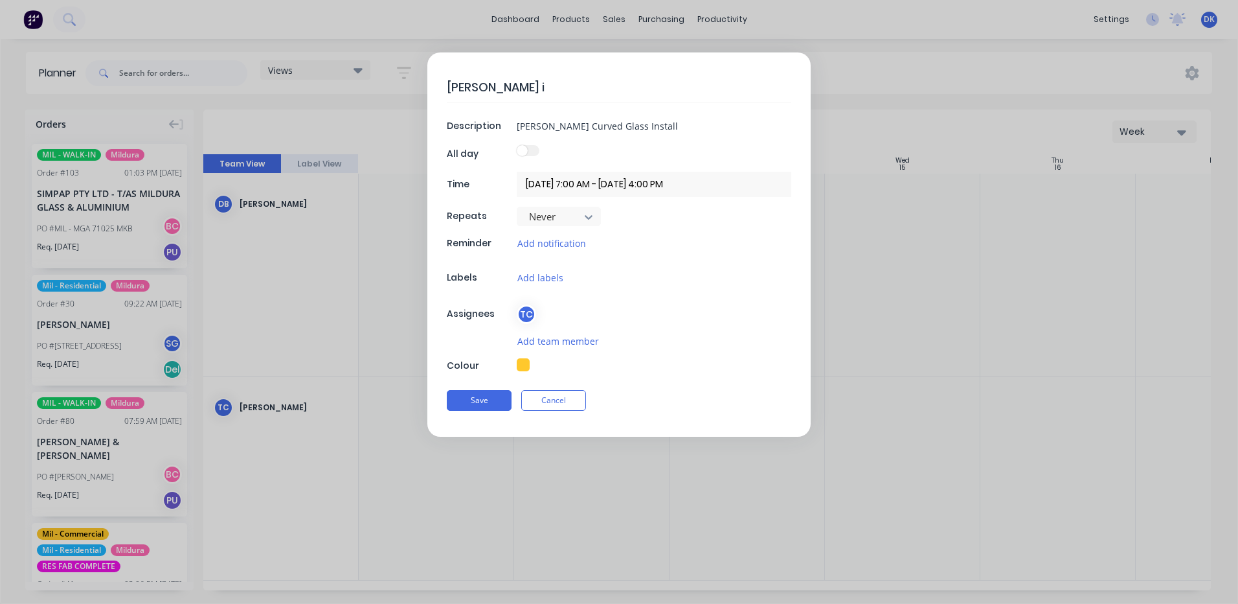
type textarea "[PERSON_NAME] in"
type textarea "x"
type textarea "[PERSON_NAME] ins"
type textarea "x"
type textarea "[PERSON_NAME] inst"
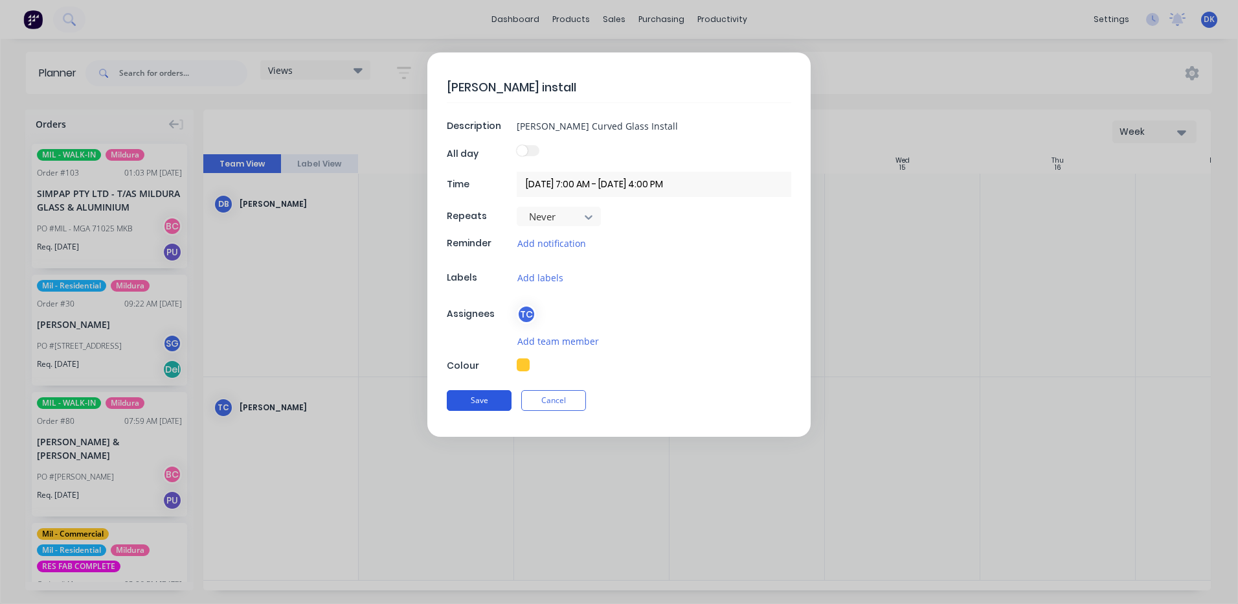
click at [479, 401] on button "Save" at bounding box center [479, 400] width 65 height 21
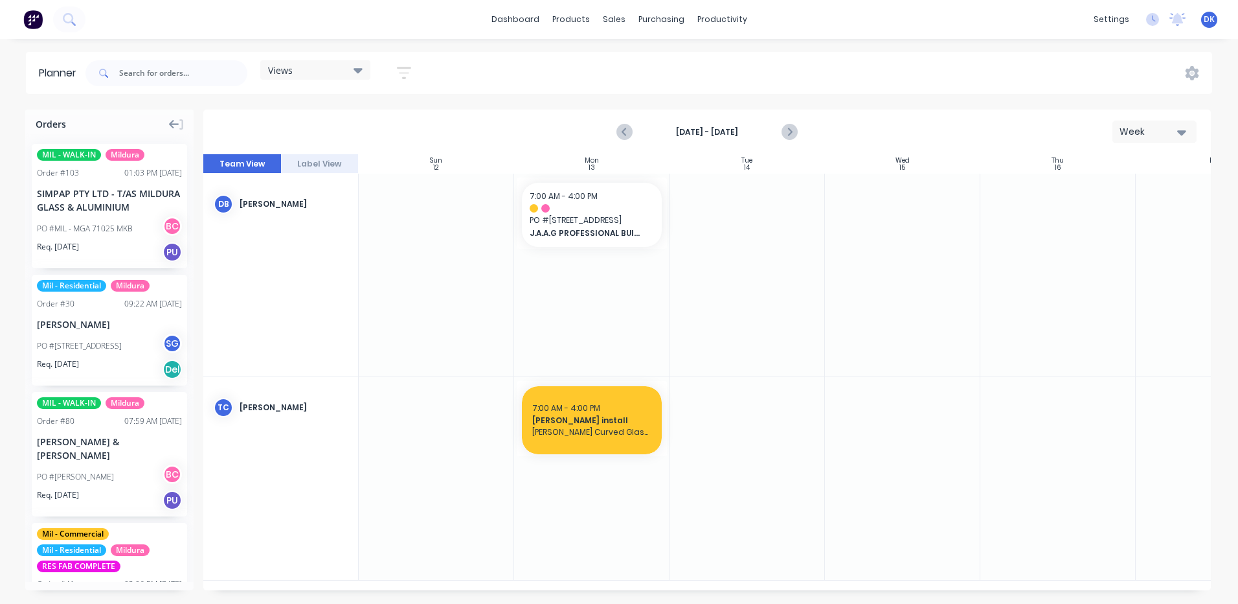
click at [176, 125] on icon at bounding box center [174, 125] width 10 height 12
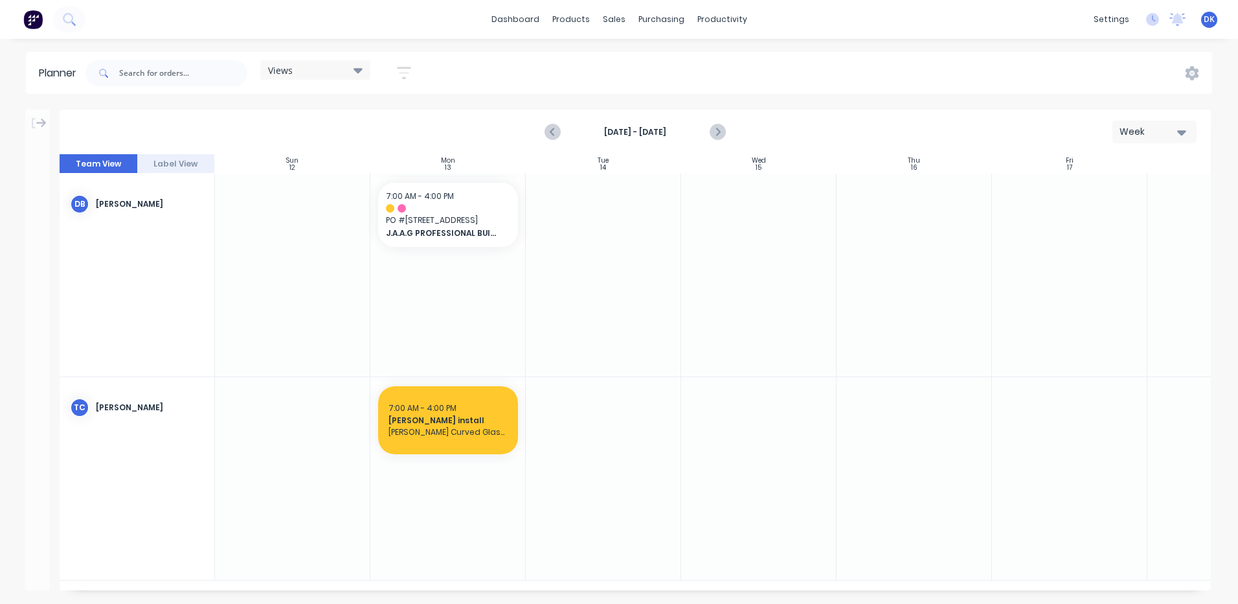
click at [604, 230] on div at bounding box center [603, 275] width 155 height 203
click at [149, 69] on input "text" at bounding box center [183, 73] width 128 height 26
click at [357, 67] on icon at bounding box center [358, 70] width 9 height 14
click at [405, 71] on icon "button" at bounding box center [404, 73] width 14 height 16
click at [392, 119] on icon "button" at bounding box center [389, 121] width 9 height 14
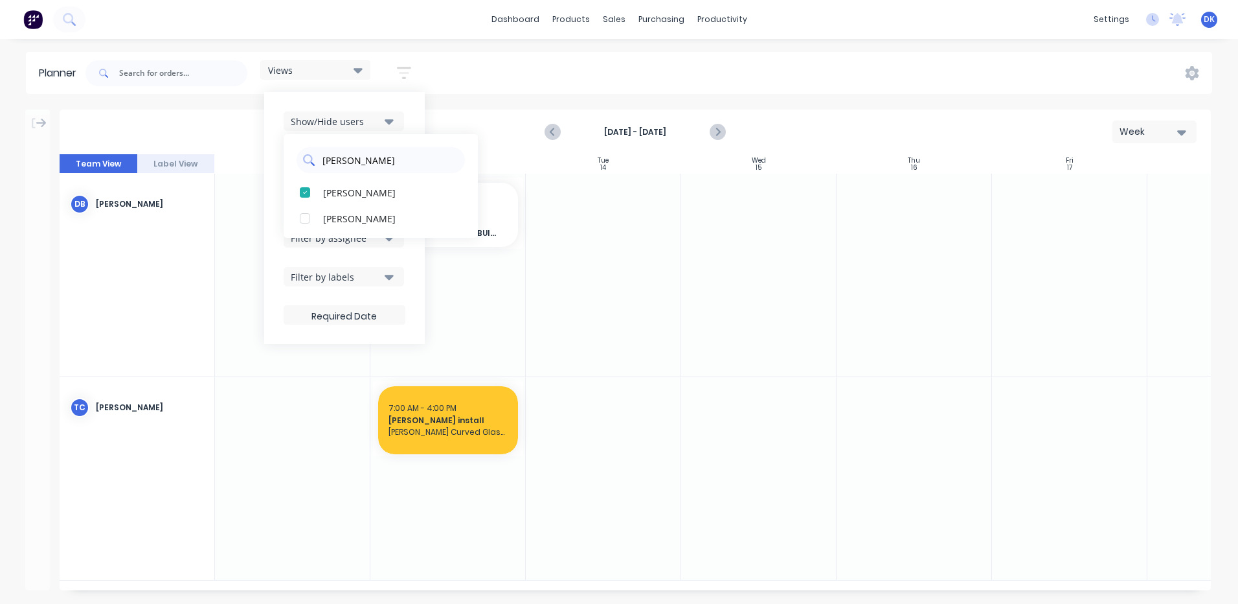
drag, startPoint x: 355, startPoint y: 157, endPoint x: 306, endPoint y: 161, distance: 49.4
click at [306, 161] on div "[PERSON_NAME]" at bounding box center [381, 160] width 168 height 26
click at [307, 194] on div "button" at bounding box center [305, 192] width 26 height 26
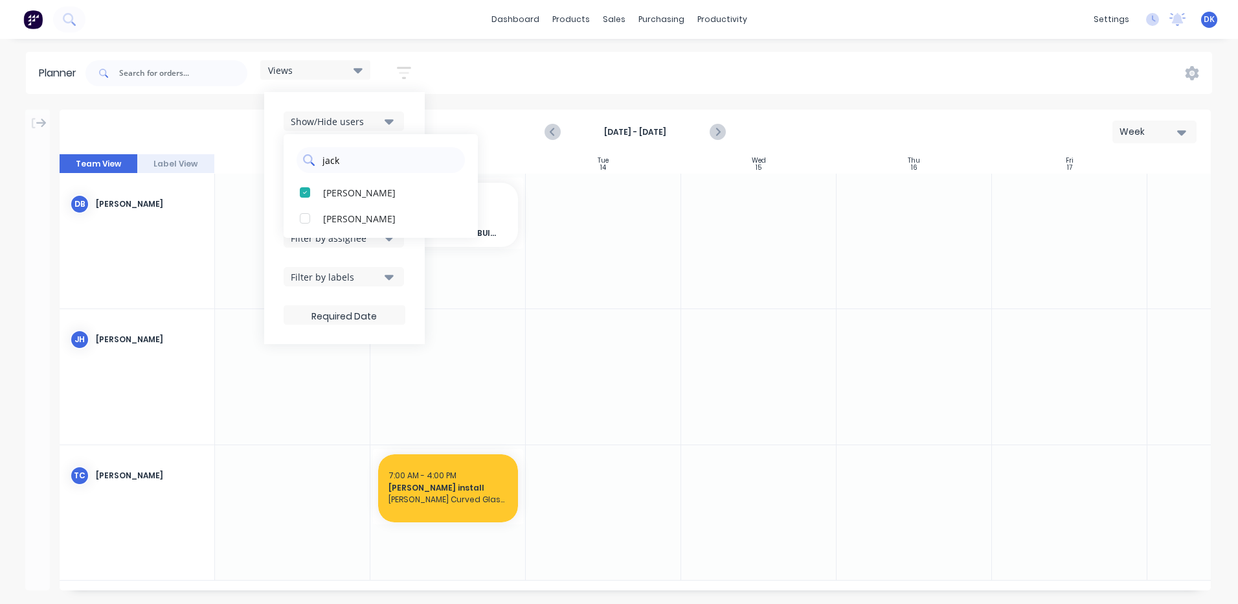
drag, startPoint x: 348, startPoint y: 163, endPoint x: 317, endPoint y: 166, distance: 30.6
click at [317, 166] on div "jack" at bounding box center [381, 160] width 168 height 26
drag, startPoint x: 341, startPoint y: 161, endPoint x: 320, endPoint y: 163, distance: 21.4
click at [320, 163] on div "[PERSON_NAME]" at bounding box center [381, 160] width 168 height 26
click at [302, 192] on div "button" at bounding box center [305, 192] width 26 height 26
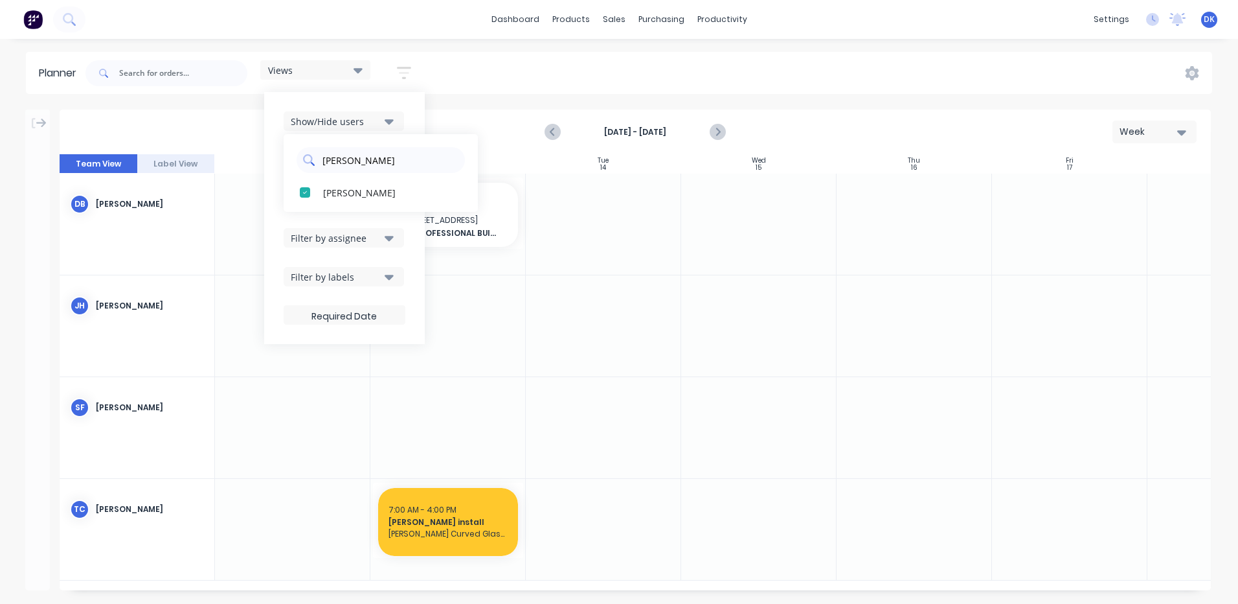
drag, startPoint x: 358, startPoint y: 161, endPoint x: 311, endPoint y: 162, distance: 46.6
click at [311, 162] on div "[PERSON_NAME]" at bounding box center [381, 160] width 168 height 26
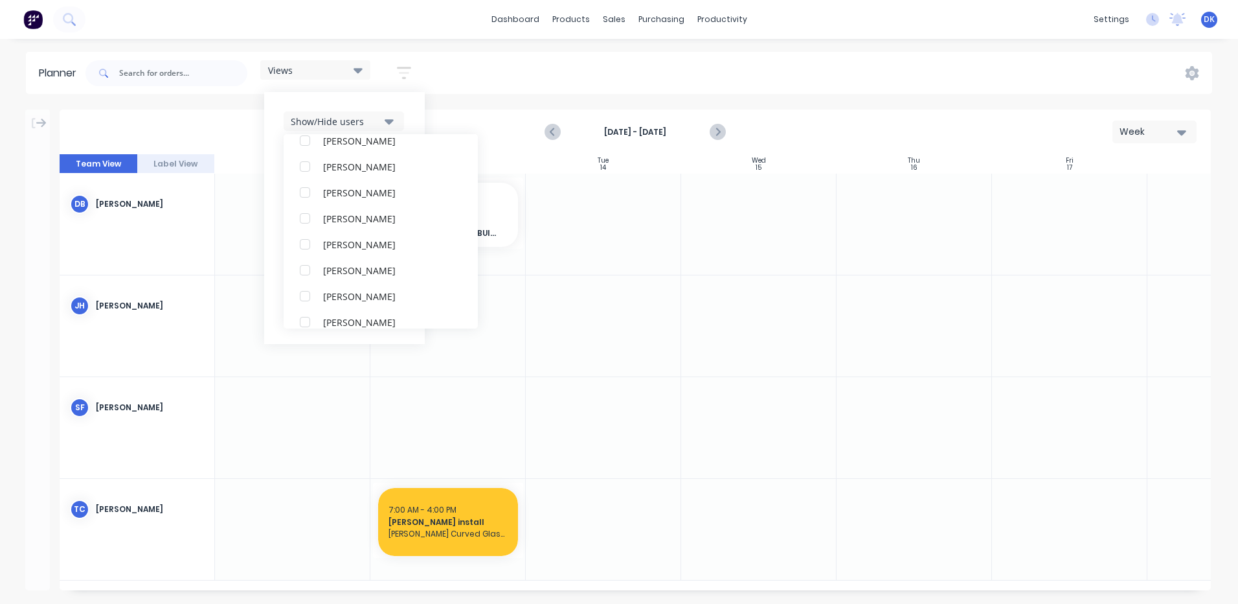
scroll to position [583, 0]
click at [400, 363] on div at bounding box center [447, 325] width 155 height 101
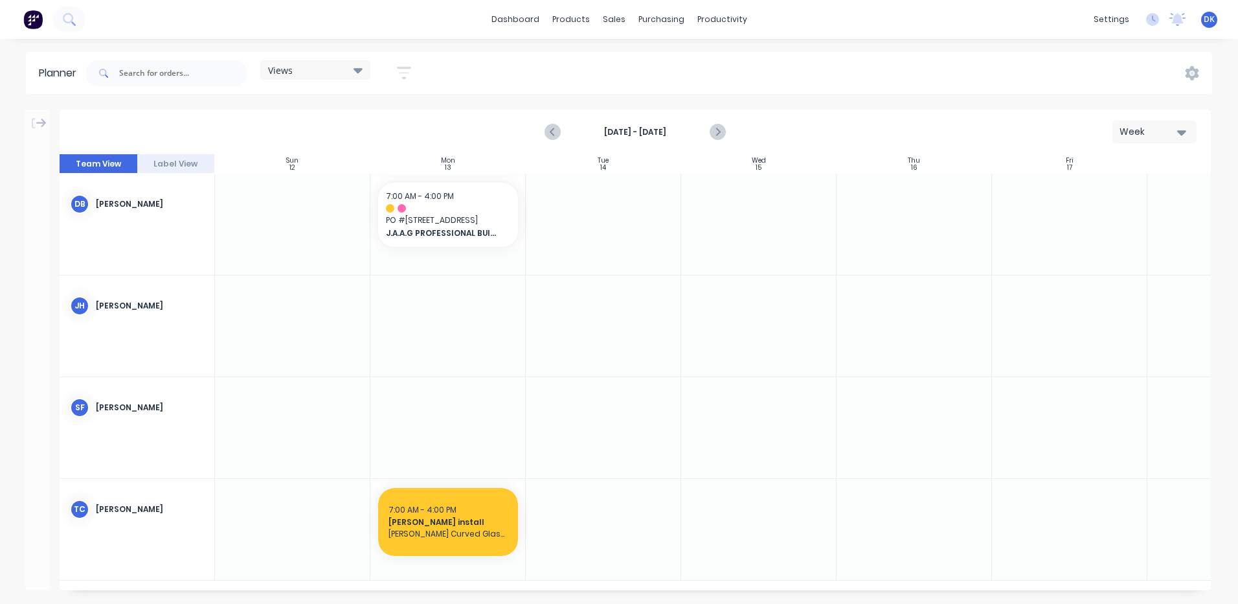
click at [361, 69] on icon at bounding box center [358, 70] width 9 height 5
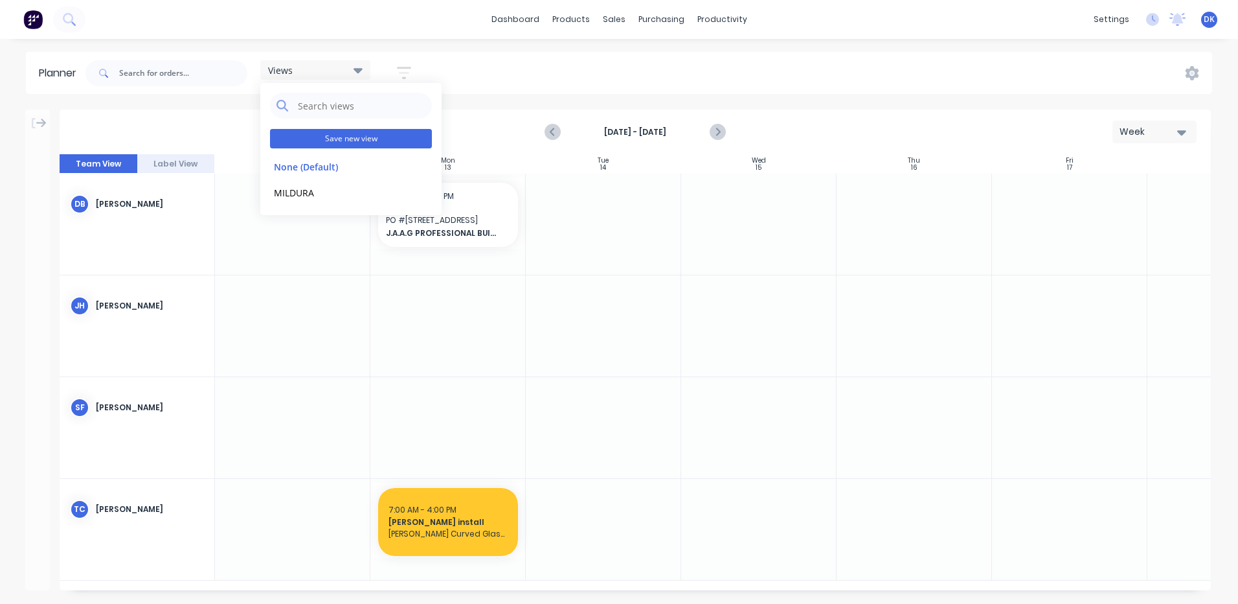
click at [335, 137] on button "Save new view" at bounding box center [351, 138] width 162 height 19
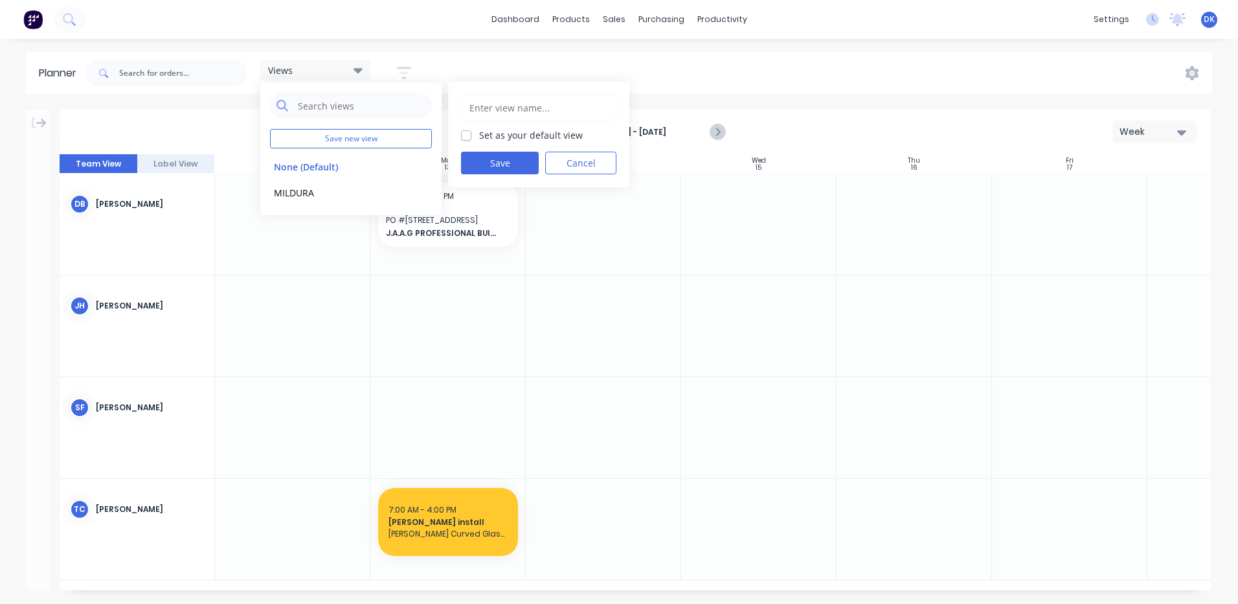
click at [478, 106] on input "text" at bounding box center [538, 107] width 141 height 25
click at [475, 109] on input "commercial team" at bounding box center [538, 107] width 141 height 25
click at [527, 111] on input "Commercial team" at bounding box center [538, 107] width 141 height 25
click at [479, 136] on label "Set as your default view" at bounding box center [531, 135] width 104 height 14
click at [470, 136] on input "Set as your default view" at bounding box center [466, 134] width 10 height 12
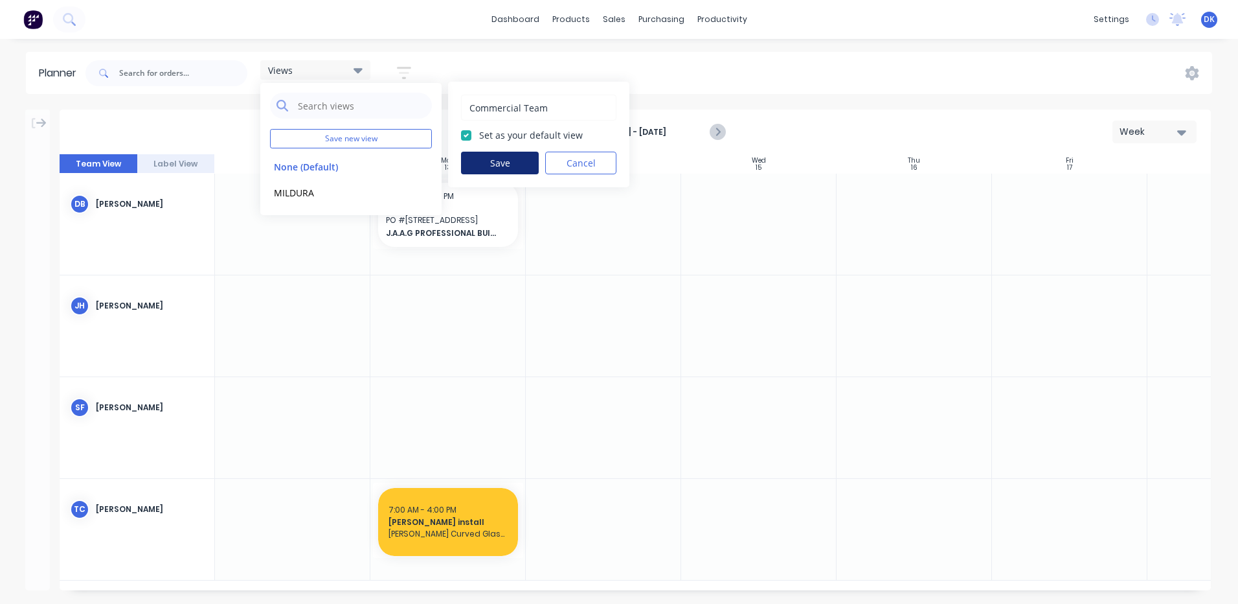
click at [493, 161] on button "Save" at bounding box center [500, 163] width 78 height 23
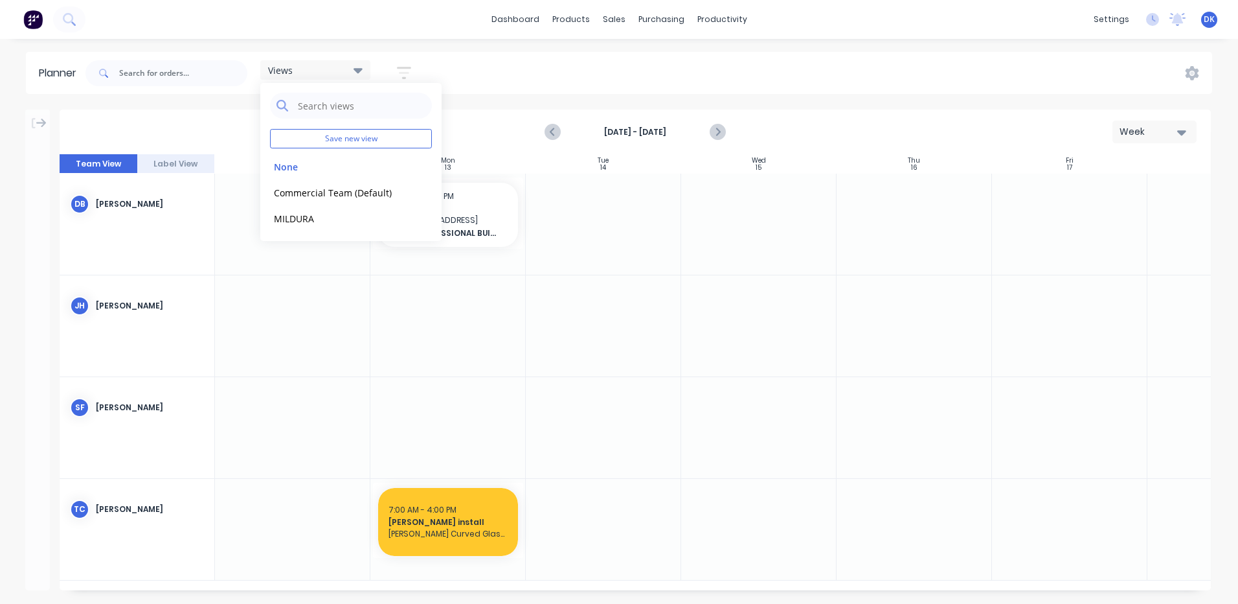
click at [466, 78] on div "Views Save new view None edit Commercial Team (Default) edit MILDURA edit Show/…" at bounding box center [647, 73] width 1129 height 39
